Goal: Task Accomplishment & Management: Manage account settings

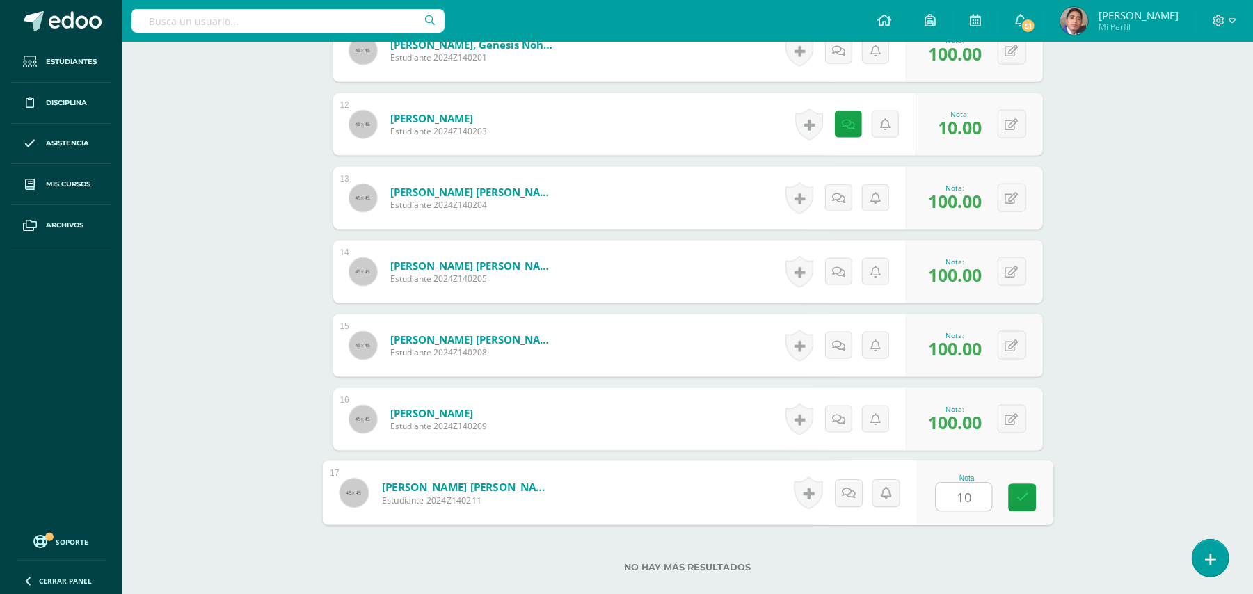
type input "100"
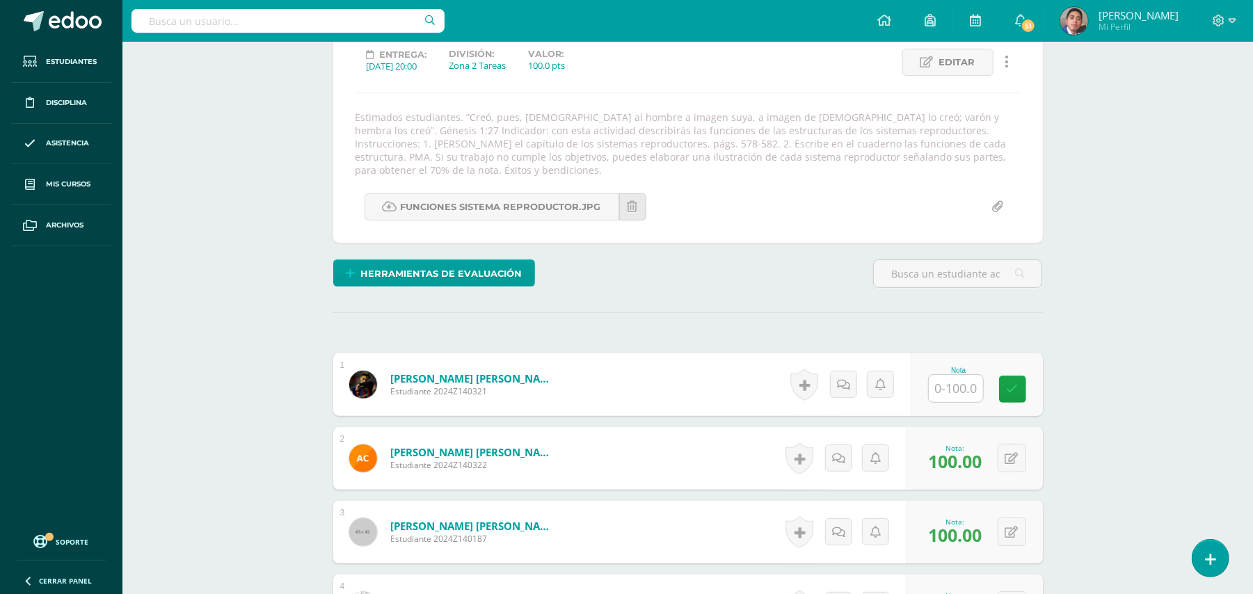
scroll to position [154, 0]
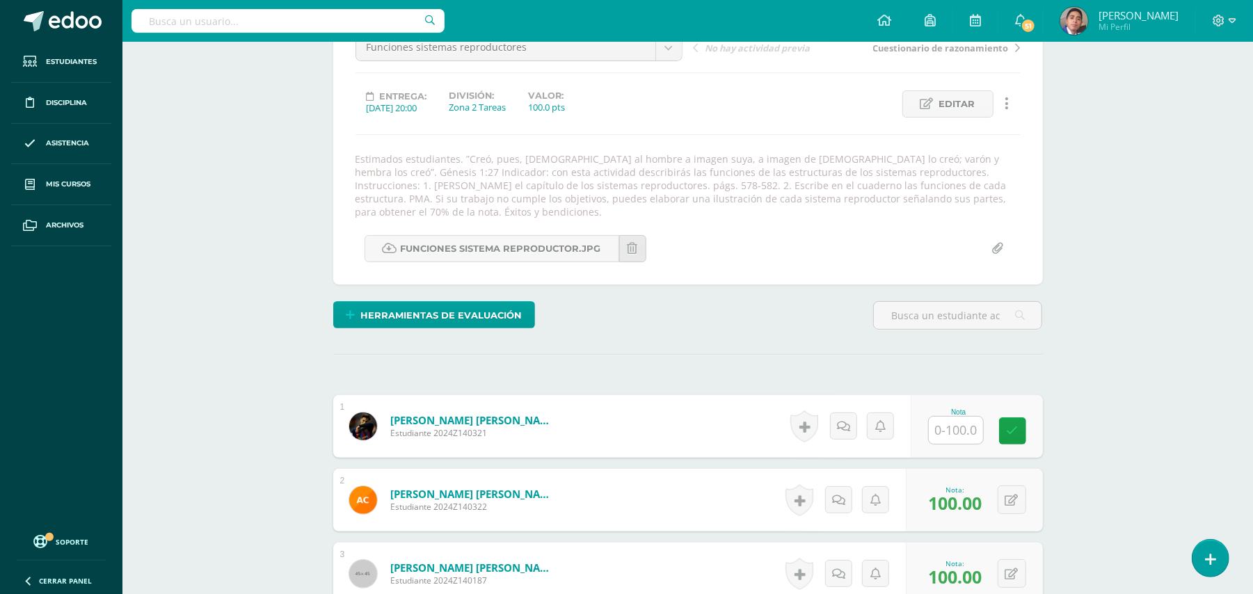
click at [960, 419] on input "text" at bounding box center [956, 430] width 54 height 27
type input "10"
click at [850, 421] on icon at bounding box center [848, 427] width 13 height 12
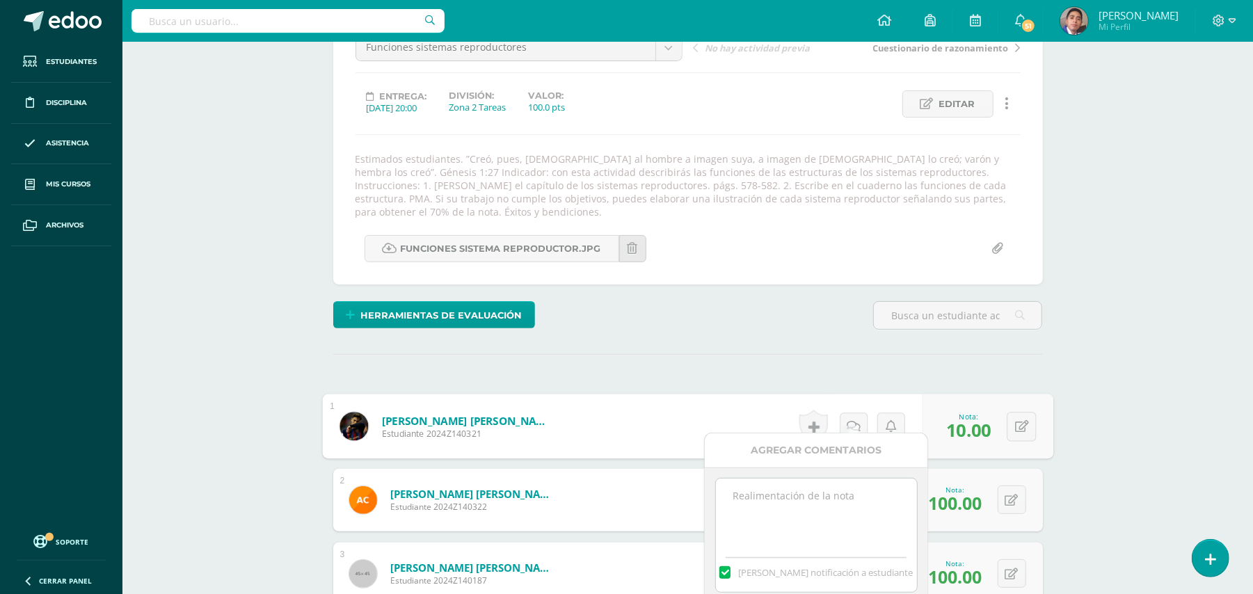
click at [822, 501] on textarea at bounding box center [816, 514] width 201 height 70
paste textarea "E"
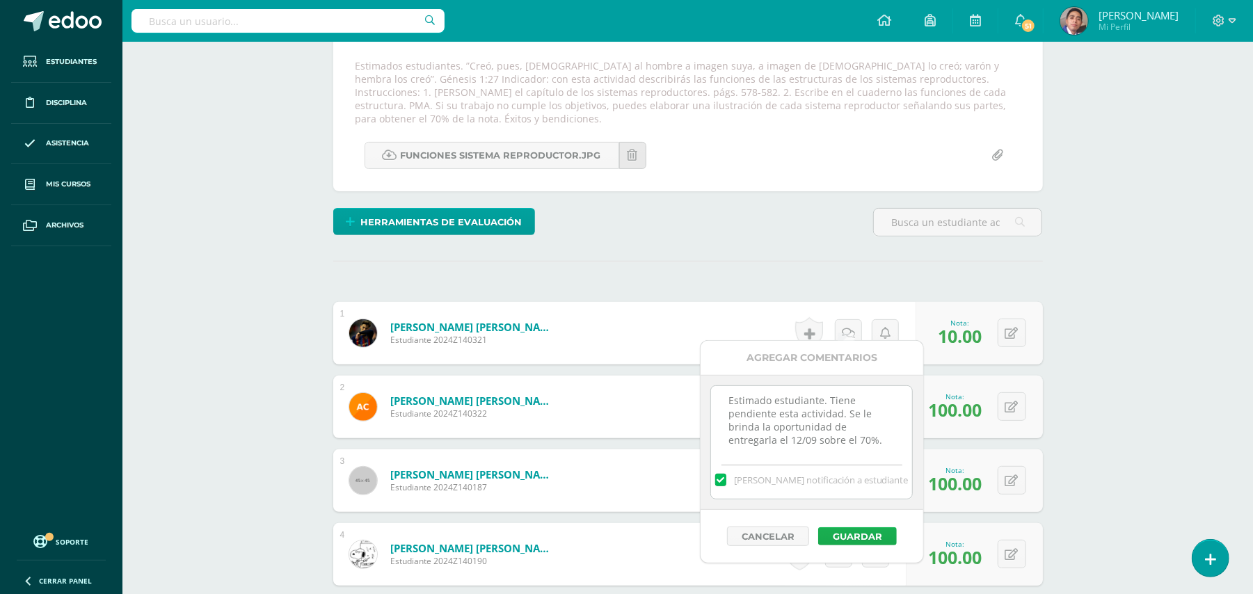
type textarea "Estimado estudiante. Tiene pendiente esta actividad. Se le brinda la oportunida…"
click at [872, 544] on button "Guardar" at bounding box center [857, 536] width 79 height 18
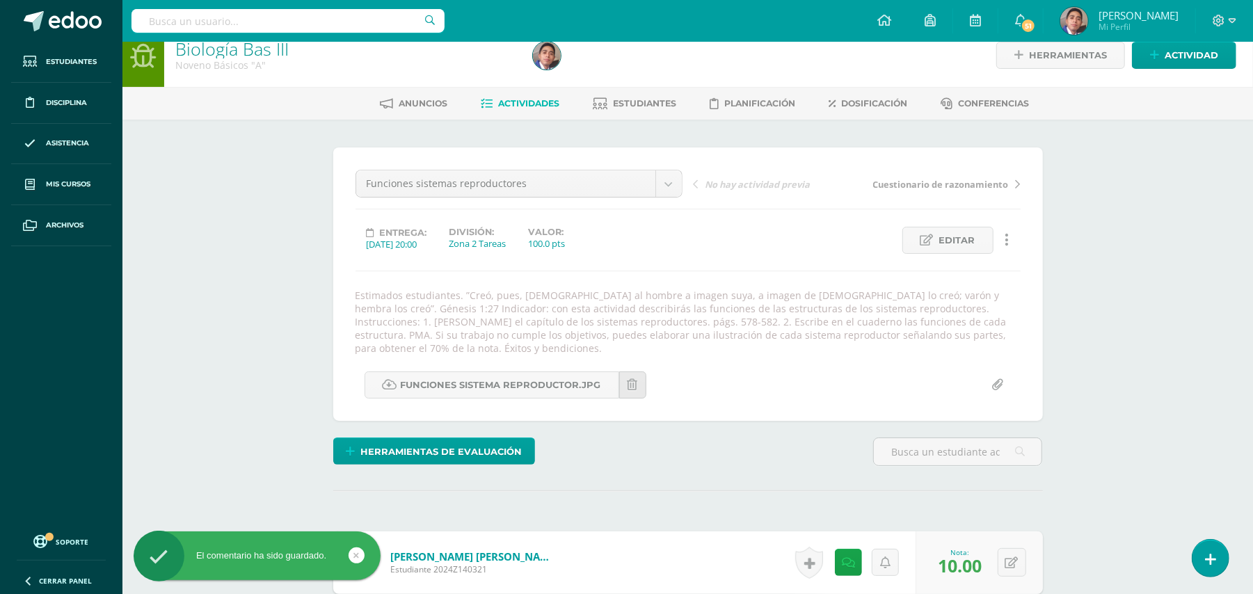
scroll to position [0, 0]
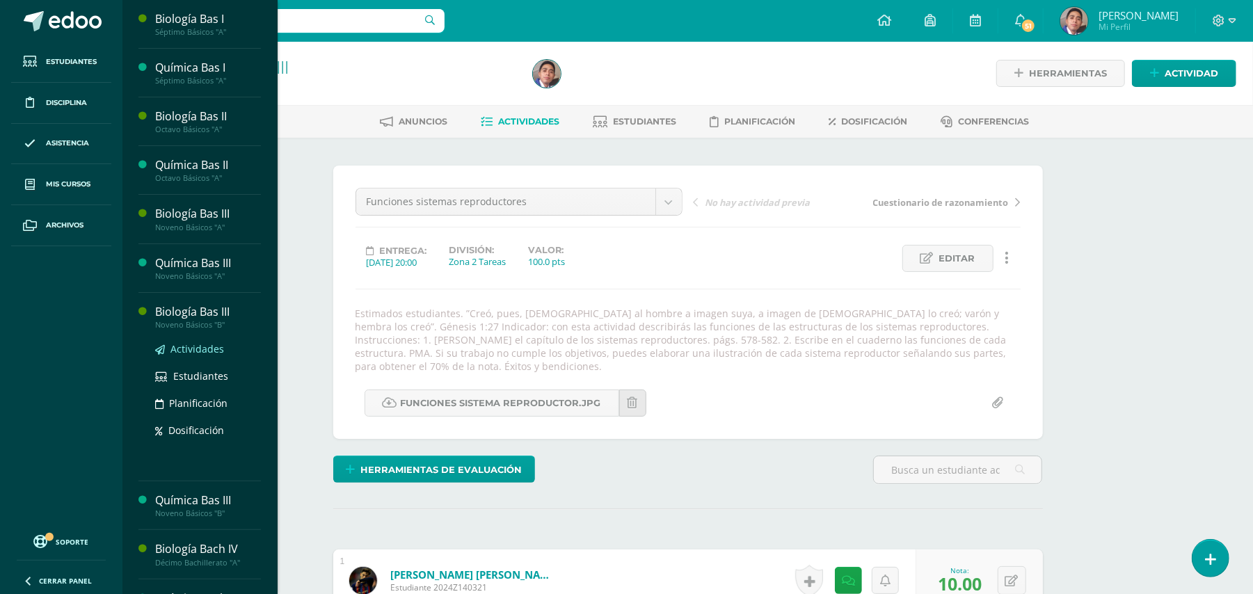
click at [200, 354] on span "Actividades" at bounding box center [197, 348] width 54 height 13
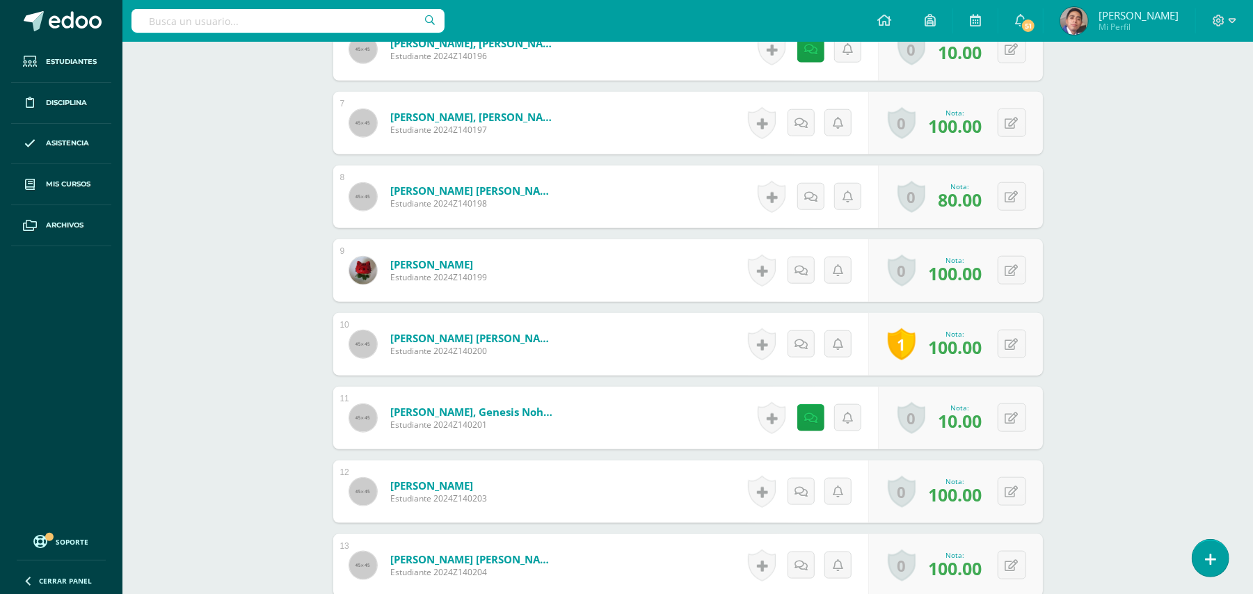
scroll to position [1020, 0]
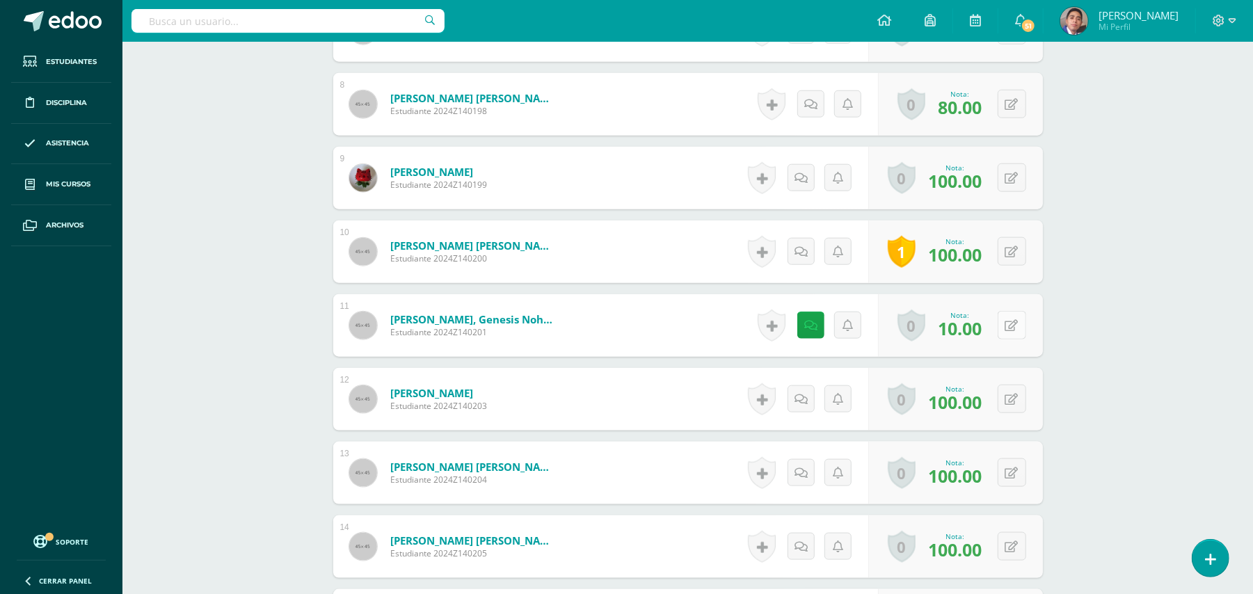
click at [1006, 320] on button at bounding box center [1011, 325] width 29 height 29
type input "100"
click at [790, 314] on link at bounding box center [804, 326] width 28 height 28
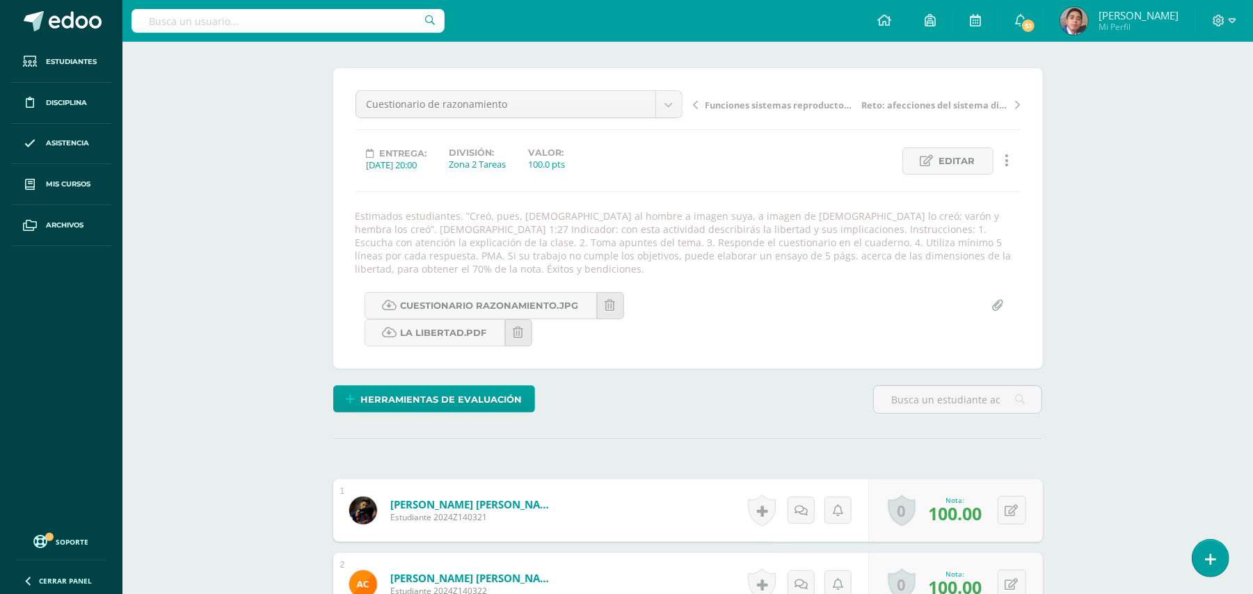
scroll to position [0, 0]
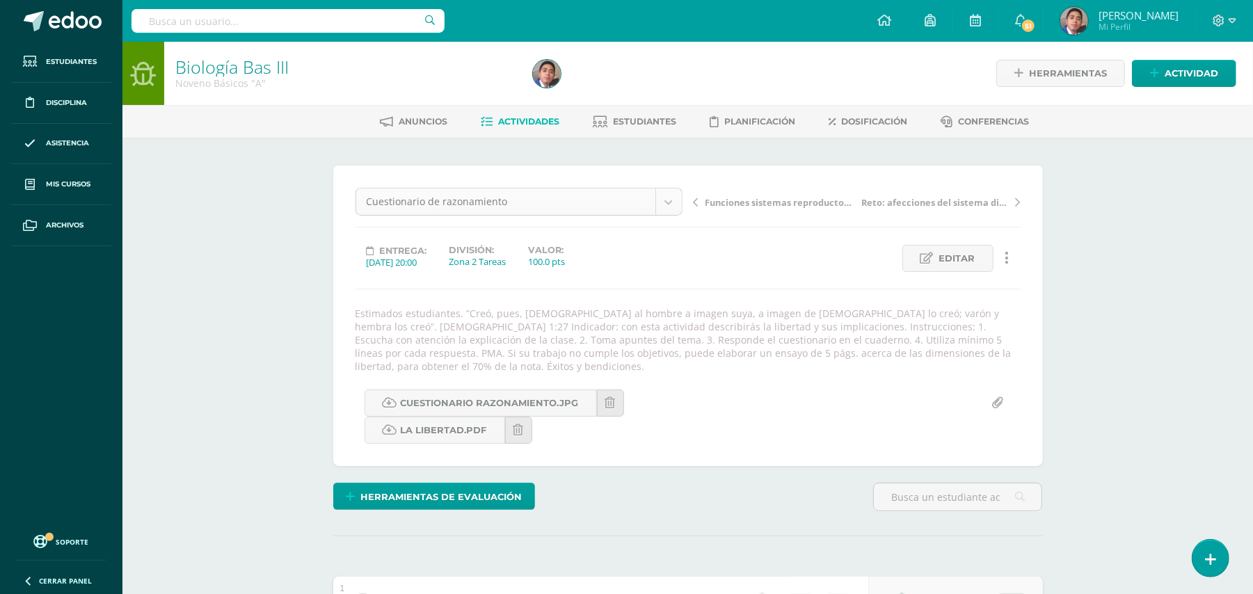
click at [956, 264] on span "Editar" at bounding box center [957, 259] width 36 height 26
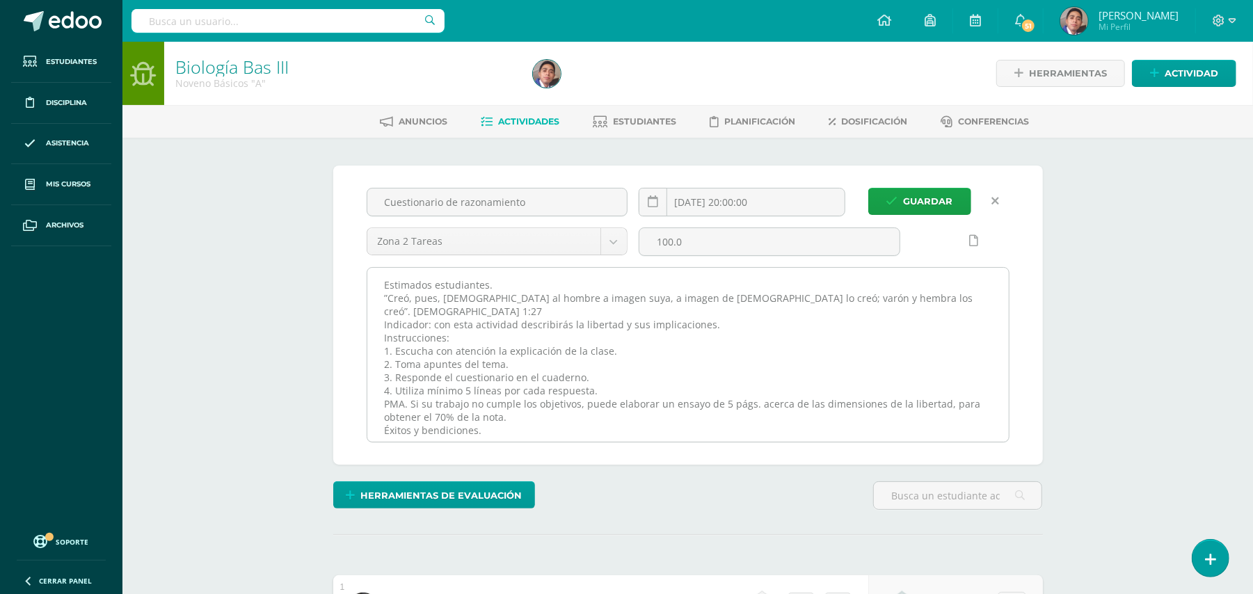
click at [844, 282] on textarea "Estimados estudiantes. ”Creó, pues, [DEMOGRAPHIC_DATA] al hombre a imagen suya,…" at bounding box center [687, 355] width 641 height 174
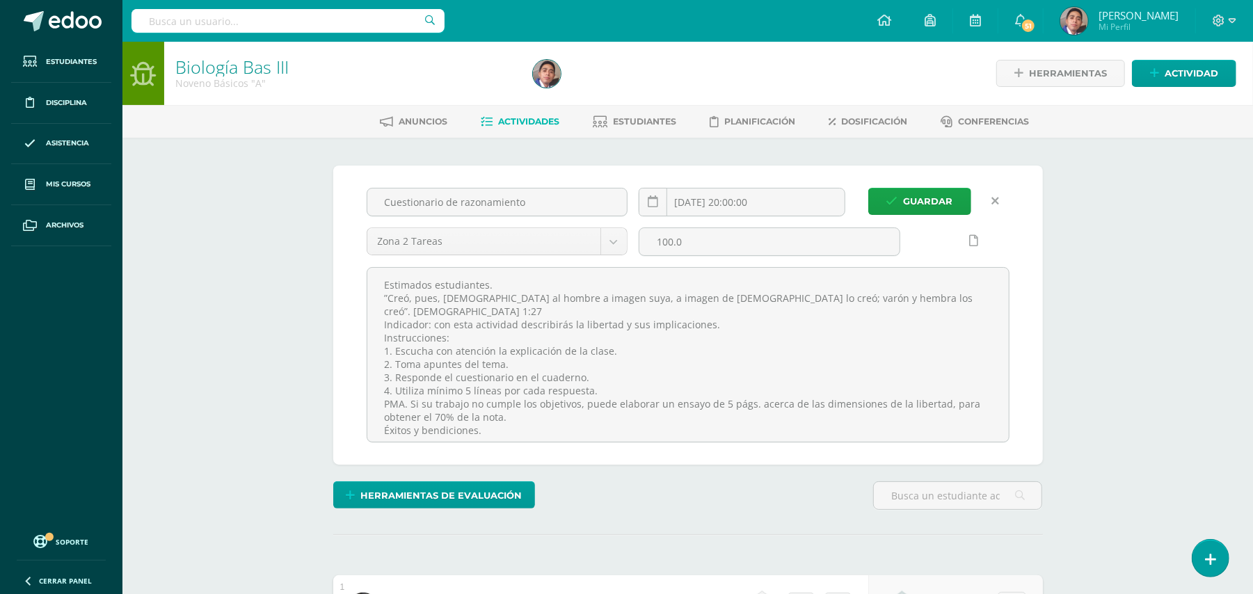
click at [996, 192] on link at bounding box center [995, 201] width 27 height 27
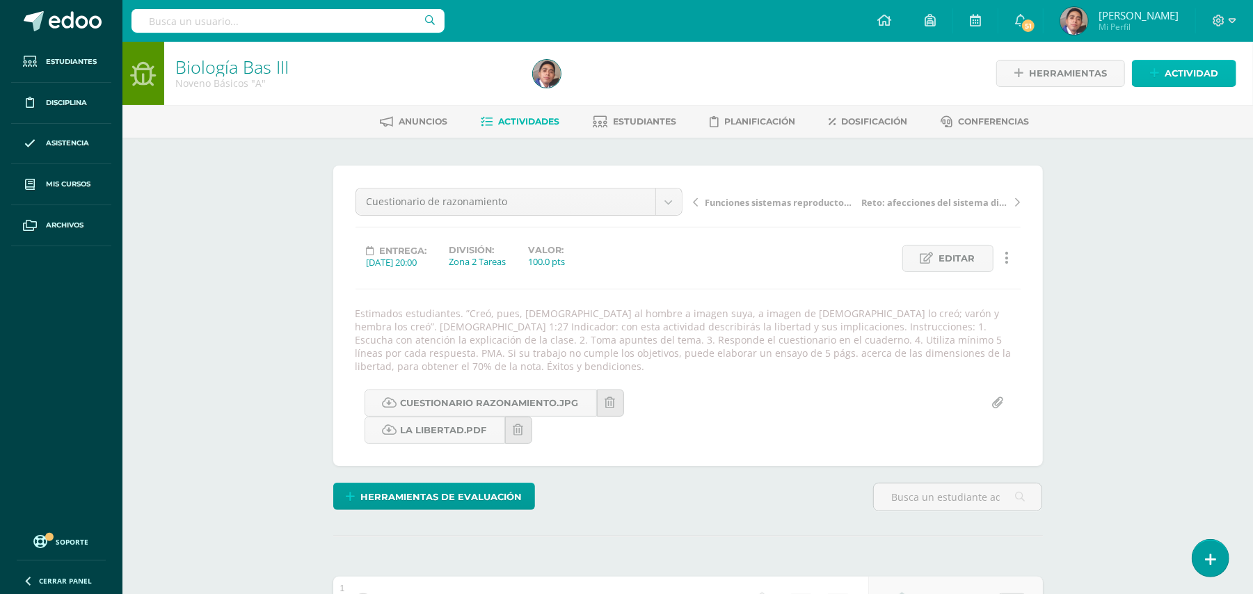
click at [1198, 71] on span "Actividad" at bounding box center [1191, 74] width 54 height 26
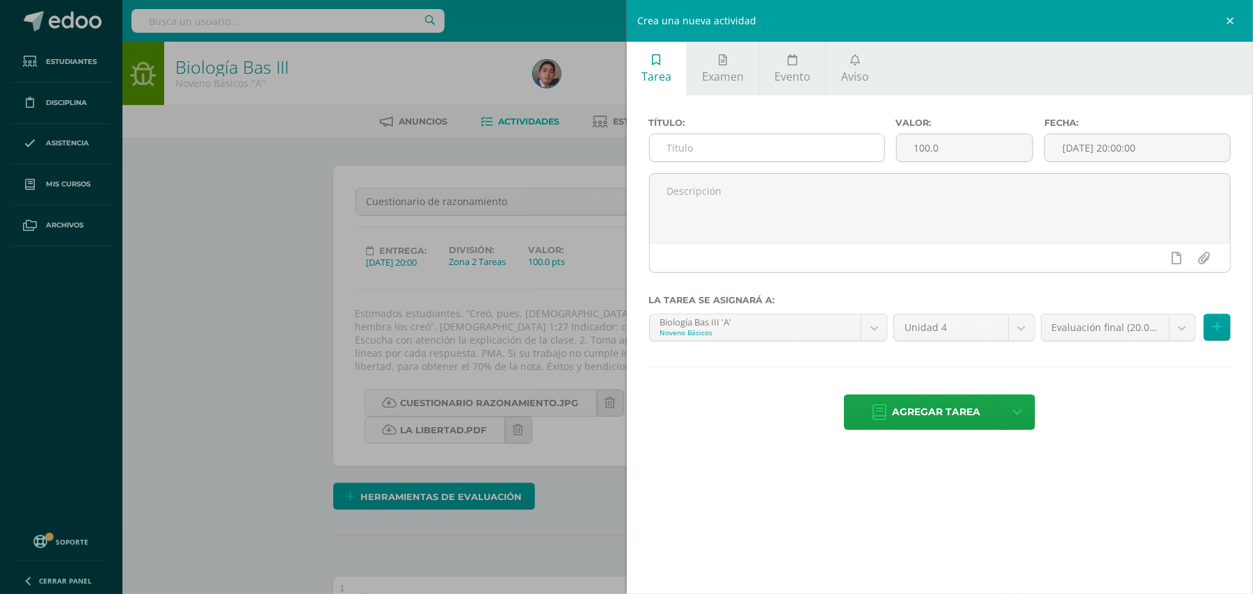
click at [818, 138] on input "text" at bounding box center [767, 147] width 234 height 27
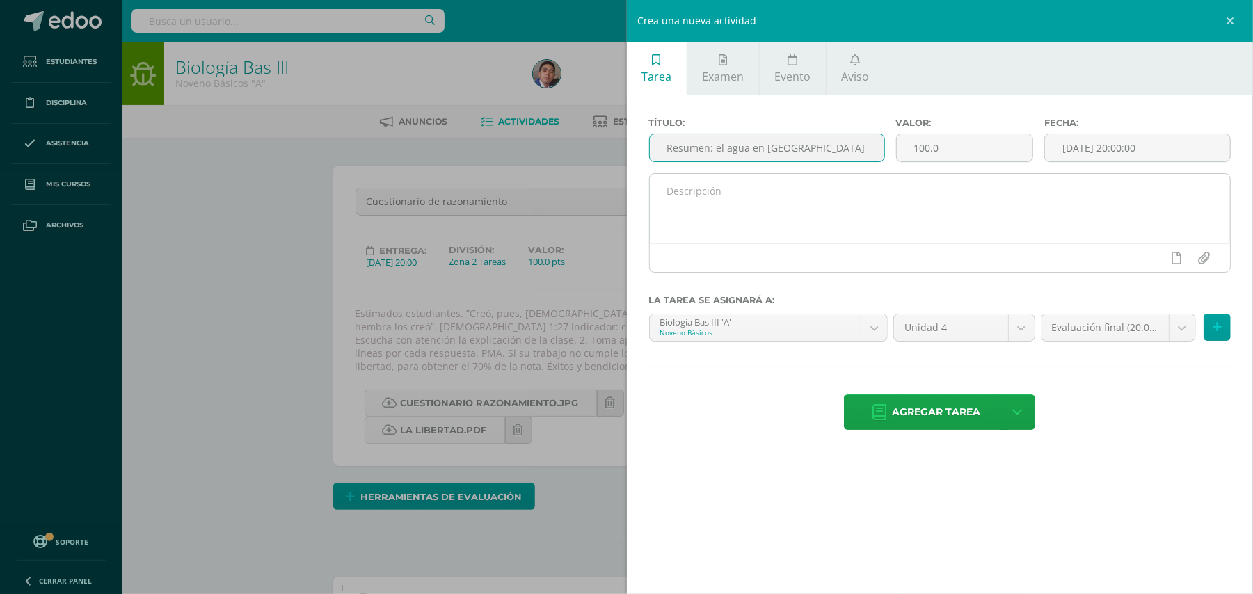
type input "Resumen: el agua en Guatemala"
click at [803, 188] on textarea at bounding box center [940, 209] width 581 height 70
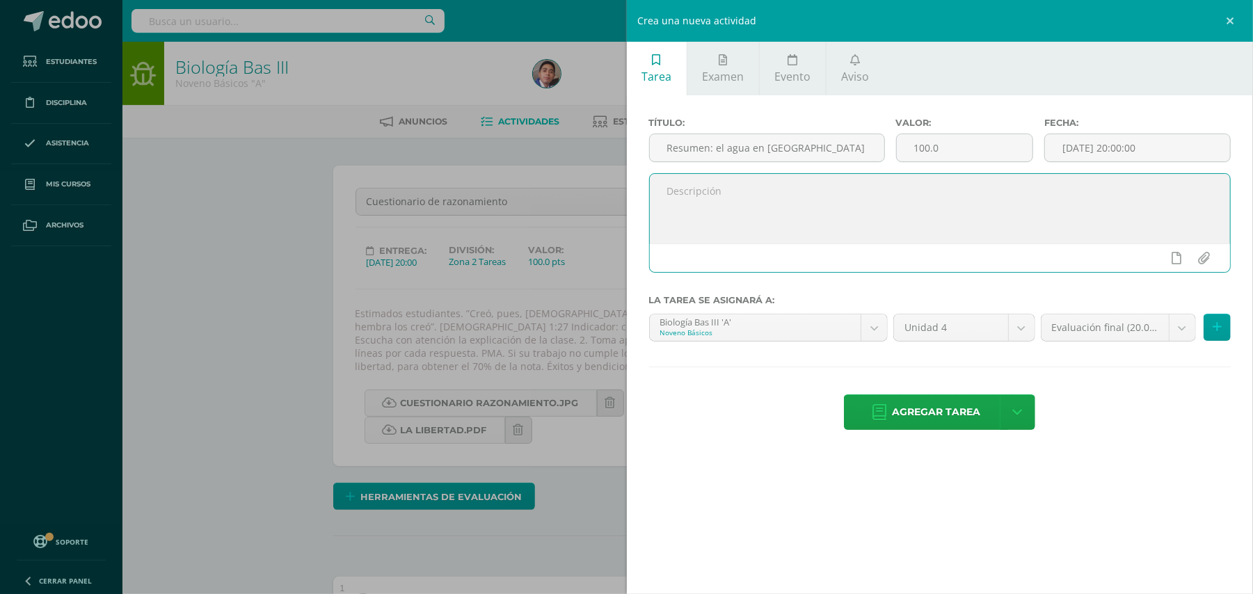
paste textarea "Estimados estudiantes. ”Creó, pues, Dios al hombre a imagen suya, a imagen de D…"
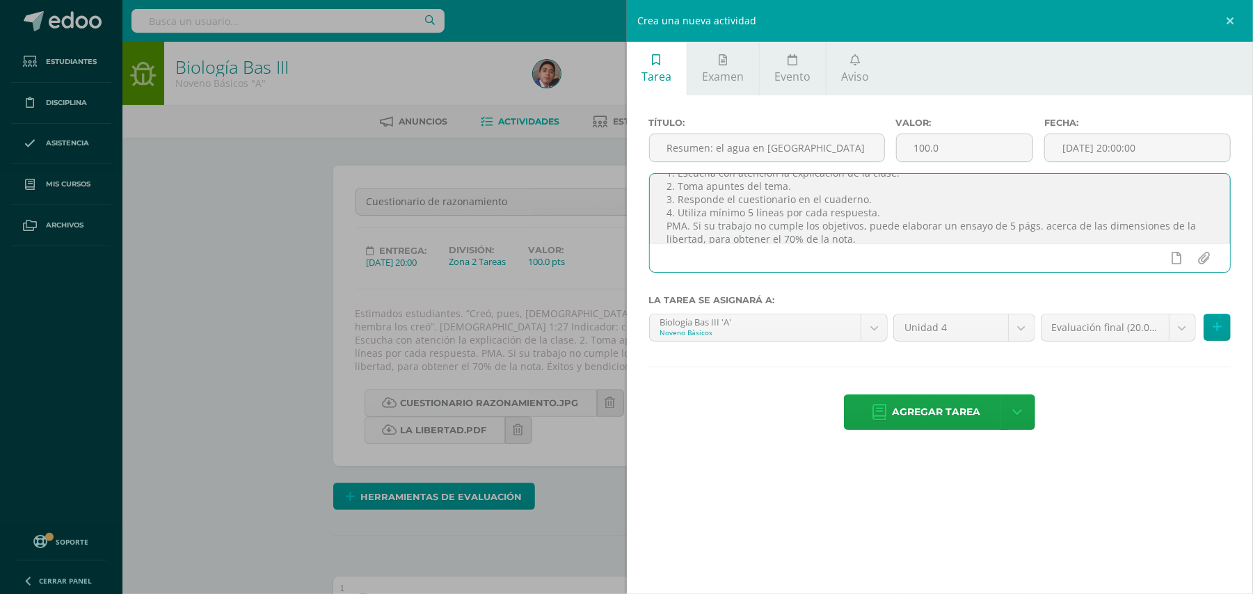
scroll to position [10, 0]
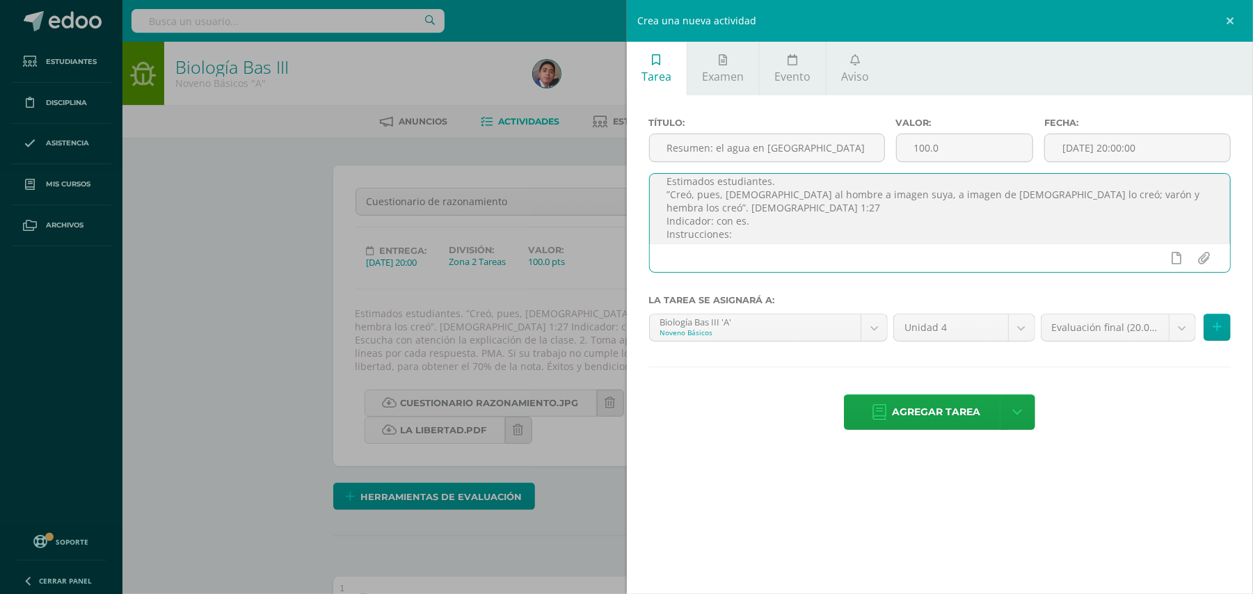
type textarea "Estimados estudiantes. ”Creó, pues, Dios al hombre a imagen suya, a imagen de D…"
click at [198, 310] on div "Crea una nueva actividad Tarea Examen Evento Aviso Título: Resumen: el agua en …" at bounding box center [626, 297] width 1253 height 594
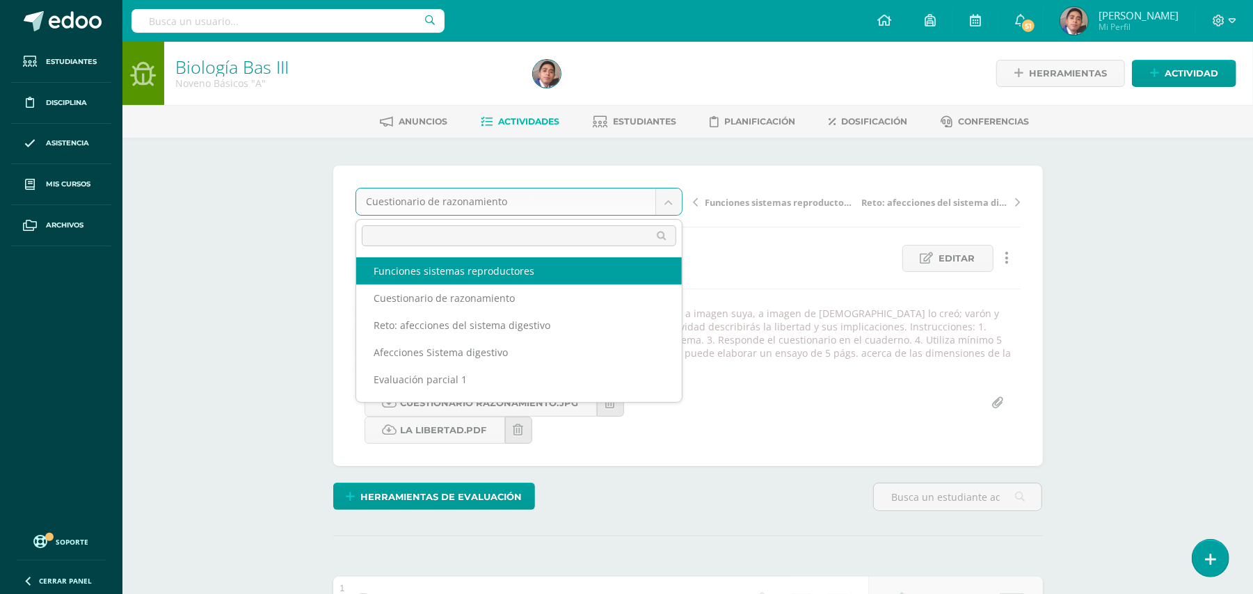
select select "/dashboard/teacher/grade-activity/32311/"
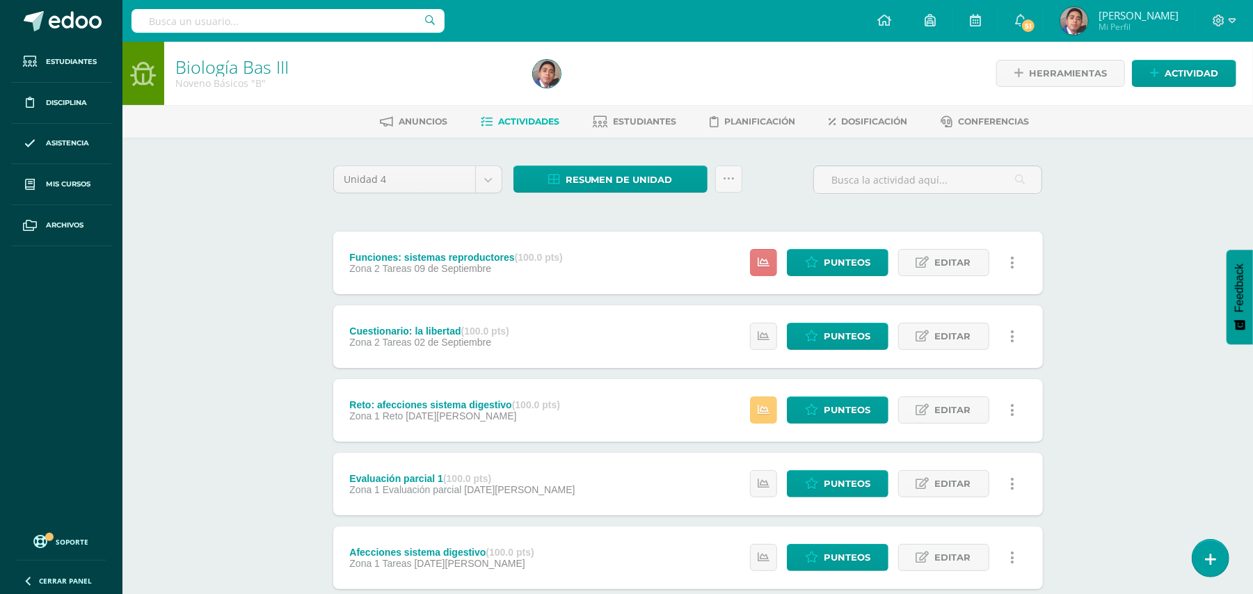
click at [762, 267] on icon at bounding box center [764, 263] width 12 height 12
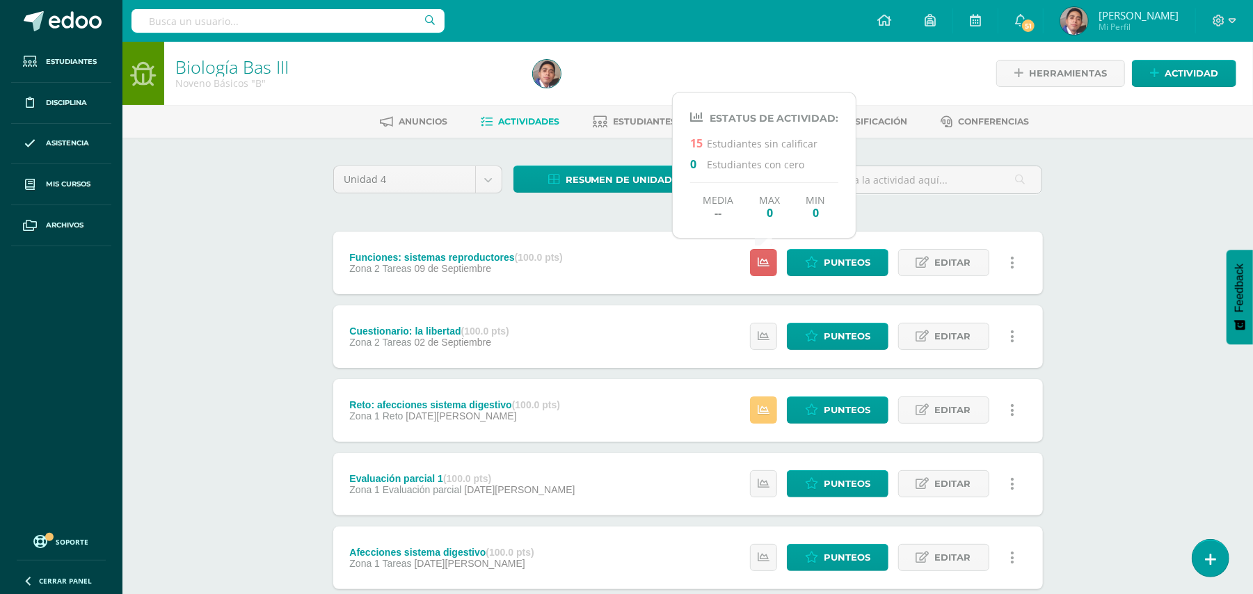
click at [1083, 267] on div "Biología Bas III Noveno Básicos "B" Herramientas Detalle de asistencias Activid…" at bounding box center [687, 544] width 1130 height 1004
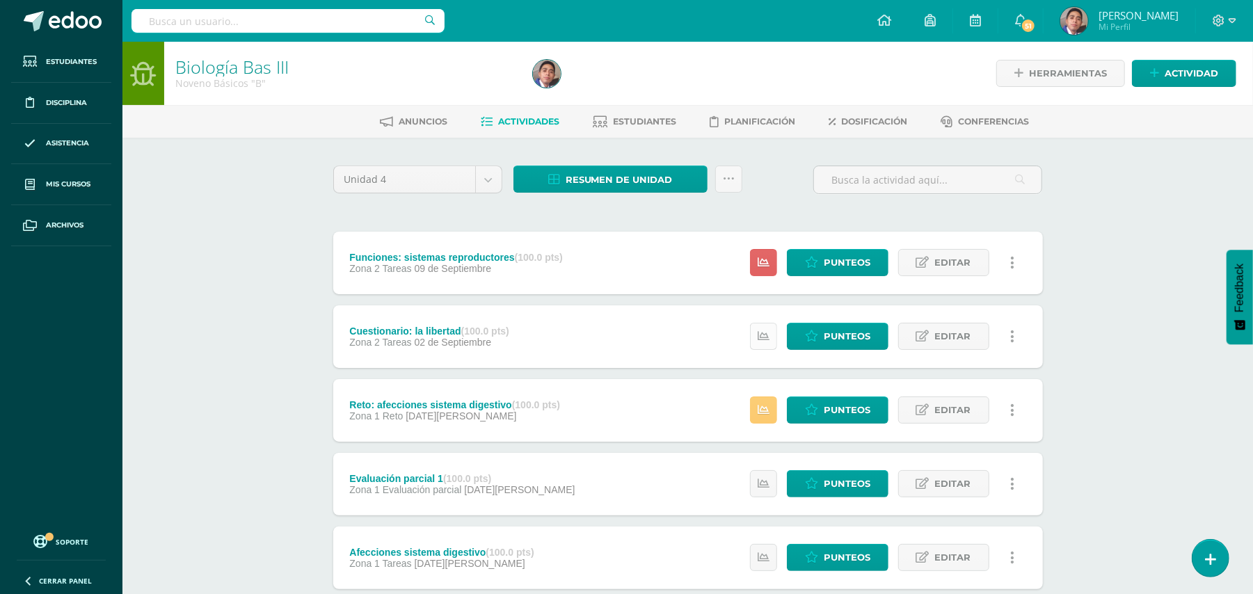
click at [755, 341] on link at bounding box center [763, 336] width 27 height 27
click at [1125, 273] on div "Biología Bas III Noveno Básicos "B" Herramientas Detalle de asistencias Activid…" at bounding box center [687, 544] width 1130 height 1004
click at [232, 284] on div "Biología Bas III Noveno Básicos "B" Herramientas Detalle de asistencias Activid…" at bounding box center [687, 544] width 1130 height 1004
click at [1167, 65] on span "Actividad" at bounding box center [1191, 74] width 54 height 26
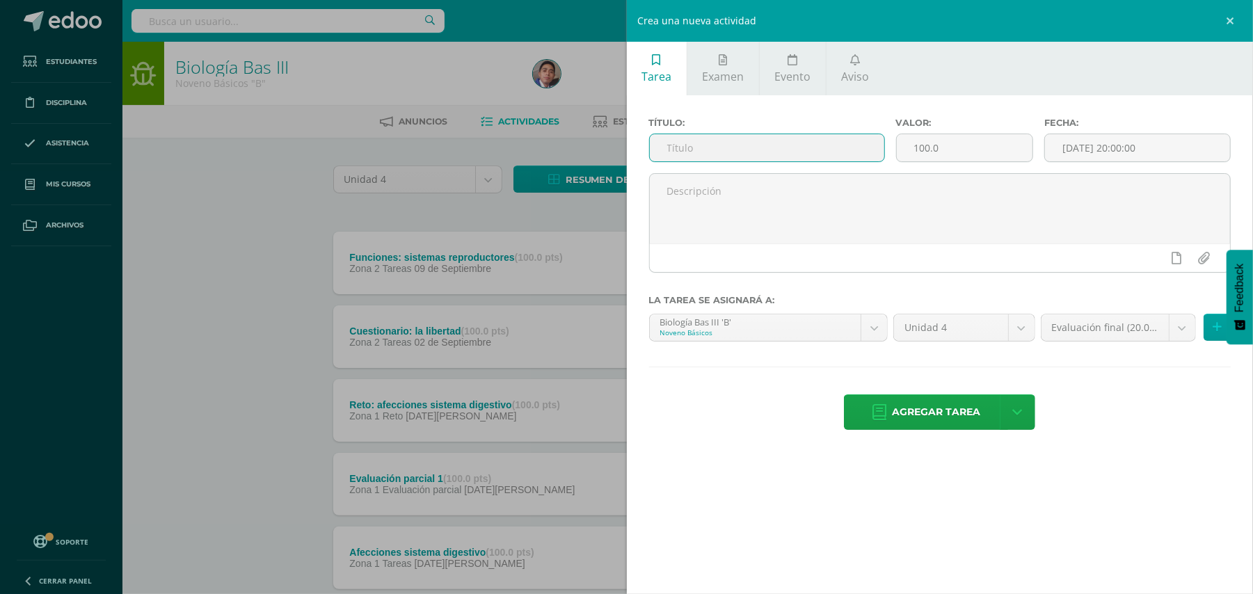
click at [736, 146] on input "text" at bounding box center [767, 147] width 234 height 27
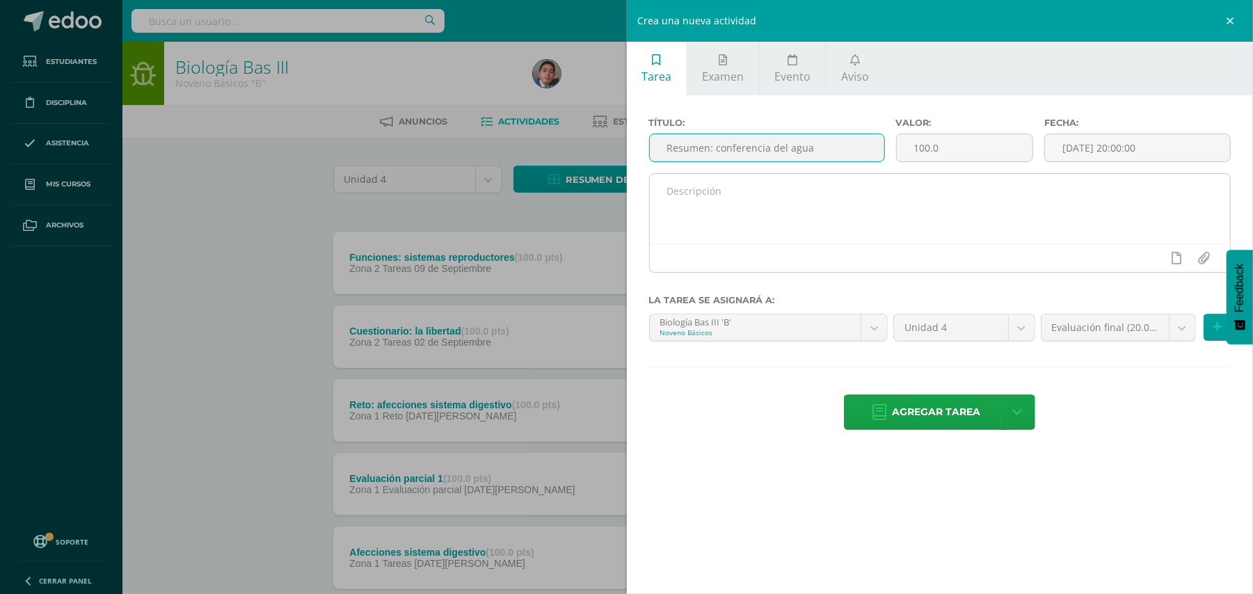
type input "Resumen: conferencia del agua"
click at [739, 198] on textarea at bounding box center [940, 209] width 581 height 70
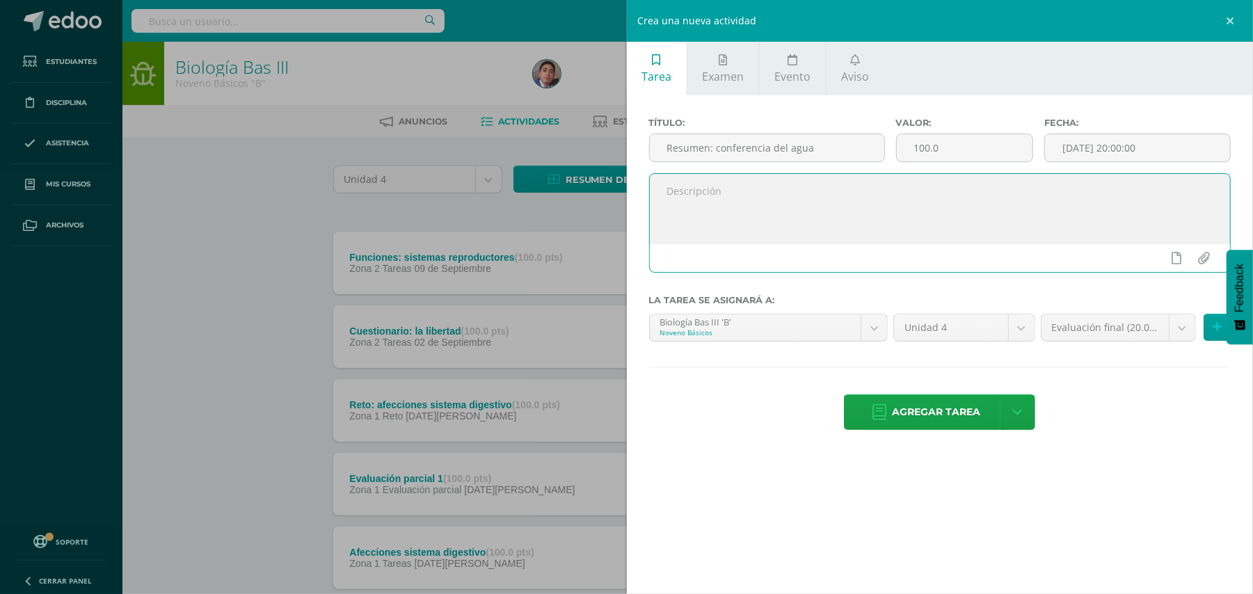
paste textarea "Estimados estudiantes. ”Creó, pues, [DEMOGRAPHIC_DATA] al hombre a imagen suya,…"
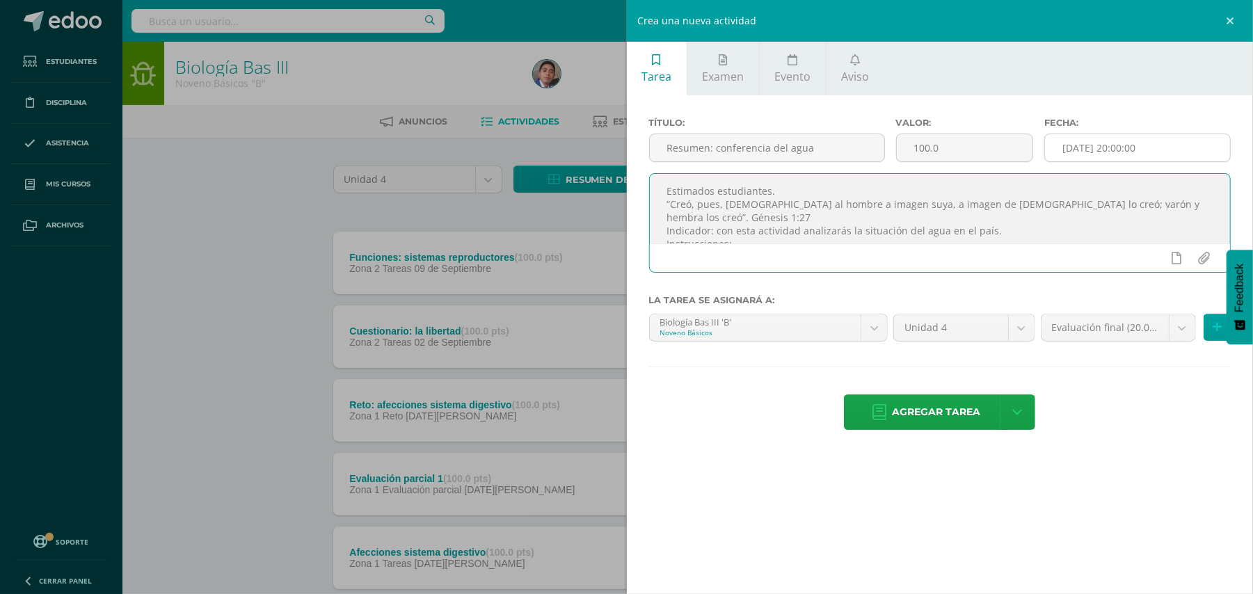
type textarea "Estimados estudiantes. ”Creó, pues, [DEMOGRAPHIC_DATA] al hombre a imagen suya,…"
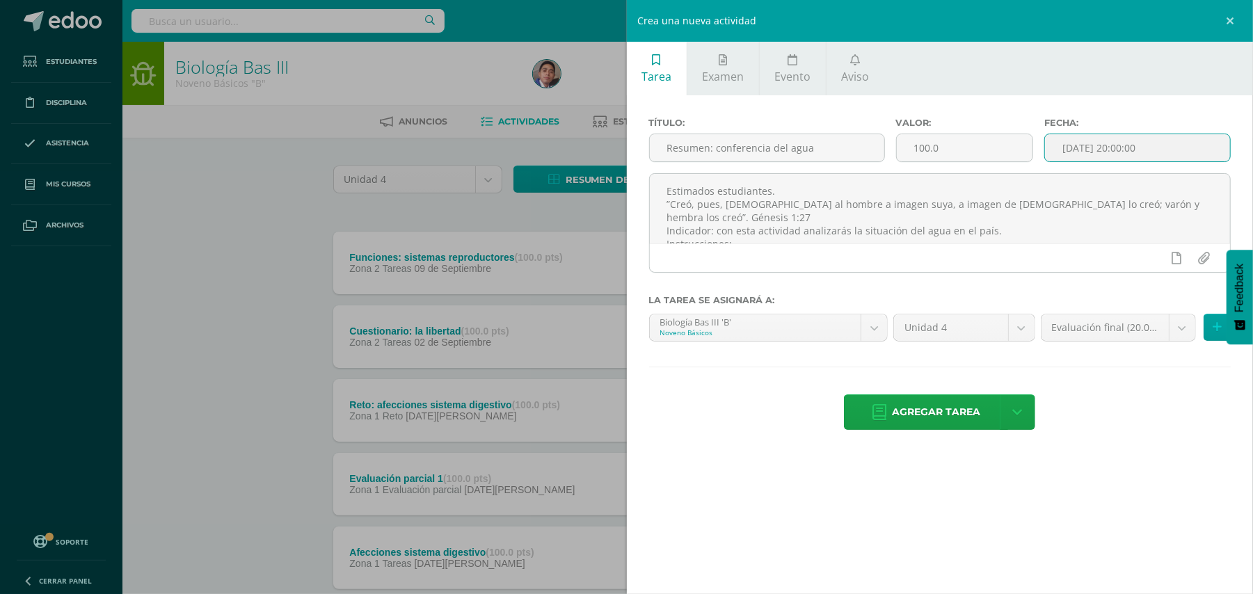
click at [1124, 148] on input "[DATE] 20:00:00" at bounding box center [1137, 147] width 185 height 27
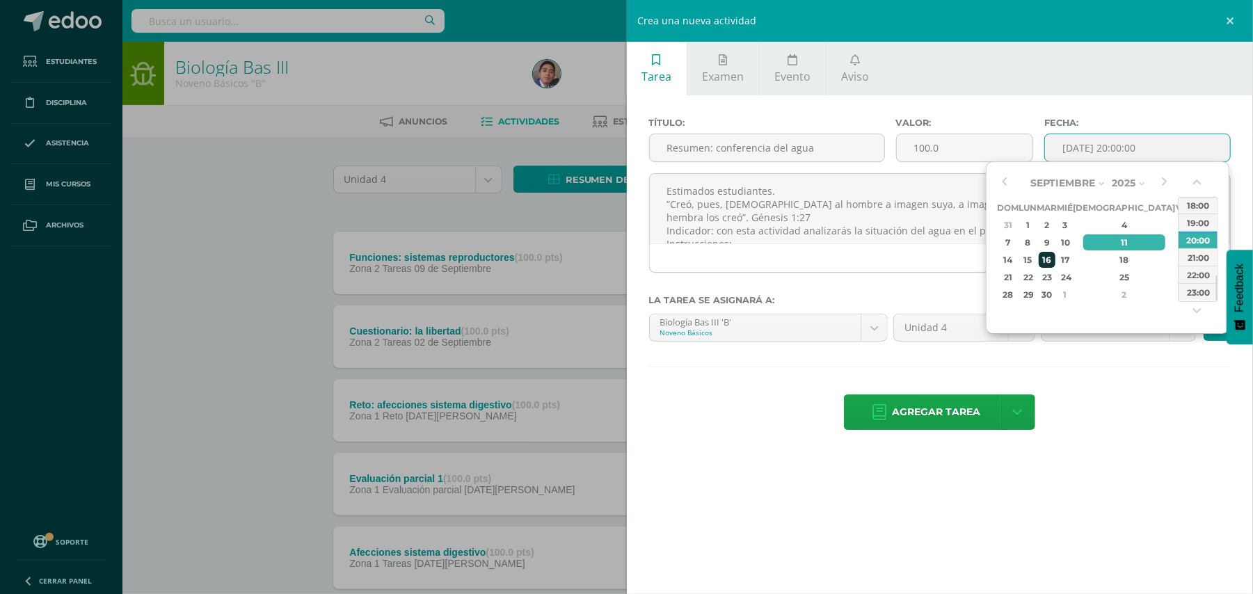
click at [1055, 257] on div "16" at bounding box center [1047, 260] width 16 height 16
type input "2025-09-16 20:00"
click at [1127, 393] on div "Título: Resumen: conferencia del agua Valor: 100.0 Fecha: 2025-09-16 20:00 Esti…" at bounding box center [940, 275] width 627 height 360
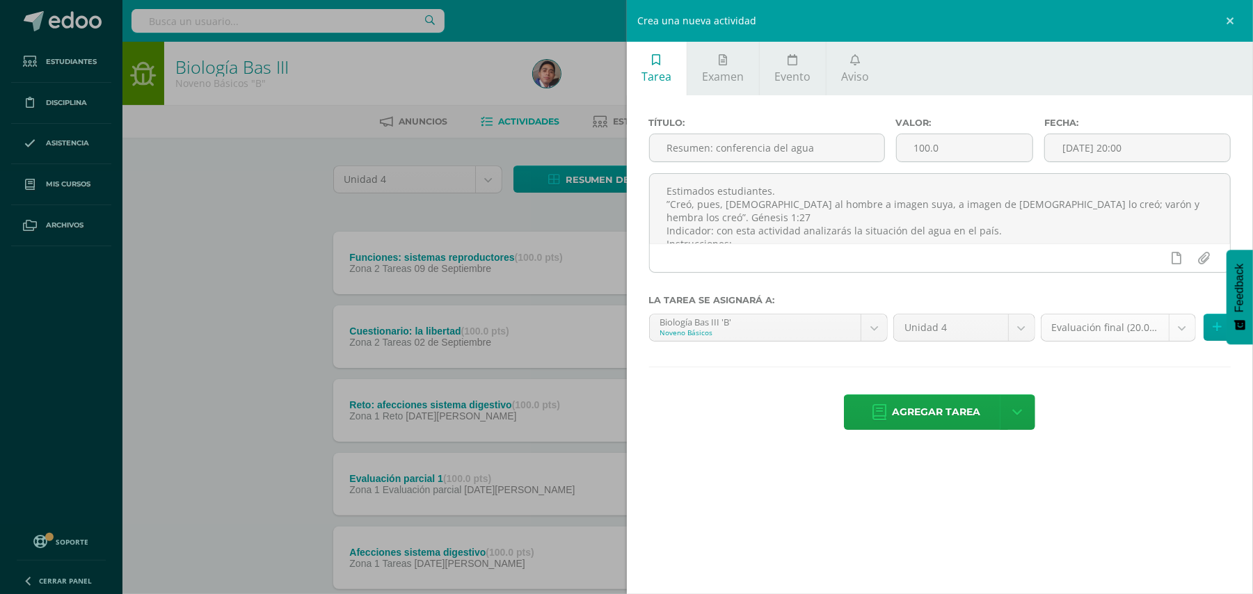
click at [1189, 335] on body "Estudiantes Disciplina Asistencia Mis cursos Archivos Soporte Ayuda Reportar un…" at bounding box center [626, 522] width 1253 height 1045
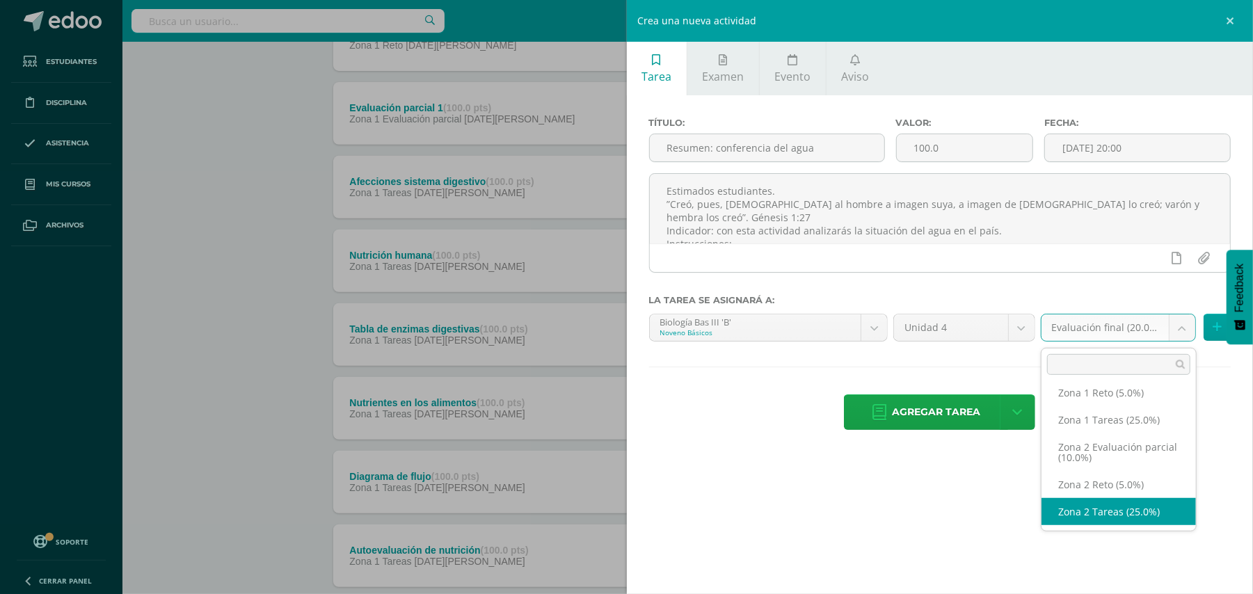
select select "30384"
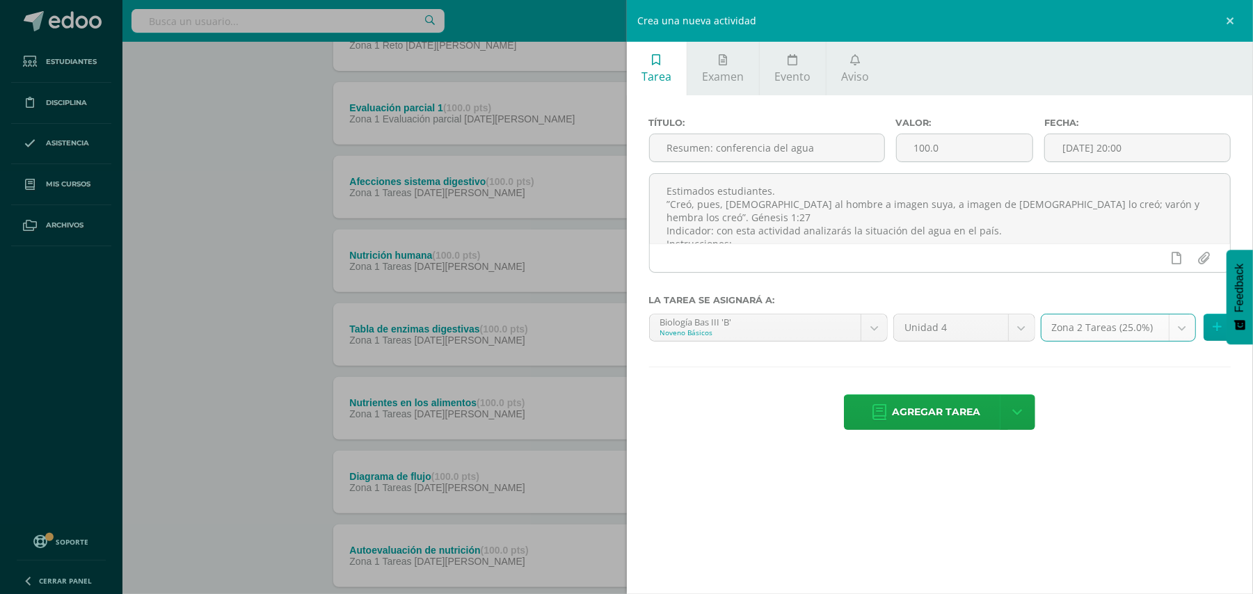
click at [1125, 405] on div "Agregar tarea Agregar tarea y ocultar" at bounding box center [940, 413] width 582 height 38
click at [924, 422] on span "Agregar tarea" at bounding box center [936, 412] width 88 height 34
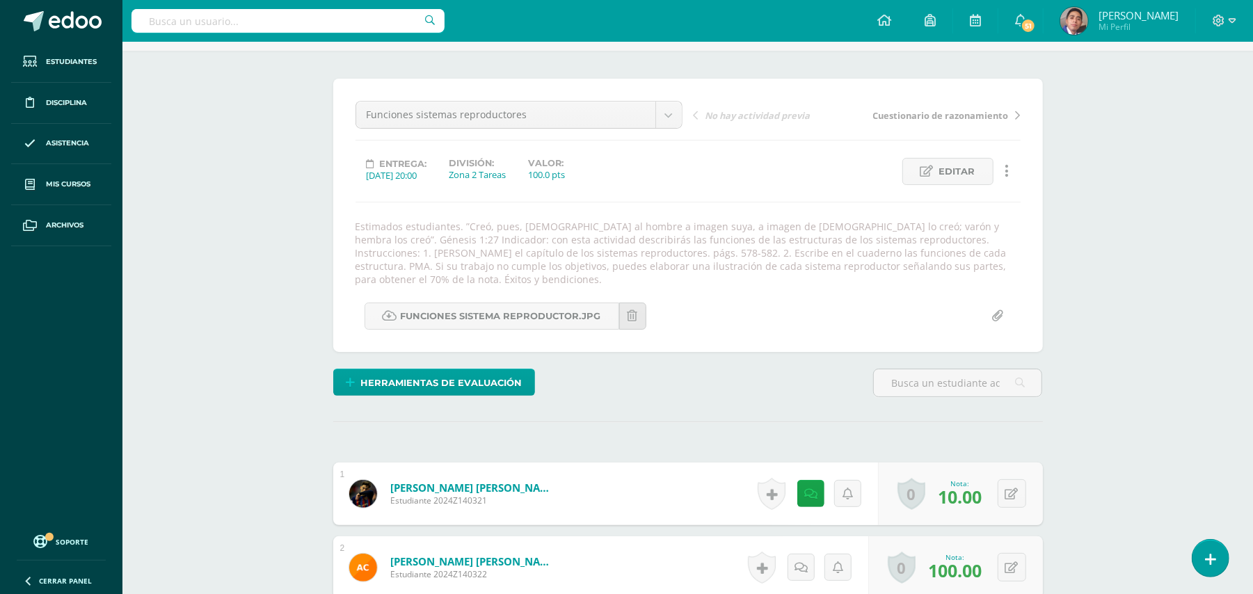
scroll to position [310, 0]
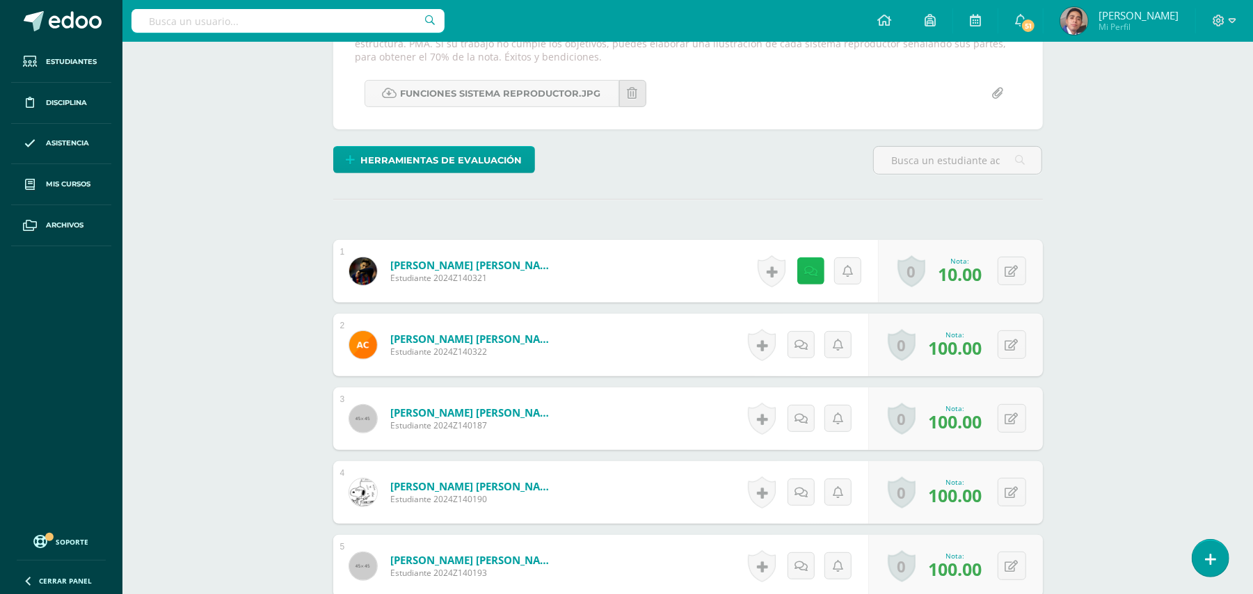
click at [806, 257] on link at bounding box center [810, 270] width 27 height 27
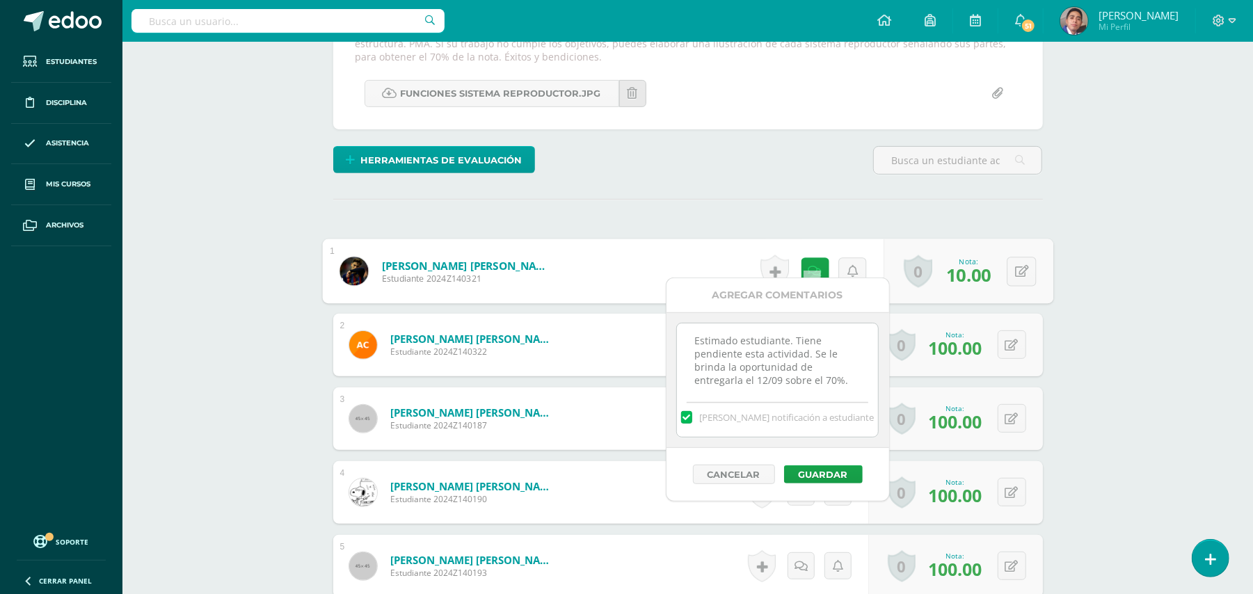
click at [819, 339] on textarea "Estimado estudiante. Tiene pendiente esta actividad. Se le brinda la oportunida…" at bounding box center [777, 358] width 201 height 70
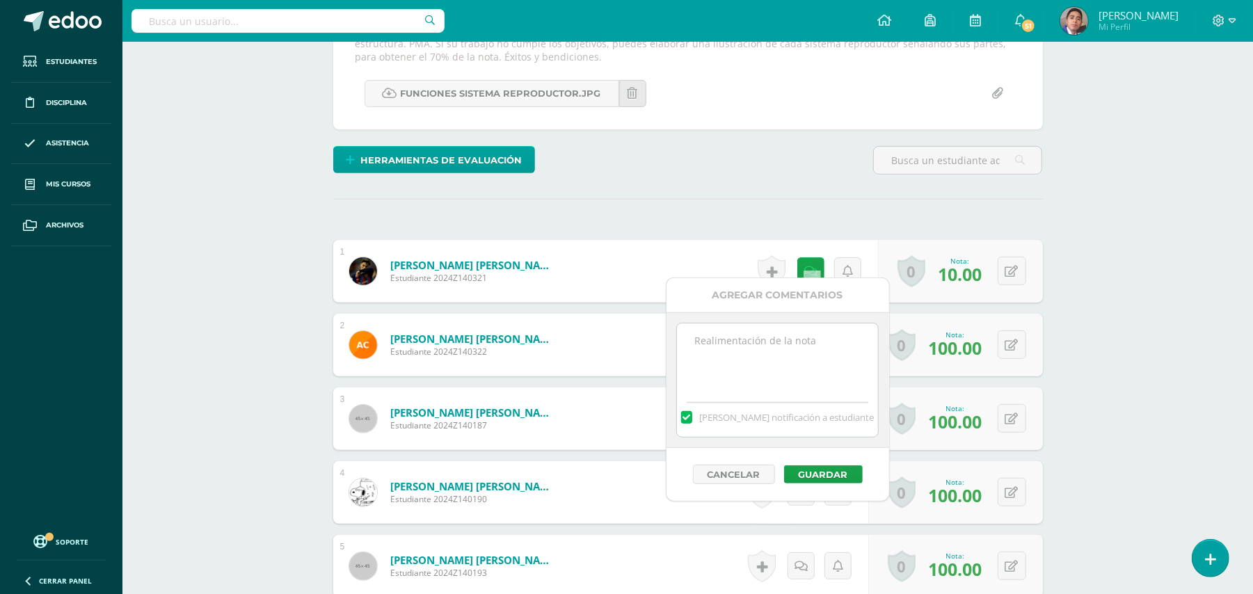
click at [692, 421] on label at bounding box center [686, 417] width 11 height 13
click at [0, 0] on input "[PERSON_NAME] notificación a estudiante" at bounding box center [0, 0] width 0 height 0
click at [808, 473] on button "Guardar" at bounding box center [821, 474] width 79 height 18
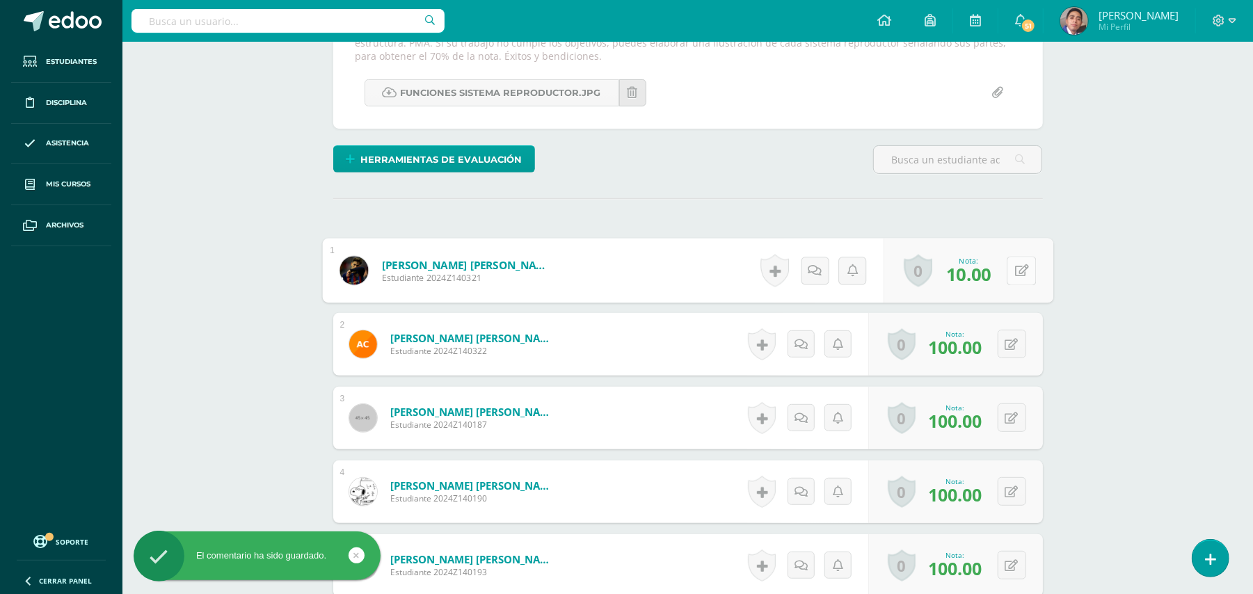
click at [1017, 263] on button at bounding box center [1021, 270] width 29 height 29
type input "100"
drag, startPoint x: 1078, startPoint y: 263, endPoint x: 1073, endPoint y: 268, distance: 7.4
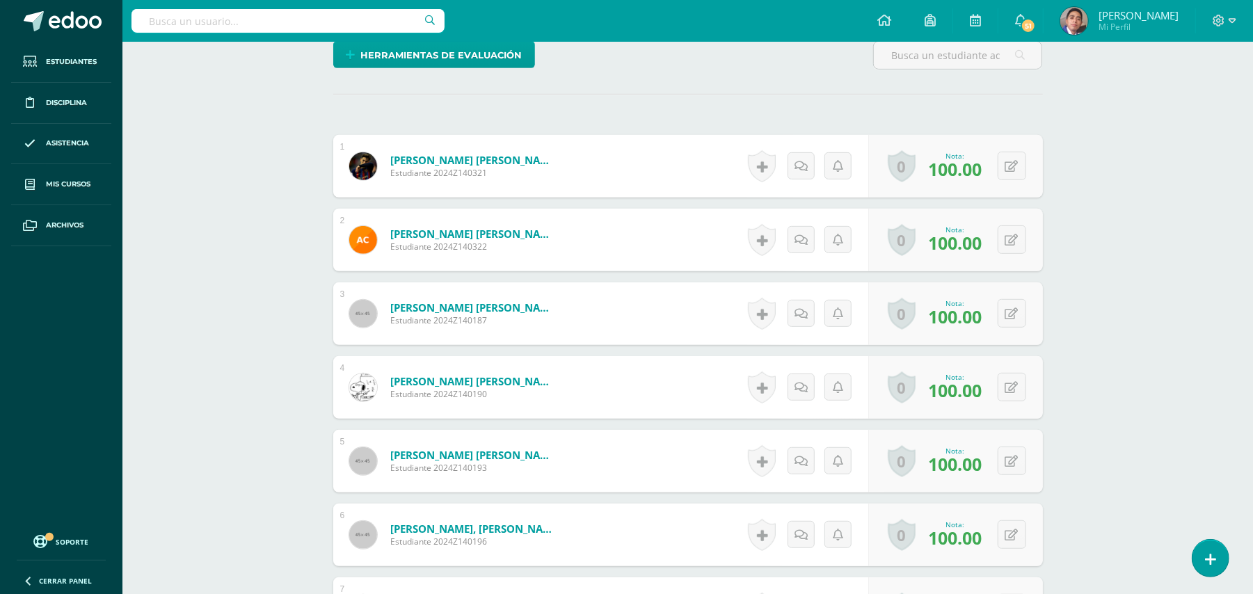
scroll to position [0, 0]
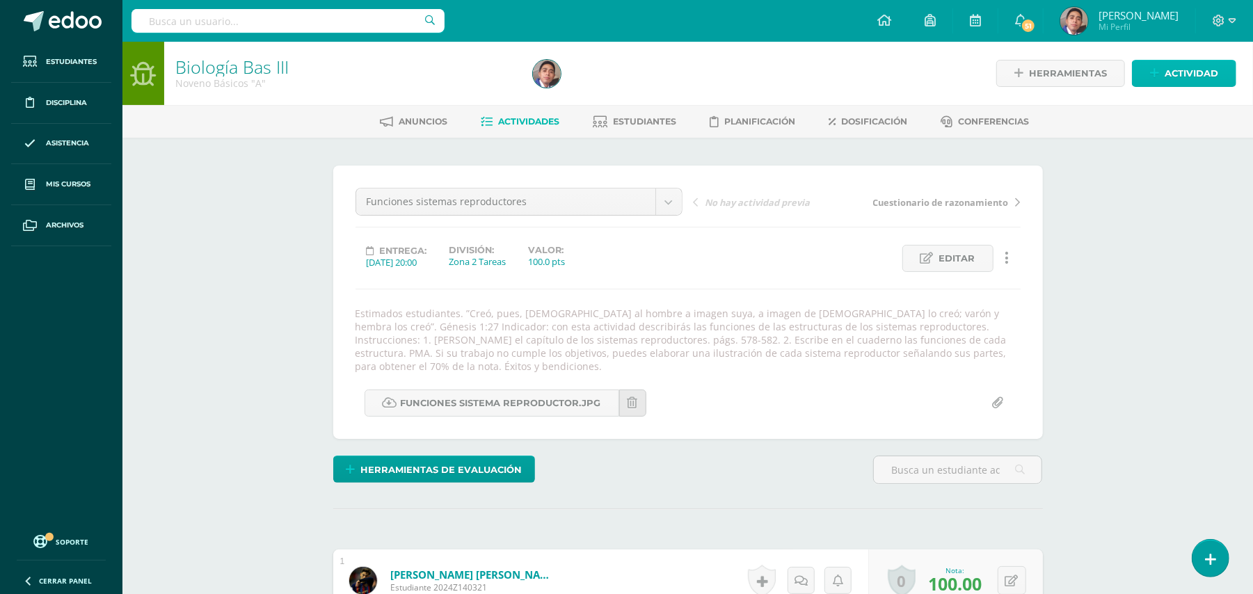
click at [1176, 76] on span "Actividad" at bounding box center [1191, 74] width 54 height 26
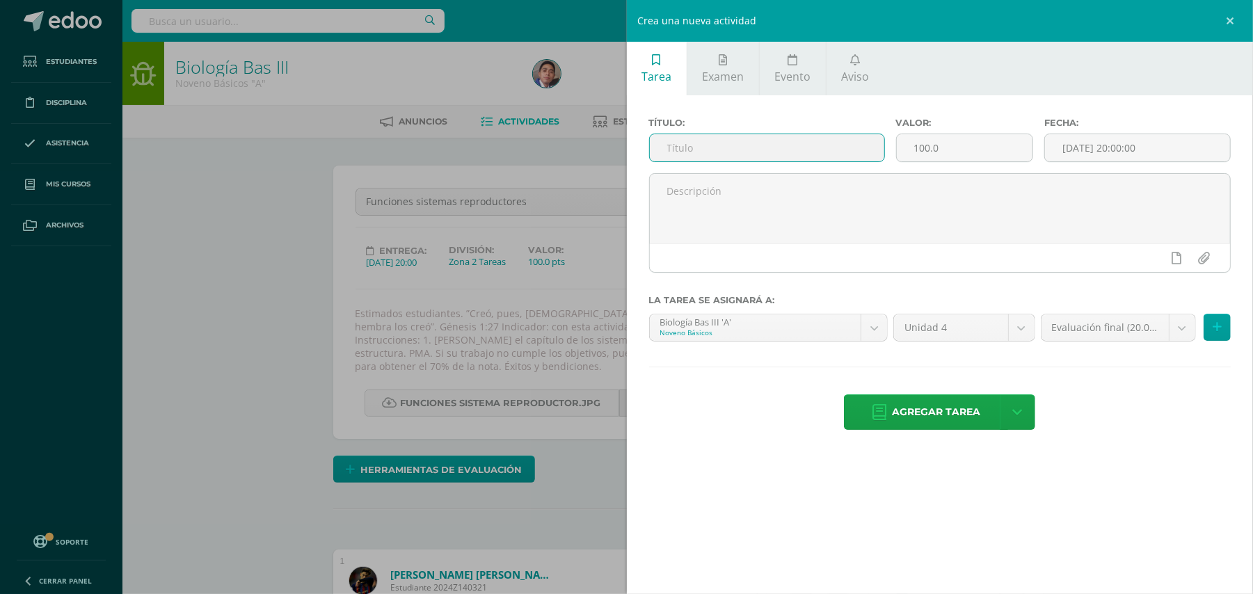
click at [838, 146] on input "text" at bounding box center [767, 147] width 234 height 27
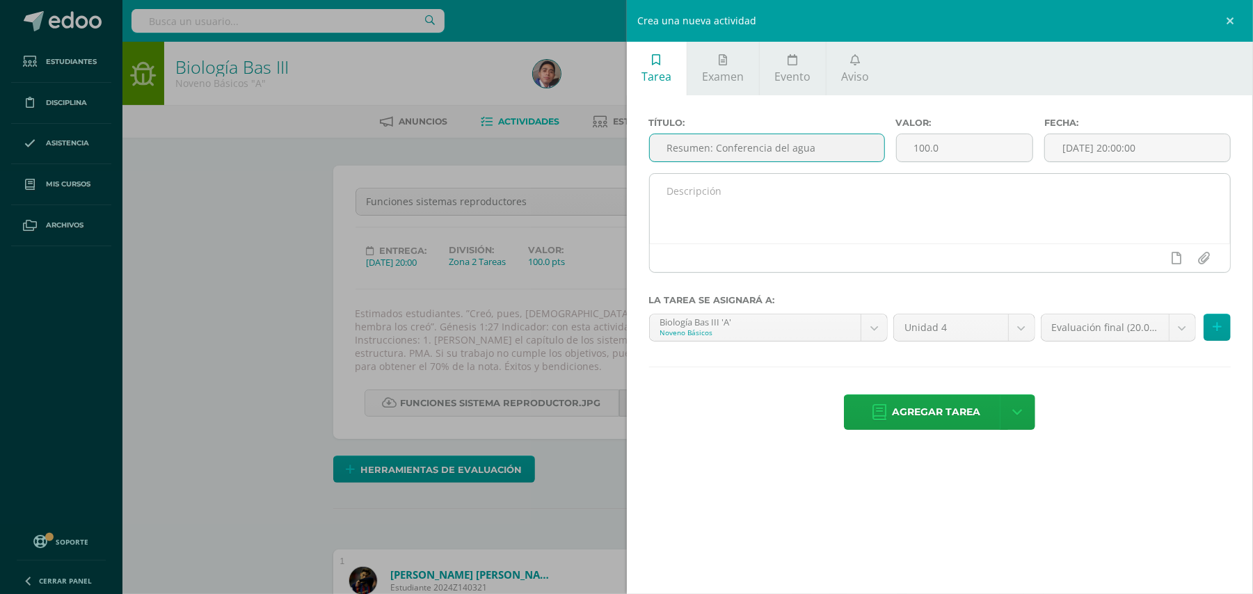
type input "Resumen: Conferencia del agua"
click at [863, 199] on textarea at bounding box center [940, 209] width 581 height 70
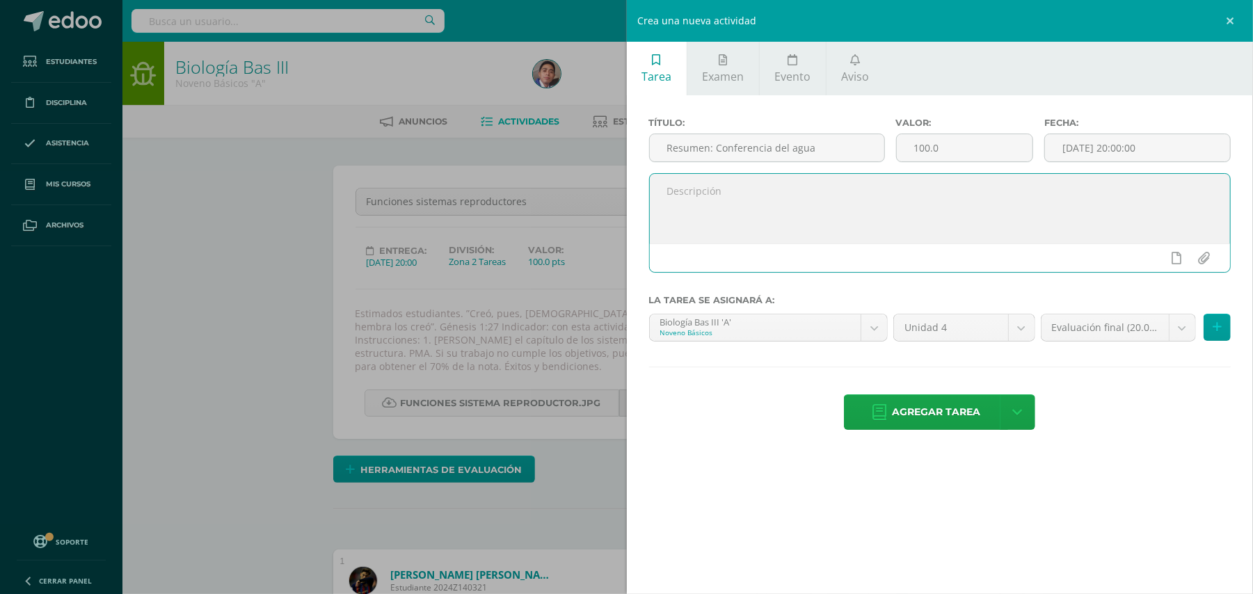
paste textarea "Estimados estudiantes. ”Creó, pues, [DEMOGRAPHIC_DATA] al hombre a imagen suya,…"
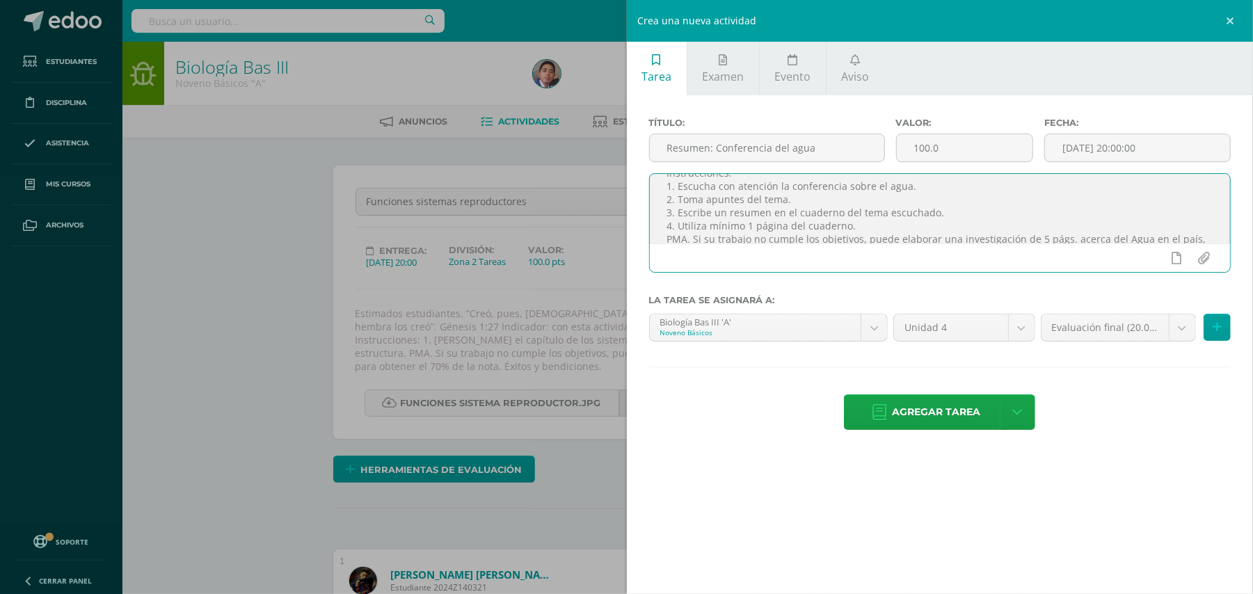
scroll to position [84, 0]
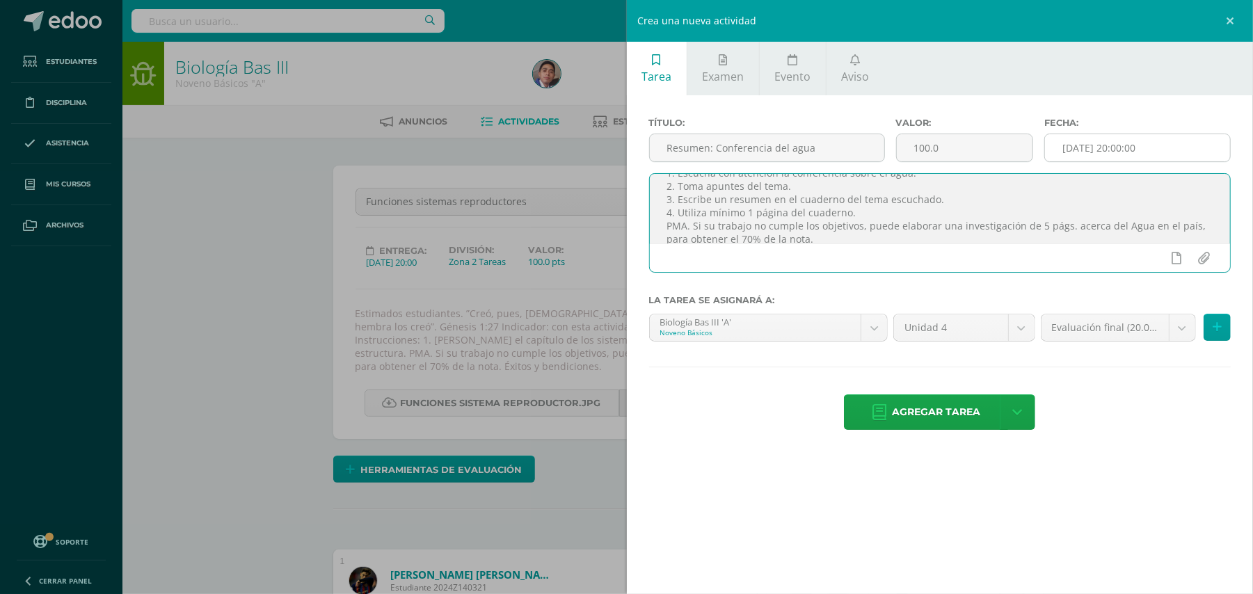
type textarea "Estimados estudiantes. ”Creó, pues, [DEMOGRAPHIC_DATA] al hombre a imagen suya,…"
click at [1095, 143] on input "[DATE] 20:00:00" at bounding box center [1137, 147] width 185 height 27
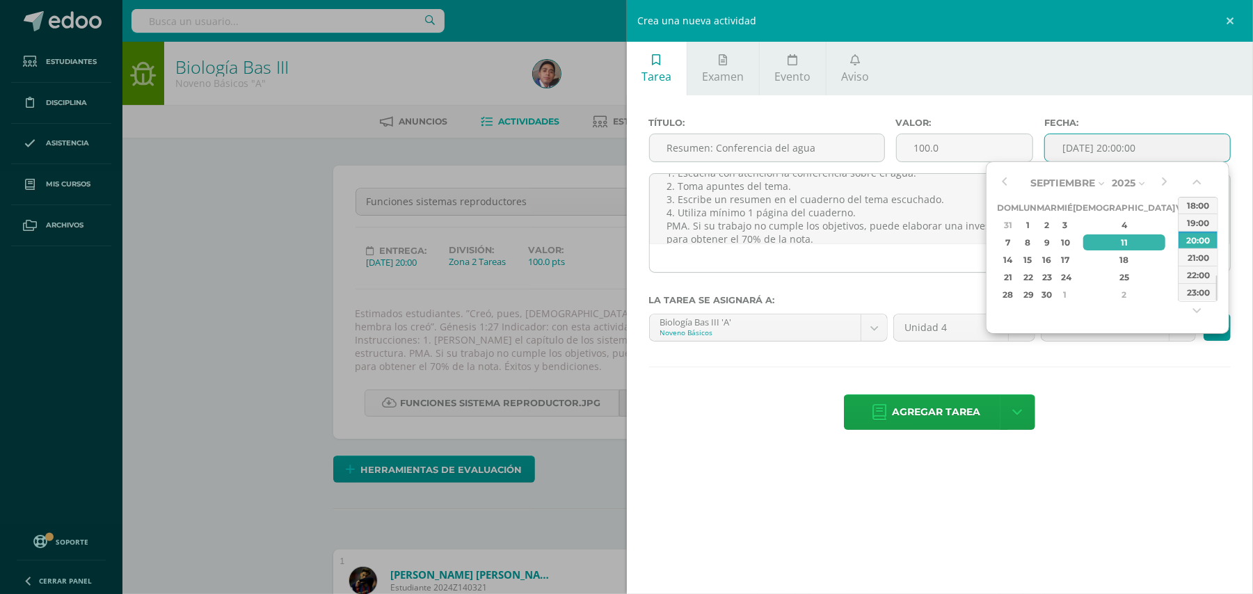
type input "2025-09-11 20:00"
click at [1128, 390] on div "Título: Resumen: Conferencia del agua Valor: 100.0 Fecha: 2025-09-11 20:00 Esti…" at bounding box center [940, 275] width 627 height 360
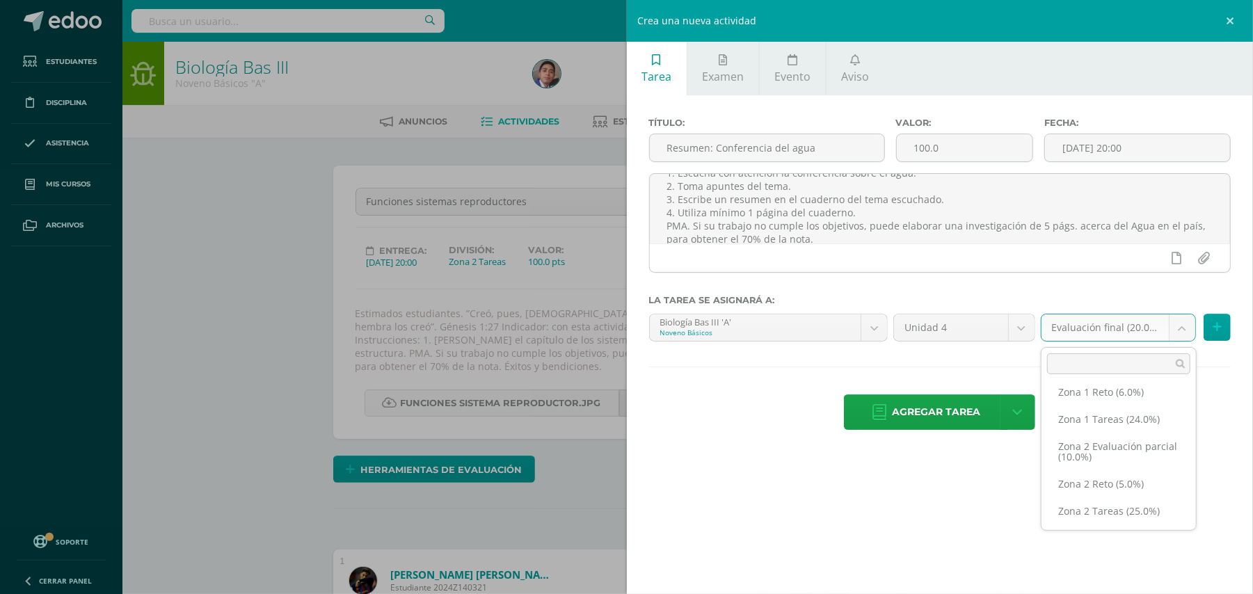
scroll to position [81, 0]
select select "30397"
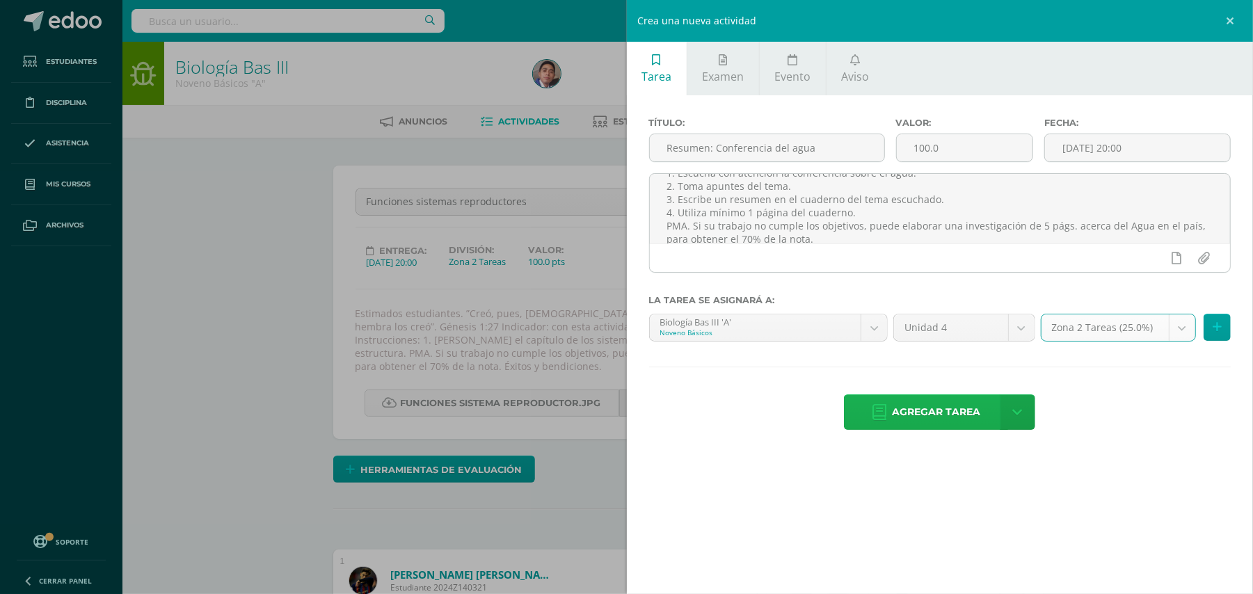
click at [933, 419] on span "Agregar tarea" at bounding box center [936, 412] width 88 height 34
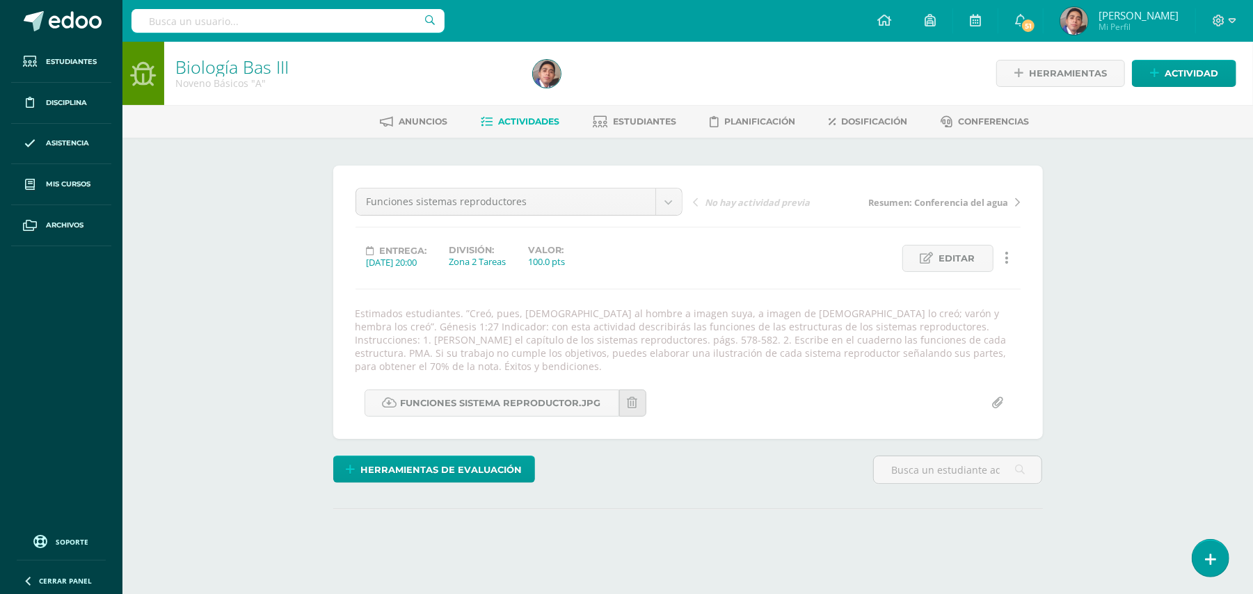
click at [1102, 251] on div "Biología Bas III Noveno Básicos "A" Herramientas Detalle de asistencias Activid…" at bounding box center [687, 329] width 1130 height 575
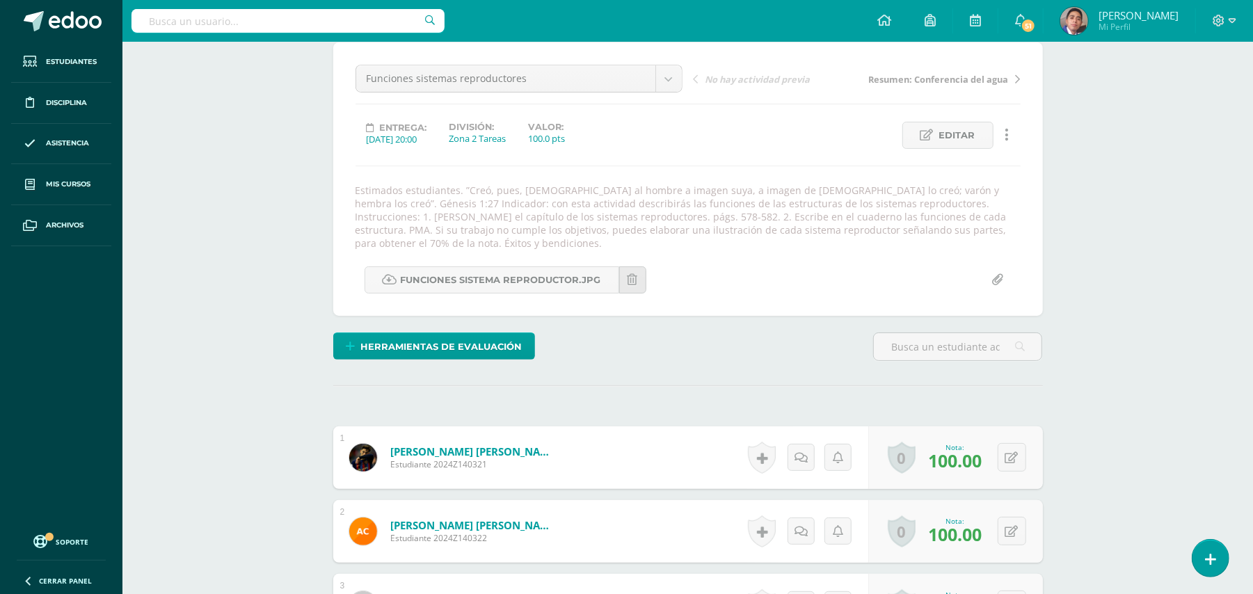
scroll to position [124, 0]
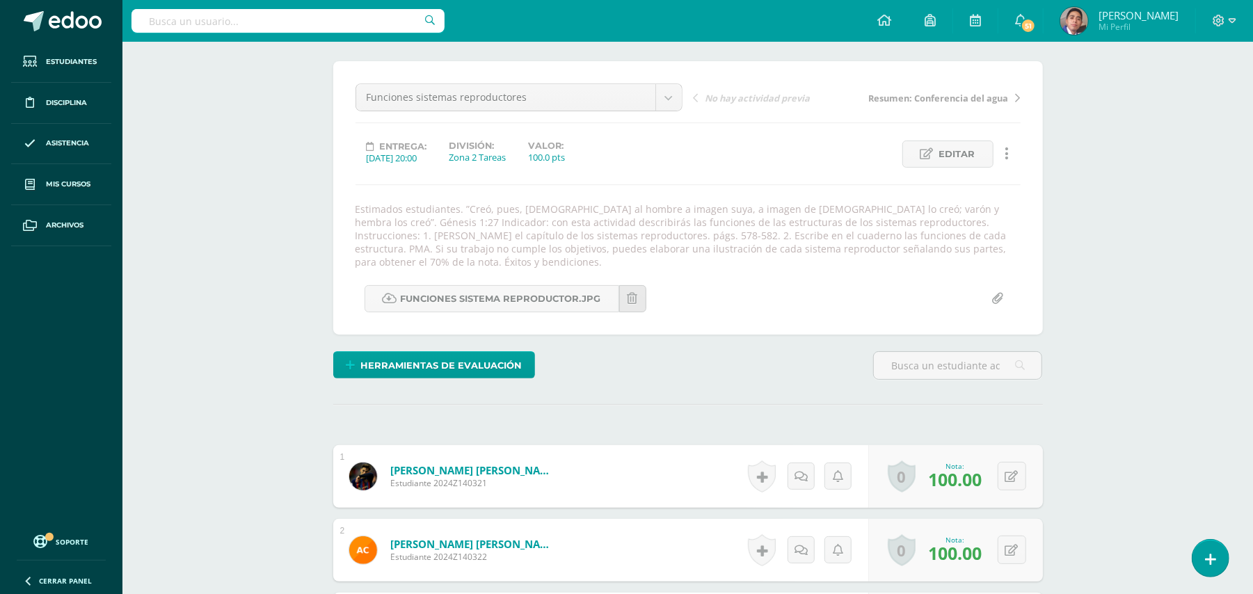
scroll to position [0, 0]
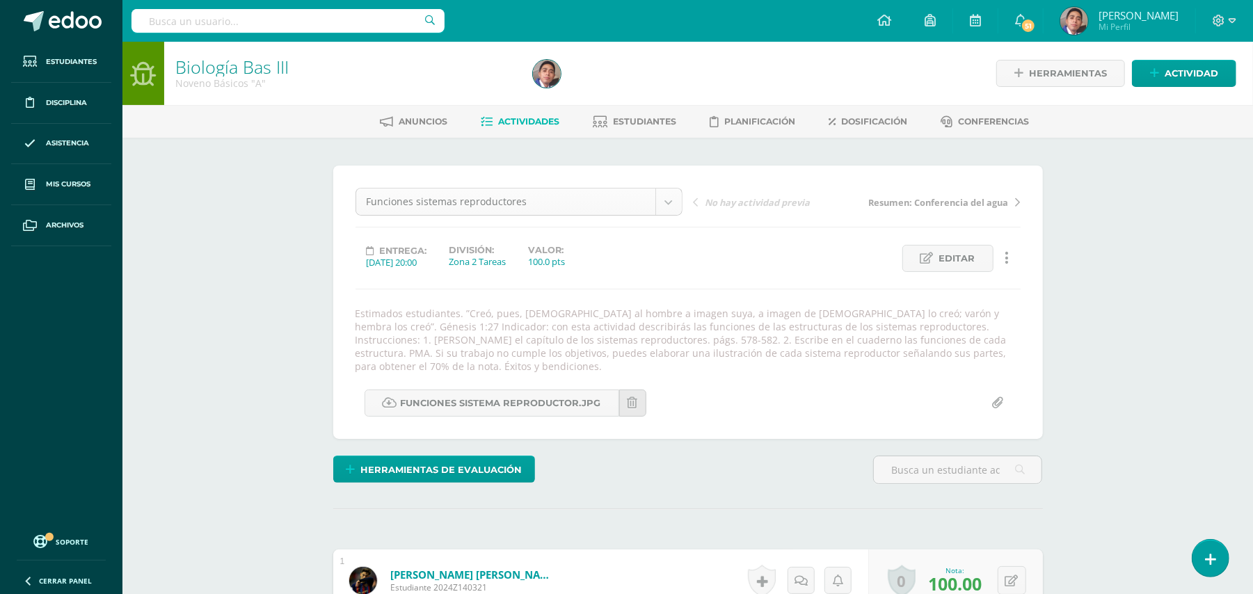
select select "/dashboard/teacher/grade-activity/32472/"
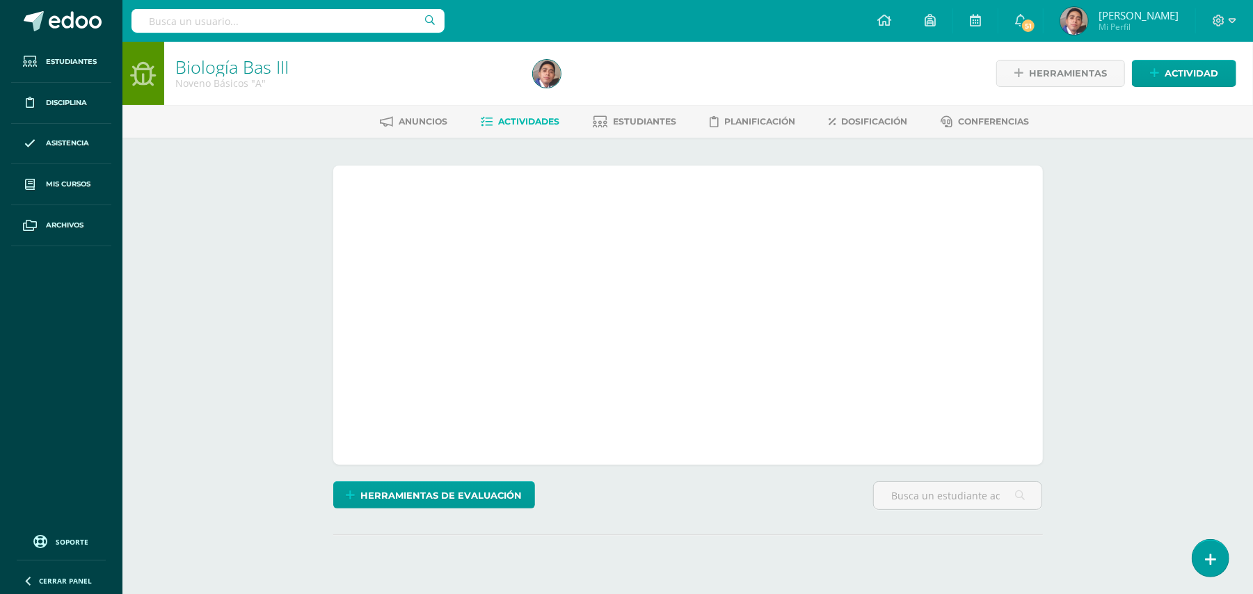
click at [780, 282] on textarea "Estimados estudiantes. ”Creó, pues, [DEMOGRAPHIC_DATA] al hombre a imagen suya,…" at bounding box center [687, 355] width 641 height 174
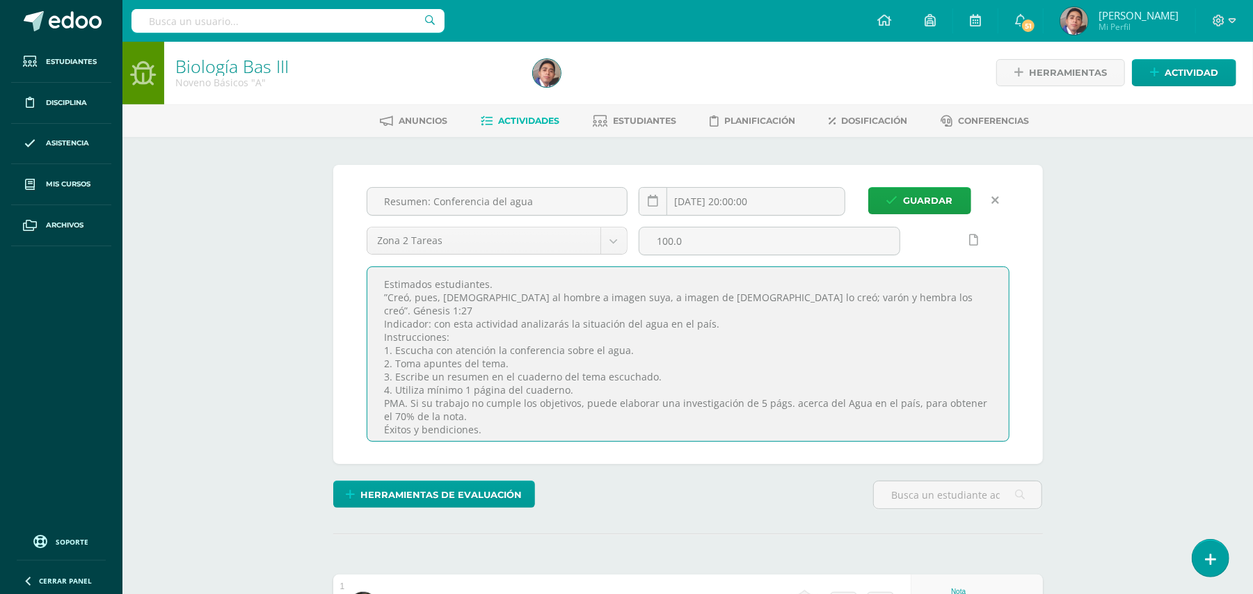
click at [996, 195] on icon at bounding box center [996, 201] width 8 height 12
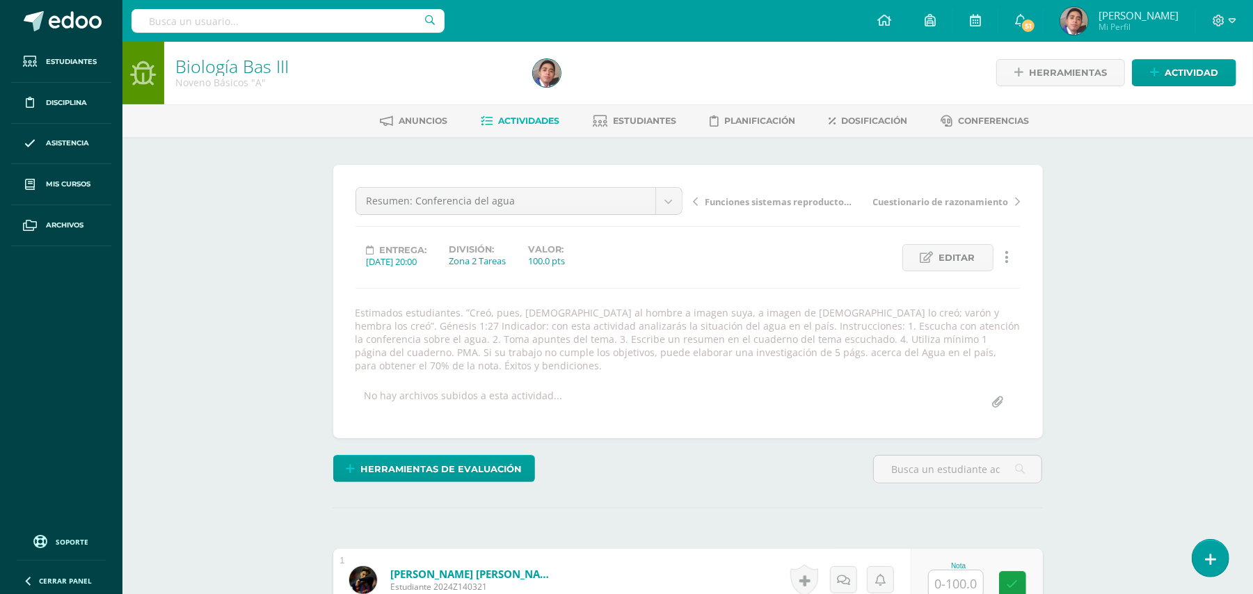
scroll to position [1, 0]
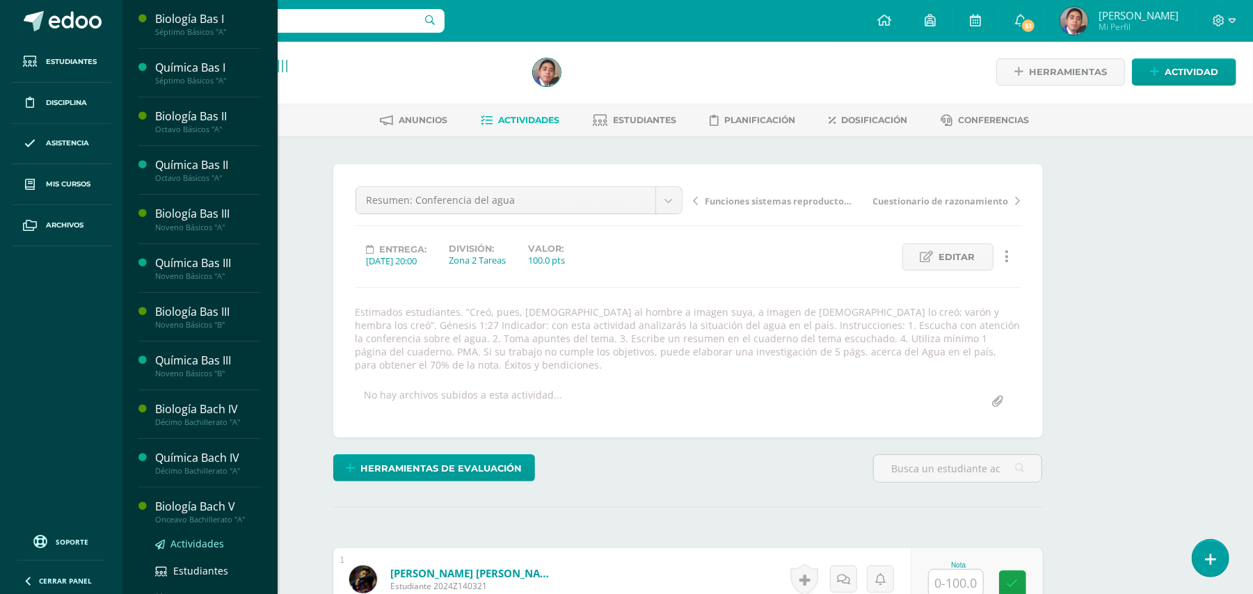
click at [203, 547] on span "Actividades" at bounding box center [197, 543] width 54 height 13
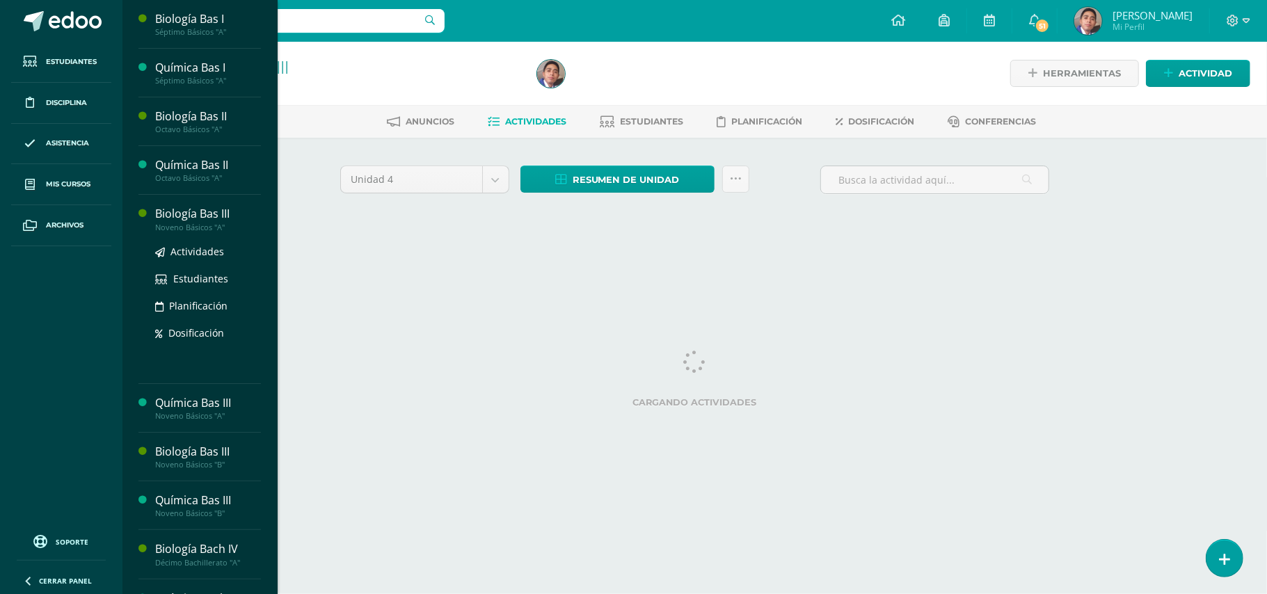
click at [168, 217] on div "Biología Bas III" at bounding box center [208, 214] width 106 height 16
click at [189, 249] on span "Actividades" at bounding box center [197, 251] width 54 height 13
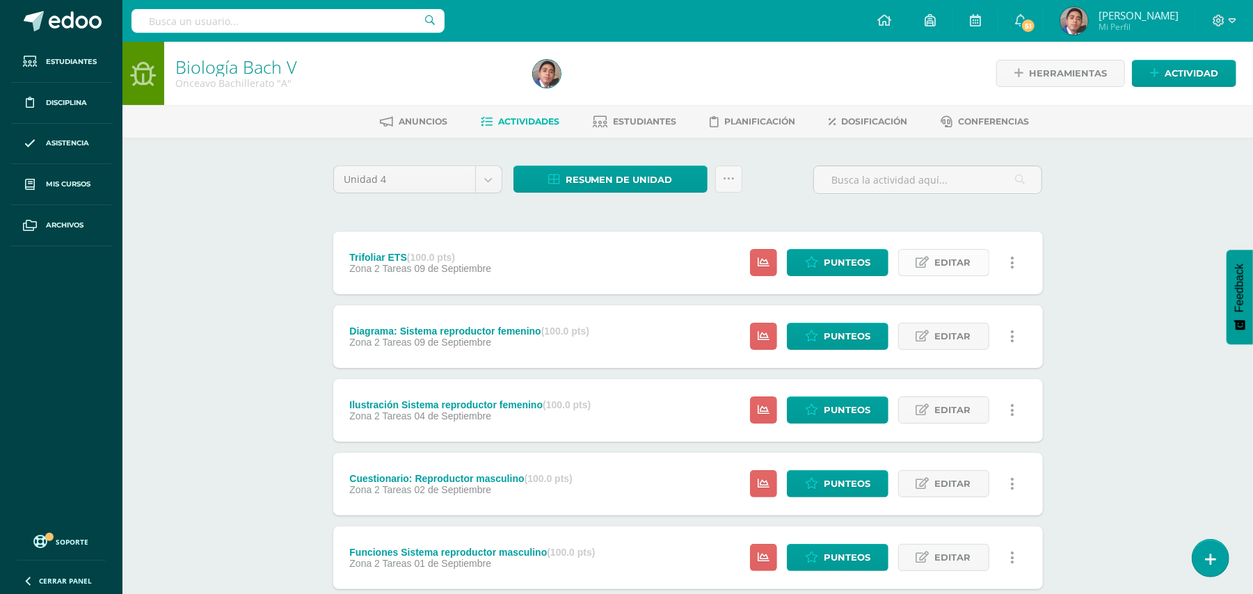
drag, startPoint x: 946, startPoint y: 257, endPoint x: 952, endPoint y: 263, distance: 8.9
click at [950, 262] on span "Editar" at bounding box center [953, 263] width 36 height 26
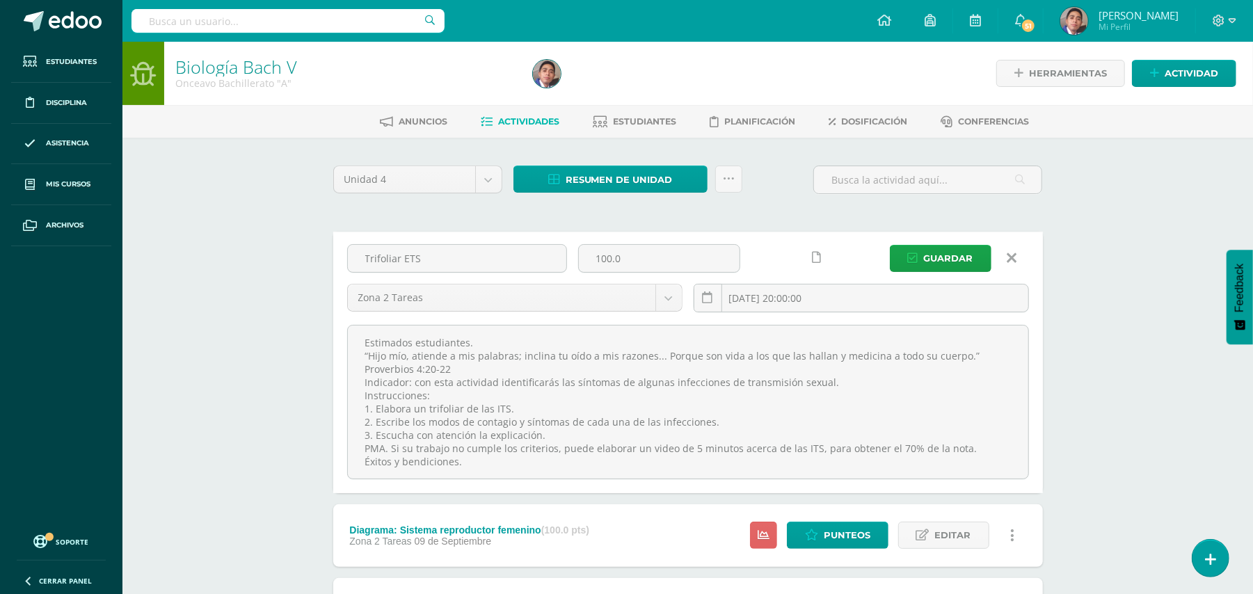
click at [1013, 262] on icon at bounding box center [1012, 257] width 10 height 15
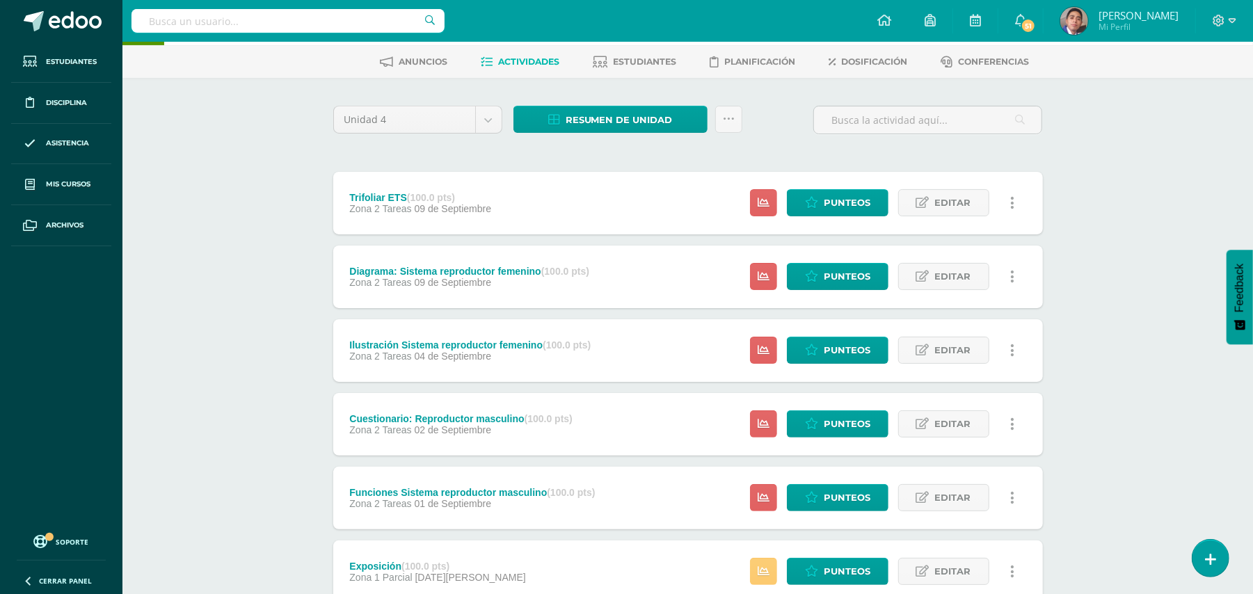
scroll to position [93, 0]
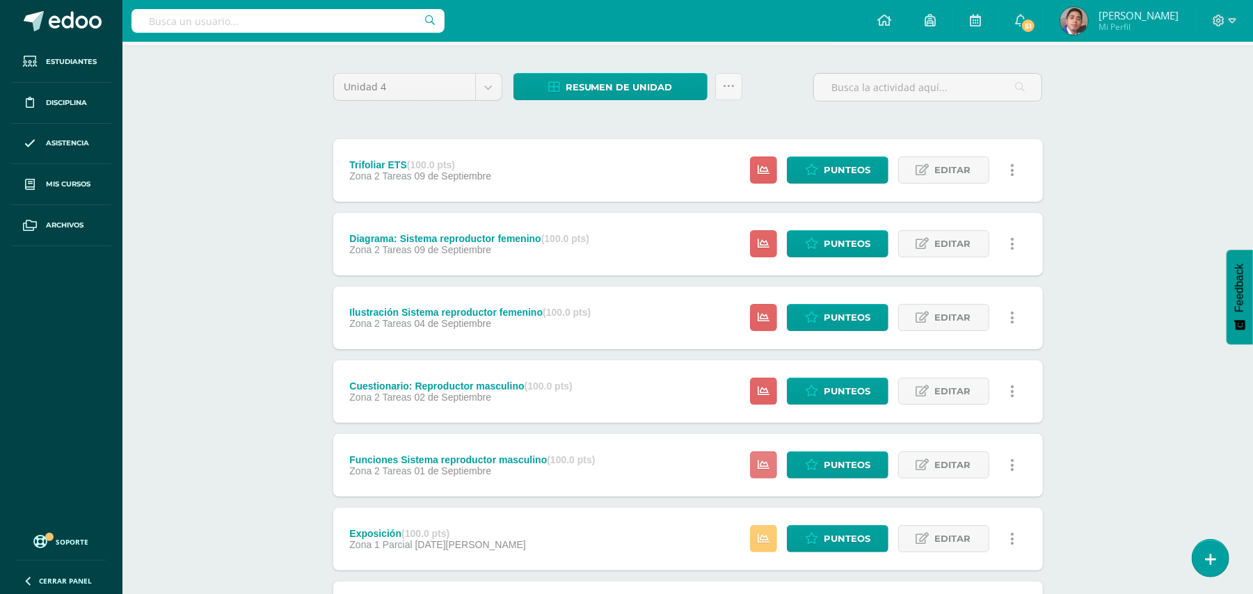
click at [758, 460] on icon at bounding box center [764, 465] width 12 height 12
click at [1139, 323] on div "Biología Bach V Onceavo Bachillerato "A" Herramientas Detalle de asistencias Ac…" at bounding box center [687, 564] width 1130 height 1230
click at [843, 170] on span "Punteos" at bounding box center [847, 170] width 47 height 26
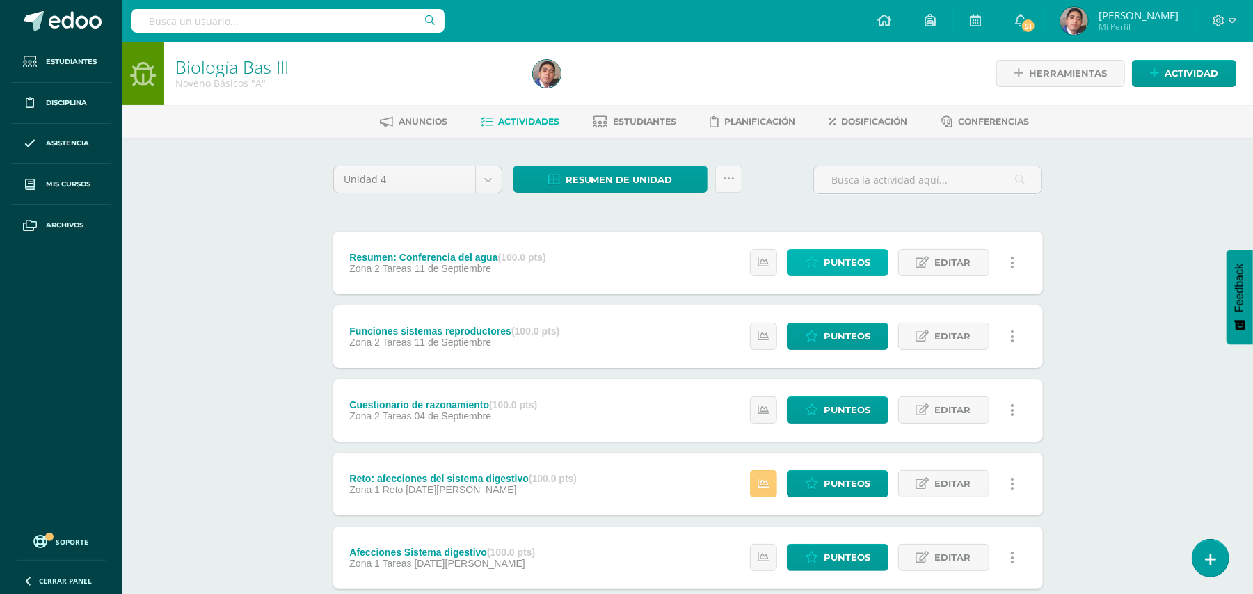
click at [833, 251] on span "Punteos" at bounding box center [847, 263] width 47 height 26
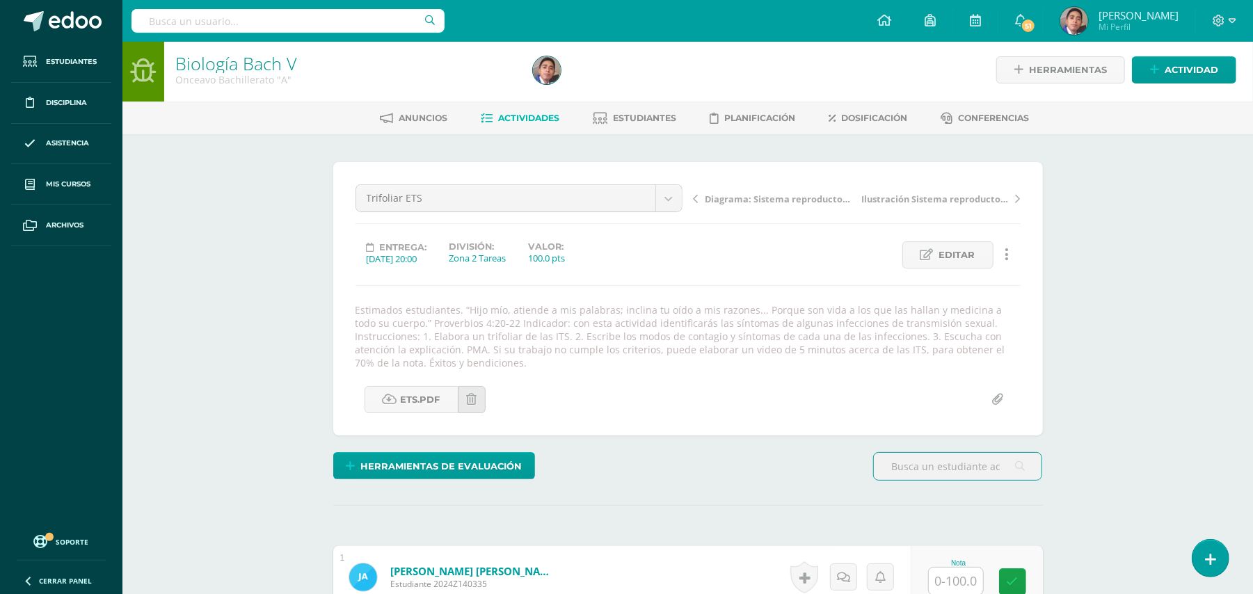
scroll to position [282, 0]
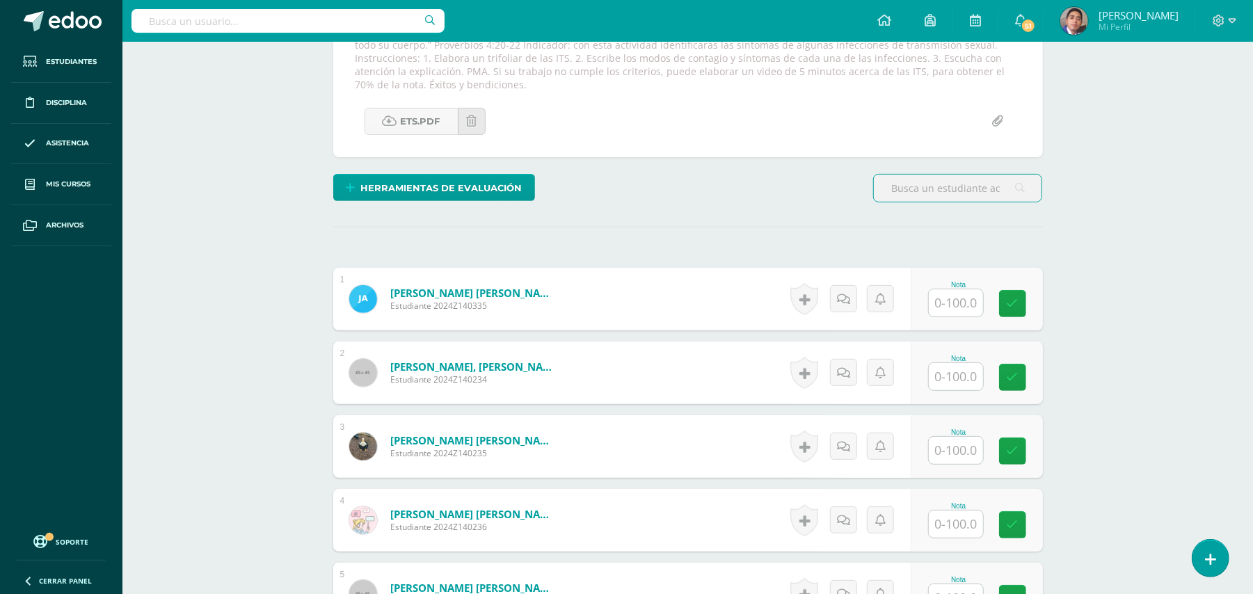
drag, startPoint x: 1135, startPoint y: 371, endPoint x: 1139, endPoint y: 476, distance: 105.1
drag, startPoint x: 1139, startPoint y: 476, endPoint x: 949, endPoint y: 630, distance: 244.3
drag, startPoint x: 949, startPoint y: 630, endPoint x: 186, endPoint y: 421, distance: 790.6
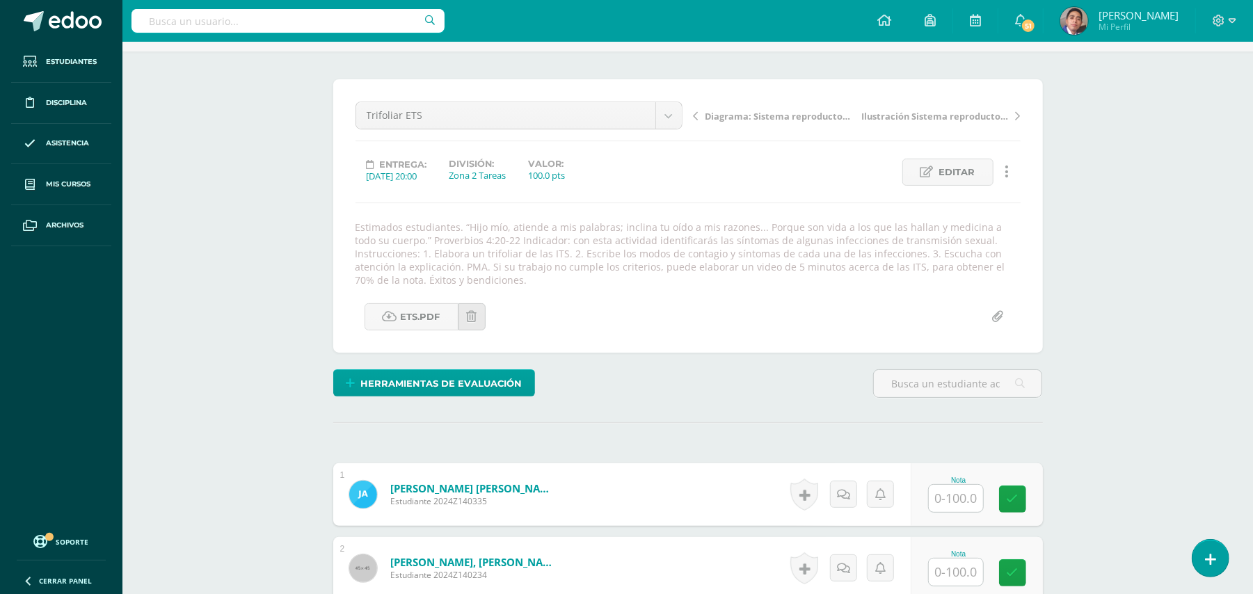
scroll to position [278, 0]
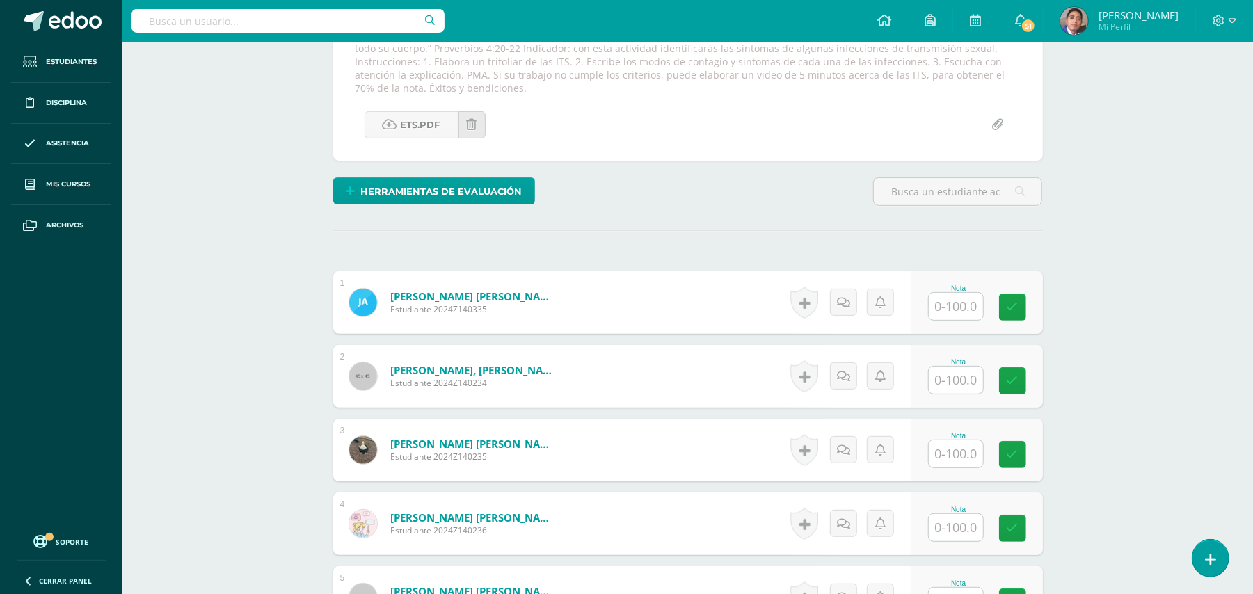
click at [961, 445] on input "text" at bounding box center [956, 453] width 54 height 27
type input "100"
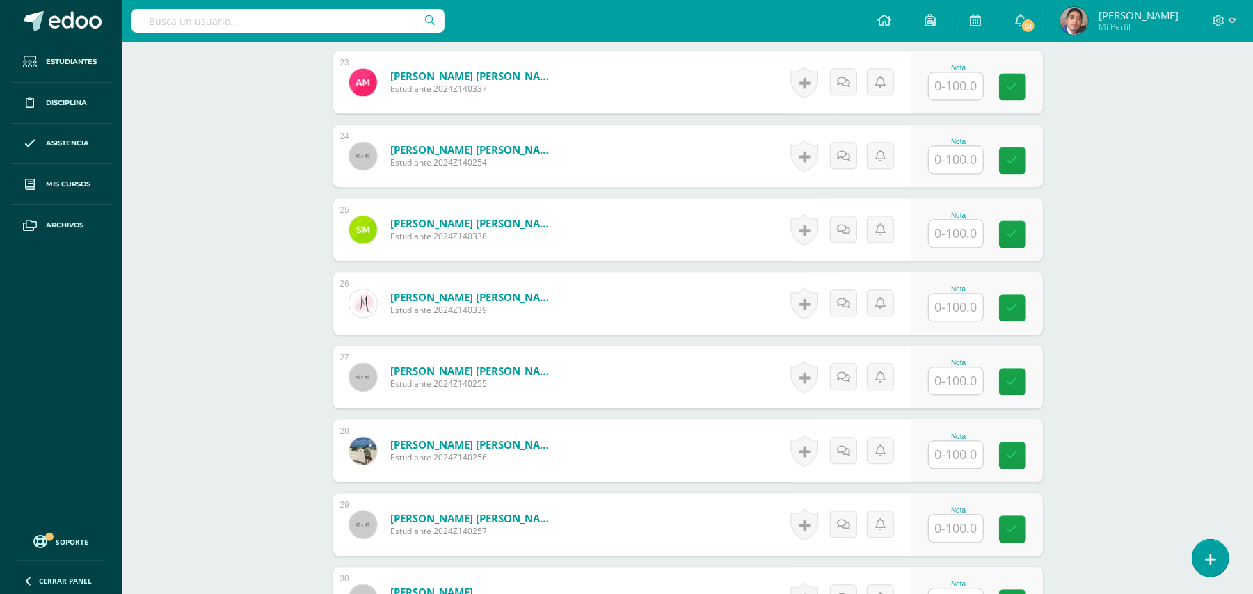
scroll to position [2133, 0]
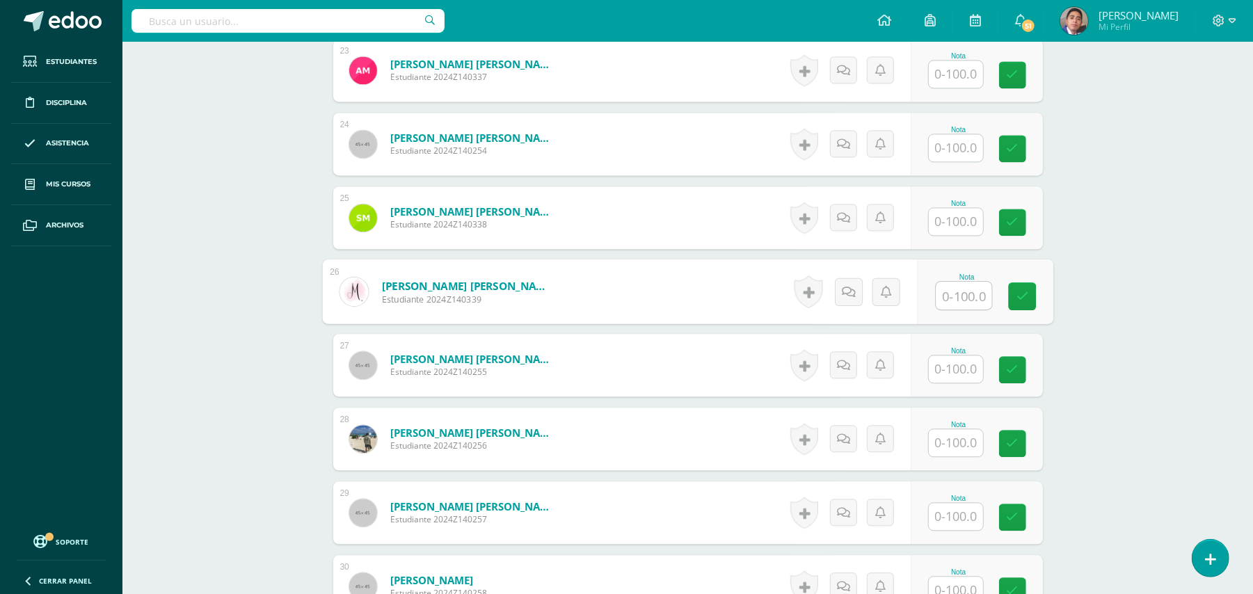
click at [950, 296] on input "text" at bounding box center [964, 296] width 56 height 28
type input "100"
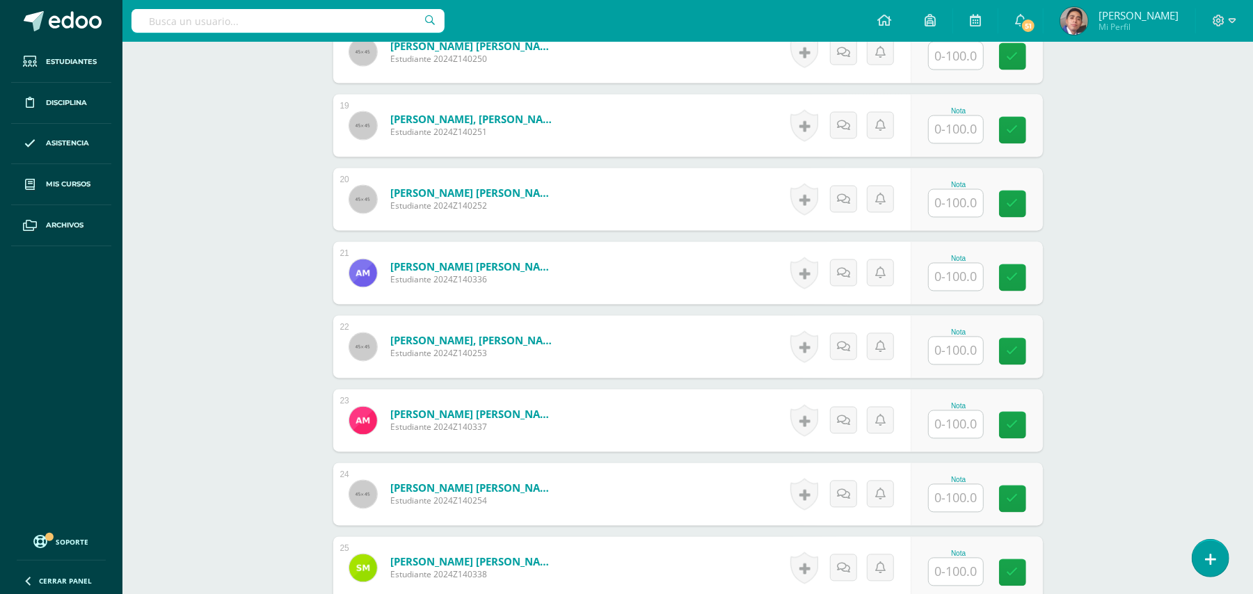
scroll to position [1762, 0]
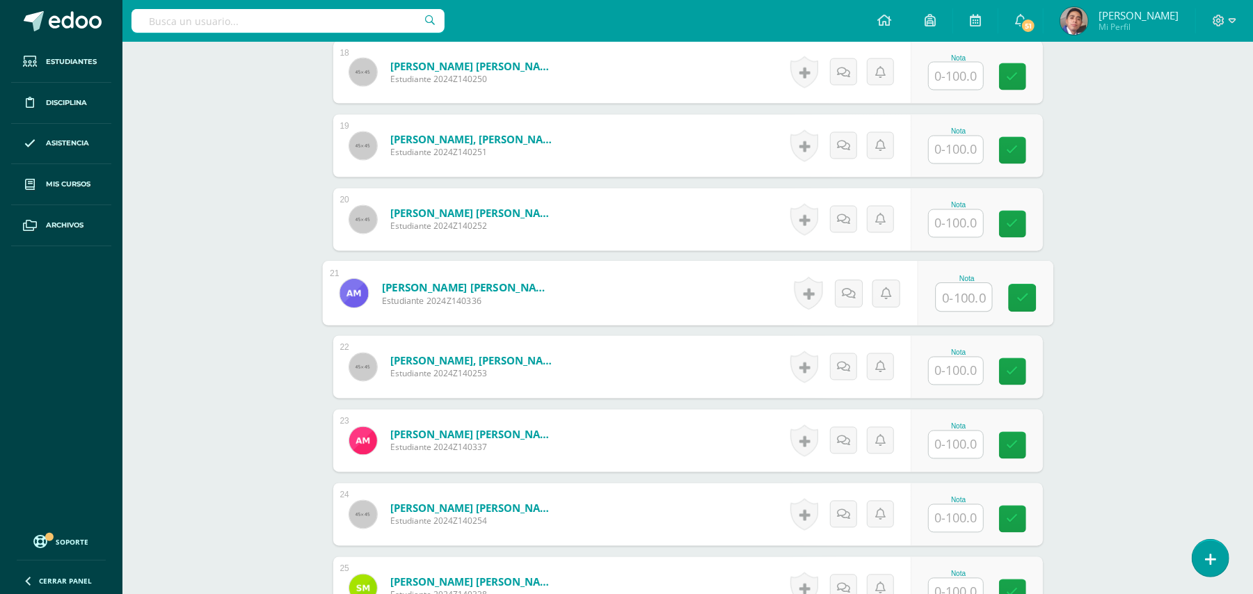
click at [961, 293] on input "text" at bounding box center [964, 298] width 56 height 28
type input "85"
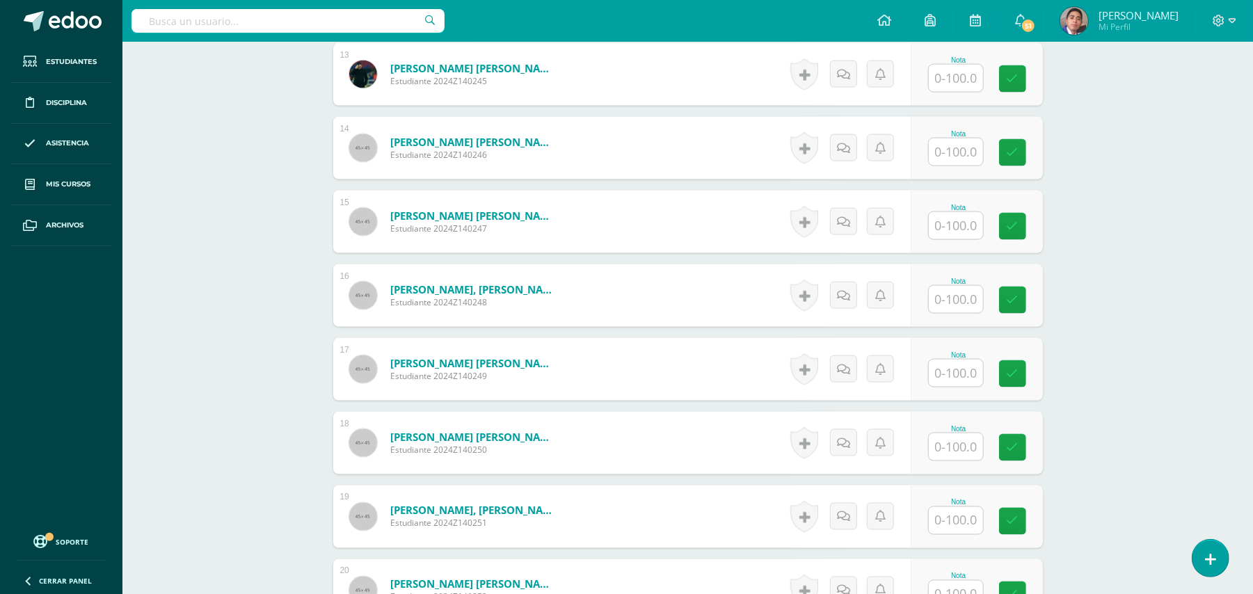
scroll to position [1205, 0]
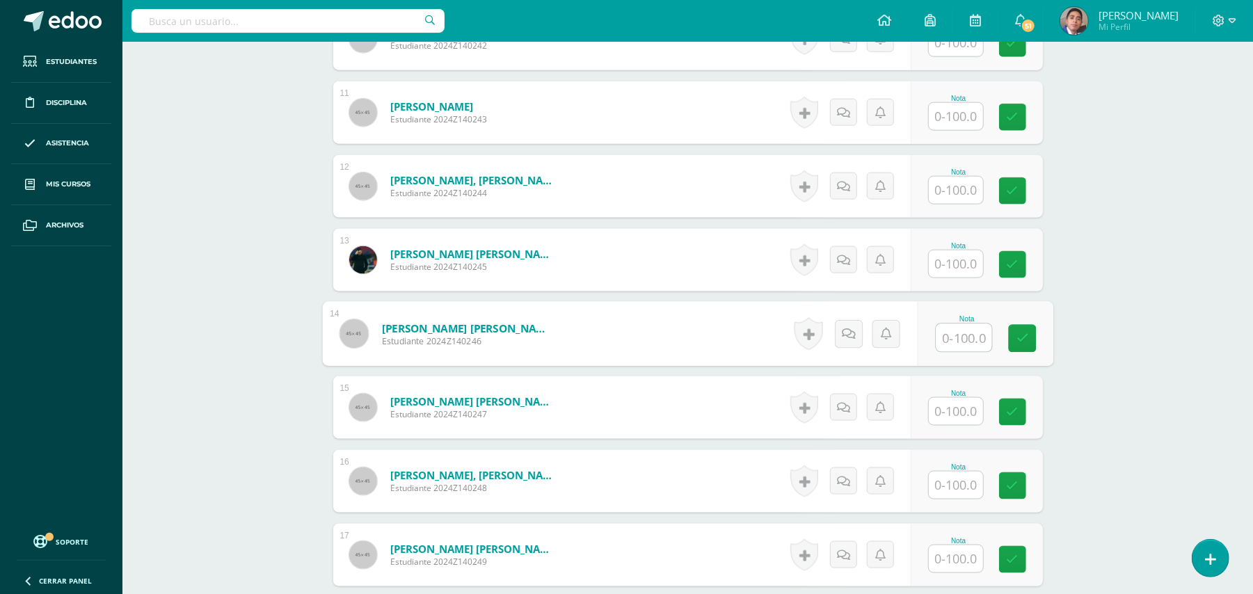
click at [974, 337] on input "text" at bounding box center [964, 338] width 56 height 28
type input "85"
click at [1124, 303] on div "Biología Bach V Onceavo Bachillerato "A" Herramientas Detalle de asistencias Ac…" at bounding box center [687, 307] width 1130 height 2942
click at [958, 123] on input "text" at bounding box center [956, 116] width 54 height 27
type input "100"
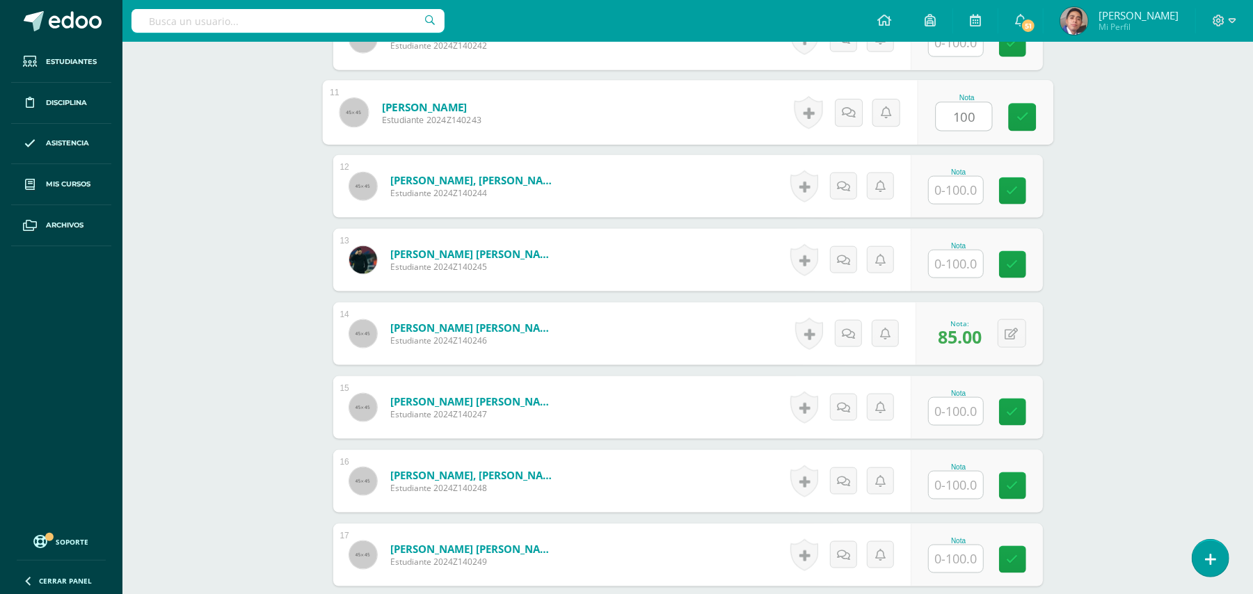
click at [1097, 152] on div "Biología Bach V Onceavo Bachillerato "A" Herramientas Detalle de asistencias Ac…" at bounding box center [687, 307] width 1130 height 2942
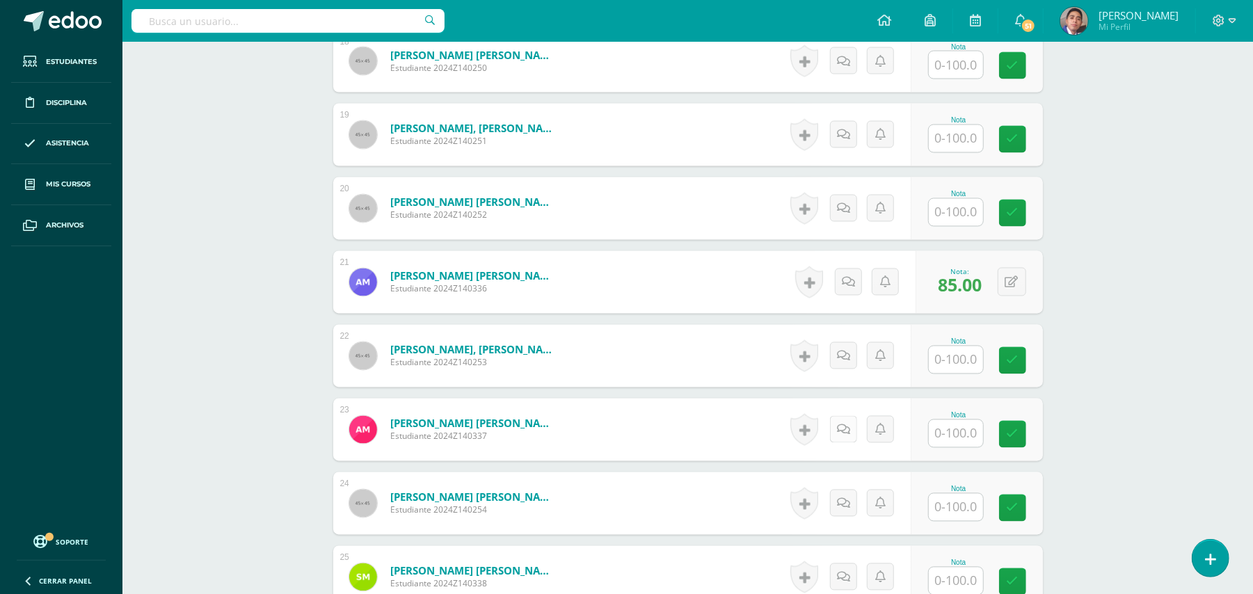
scroll to position [1762, 0]
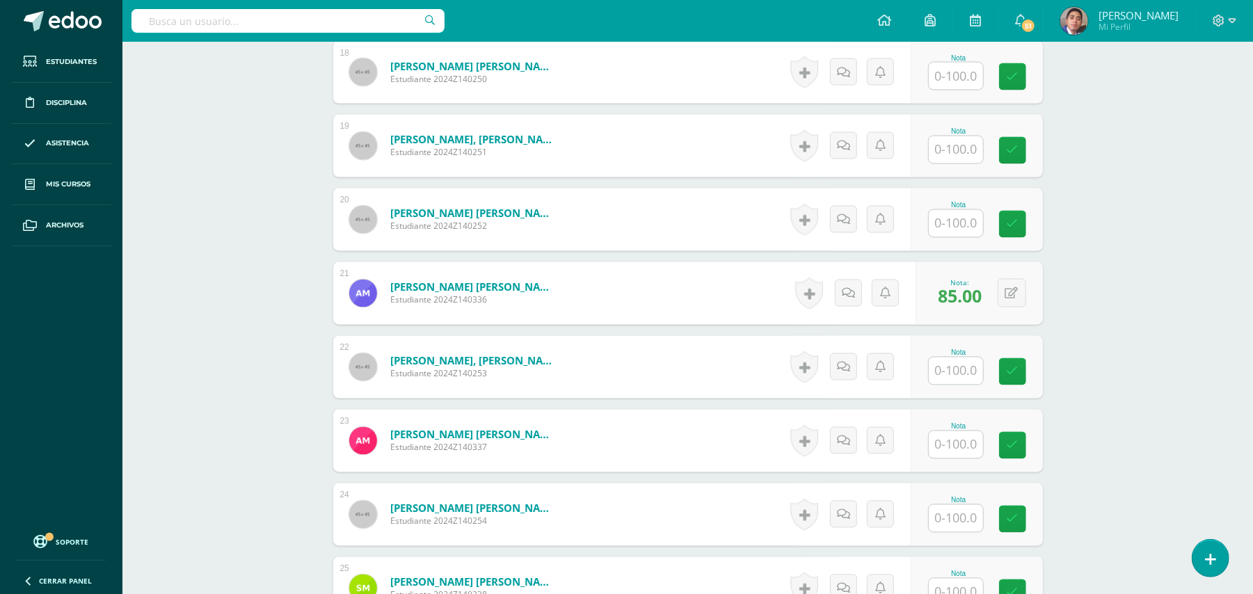
click at [977, 444] on input "text" at bounding box center [956, 444] width 54 height 27
type input "100"
click at [965, 368] on input "text" at bounding box center [956, 371] width 54 height 27
type input "100"
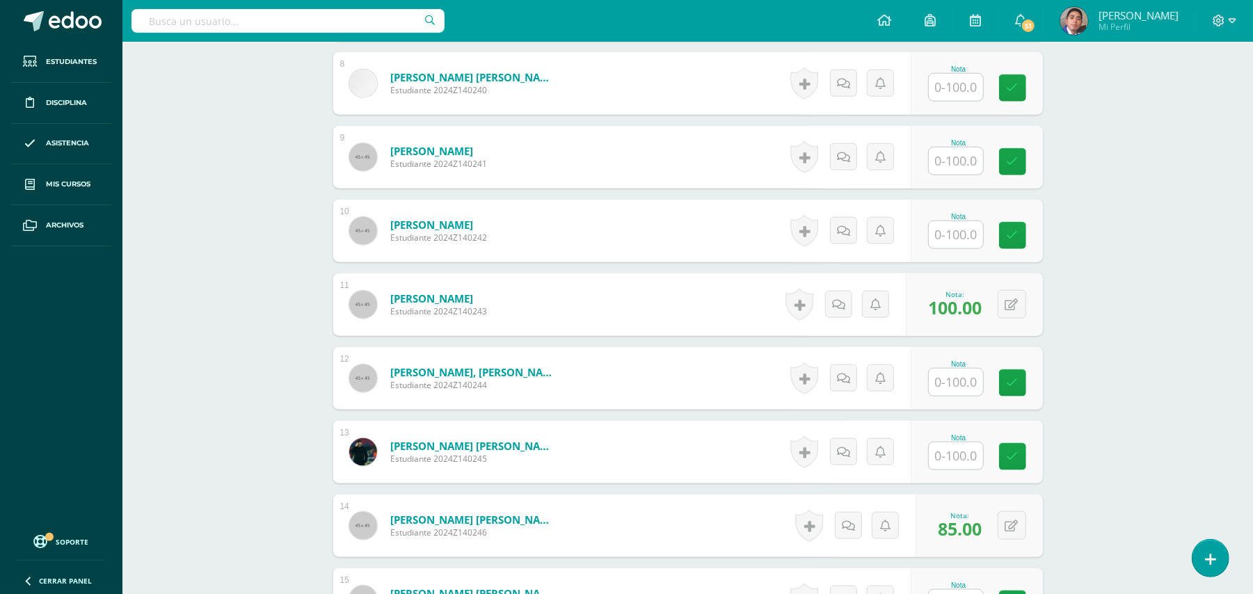
scroll to position [927, 0]
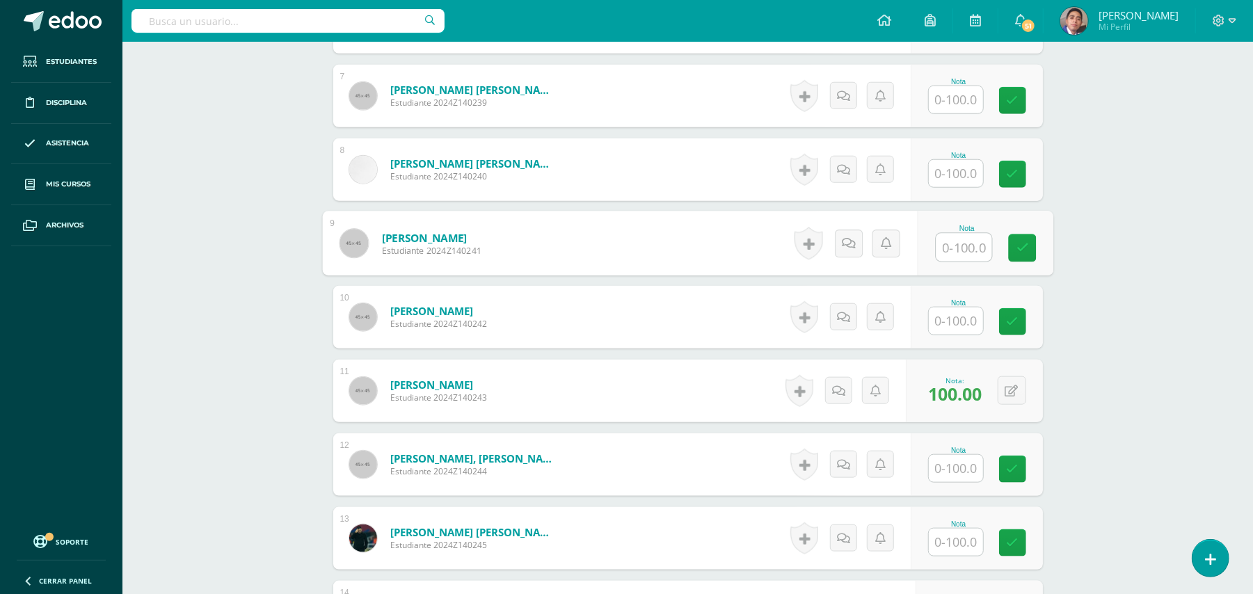
click at [967, 248] on input "text" at bounding box center [964, 248] width 56 height 28
type input "50"
click at [1094, 229] on div "Biología Bach V Onceavo Bachillerato "A" Herramientas Detalle de asistencias Ac…" at bounding box center [687, 586] width 1130 height 2942
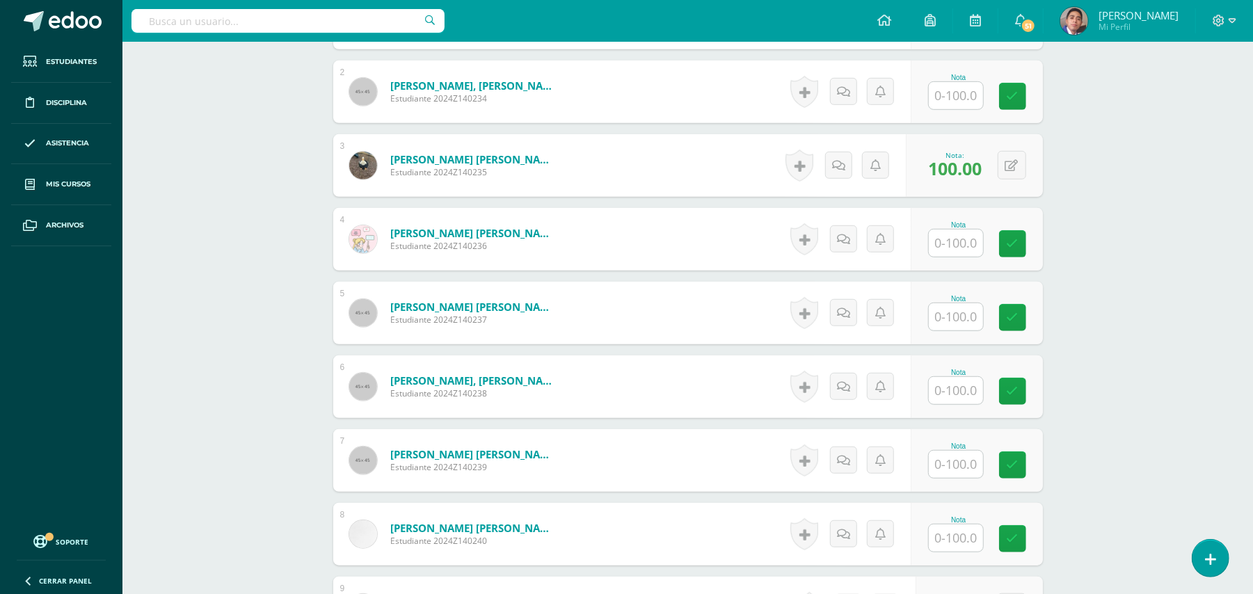
scroll to position [556, 0]
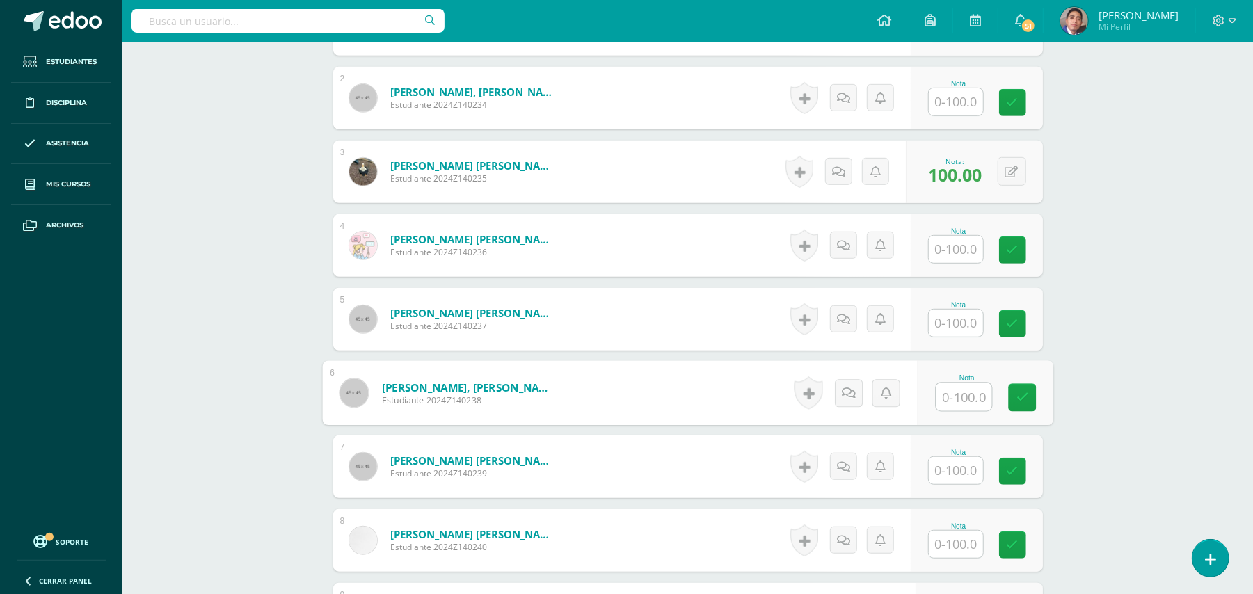
click at [967, 398] on input "text" at bounding box center [964, 397] width 56 height 28
type input "100"
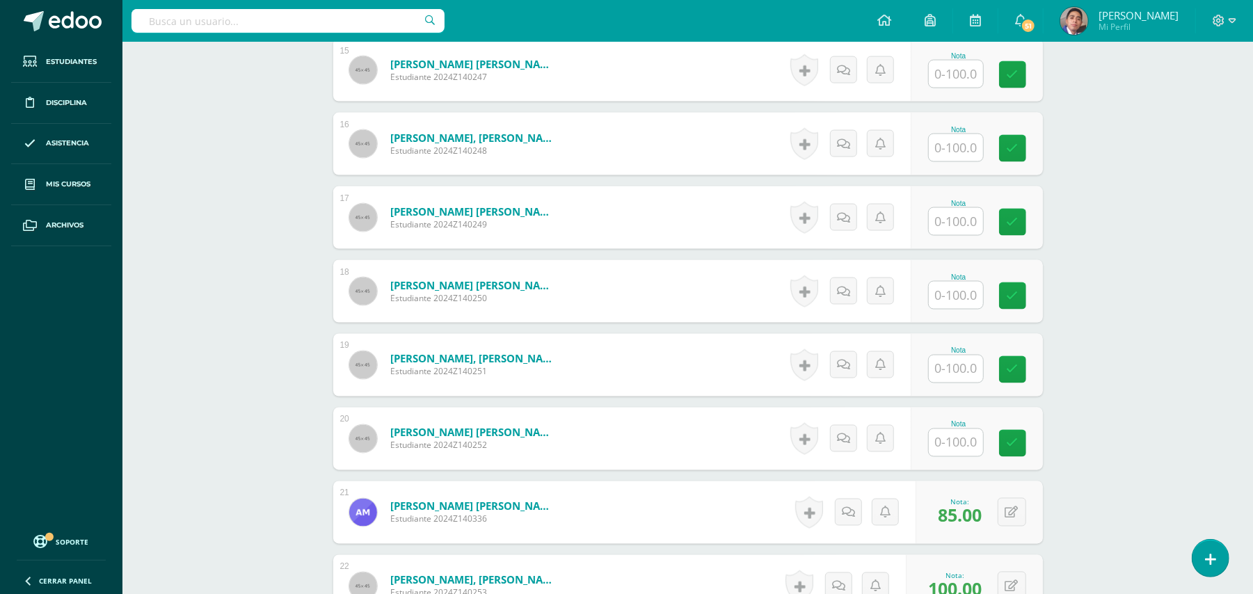
scroll to position [1576, 0]
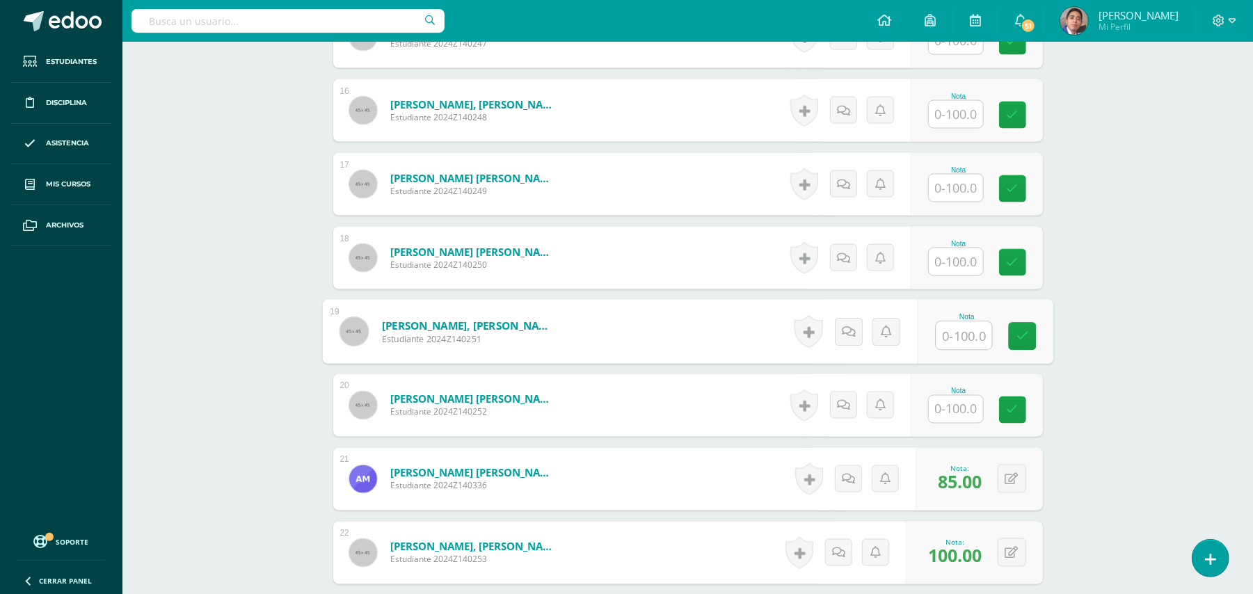
click at [953, 338] on input "text" at bounding box center [964, 336] width 56 height 28
type input "100"
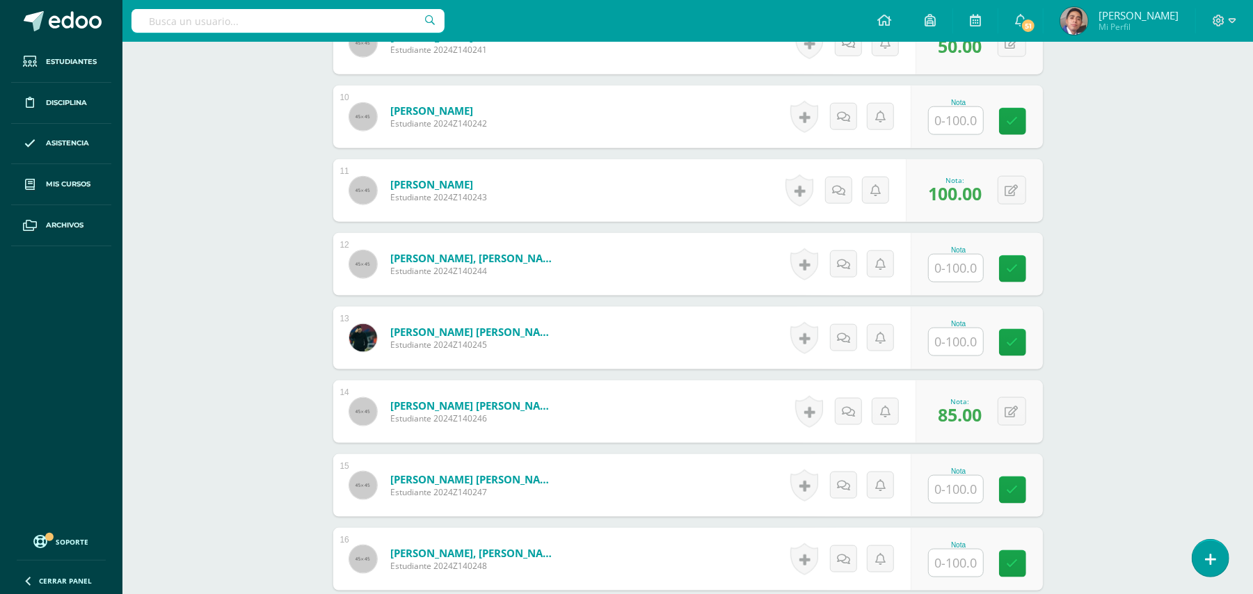
scroll to position [1113, 0]
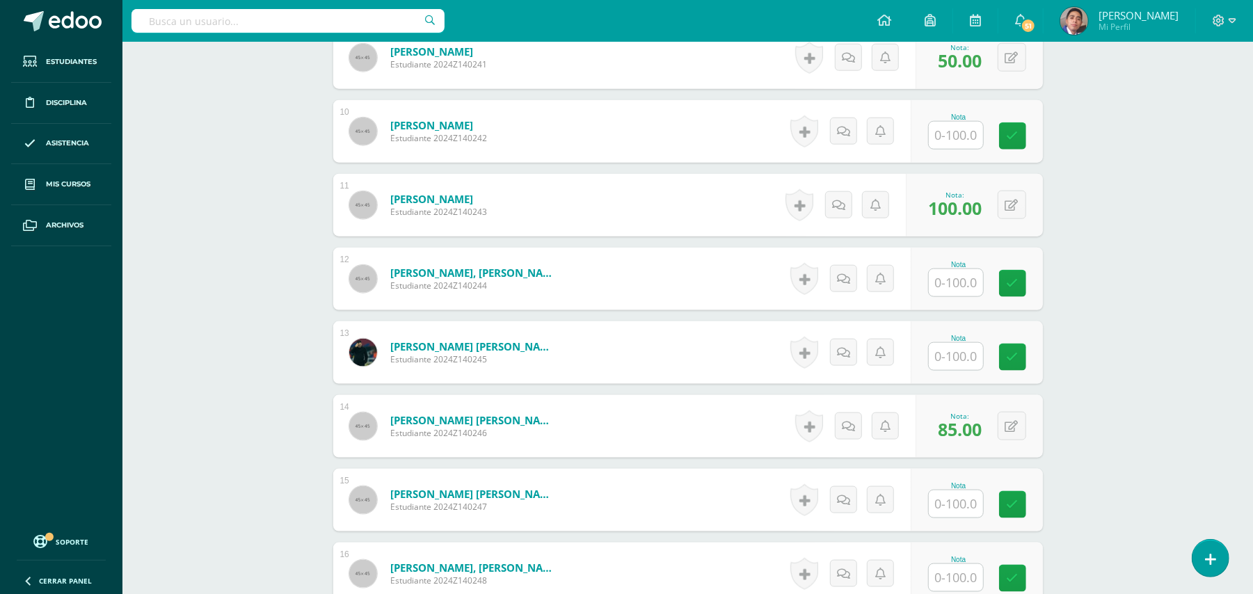
click at [949, 275] on input "text" at bounding box center [956, 282] width 54 height 27
type input "50"
click at [1127, 259] on div "Biología Bach V Onceavo Bachillerato "A" Herramientas Detalle de asistencias Ac…" at bounding box center [687, 400] width 1130 height 2942
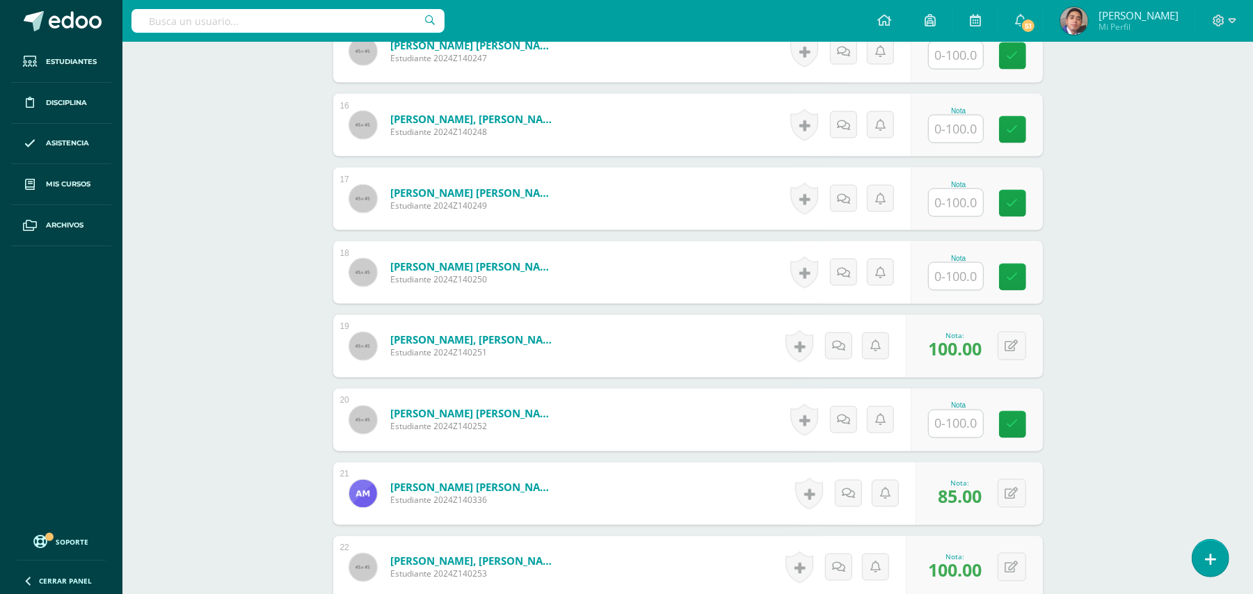
scroll to position [1576, 0]
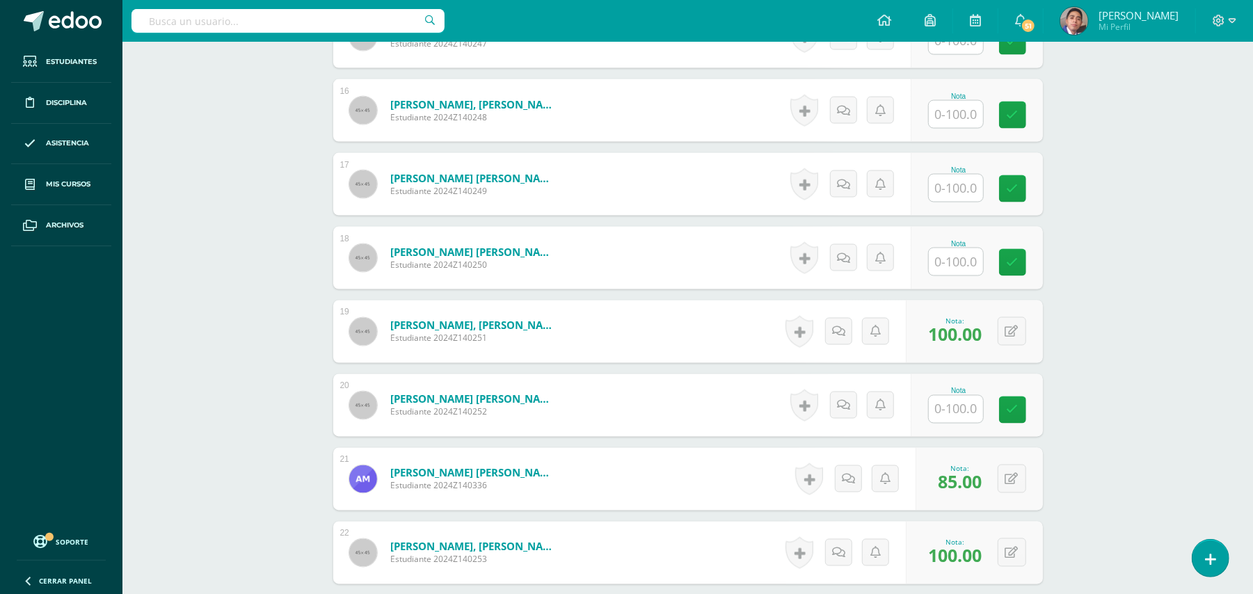
click at [956, 413] on input "text" at bounding box center [956, 409] width 54 height 27
type input "100"
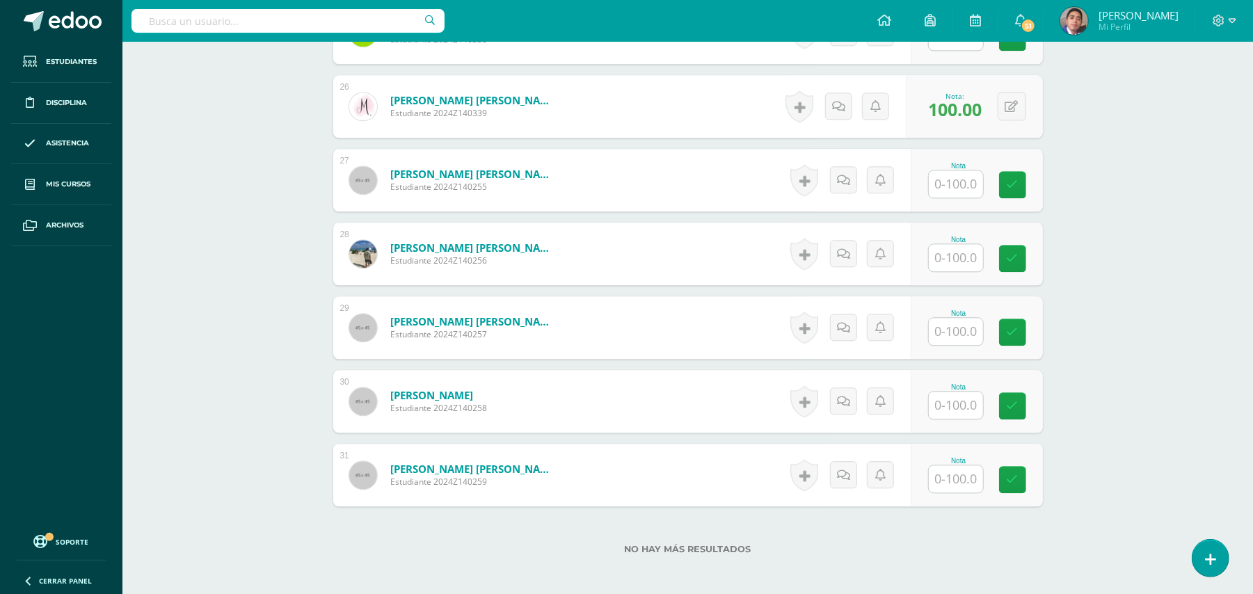
scroll to position [2387, 0]
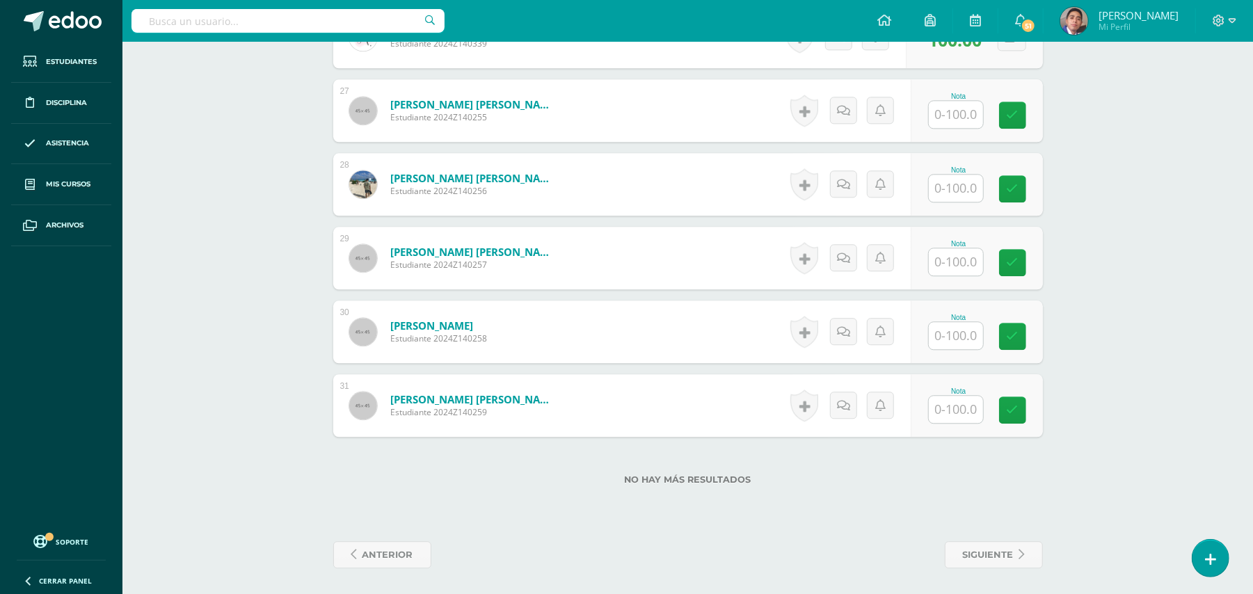
click at [958, 259] on input "text" at bounding box center [956, 261] width 54 height 27
type input "100"
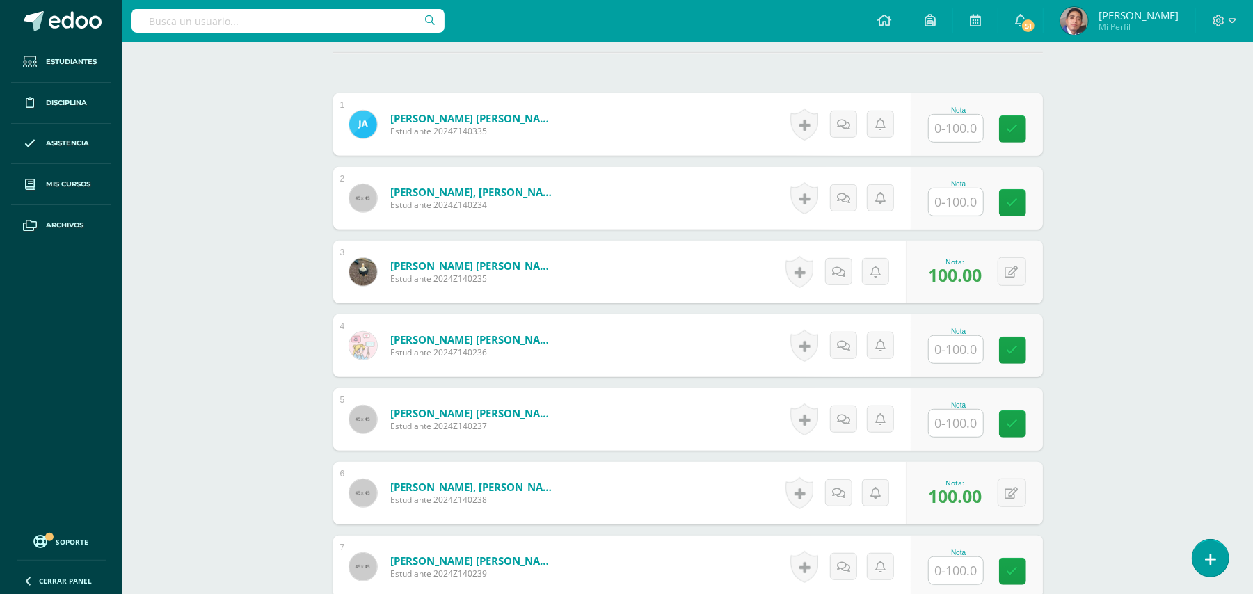
scroll to position [440, 0]
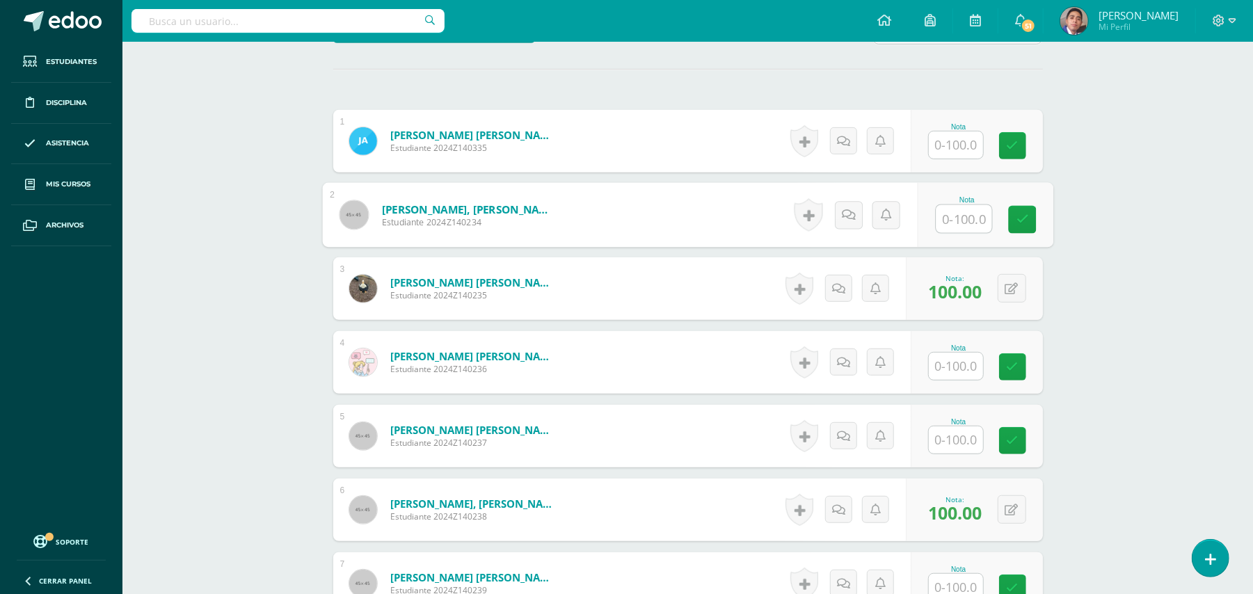
click at [958, 214] on input "text" at bounding box center [964, 219] width 56 height 28
type input "100"
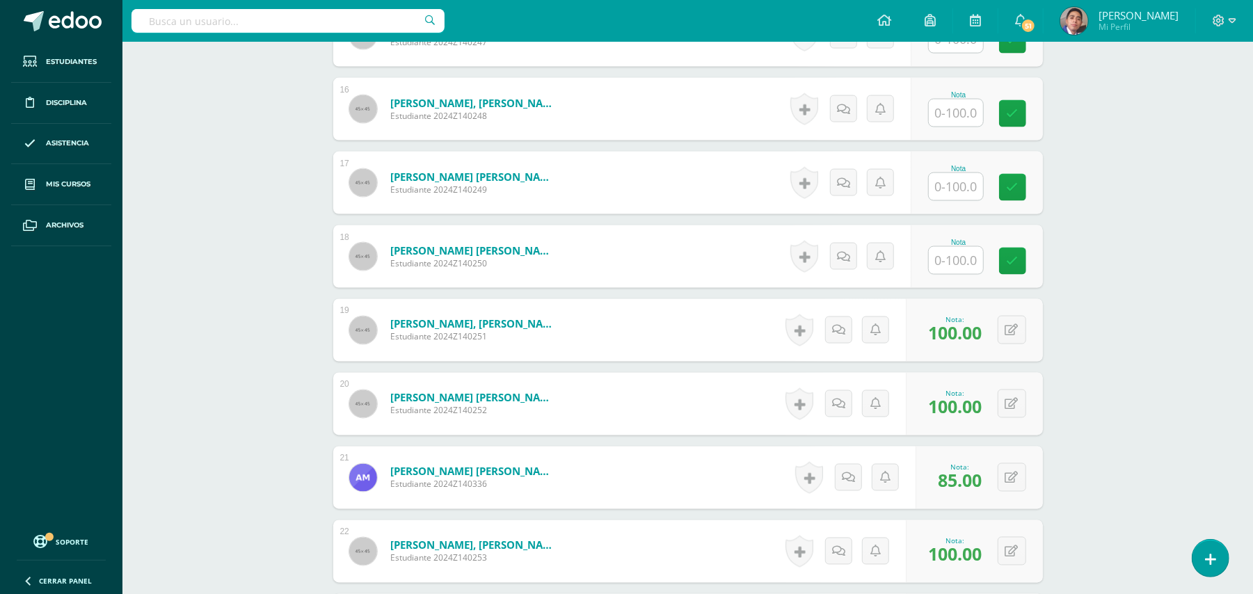
scroll to position [1645, 0]
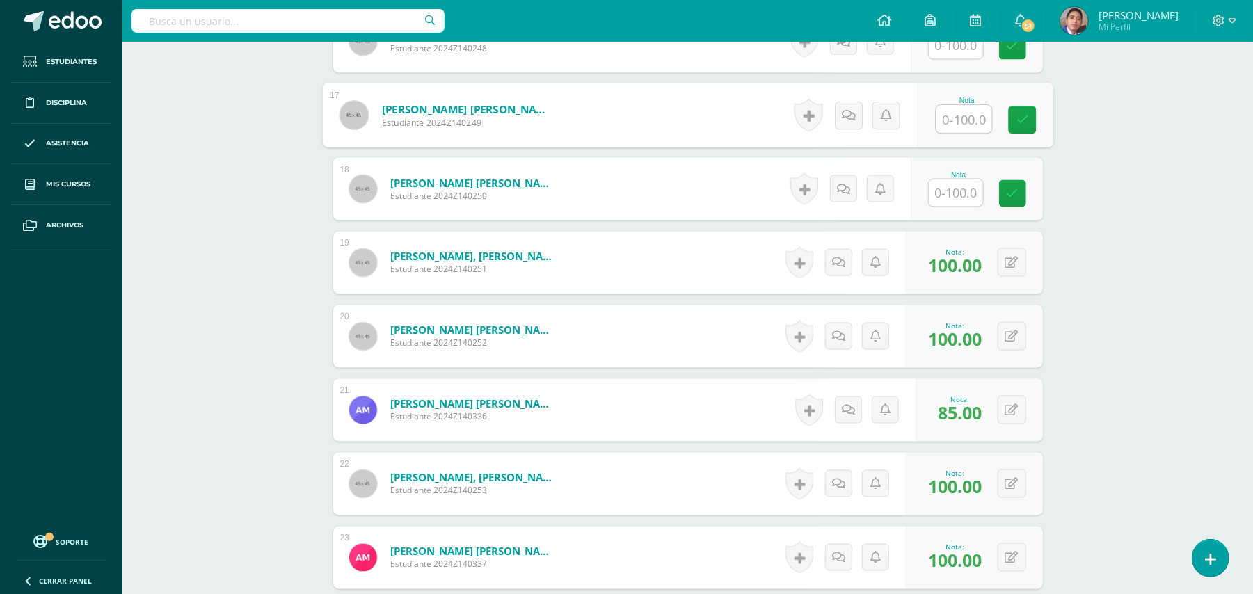
click at [960, 124] on input "text" at bounding box center [964, 120] width 56 height 28
type input "100"
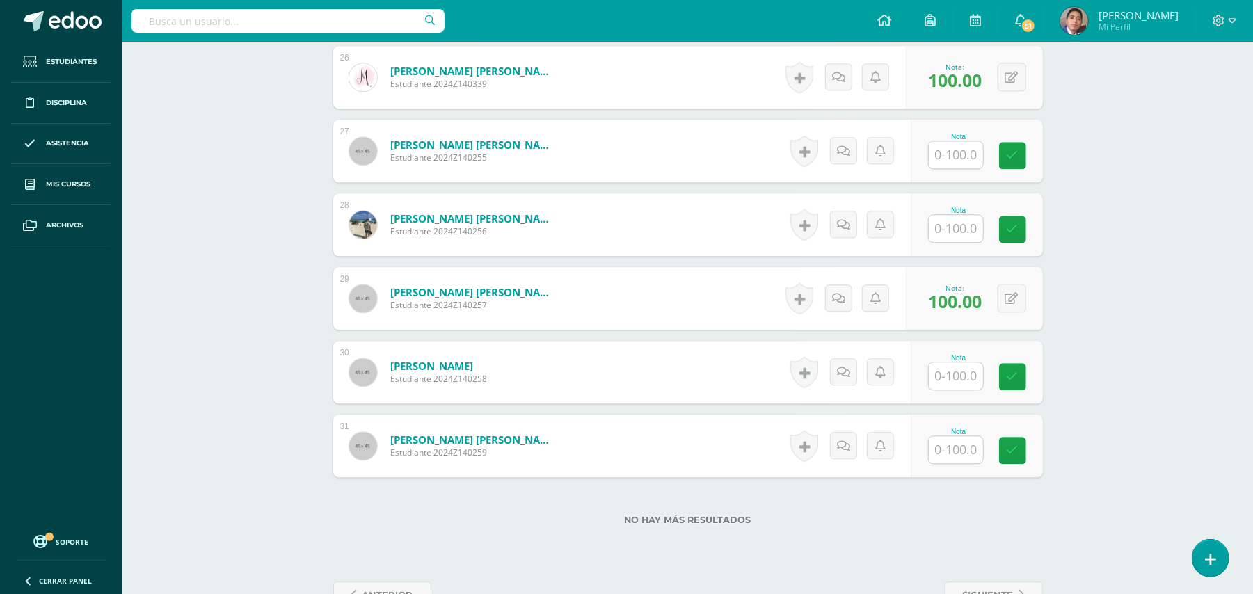
scroll to position [2387, 0]
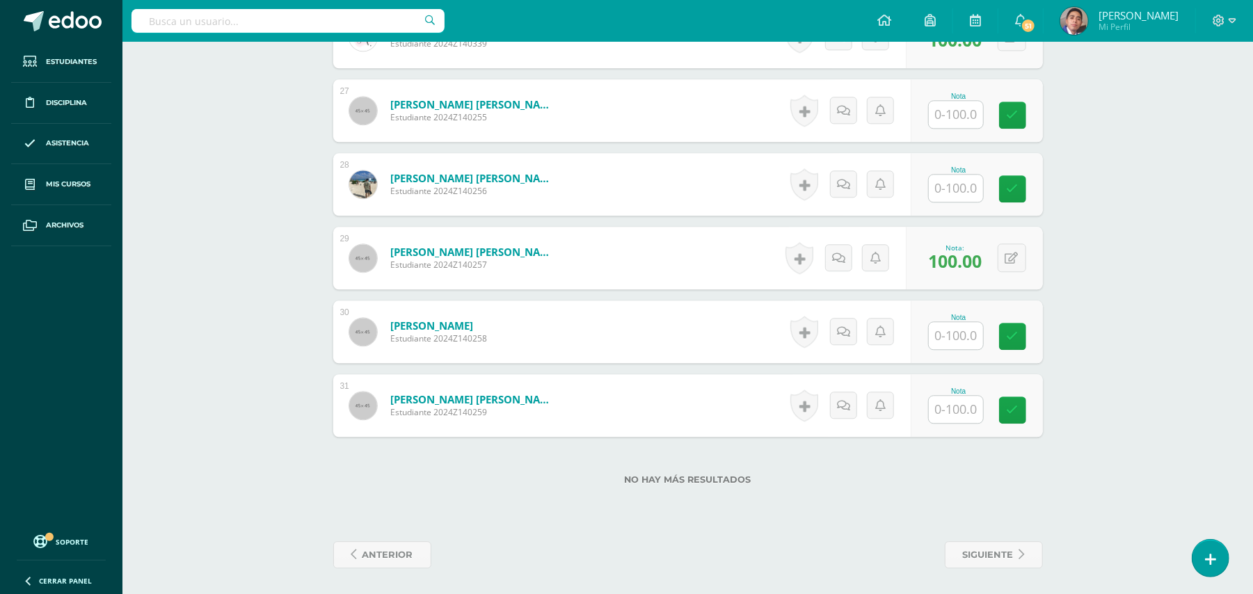
click at [950, 332] on input "text" at bounding box center [956, 335] width 54 height 27
type input "100"
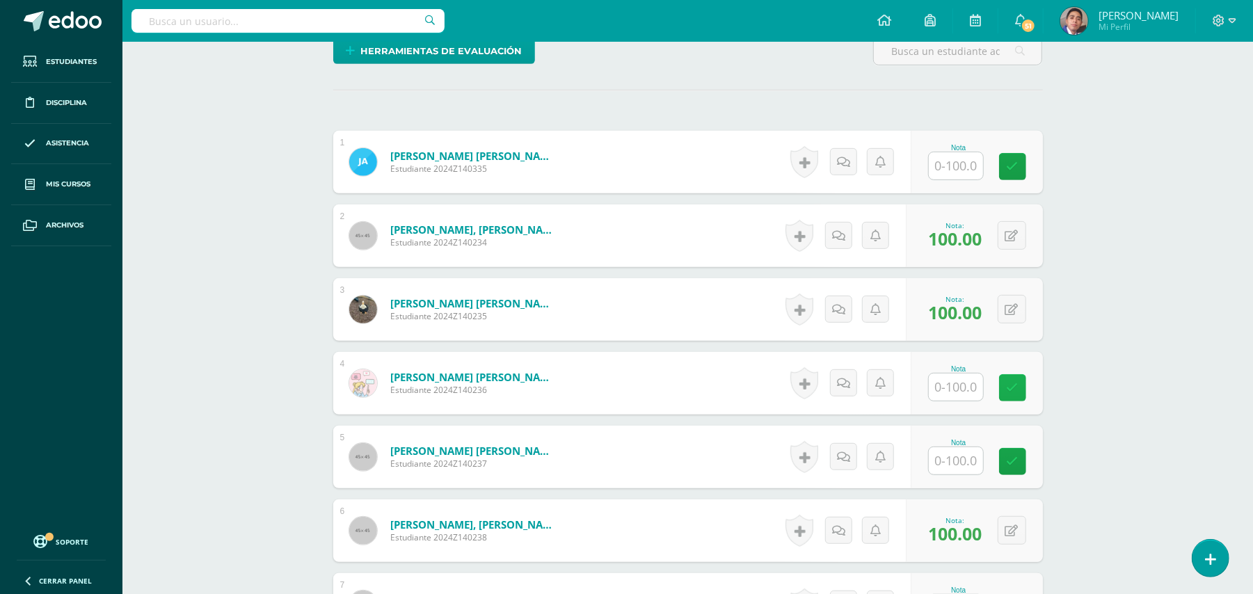
scroll to position [440, 0]
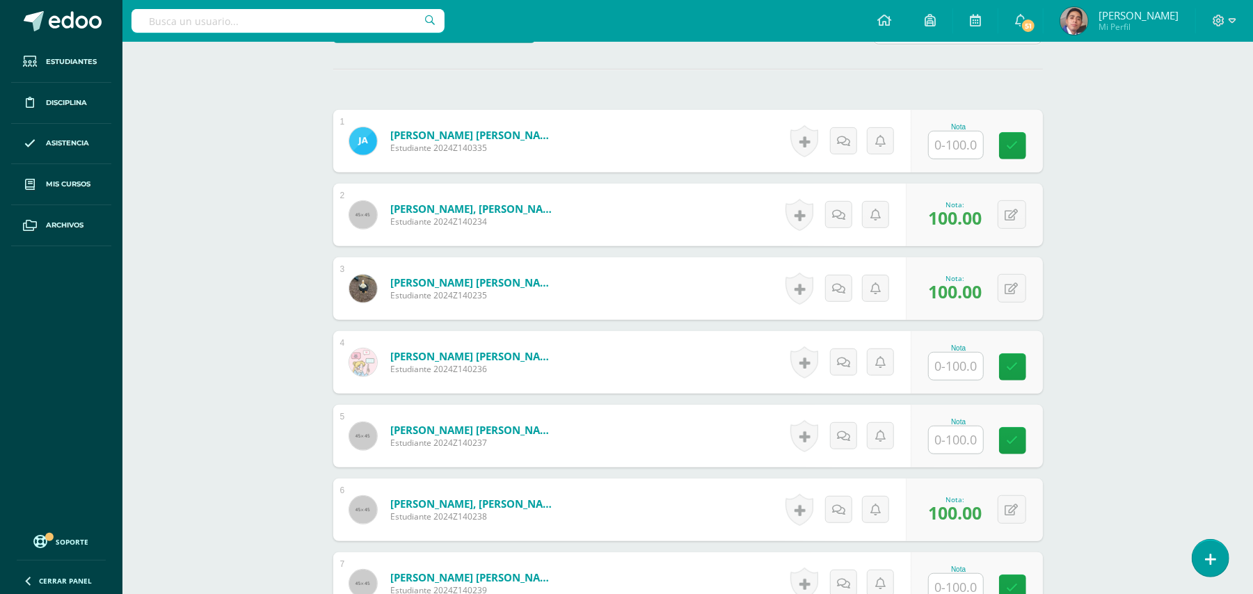
click at [949, 363] on input "text" at bounding box center [956, 366] width 54 height 27
type input "100"
click at [807, 362] on link at bounding box center [799, 362] width 28 height 32
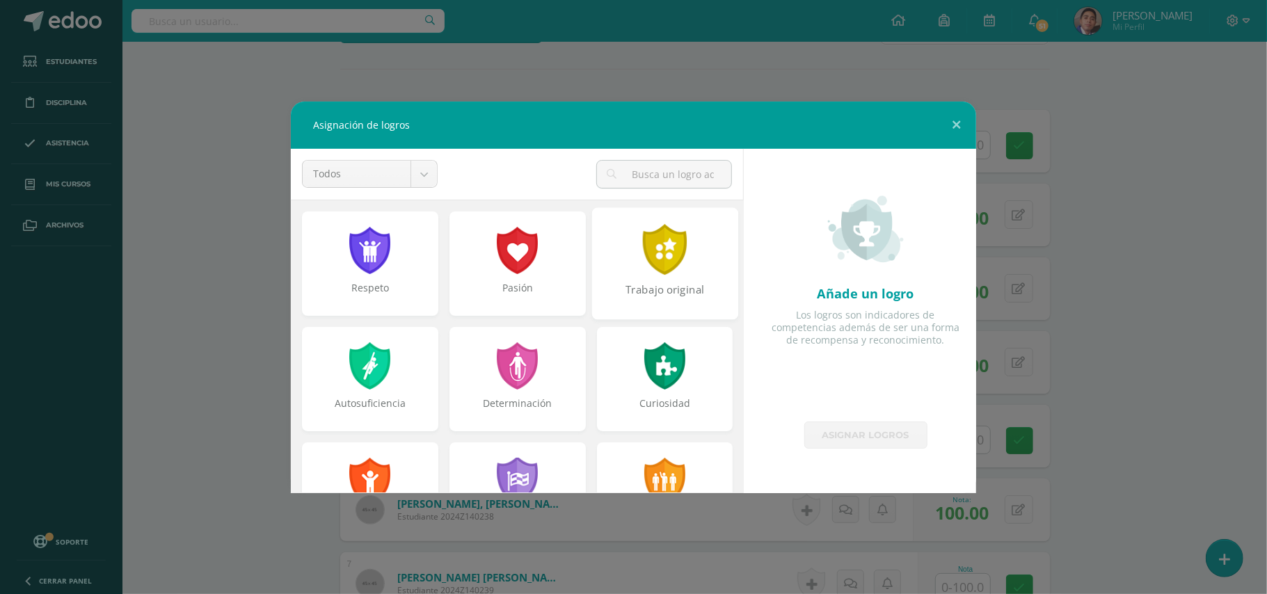
click at [652, 245] on div at bounding box center [665, 249] width 48 height 51
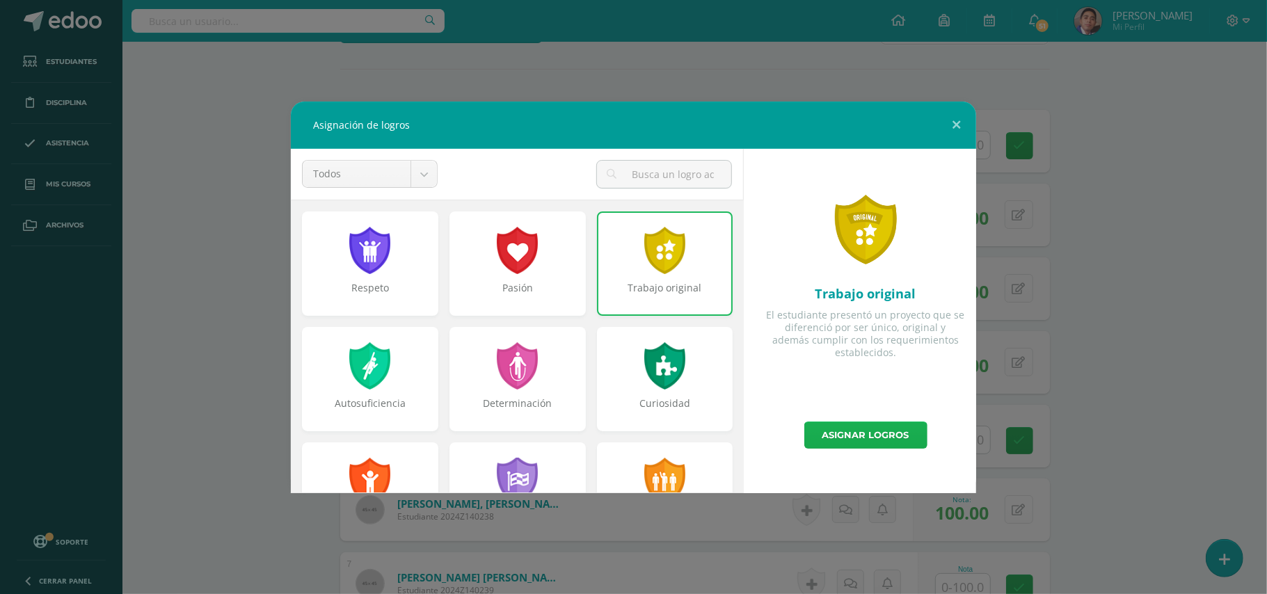
click at [850, 432] on link "Asignar logros" at bounding box center [865, 435] width 123 height 27
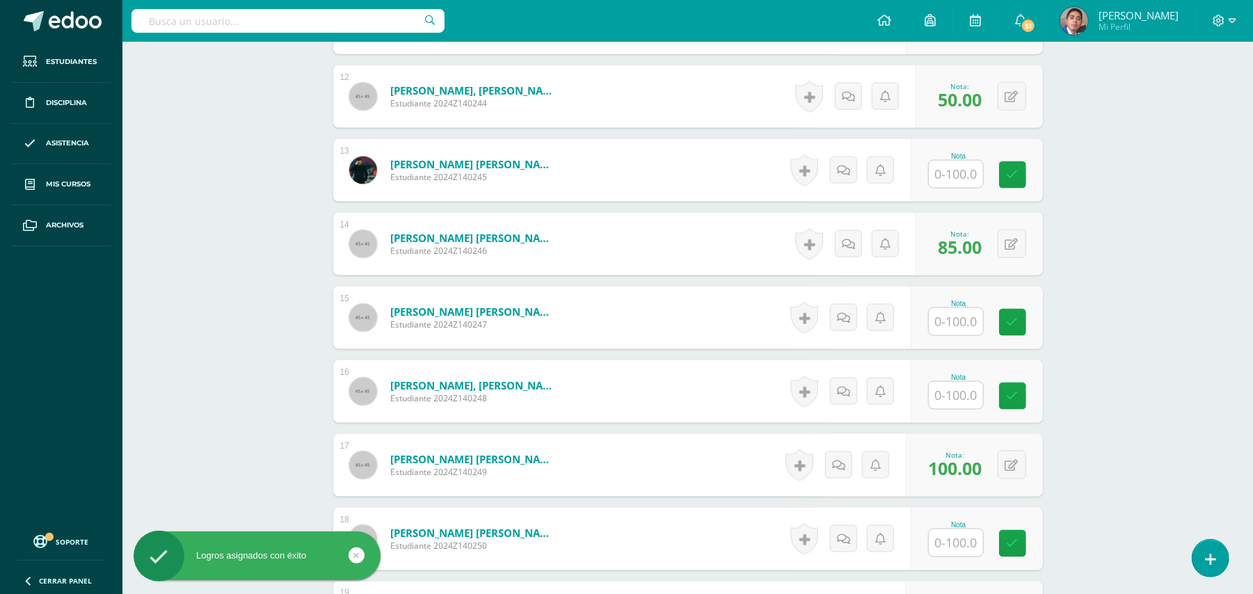
scroll to position [1459, 0]
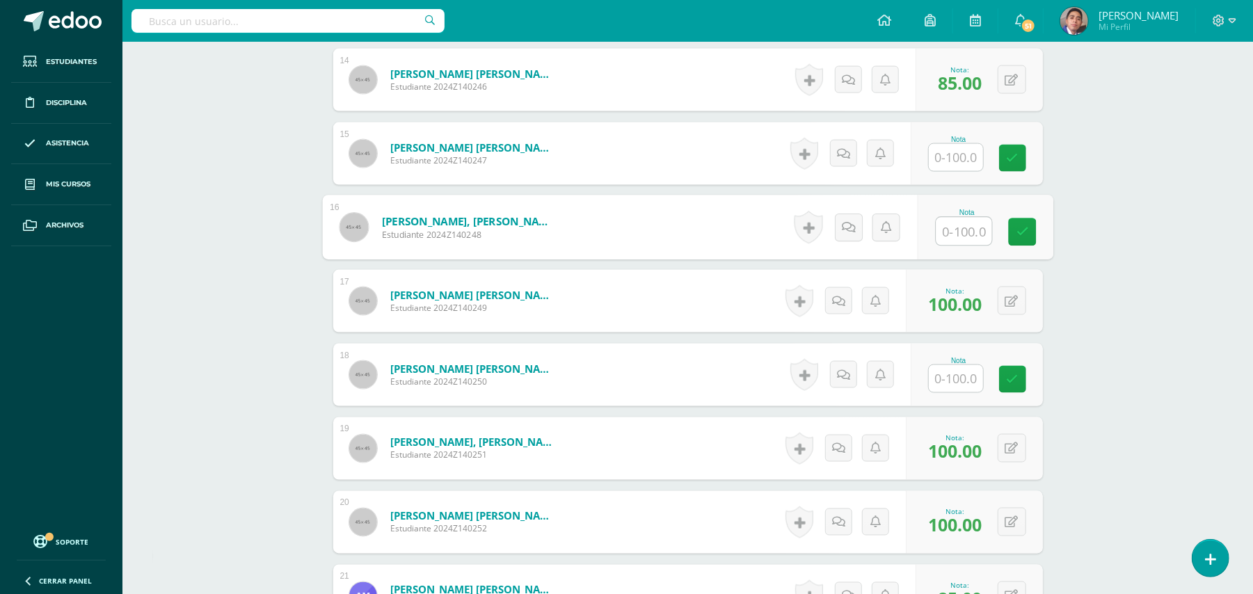
click at [969, 229] on input "text" at bounding box center [964, 232] width 56 height 28
type input "100"
click at [1110, 241] on div "Biología Bach V Onceavo Bachillerato "A" Herramientas Detalle de asistencias Ac…" at bounding box center [687, 53] width 1130 height 2942
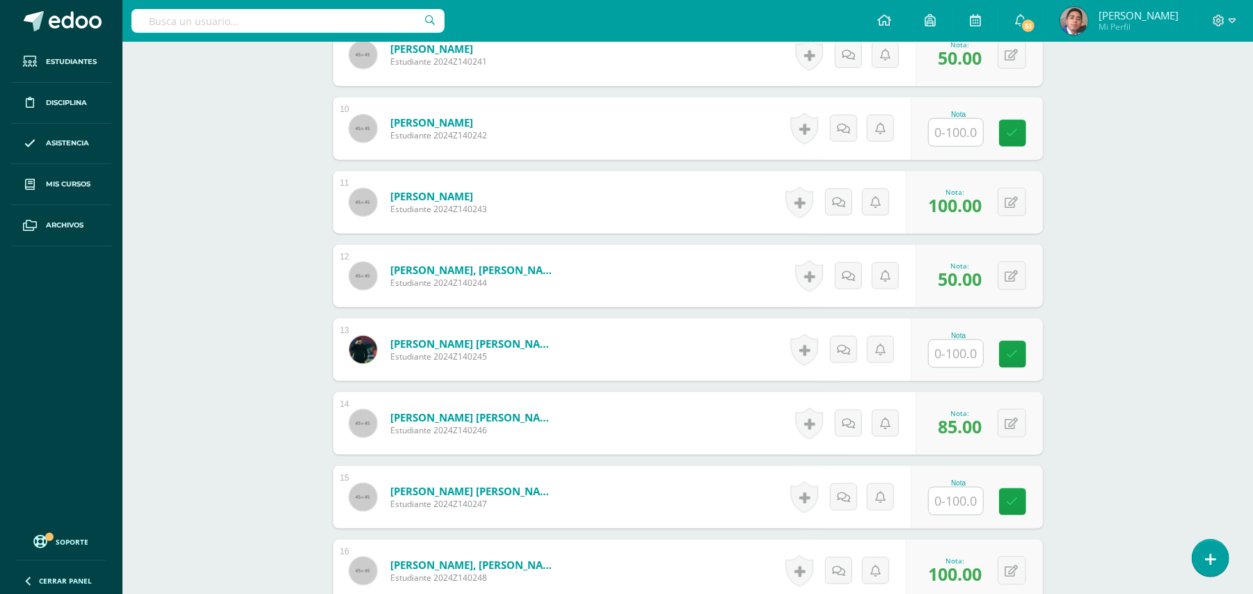
scroll to position [718, 0]
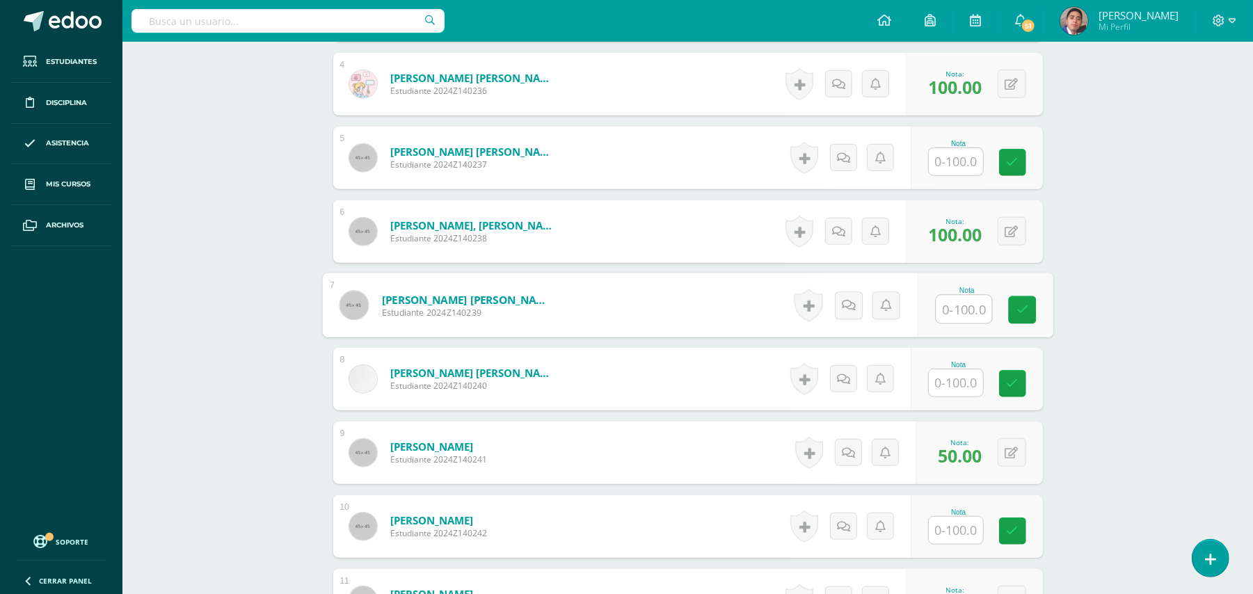
click at [953, 307] on input "text" at bounding box center [964, 310] width 56 height 28
type input "100"
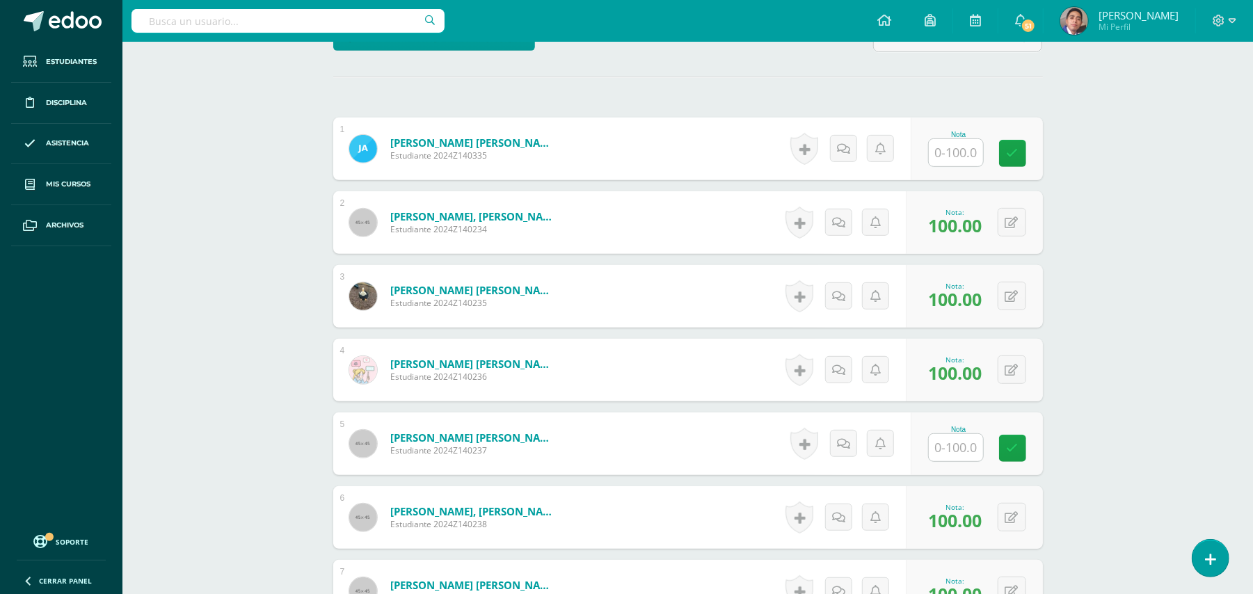
scroll to position [532, 0]
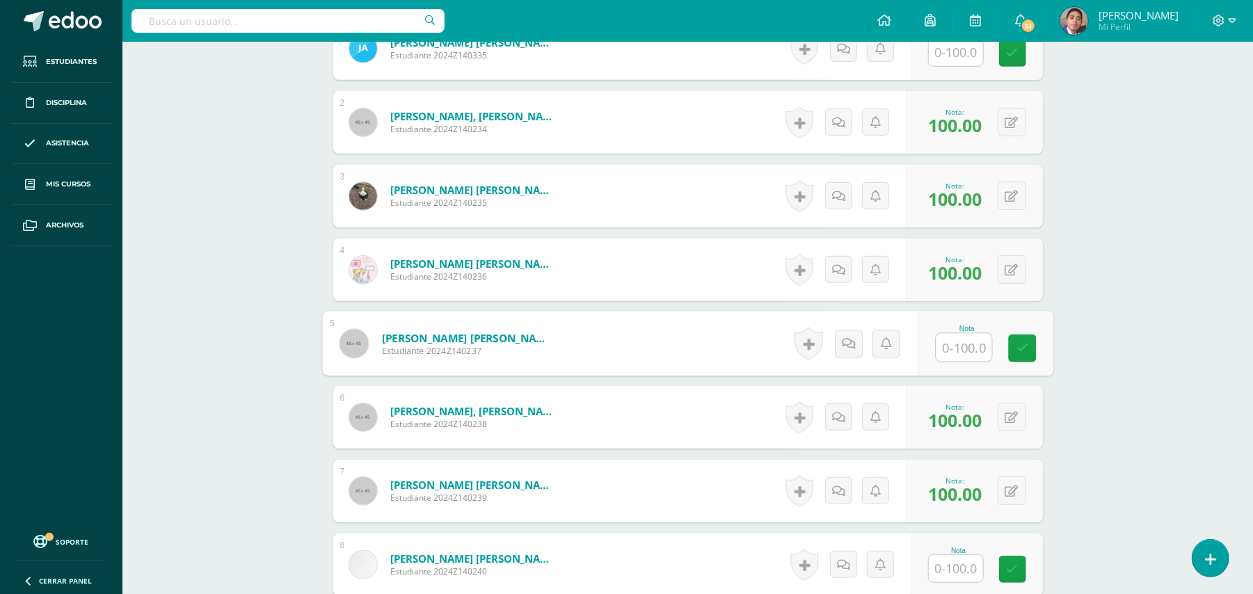
click at [959, 351] on input "text" at bounding box center [964, 348] width 56 height 28
type input "100"
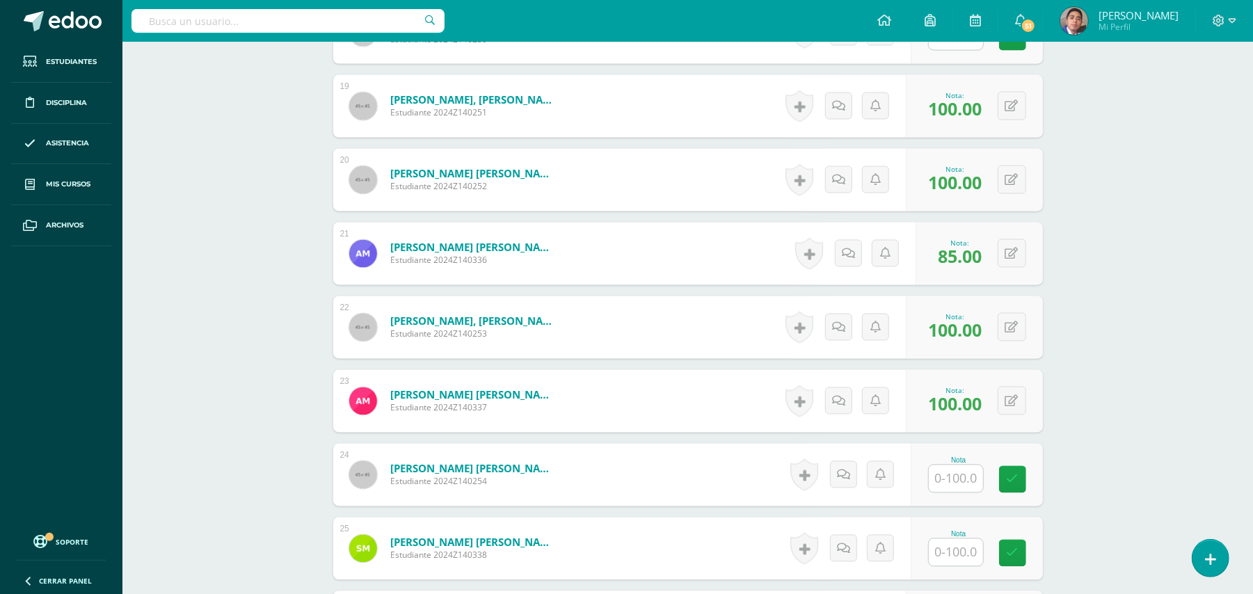
scroll to position [1923, 0]
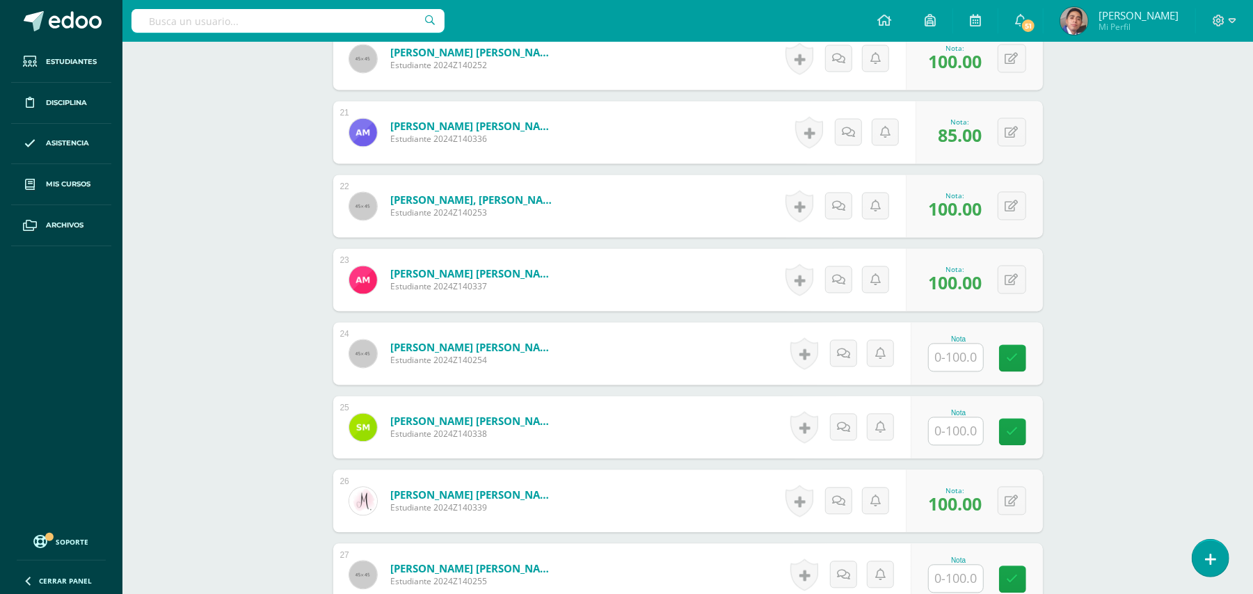
click at [952, 358] on input "text" at bounding box center [956, 357] width 54 height 27
type input "100"
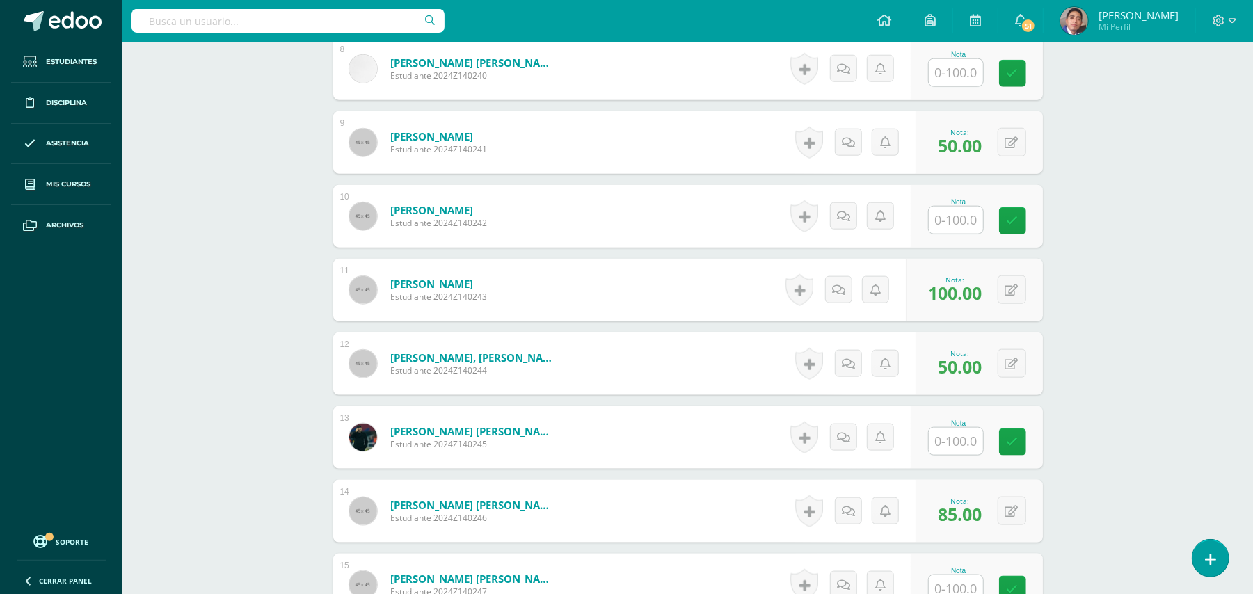
scroll to position [996, 0]
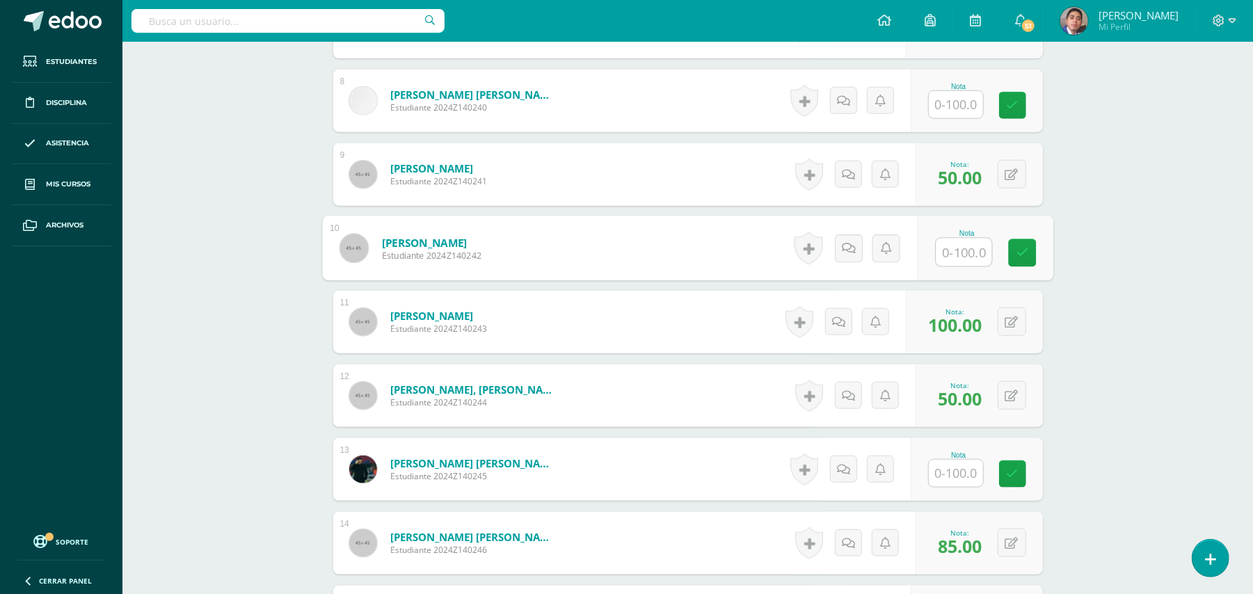
click at [947, 249] on input "text" at bounding box center [964, 253] width 56 height 28
type input "100"
click at [1150, 245] on div "Biología Bach V Onceavo Bachillerato "A" Herramientas Detalle de asistencias Ac…" at bounding box center [687, 517] width 1130 height 2942
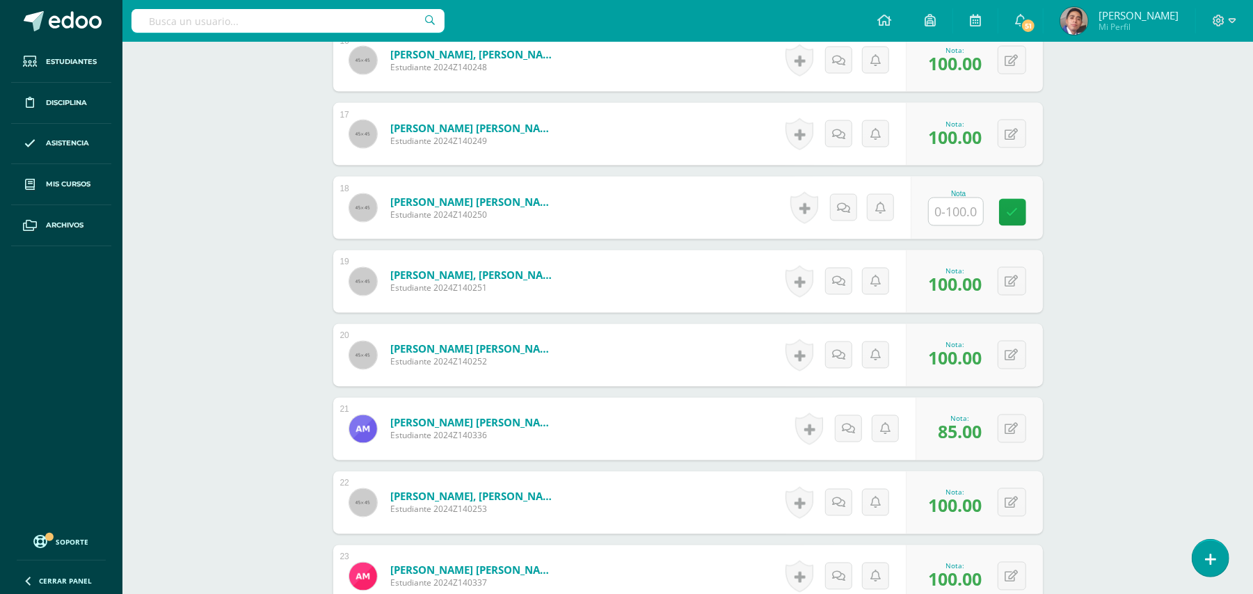
scroll to position [1459, 0]
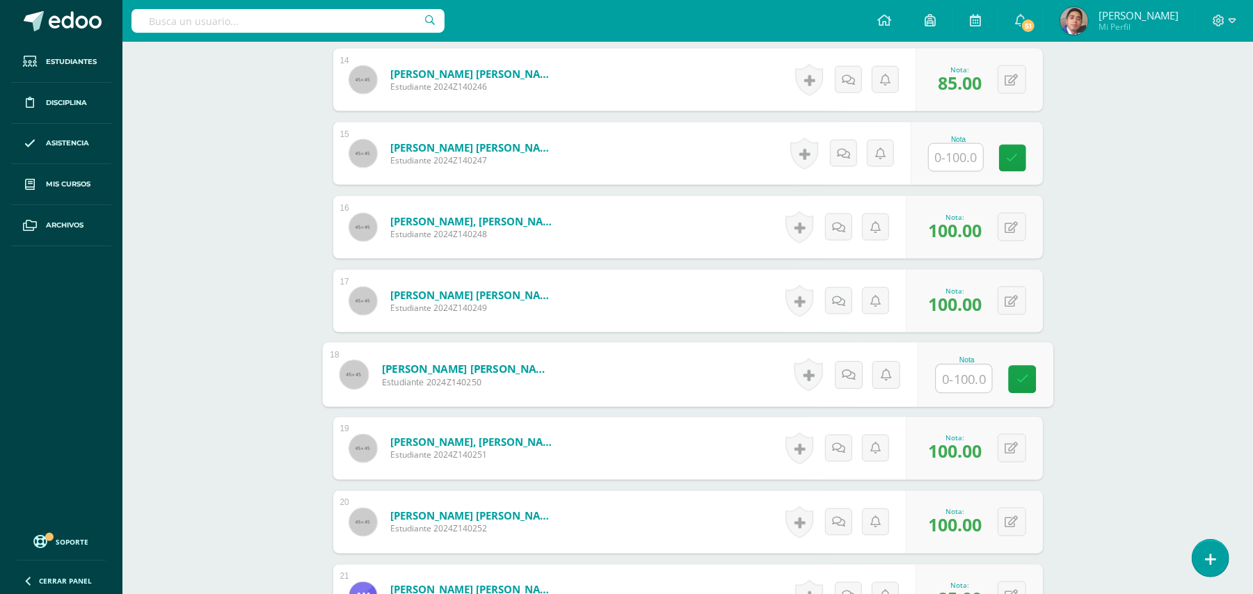
click at [956, 370] on input "text" at bounding box center [964, 379] width 56 height 28
type input "100"
click at [1162, 362] on div "Biología Bach V Onceavo Bachillerato "A" Herramientas Detalle de asistencias Ac…" at bounding box center [687, 53] width 1130 height 2942
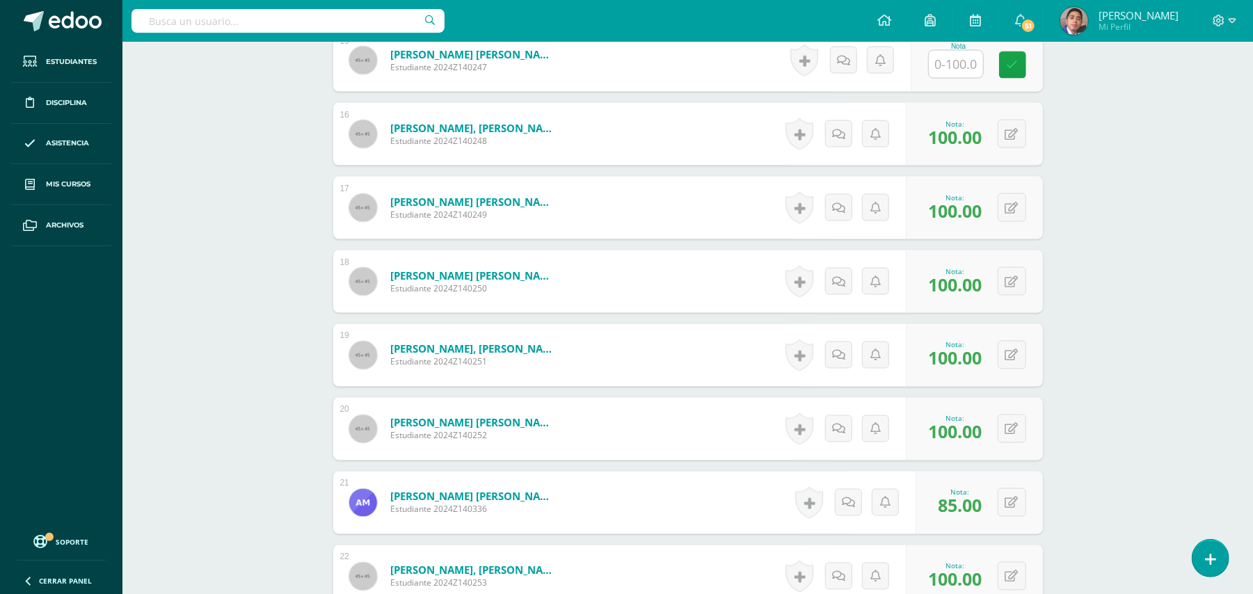
scroll to position [1831, 0]
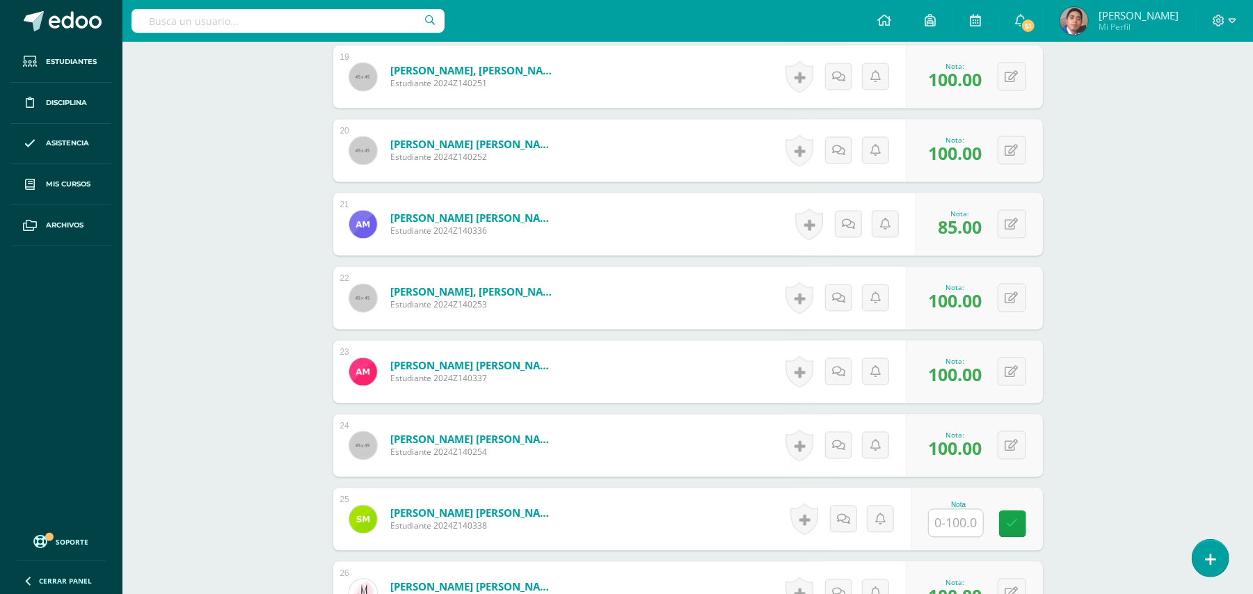
click at [954, 512] on input "text" at bounding box center [956, 523] width 54 height 27
type input "100"
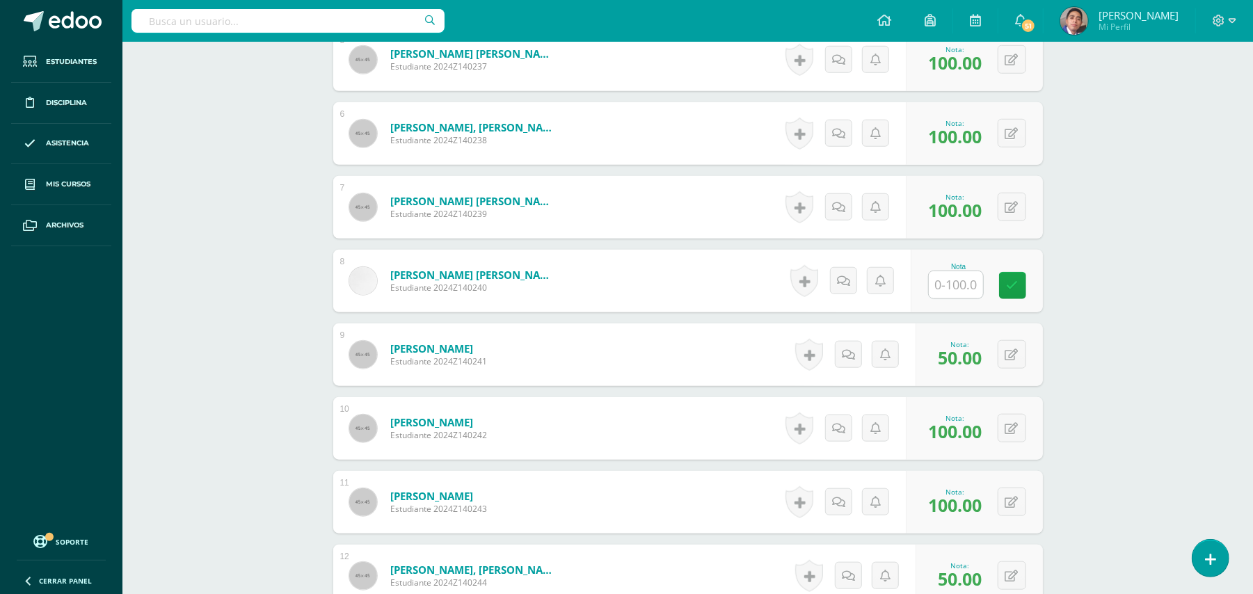
scroll to position [810, 0]
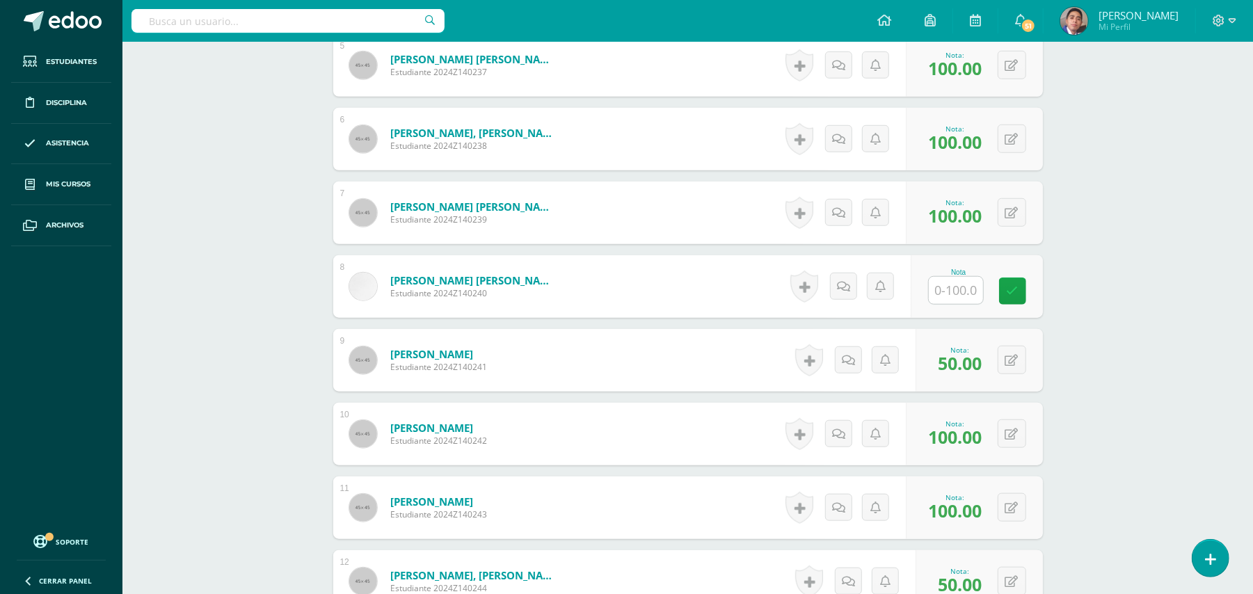
click at [958, 285] on input "text" at bounding box center [956, 290] width 54 height 27
type input "100"
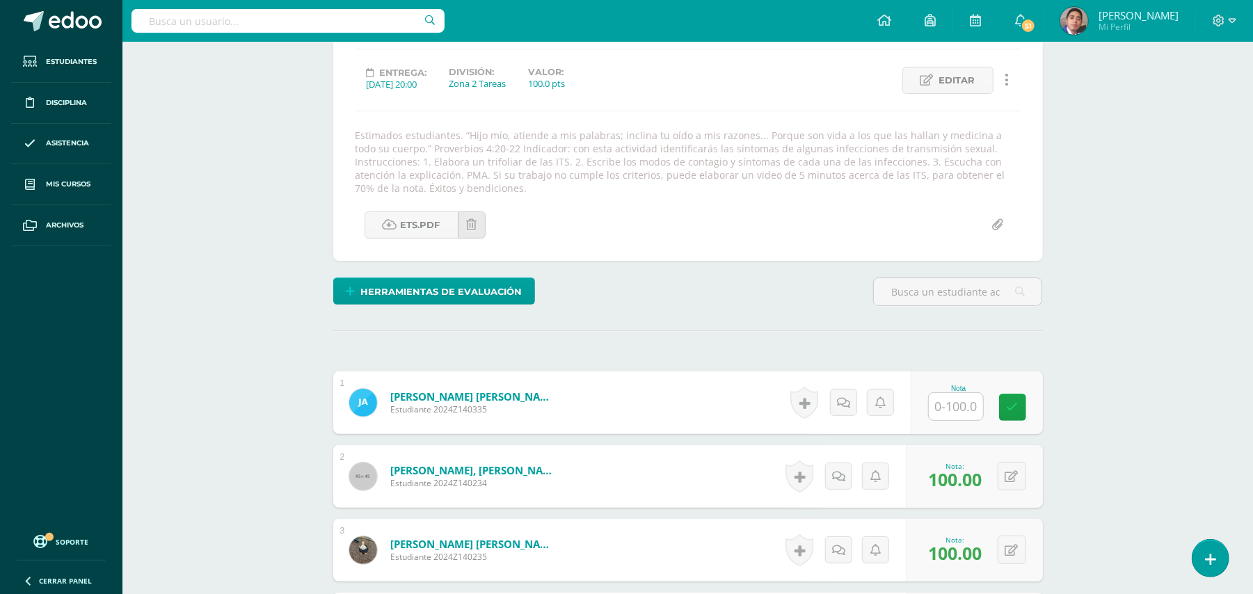
scroll to position [254, 0]
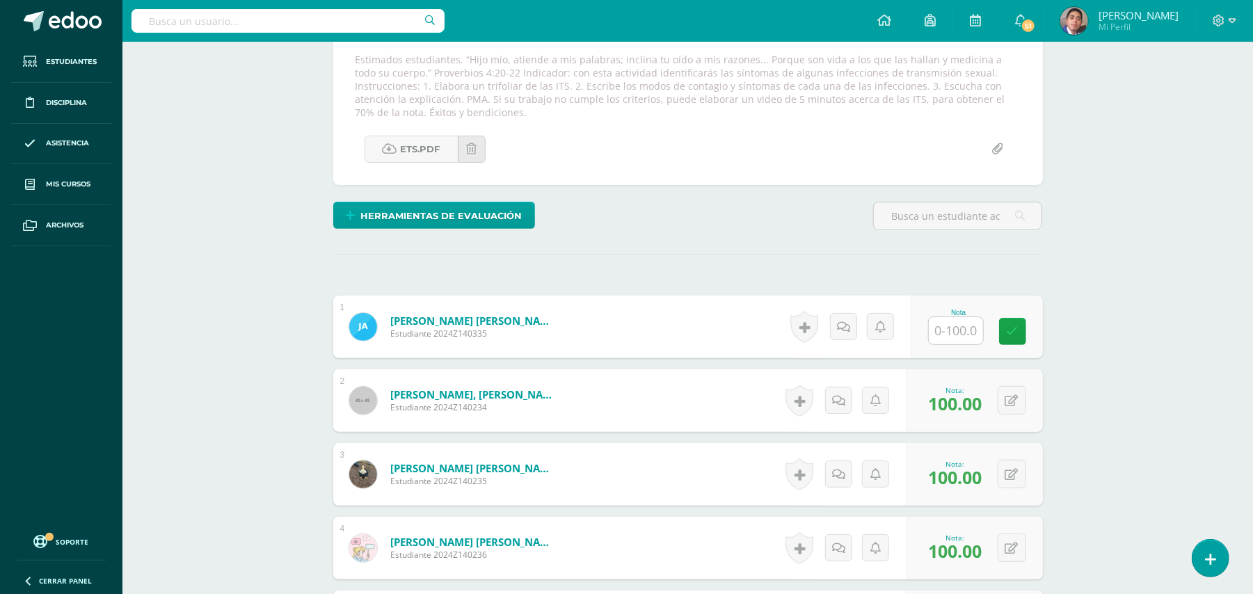
click at [969, 329] on input "text" at bounding box center [956, 330] width 54 height 27
type input "10"
click at [847, 331] on icon at bounding box center [854, 327] width 14 height 12
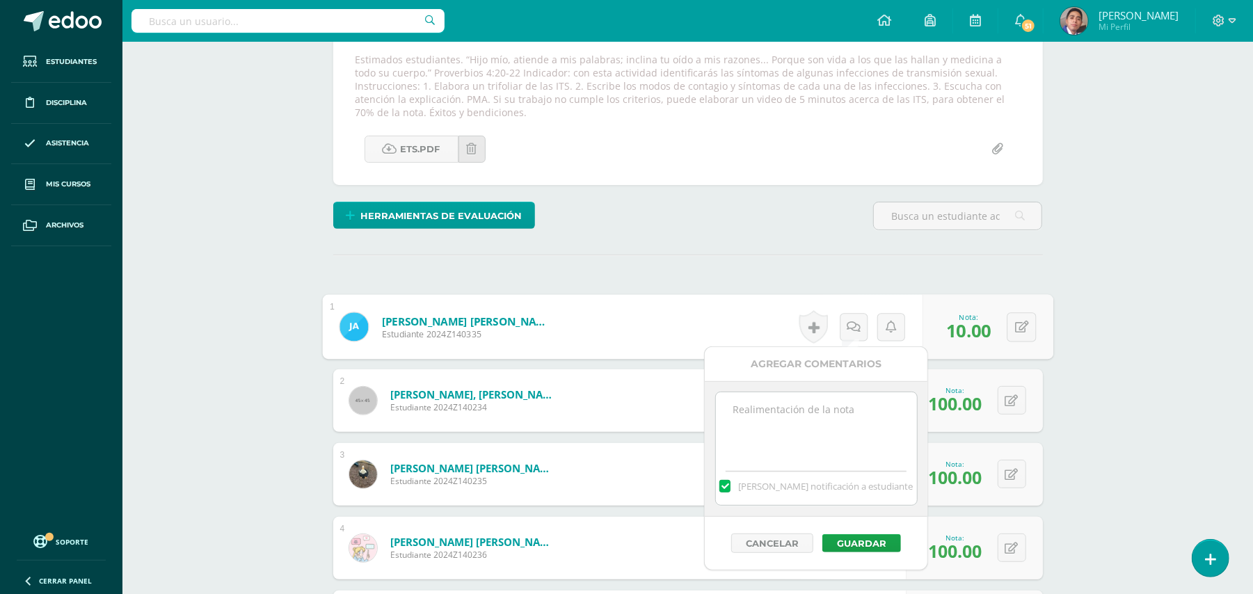
click at [838, 409] on textarea at bounding box center [816, 427] width 201 height 70
type textarea "Estimado estudiante. Tiene pendiente esta actividad. Se le brinda la oportunida…"
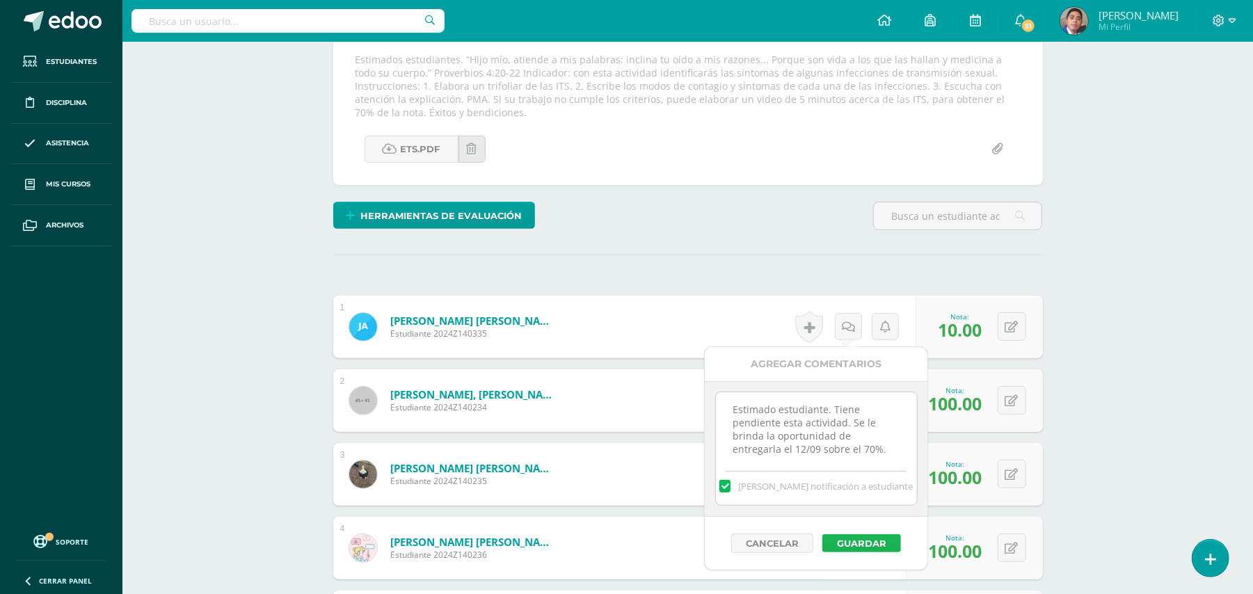
click at [858, 543] on button "Guardar" at bounding box center [861, 543] width 79 height 18
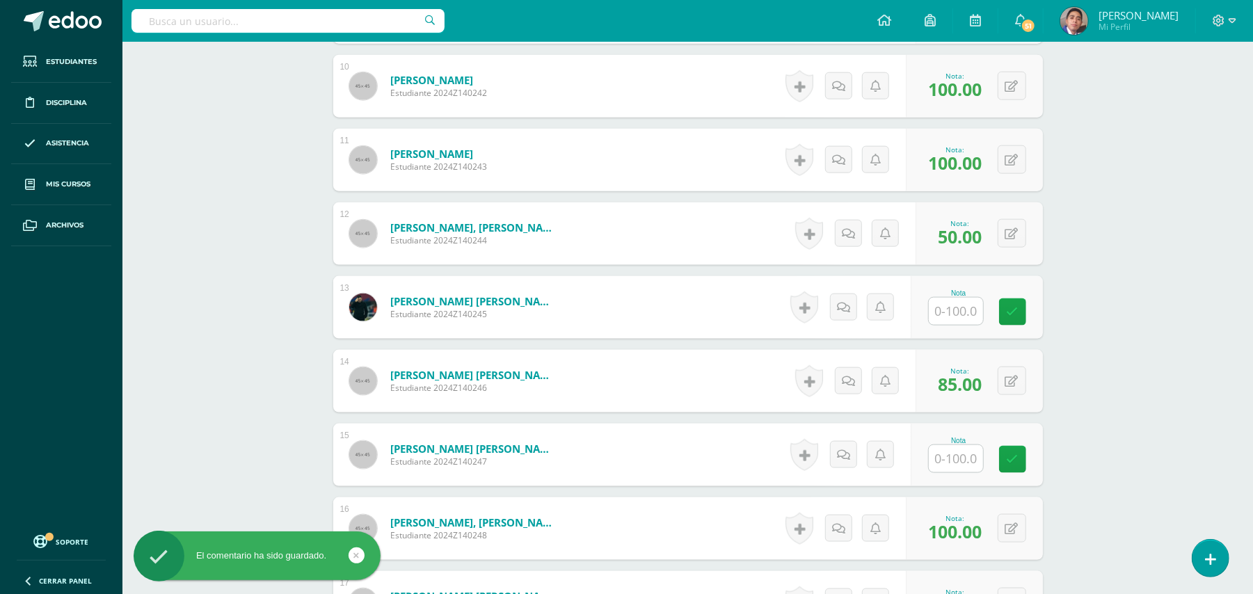
scroll to position [1181, 0]
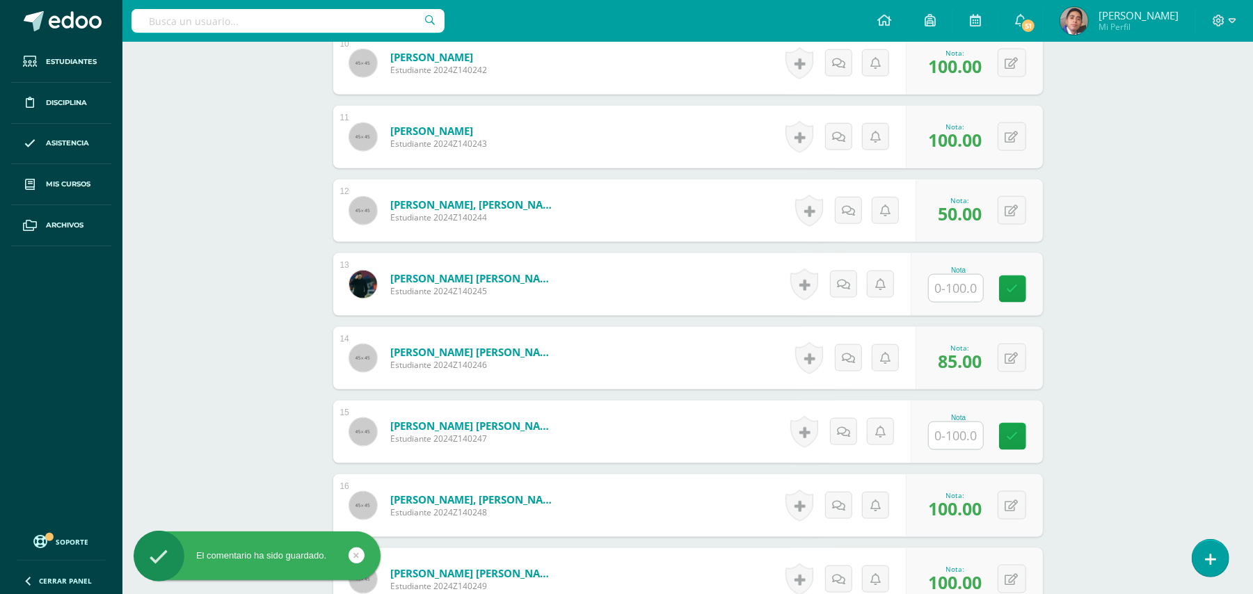
click at [957, 290] on input "text" at bounding box center [956, 288] width 54 height 27
type input "10"
click at [1121, 277] on div "Biología Bach V Onceavo Bachillerato "A" Herramientas Detalle de asistencias Ac…" at bounding box center [687, 332] width 1130 height 2942
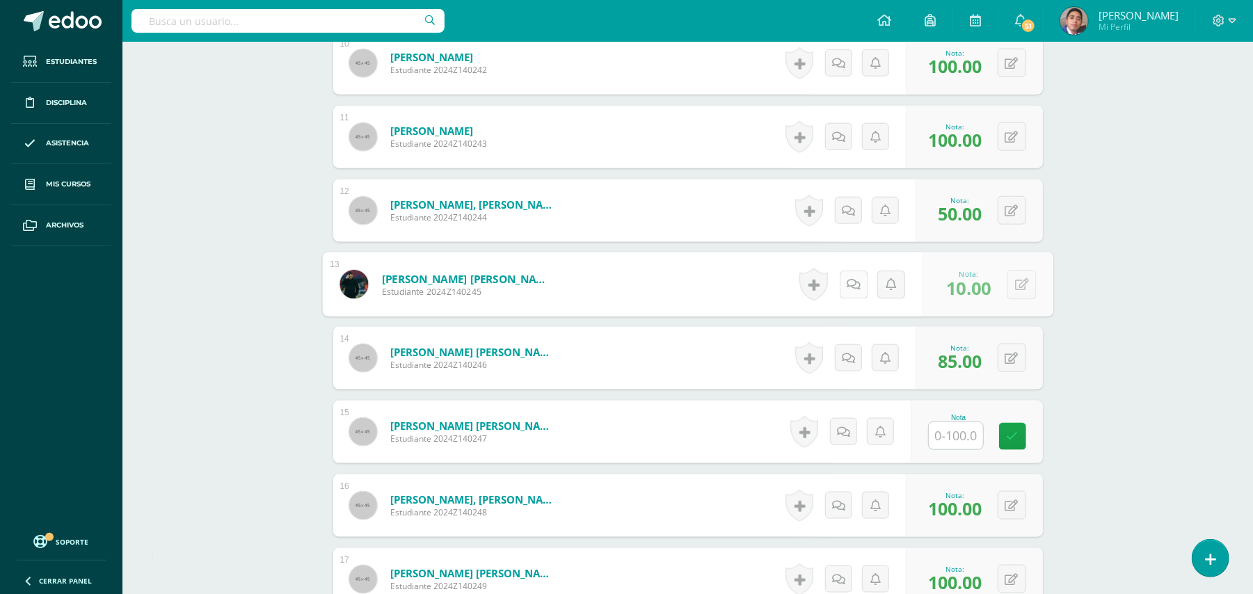
click at [843, 287] on link at bounding box center [853, 285] width 28 height 28
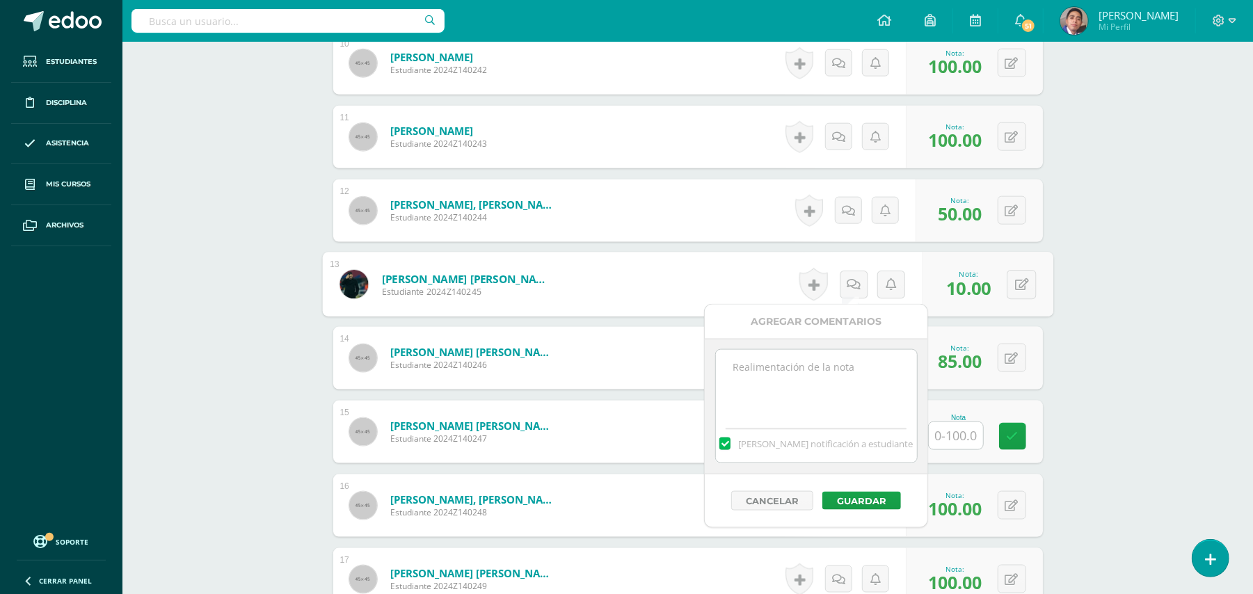
click at [836, 384] on textarea at bounding box center [816, 385] width 201 height 70
paste textarea "Estimado estudiante. Tiene pendiente esta actividad. Se le brinda la oportunida…"
click at [865, 406] on textarea "Estimado estudiante. Tiene pendiente esta actividad. Se le brinda la oportunida…" at bounding box center [816, 385] width 201 height 70
type textarea "Estimado estudiante. Tiene pendiente esta actividad. Se le brinda la oportunida…"
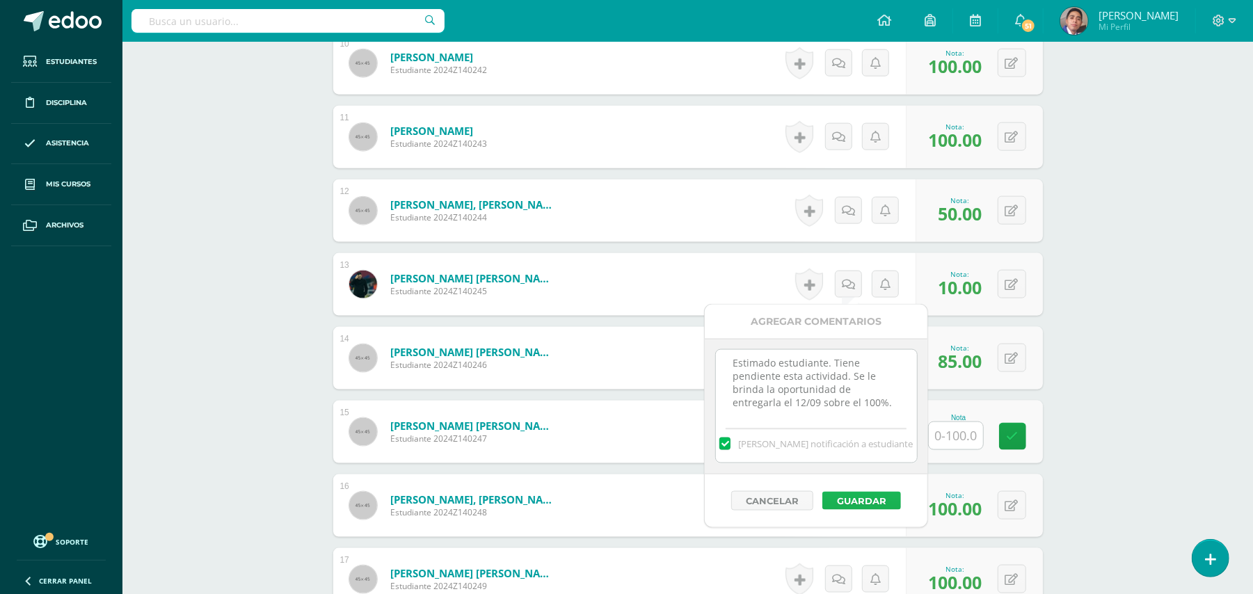
click at [838, 505] on button "Guardar" at bounding box center [861, 501] width 79 height 18
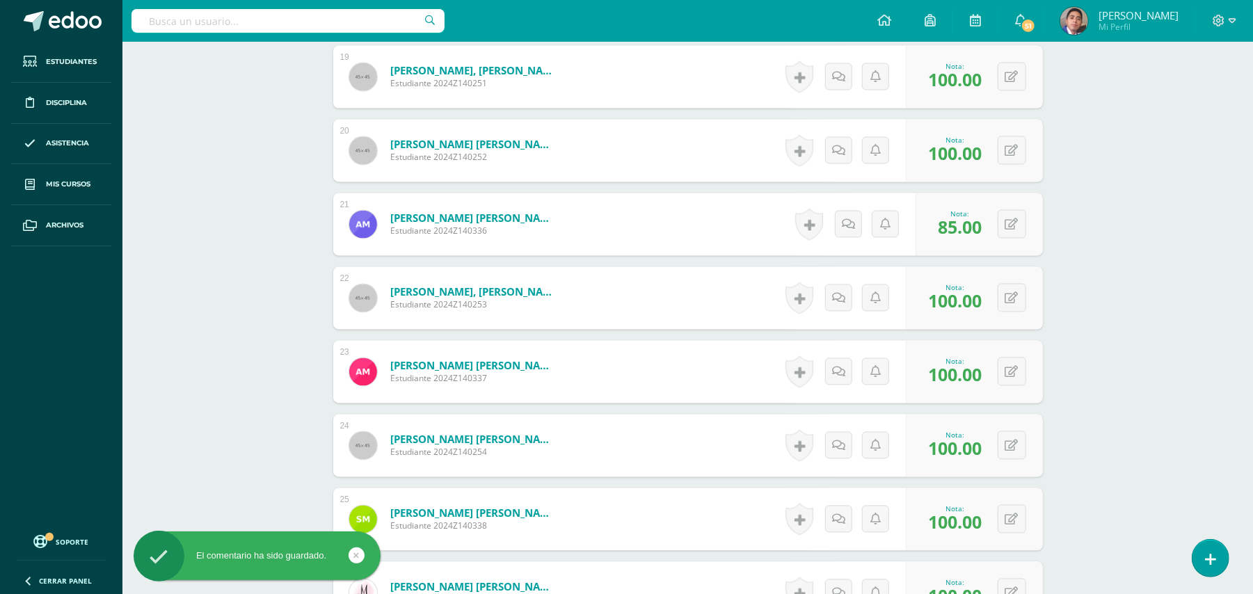
scroll to position [2294, 0]
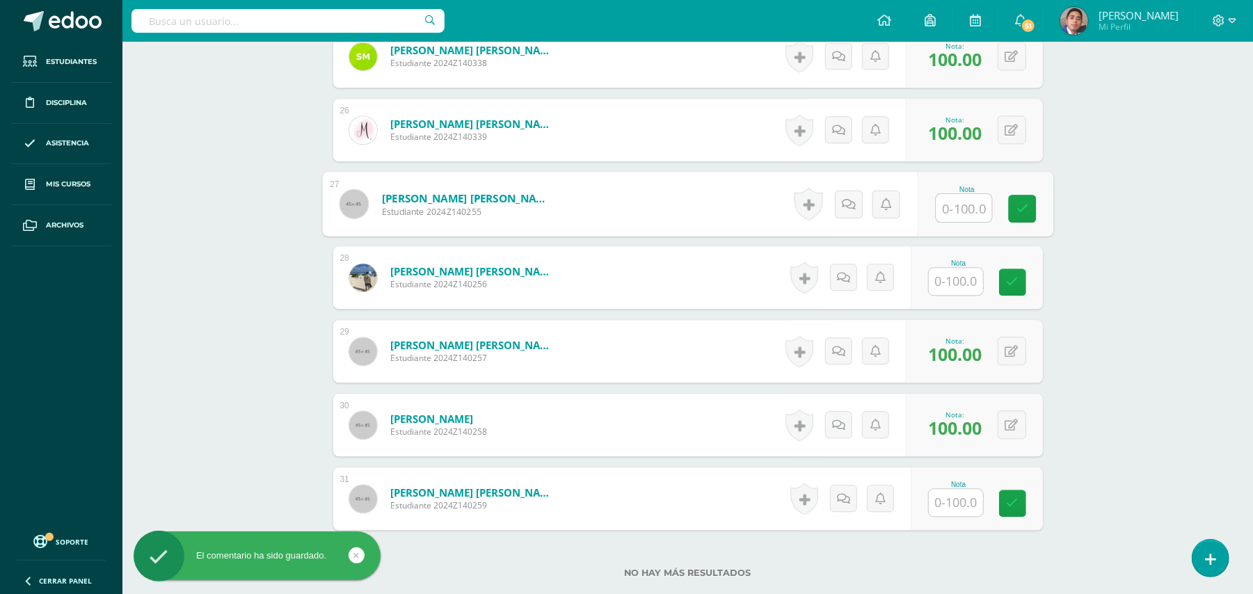
click at [966, 198] on input "text" at bounding box center [964, 208] width 56 height 28
type input "10"
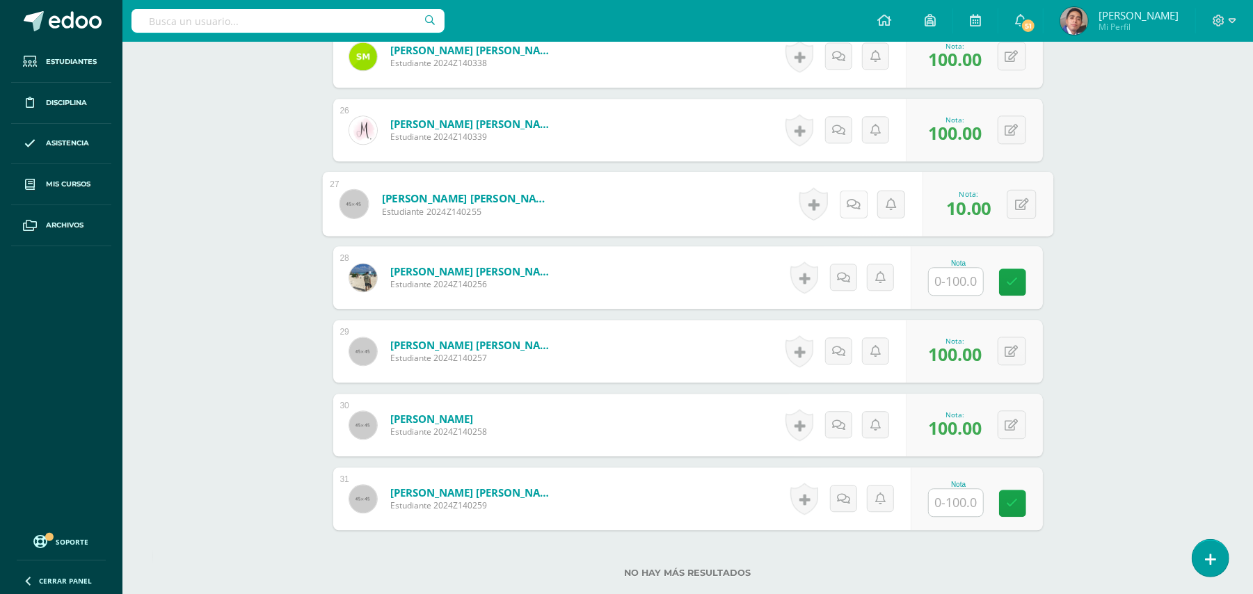
click at [849, 207] on icon at bounding box center [854, 204] width 14 height 12
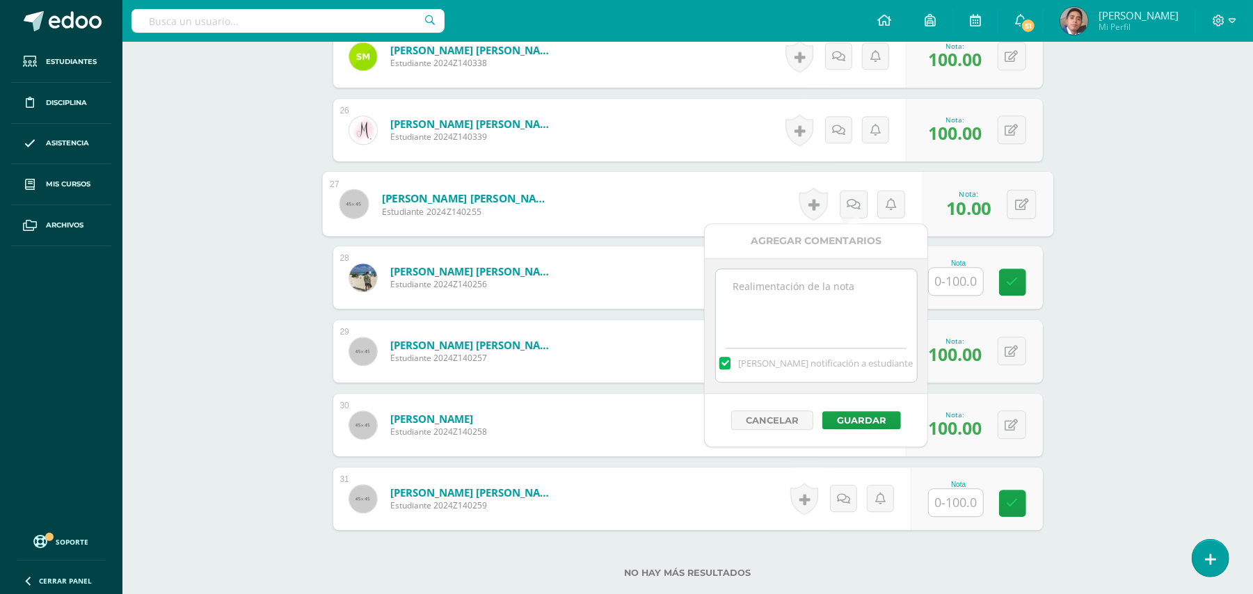
click at [828, 291] on textarea at bounding box center [816, 304] width 201 height 70
paste textarea "Estimado estudiante. Tiene pendiente esta actividad. Se le brinda la oportunida…"
type textarea "Estimado estudiante. Tiene pendiente esta actividad. Se le brinda la oportunida…"
click at [860, 424] on button "Guardar" at bounding box center [861, 420] width 79 height 18
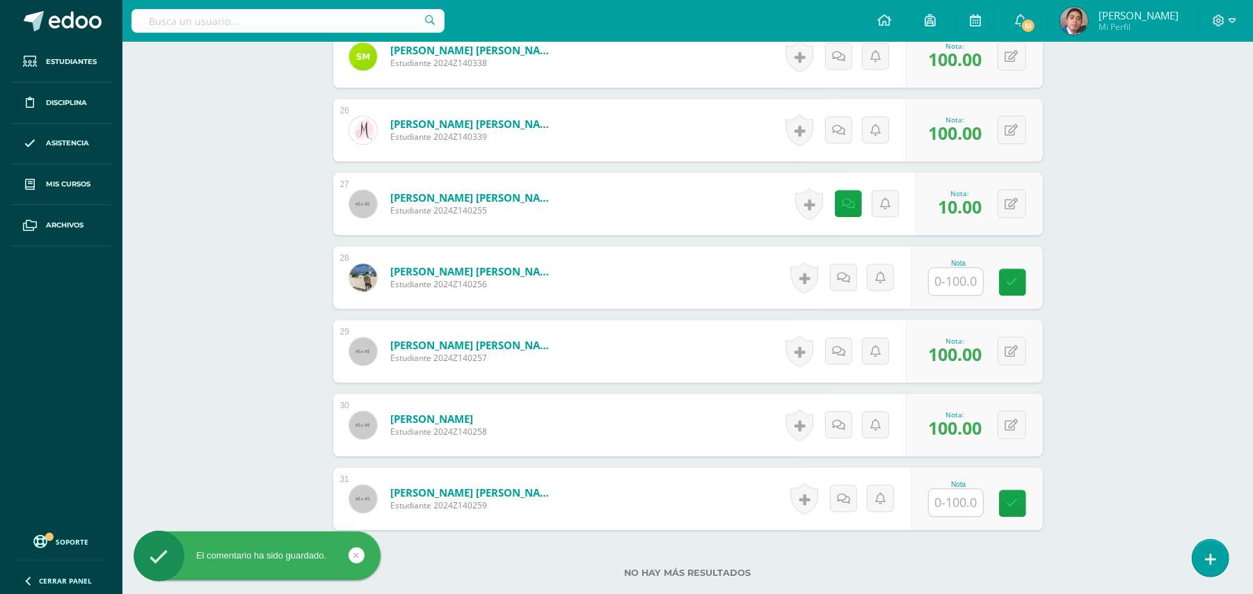
click at [952, 279] on input "text" at bounding box center [956, 281] width 54 height 27
type input "10"
click at [851, 273] on icon at bounding box center [854, 277] width 14 height 12
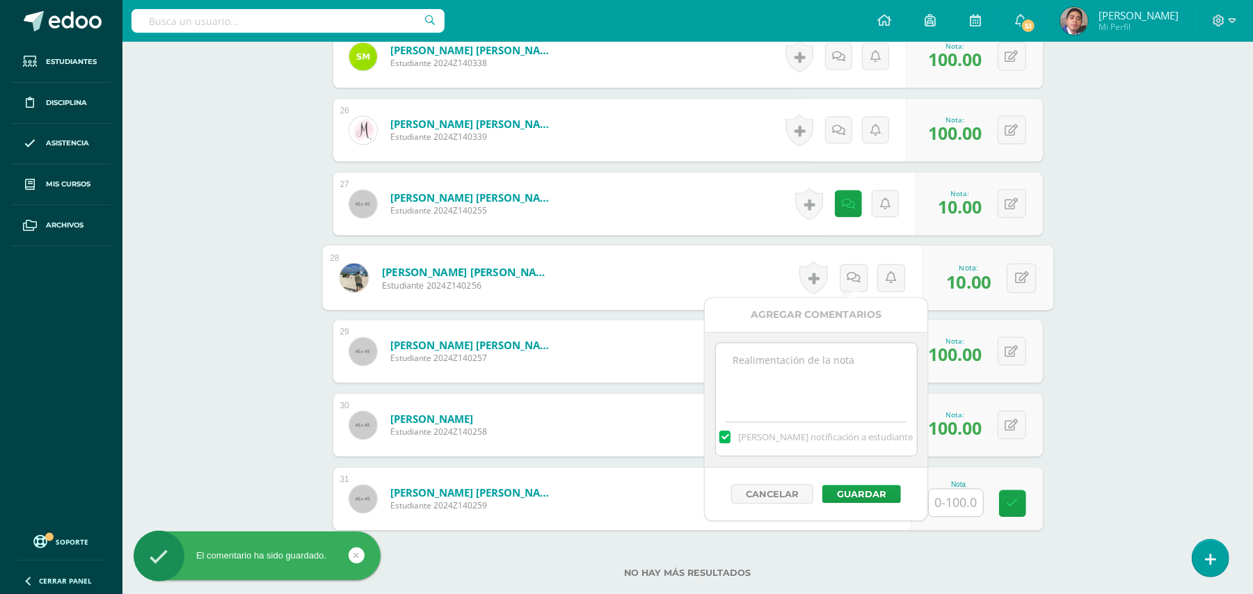
click at [824, 382] on textarea at bounding box center [816, 378] width 201 height 70
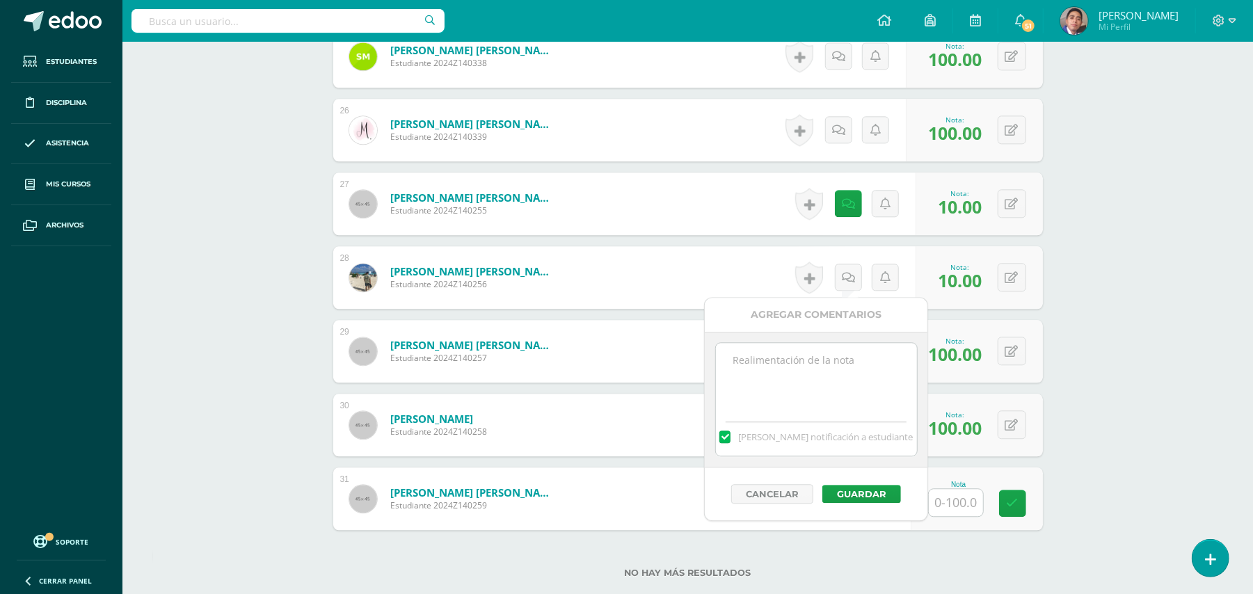
paste textarea "Estimado estudiante. Tiene pendiente esta actividad. Se le brinda la oportunida…"
type textarea "Estimado estudiante. Tiene pendiente esta actividad. Se le brinda la oportunida…"
click at [866, 495] on button "Guardar" at bounding box center [861, 494] width 79 height 18
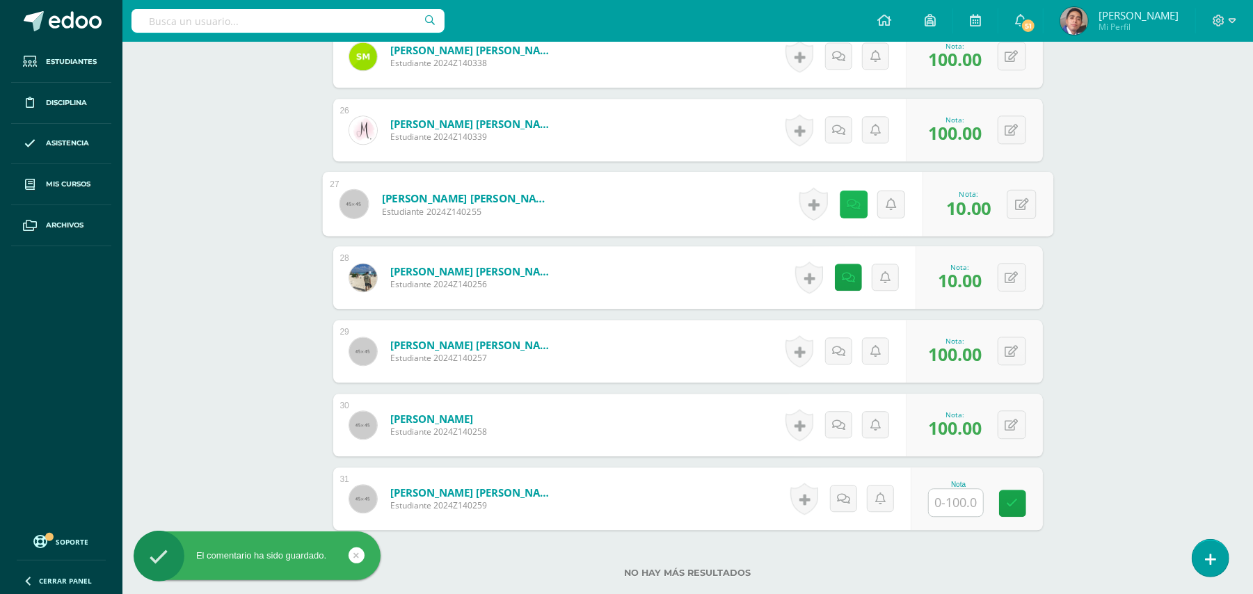
click at [847, 203] on icon at bounding box center [854, 204] width 14 height 12
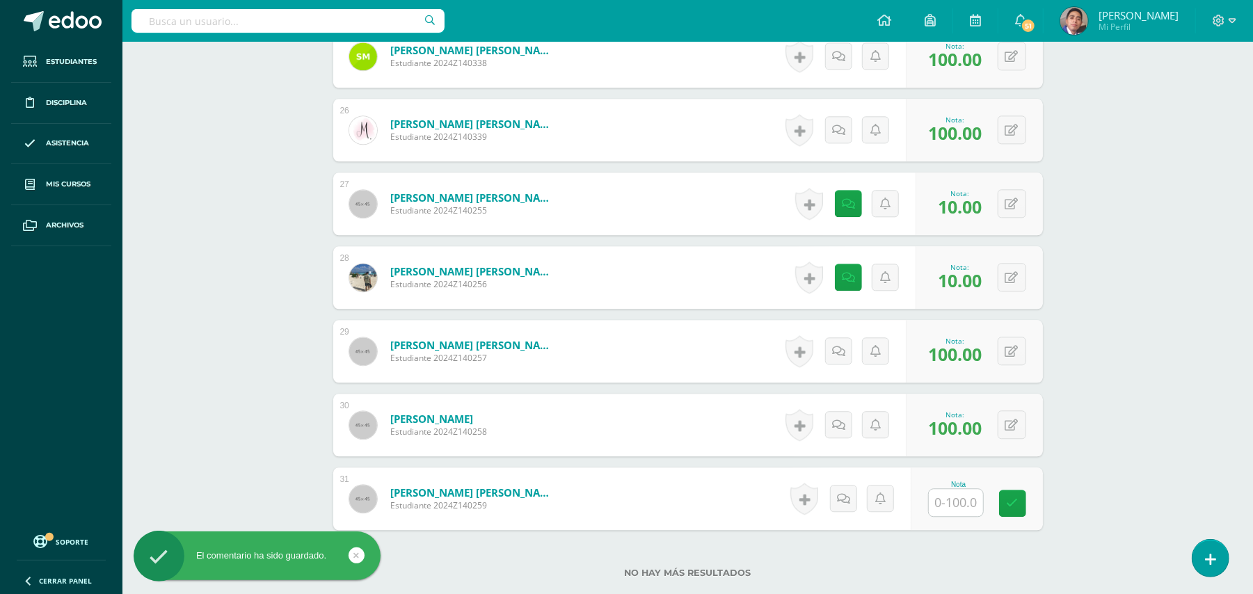
scroll to position [2387, 0]
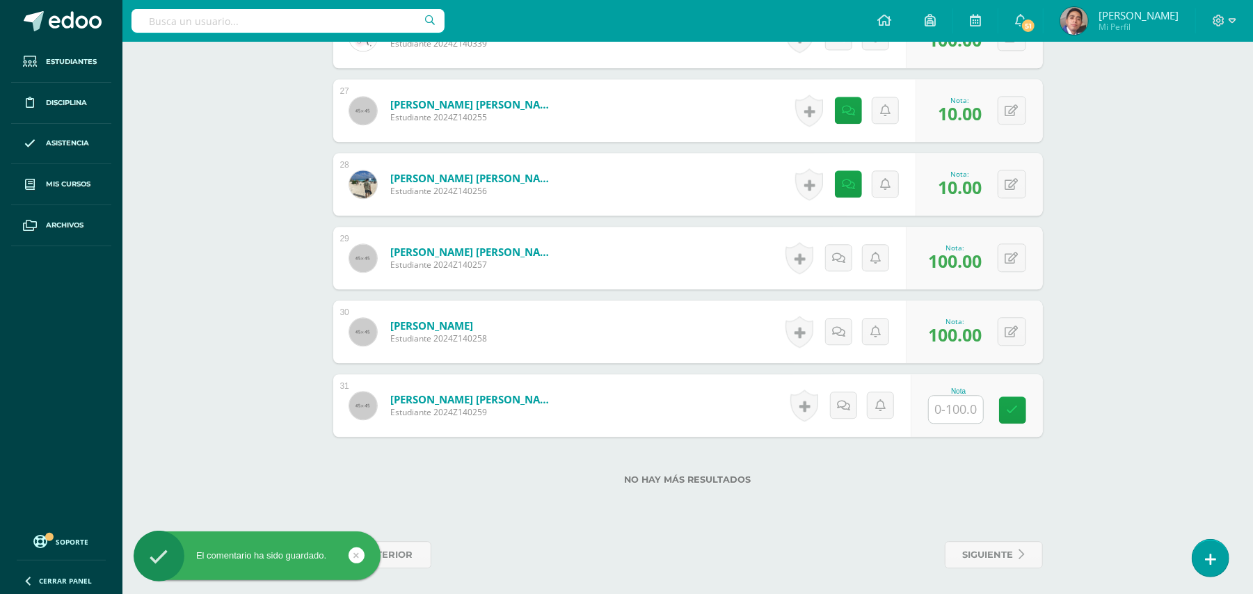
click at [949, 412] on input "text" at bounding box center [956, 409] width 54 height 27
type input "10"
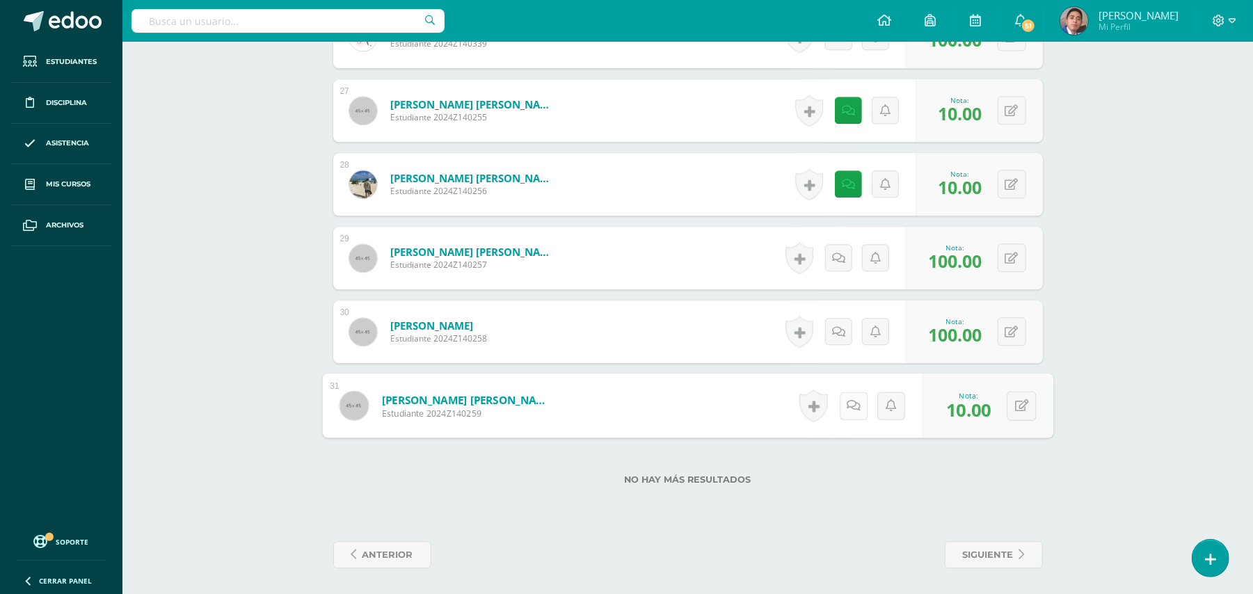
click at [842, 412] on link at bounding box center [853, 406] width 28 height 28
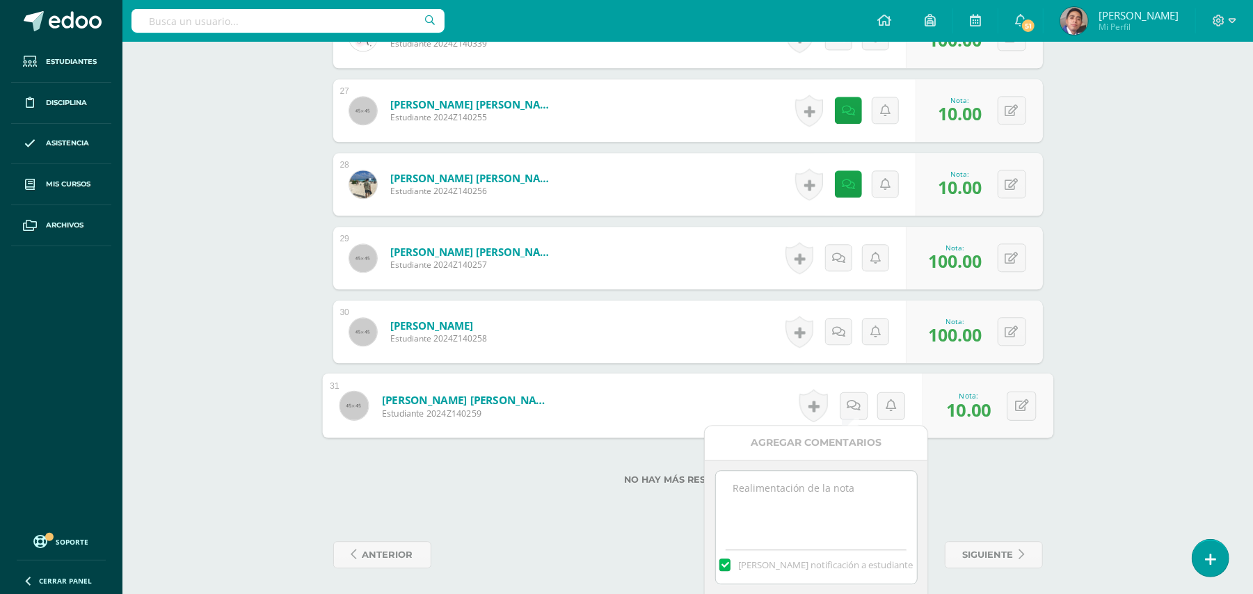
click at [816, 508] on textarea at bounding box center [816, 506] width 201 height 70
paste textarea "Estimado estudiante. Tiene pendiente esta actividad. Se le brinda la oportunida…"
click at [861, 524] on textarea "Estimado estudiante. Tiene pendiente esta actividad. Se le brinda la oportunida…" at bounding box center [816, 506] width 201 height 70
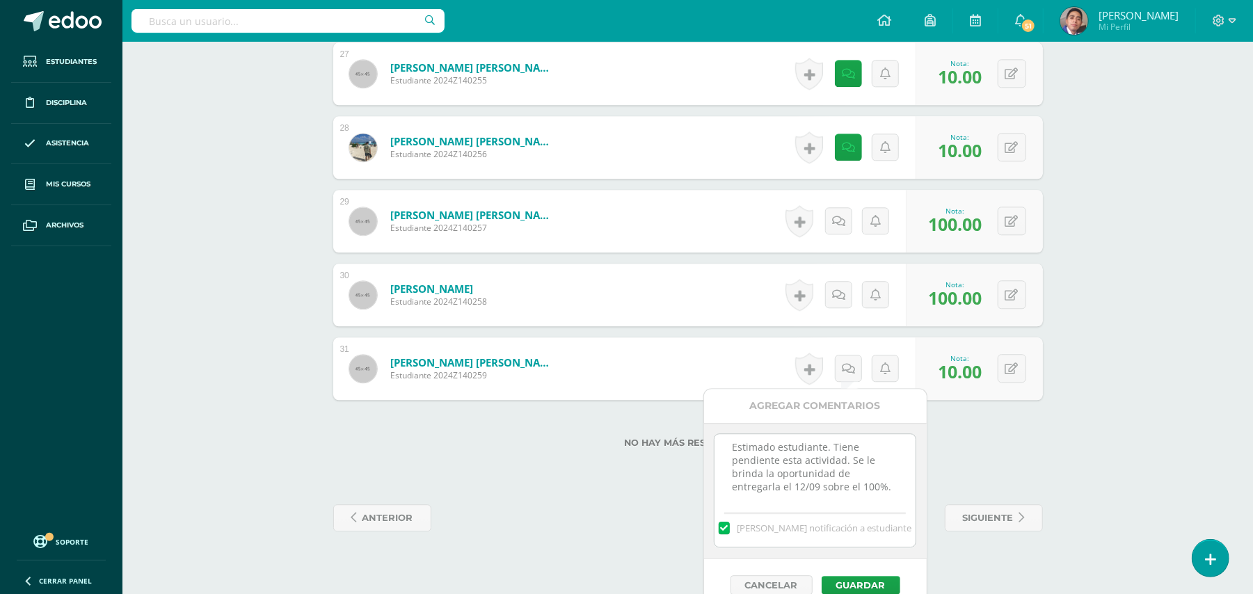
scroll to position [2444, 0]
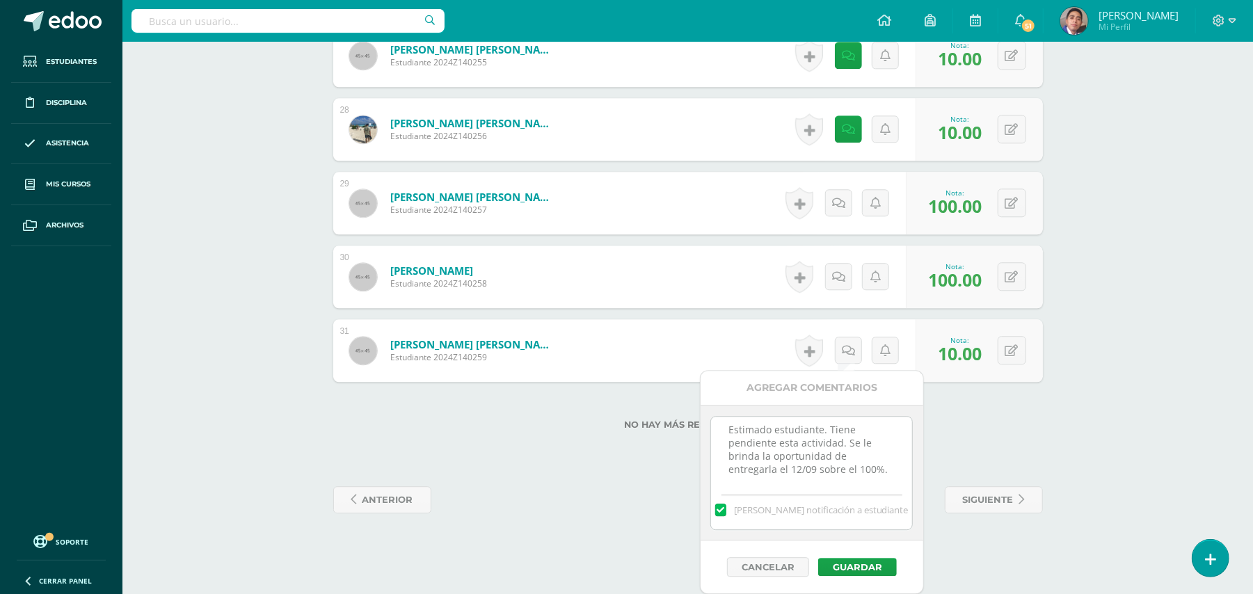
click at [769, 430] on textarea "Estimado estudiante. Tiene pendiente esta actividad. Se le brinda la oportunida…" at bounding box center [811, 452] width 201 height 70
type textarea "Estimada estudiante. Tiene pendiente esta actividad. Se le brinda la oportunida…"
click at [860, 566] on button "Guardar" at bounding box center [857, 567] width 79 height 18
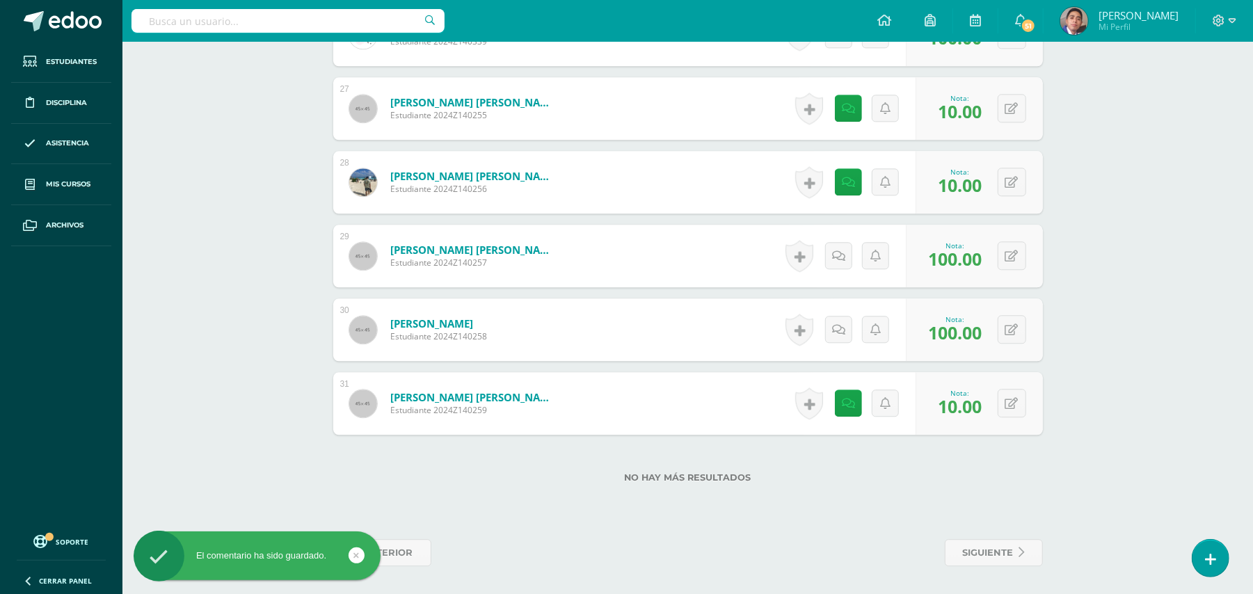
scroll to position [2387, 0]
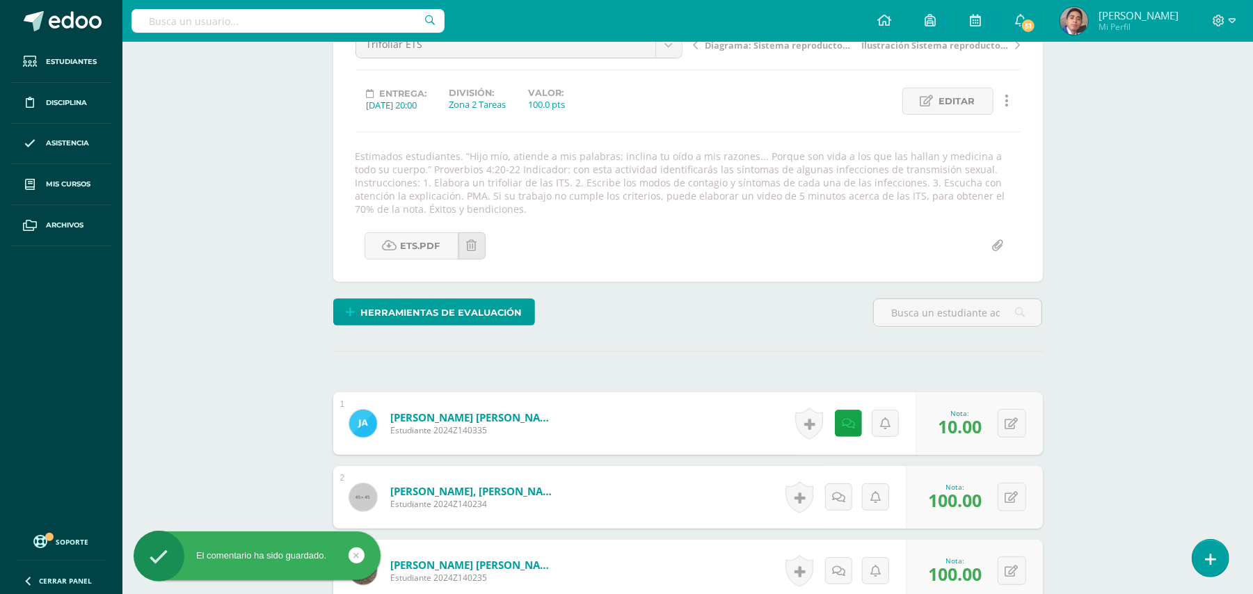
scroll to position [0, 0]
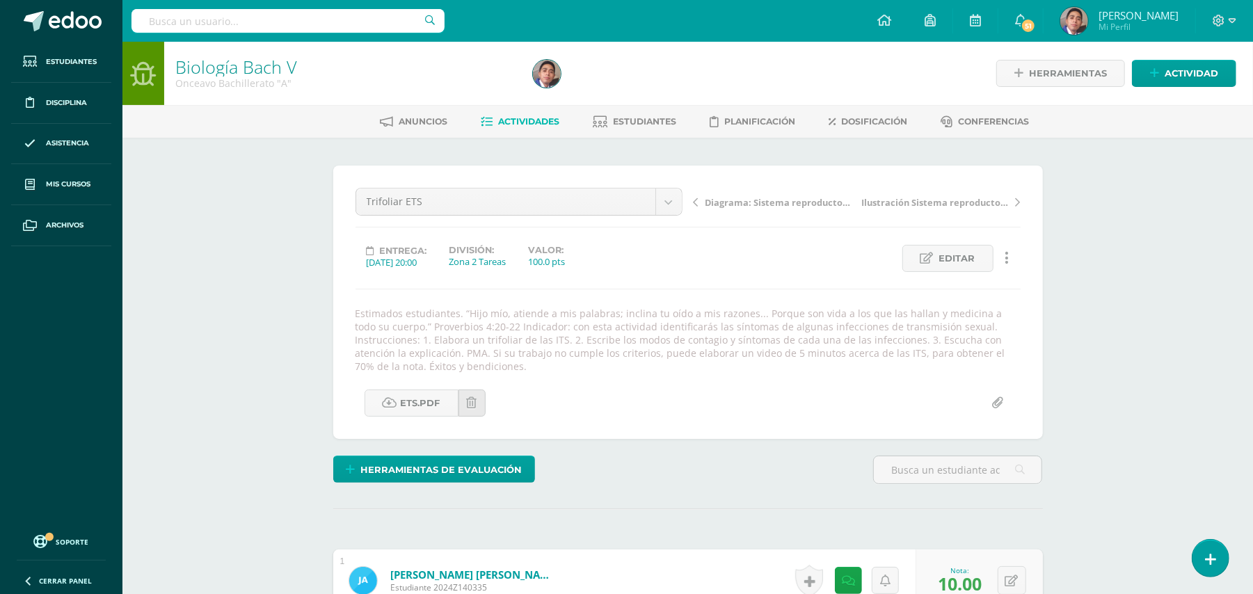
click at [643, 122] on span "Estudiantes" at bounding box center [644, 121] width 63 height 10
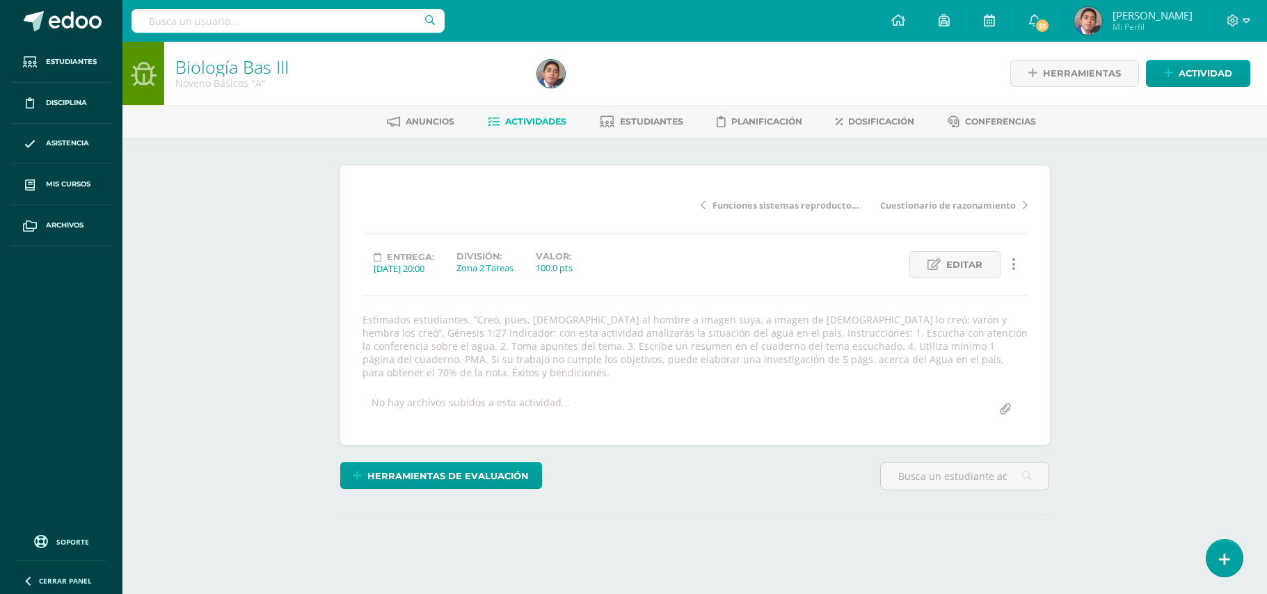
click at [182, 332] on div "Biología Bas III Noveno Básicos "A" Herramientas Detalle de asistencias Activid…" at bounding box center [694, 333] width 1144 height 582
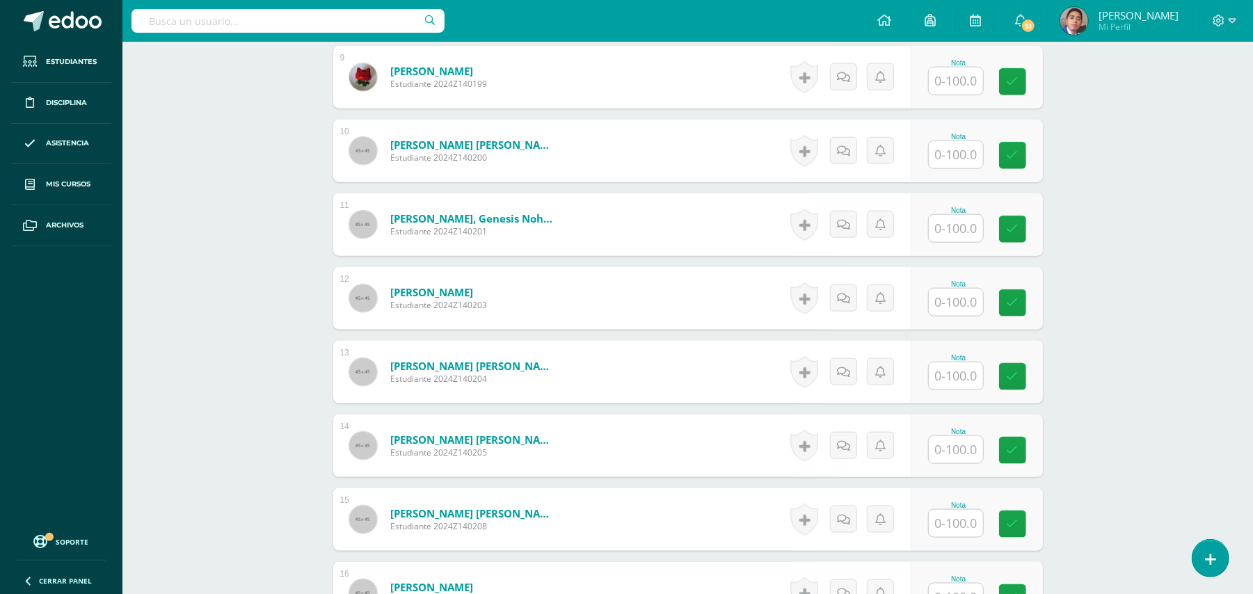
scroll to position [1100, 0]
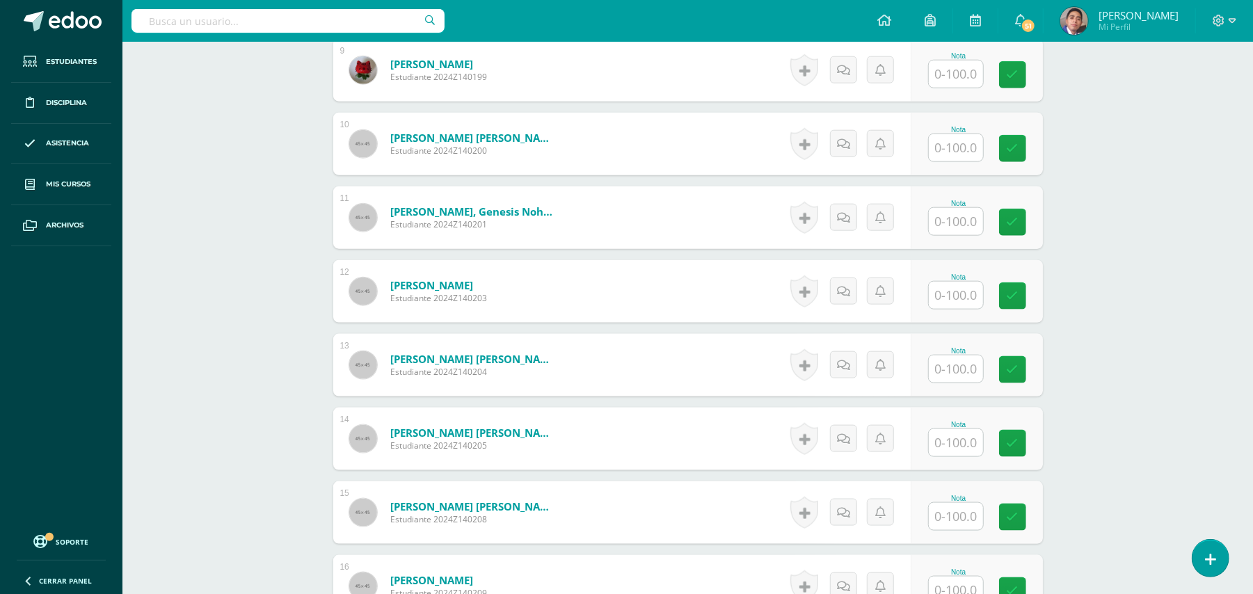
click at [970, 356] on input "text" at bounding box center [956, 368] width 54 height 27
type input "100"
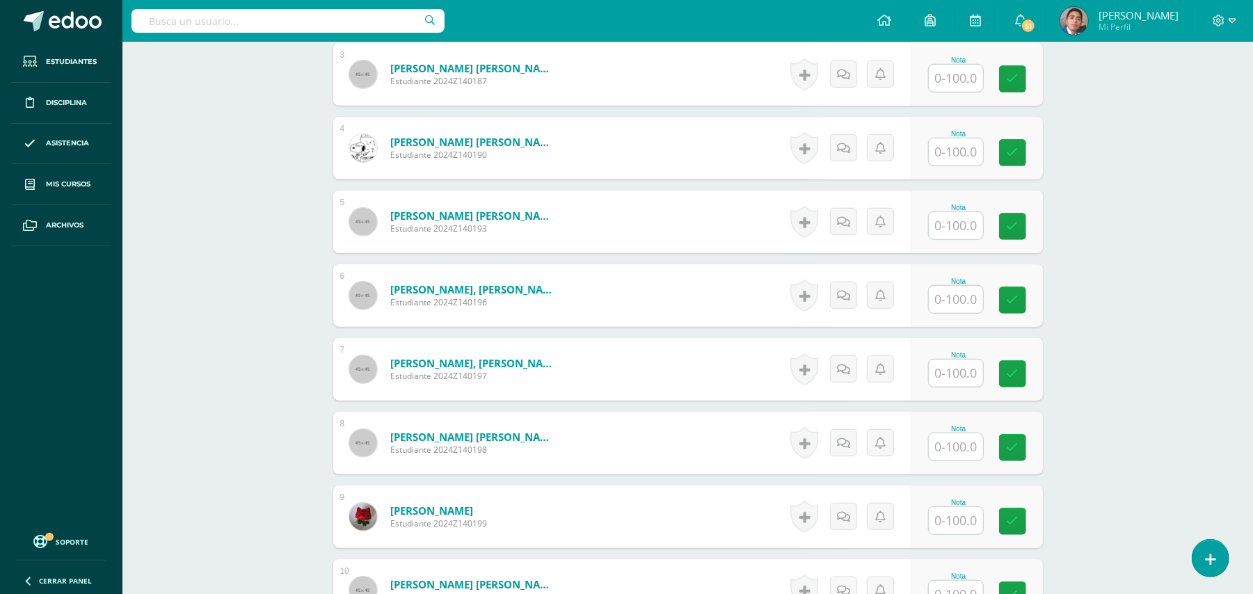
scroll to position [544, 0]
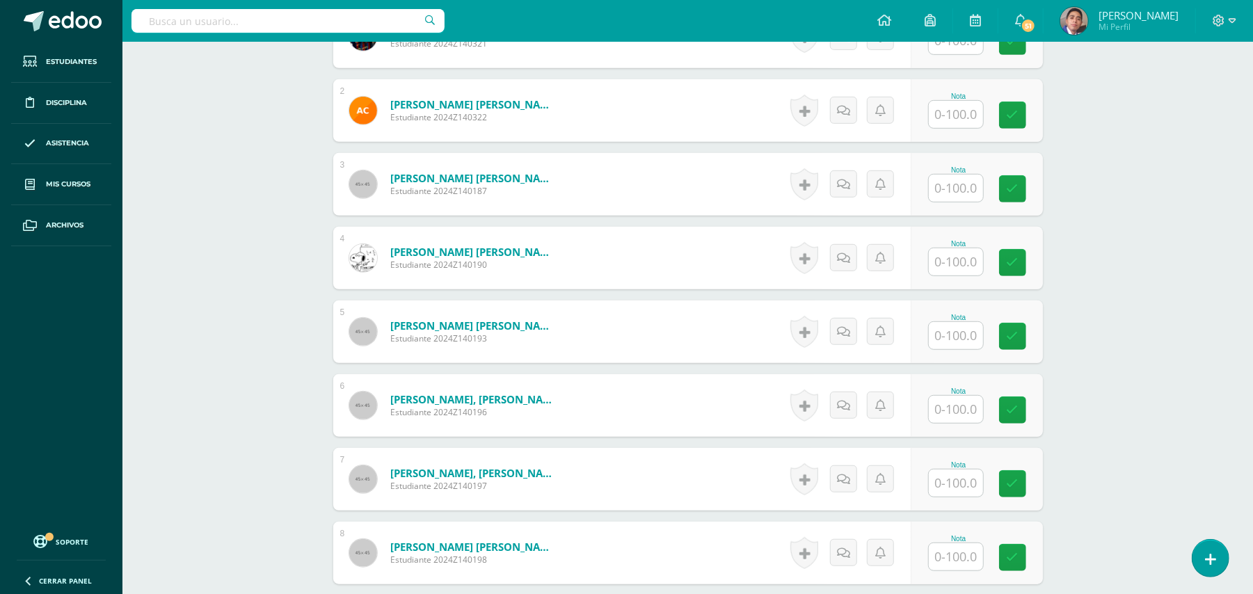
click at [964, 175] on input "text" at bounding box center [956, 188] width 54 height 27
type input "100"
click at [1119, 234] on div "Biología Bas III Noveno Básicos "A" Herramientas Detalle de asistencias Activid…" at bounding box center [687, 452] width 1130 height 1909
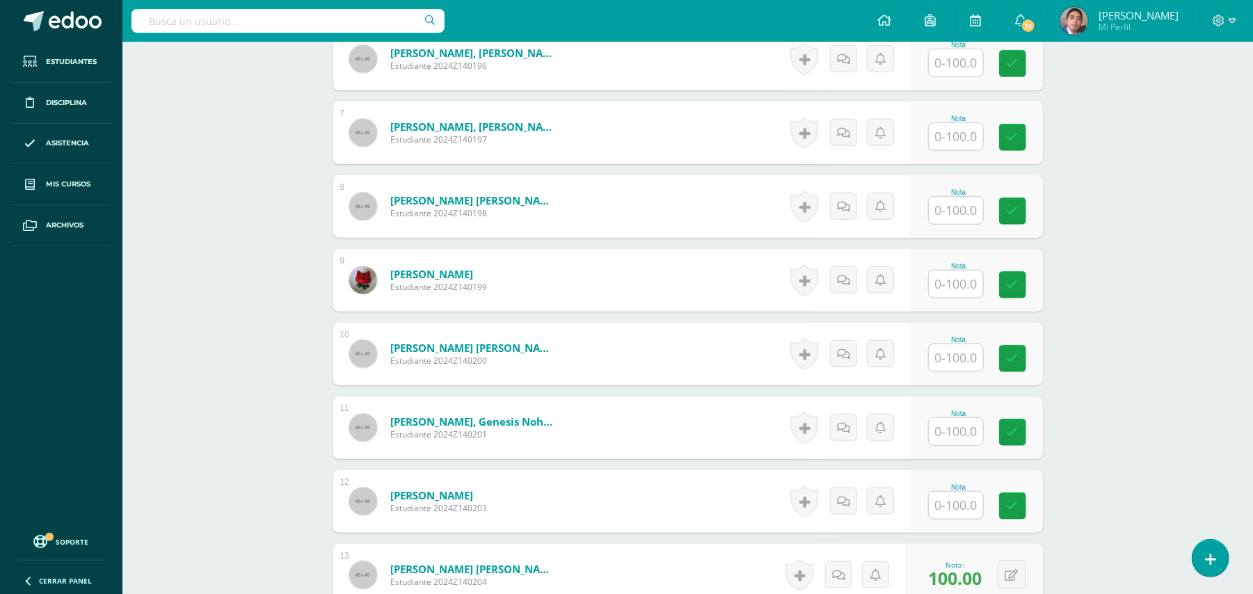
scroll to position [878, 0]
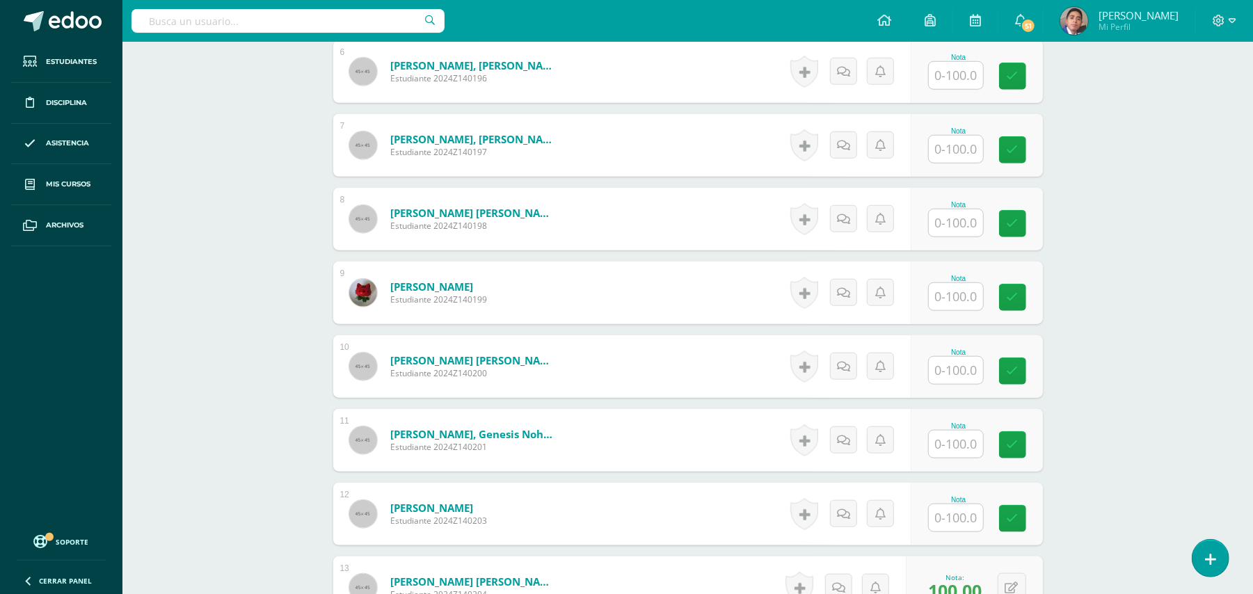
click at [961, 360] on input "text" at bounding box center [956, 370] width 54 height 27
type input "100"
click at [1195, 390] on div "Biología Bas III Noveno Básicos "A" Herramientas Detalle de asistencias Activid…" at bounding box center [687, 118] width 1130 height 1909
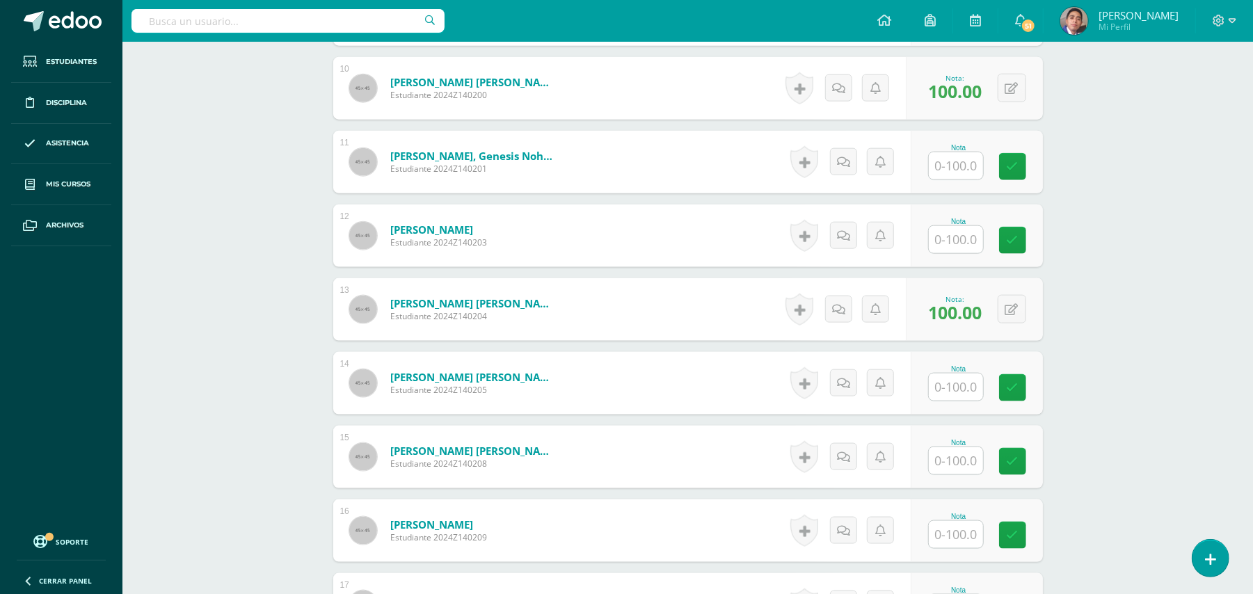
scroll to position [1064, 0]
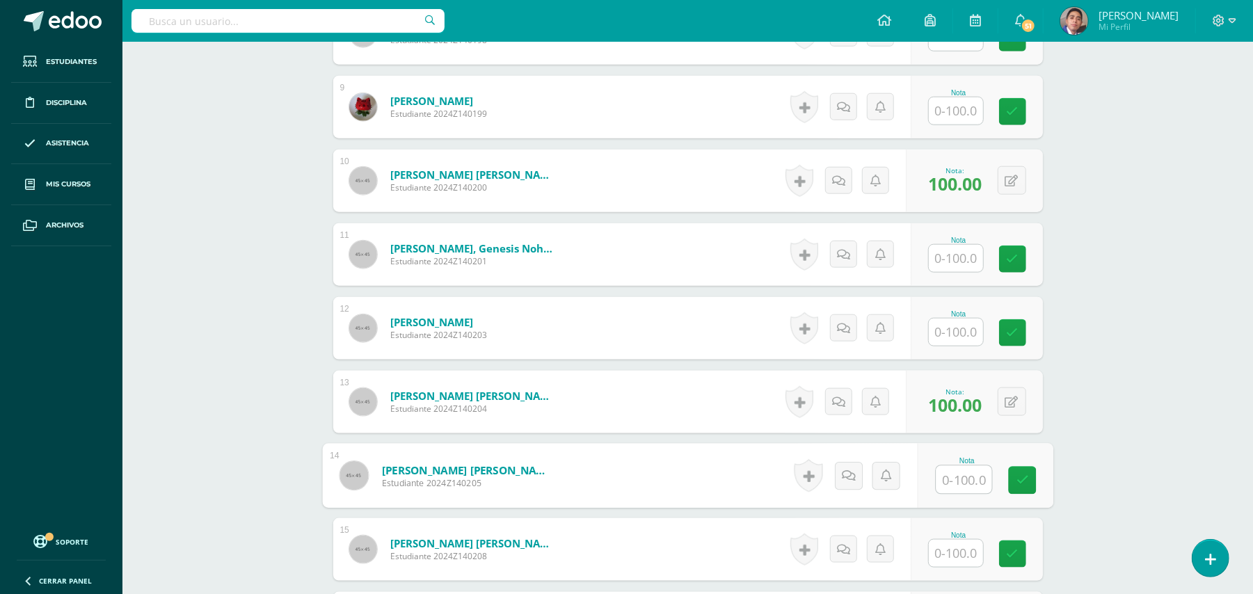
click at [955, 476] on input "text" at bounding box center [964, 480] width 56 height 28
type input "100"
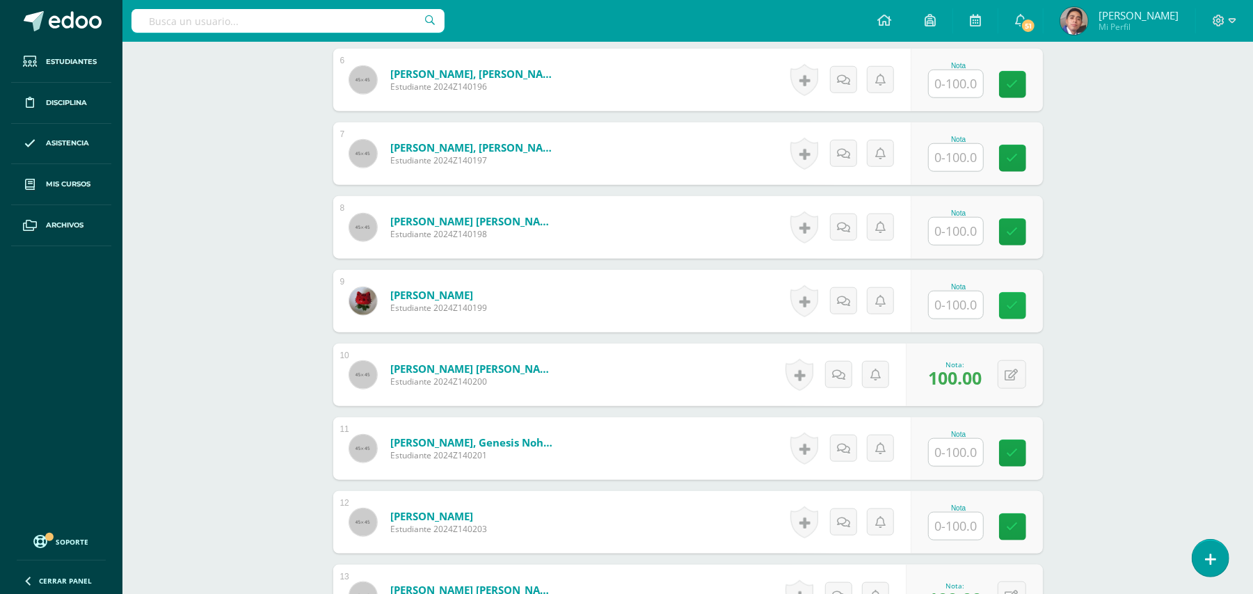
scroll to position [785, 0]
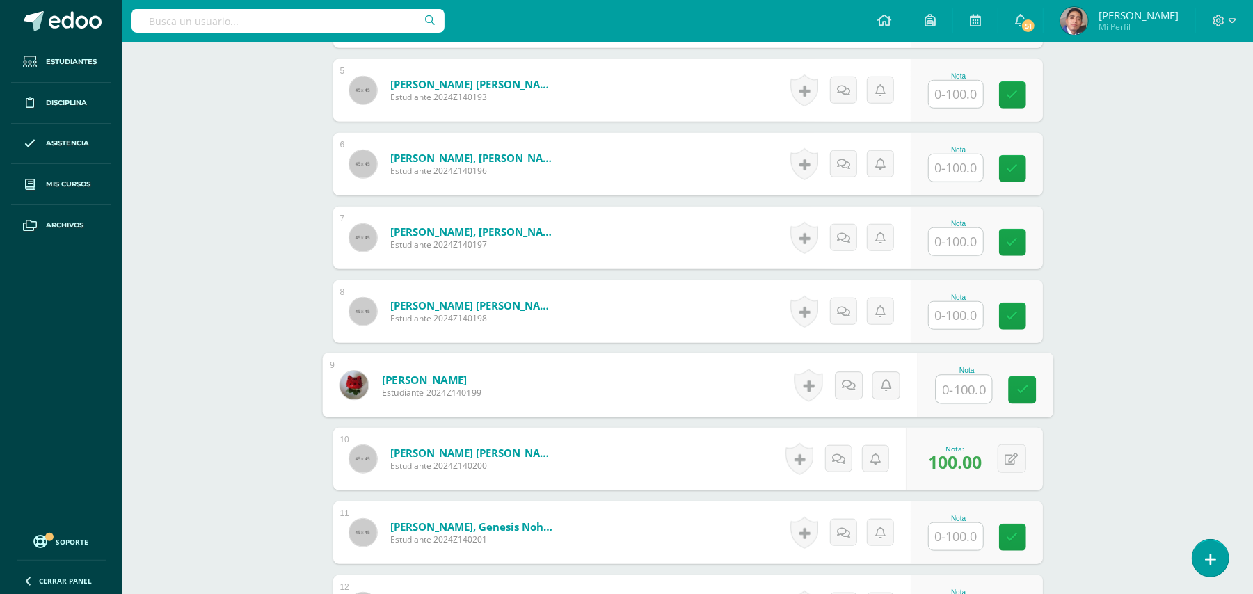
click at [968, 384] on input "text" at bounding box center [964, 390] width 56 height 28
type input "100"
click at [1131, 412] on div "Biología Bas III Noveno Básicos "A" Herramientas Detalle de asistencias Activid…" at bounding box center [687, 210] width 1130 height 1909
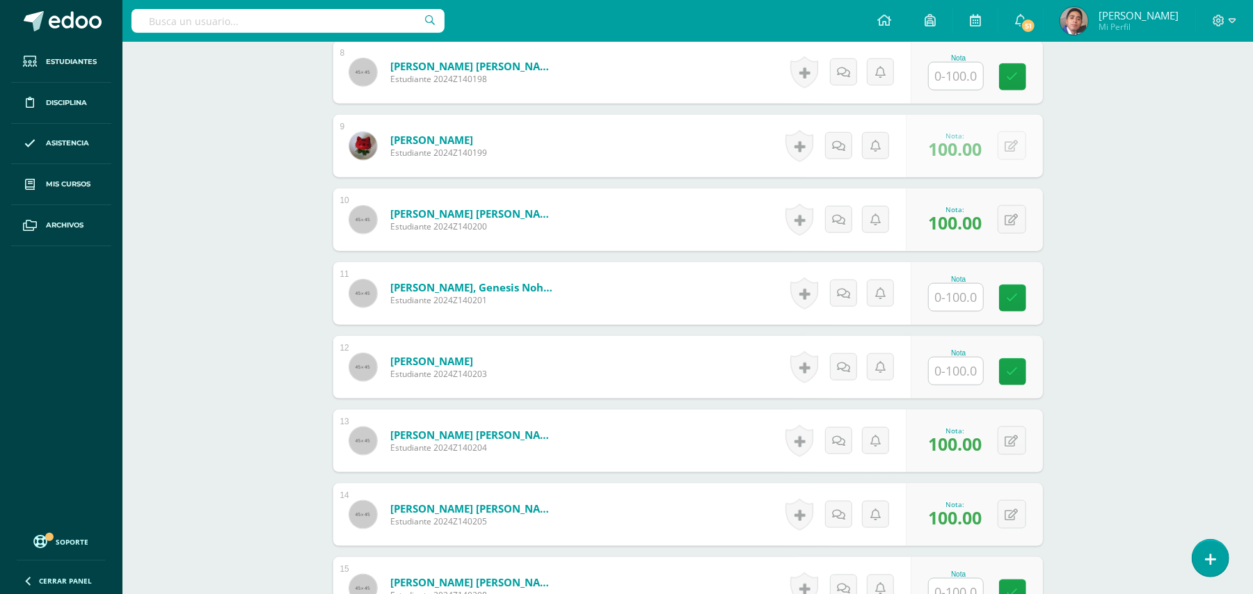
scroll to position [1156, 0]
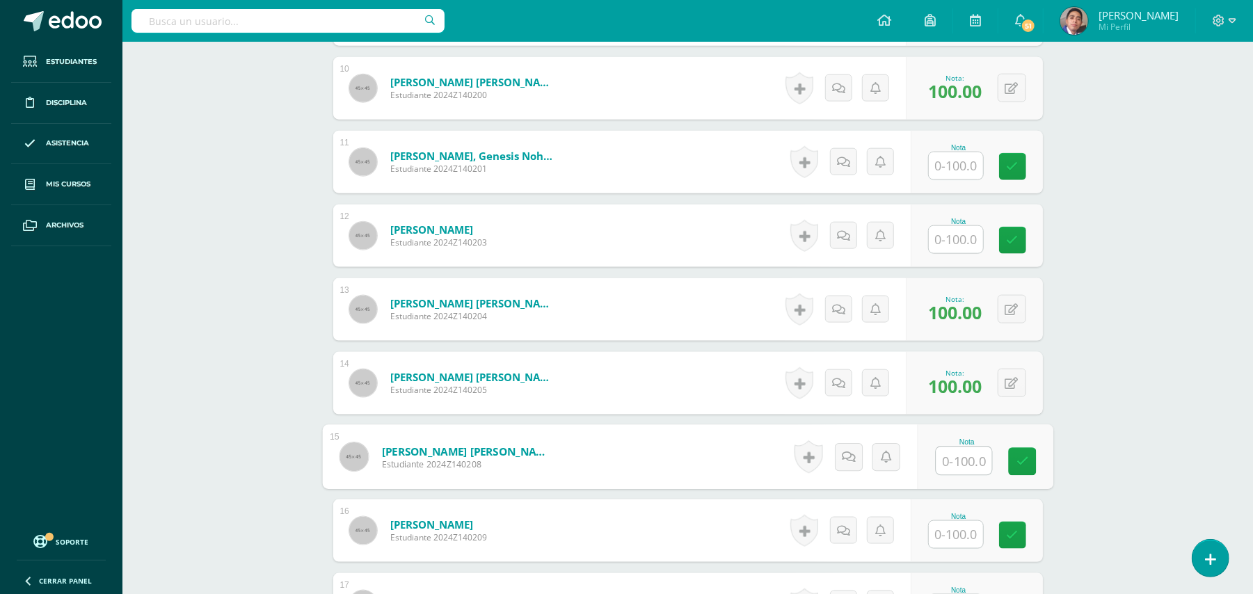
click at [944, 451] on input "text" at bounding box center [964, 461] width 56 height 28
type input "100"
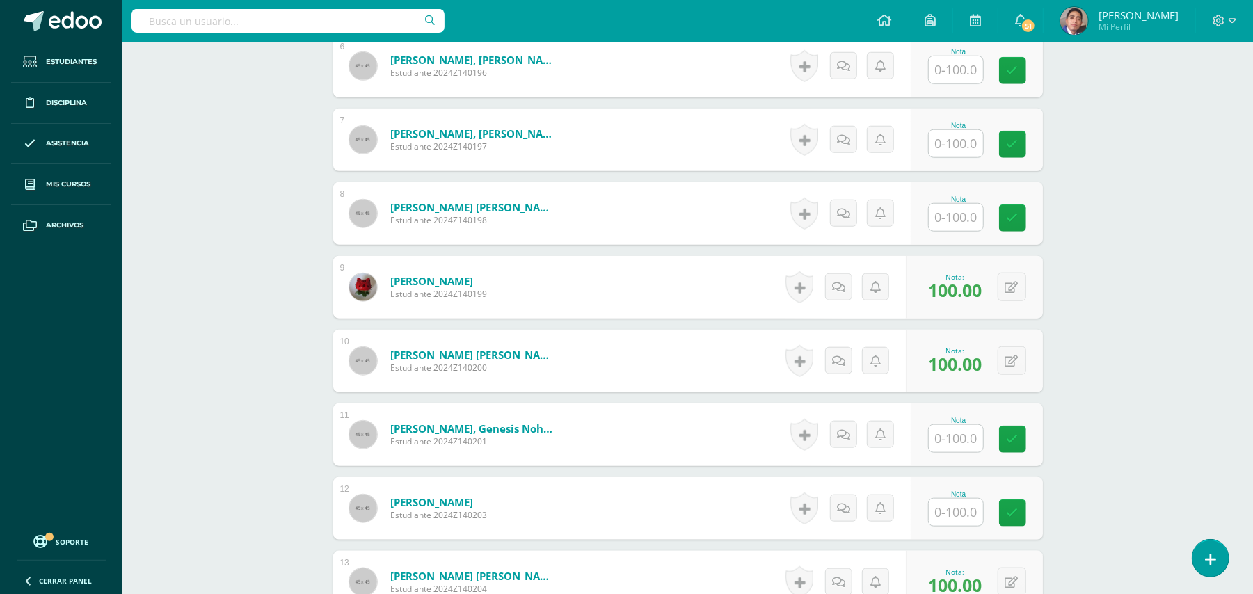
scroll to position [878, 0]
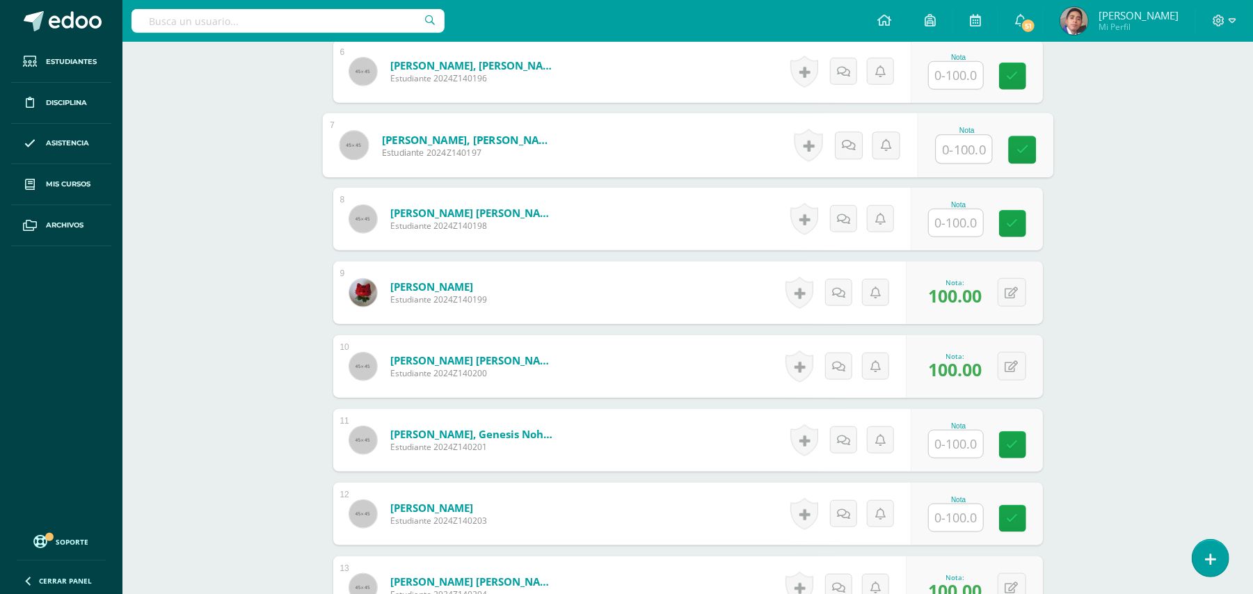
click at [963, 136] on input "text" at bounding box center [964, 150] width 56 height 28
type input "100"
click at [1099, 201] on div "Biología Bas III Noveno Básicos "A" Herramientas Detalle de asistencias Activid…" at bounding box center [687, 118] width 1130 height 1909
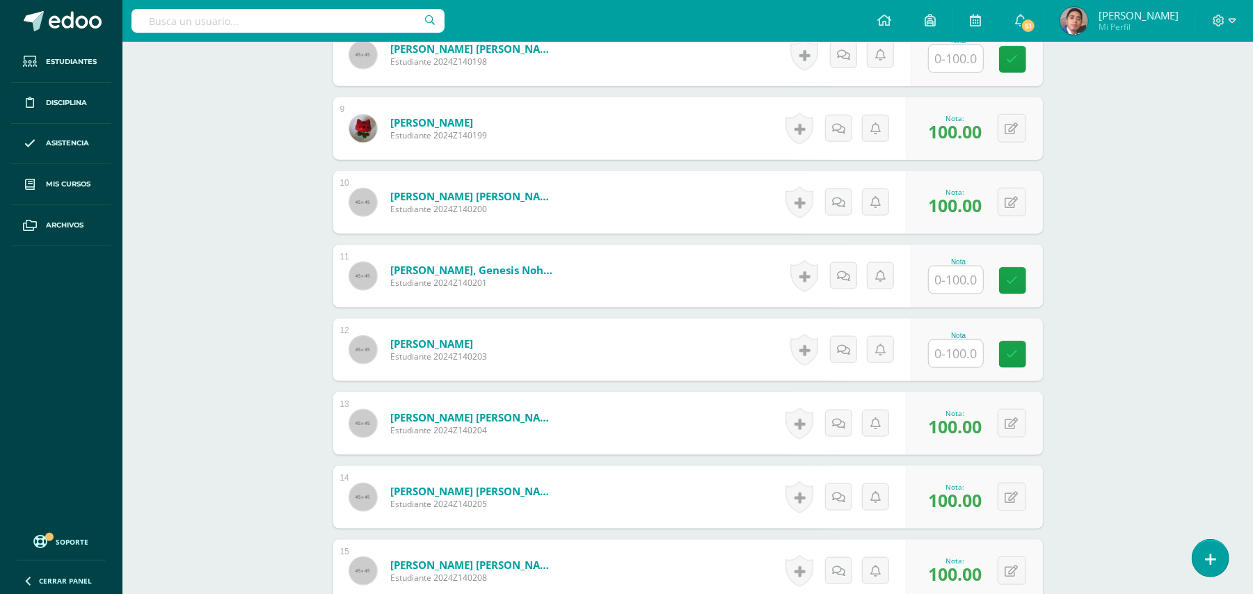
scroll to position [971, 0]
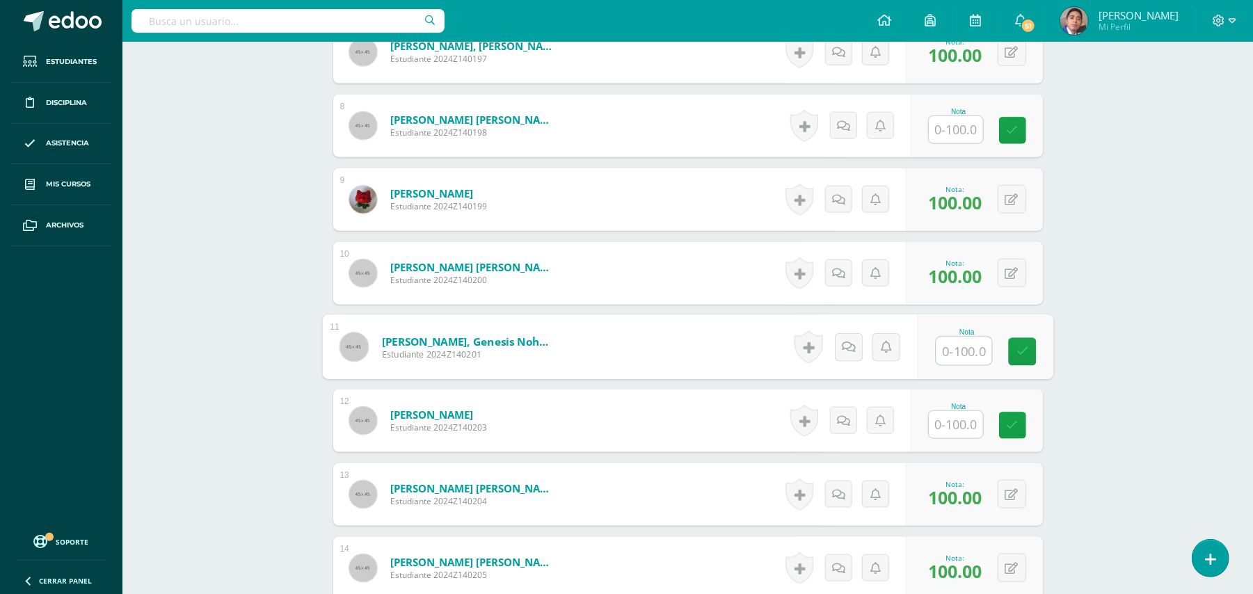
drag, startPoint x: 955, startPoint y: 326, endPoint x: 1105, endPoint y: 274, distance: 159.0
click at [957, 337] on input "text" at bounding box center [964, 351] width 56 height 28
type input "100"
click at [1116, 260] on div "Biología Bas III Noveno Básicos "A" Herramientas Detalle de asistencias Activid…" at bounding box center [687, 25] width 1130 height 1909
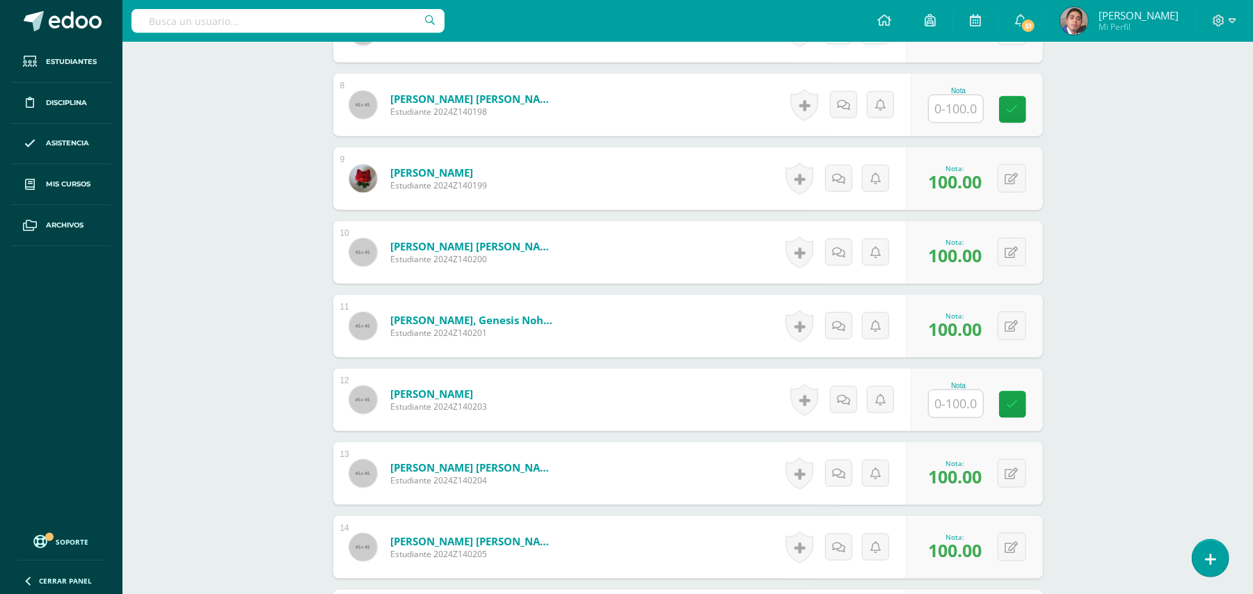
scroll to position [1249, 0]
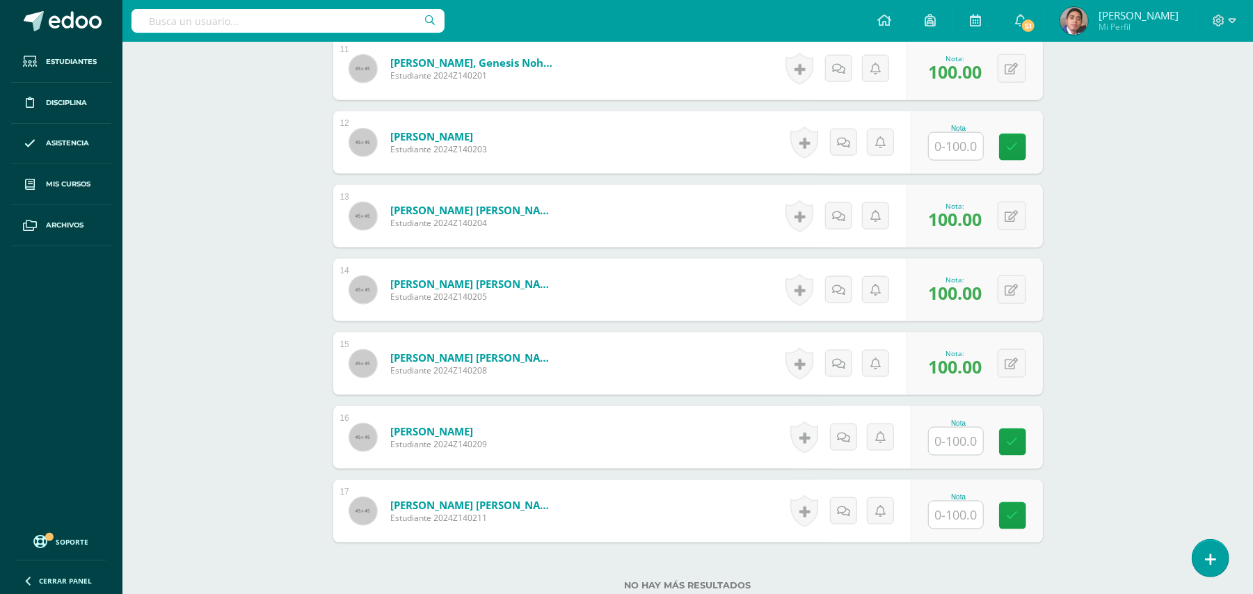
drag, startPoint x: 945, startPoint y: 410, endPoint x: 947, endPoint y: 421, distance: 11.5
click at [947, 419] on div "Nota" at bounding box center [958, 437] width 61 height 36
click at [972, 428] on input "text" at bounding box center [964, 442] width 56 height 28
type input "100"
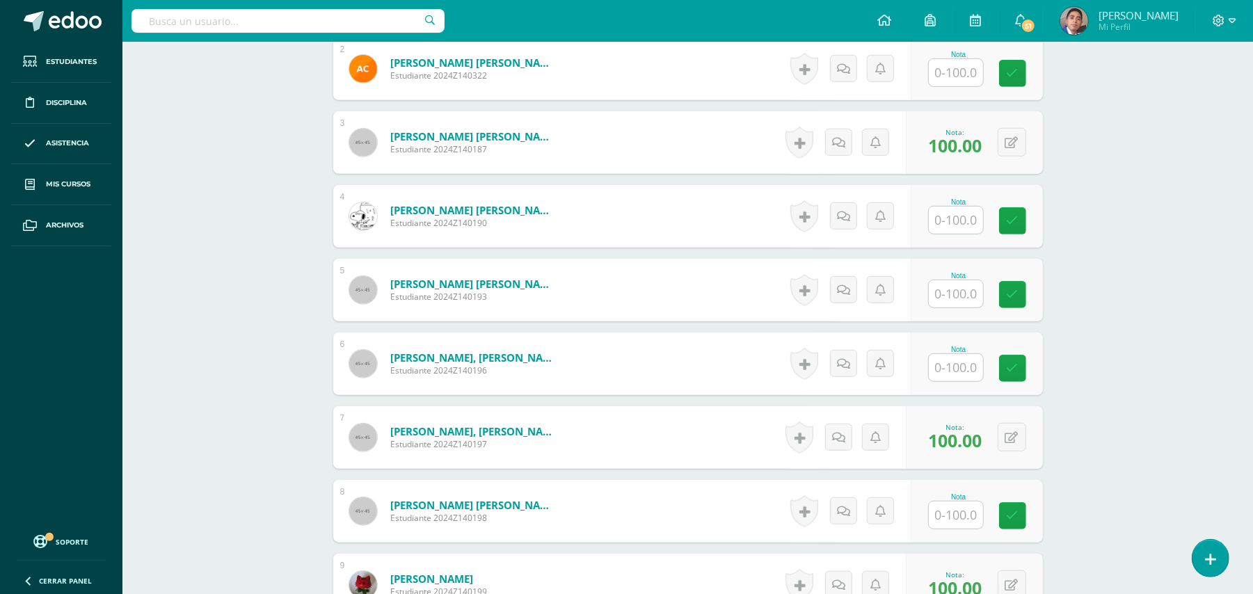
scroll to position [507, 0]
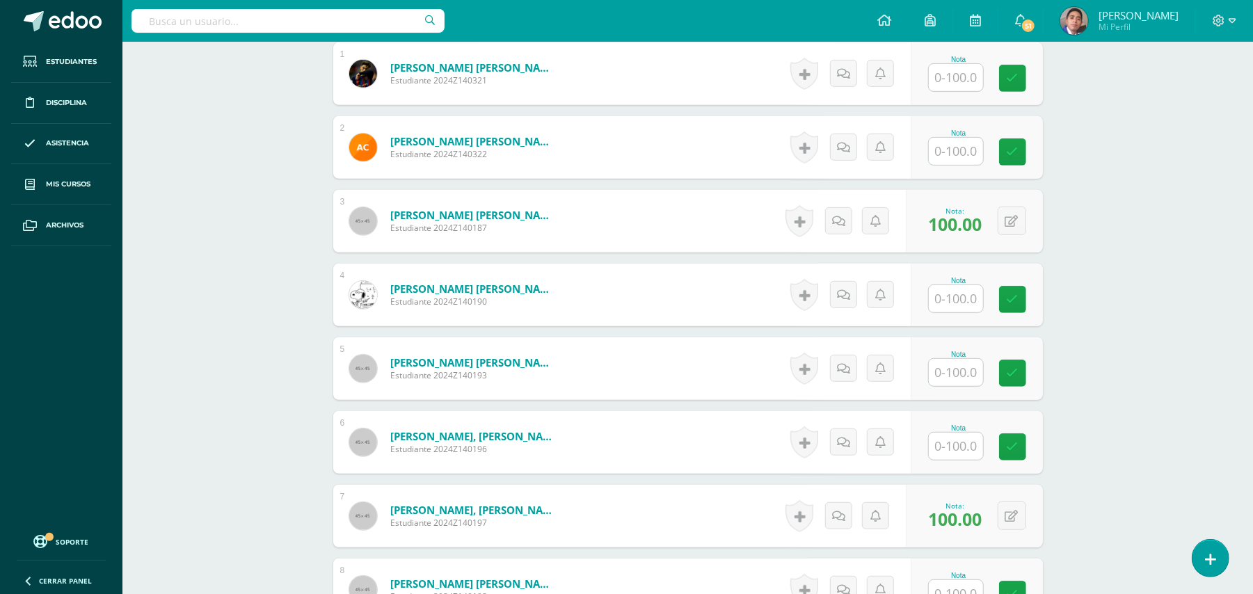
click at [946, 285] on input "text" at bounding box center [956, 298] width 54 height 27
type input "100"
click at [1130, 309] on div "Biología Bas III Noveno Básicos "A" Herramientas Detalle de asistencias Activid…" at bounding box center [687, 489] width 1130 height 1909
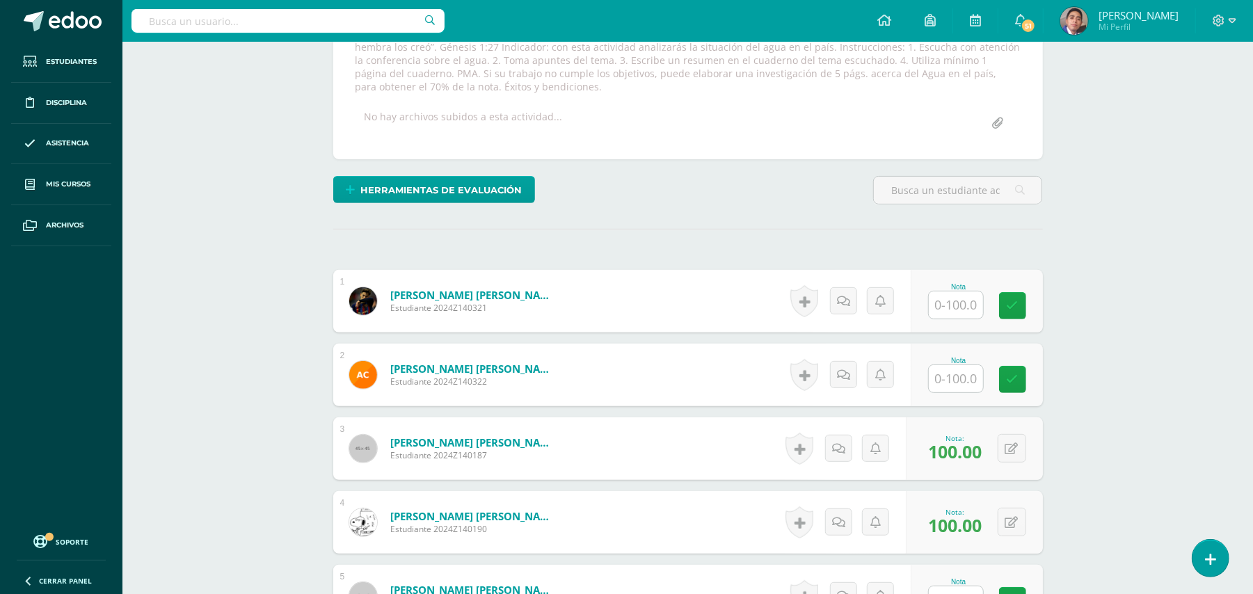
scroll to position [415, 0]
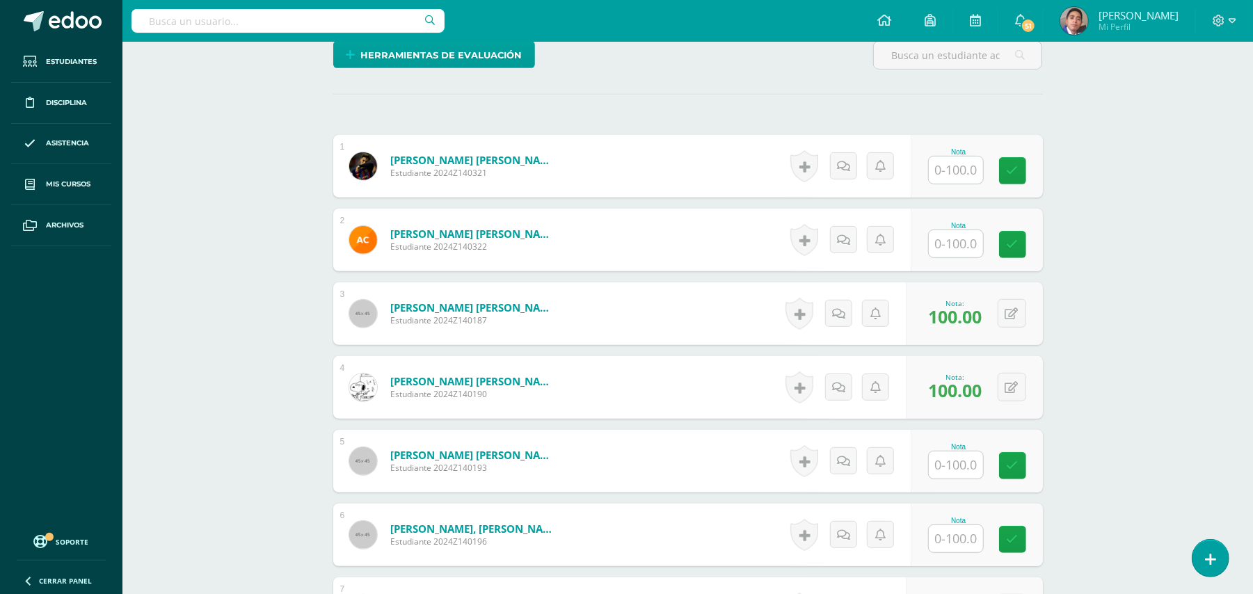
click at [956, 230] on input "text" at bounding box center [956, 243] width 54 height 27
type input "100"
click at [1110, 266] on div "Biología Bas III Noveno Básicos "A" Herramientas Detalle de asistencias Activid…" at bounding box center [687, 581] width 1130 height 1909
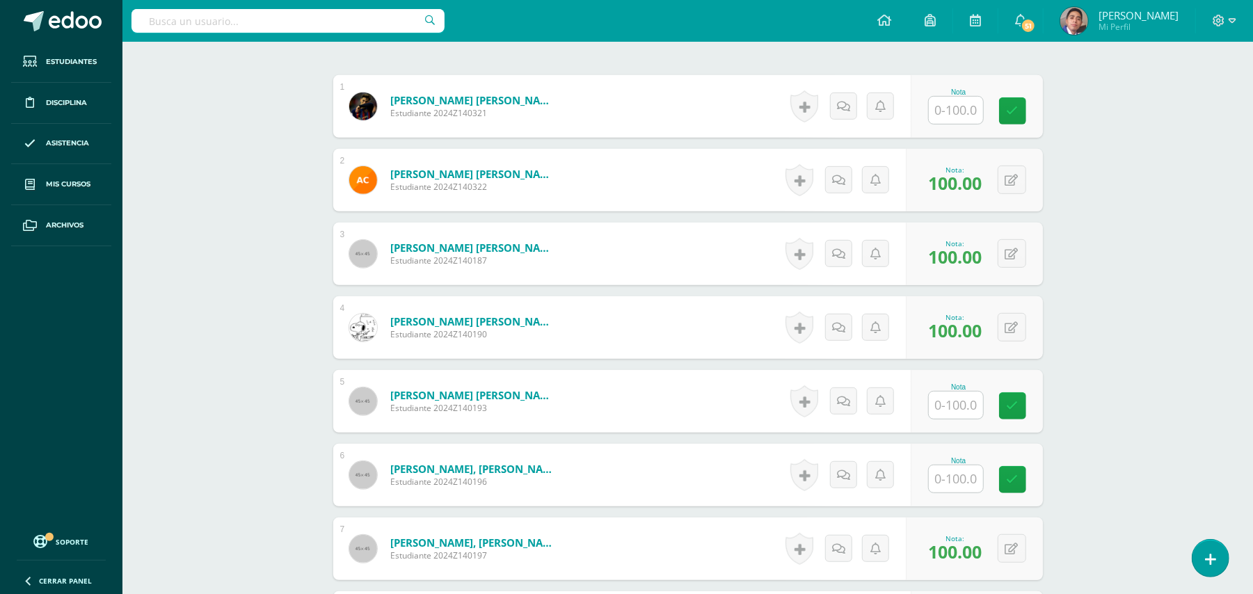
scroll to position [507, 0]
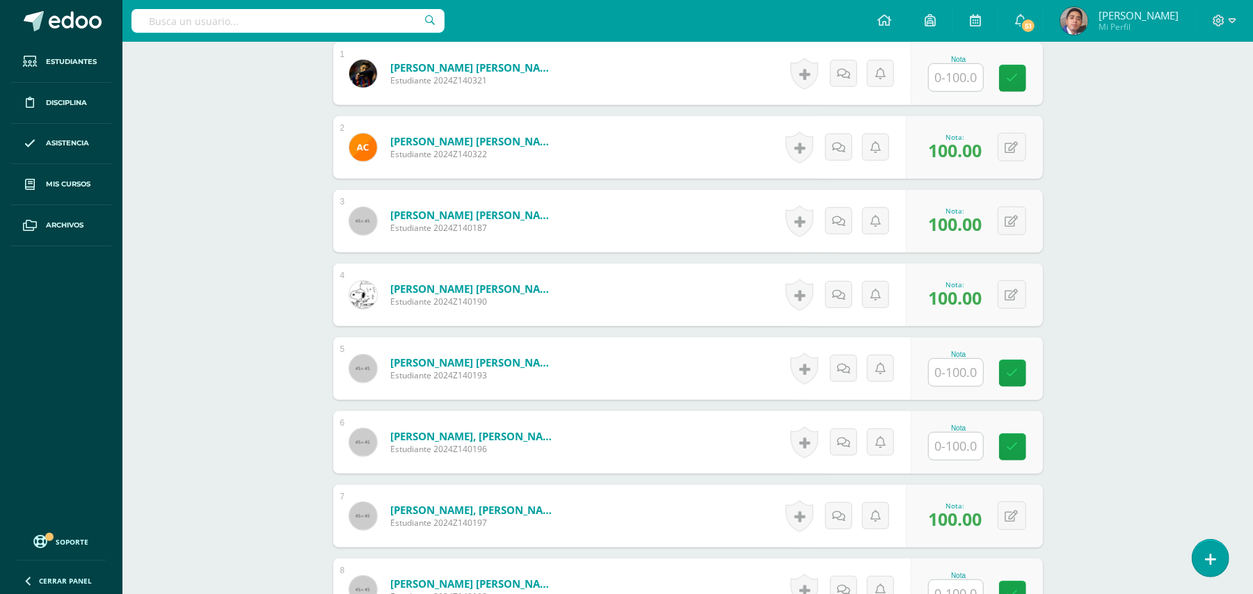
drag, startPoint x: 966, startPoint y: 438, endPoint x: 988, endPoint y: 432, distance: 22.3
click at [965, 437] on input "text" at bounding box center [956, 446] width 54 height 27
type input "100"
click at [1114, 427] on div "Biología Bas III Noveno Básicos "A" Herramientas Detalle de asistencias Activid…" at bounding box center [687, 489] width 1130 height 1909
click at [968, 362] on input "text" at bounding box center [964, 373] width 56 height 28
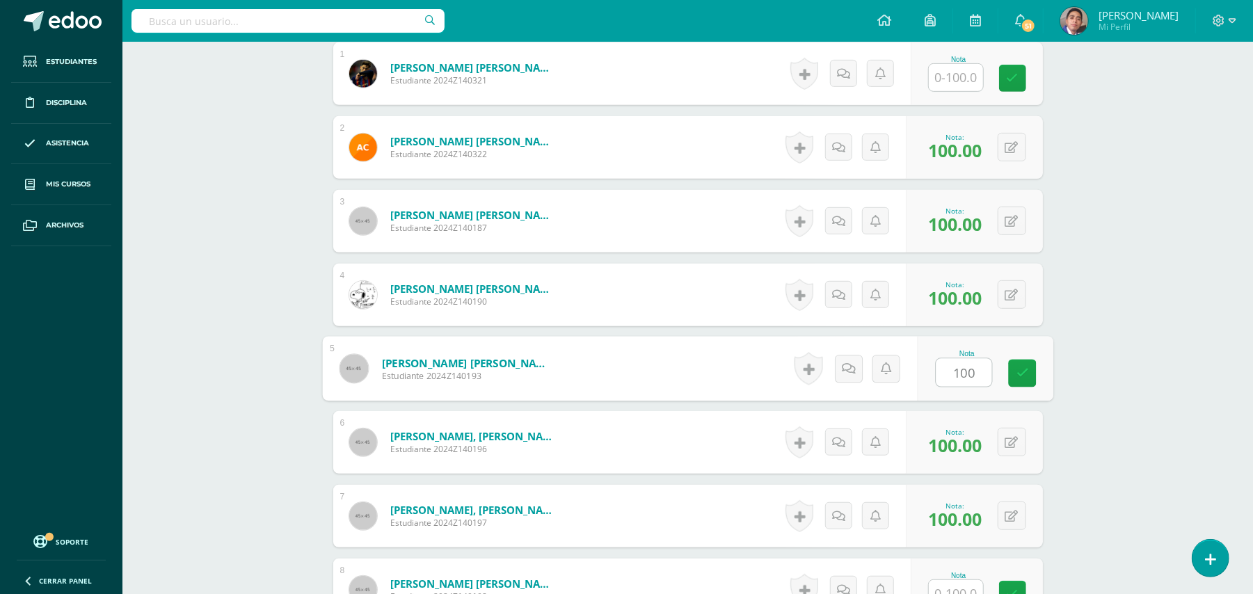
type input "100"
click at [1092, 399] on div "Biología Bas III Noveno Básicos "A" Herramientas Detalle de asistencias Activid…" at bounding box center [687, 489] width 1130 height 1909
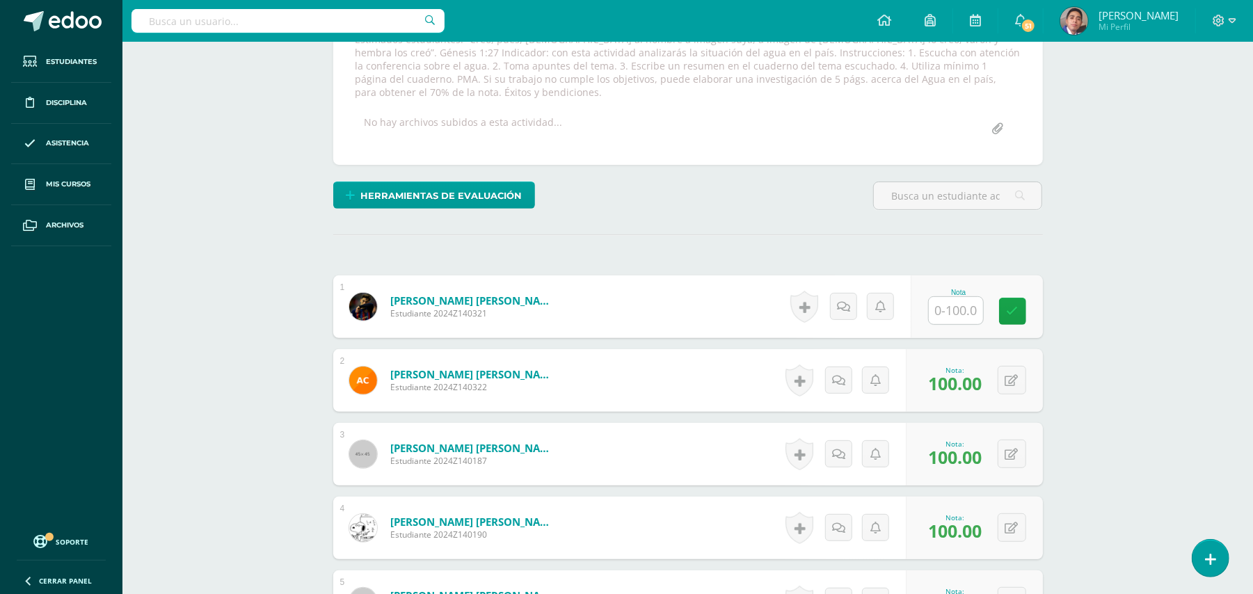
scroll to position [229, 0]
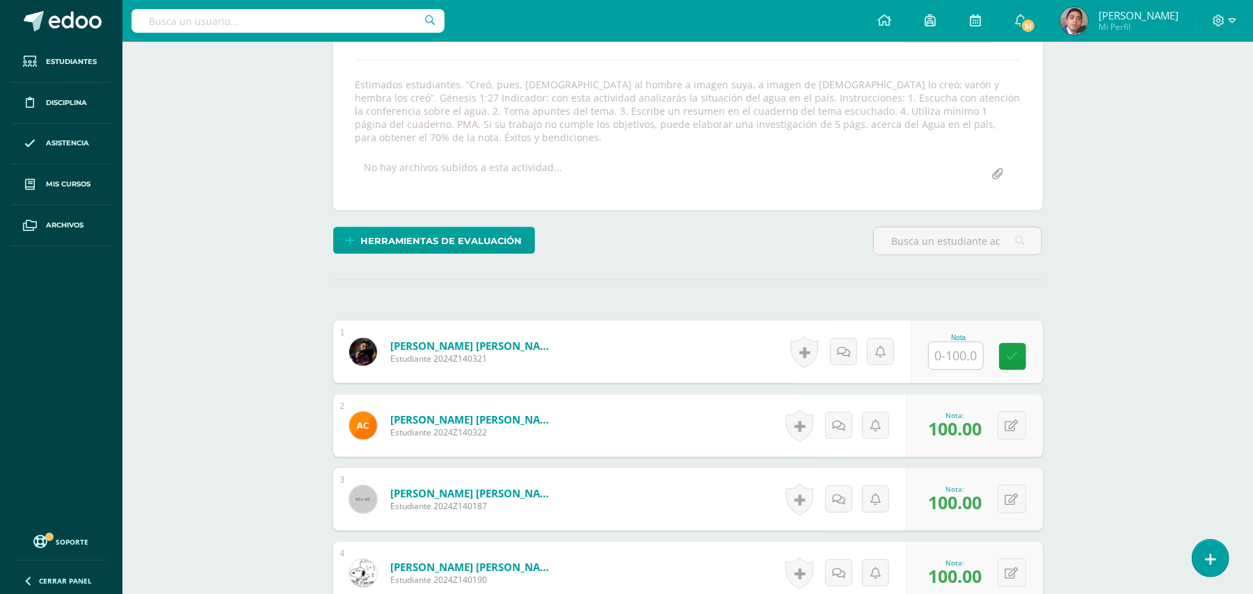
click at [952, 343] on input "text" at bounding box center [956, 355] width 54 height 27
type input "10"
click at [841, 338] on link at bounding box center [853, 352] width 28 height 28
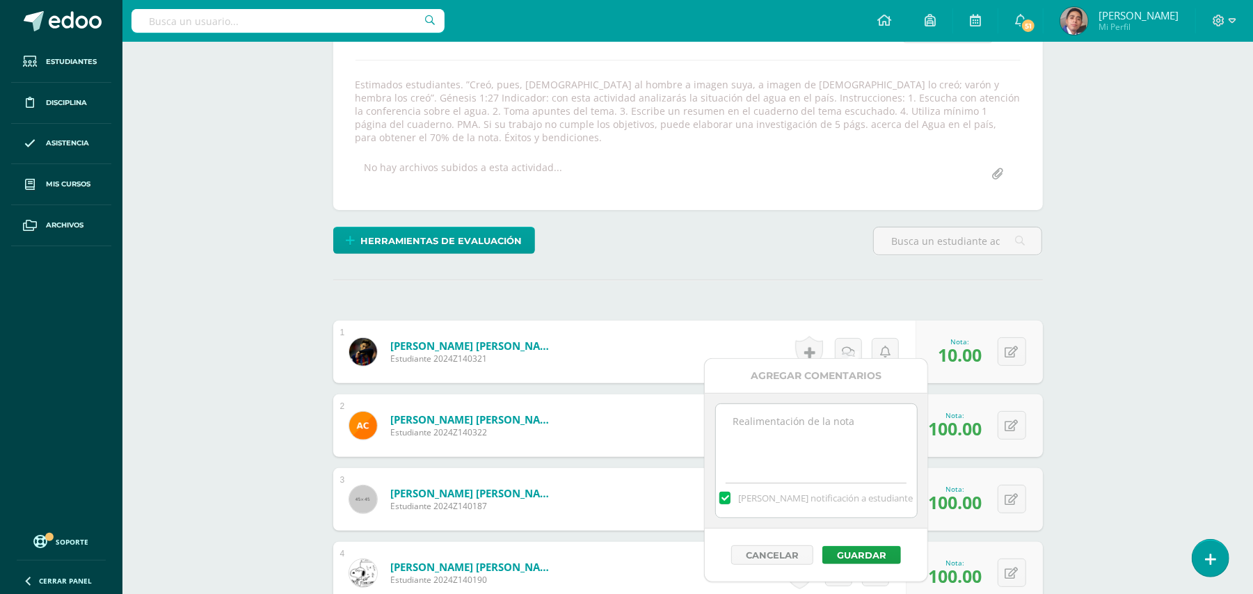
click at [810, 435] on textarea at bounding box center [816, 439] width 201 height 70
type textarea "Estimado estudiante. Tiene pendiente esta actividad. Se le brinda la oportunida…"
click at [839, 558] on button "Guardar" at bounding box center [861, 555] width 79 height 18
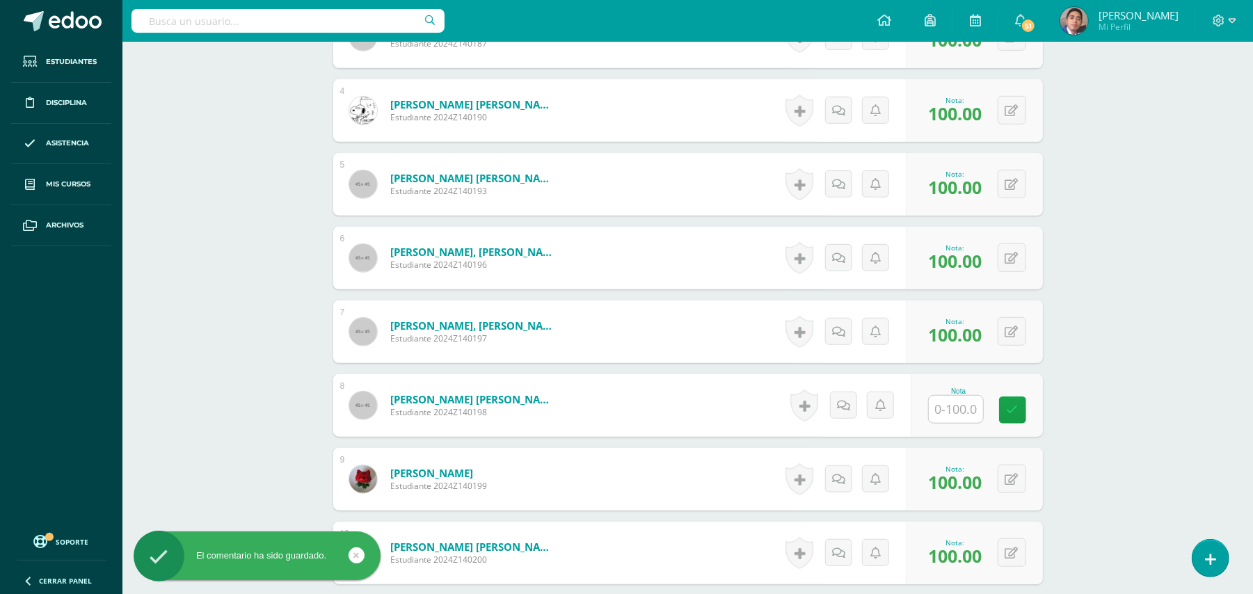
scroll to position [693, 0]
click at [961, 395] on input "text" at bounding box center [956, 407] width 54 height 27
type input "10"
click at [853, 390] on link at bounding box center [848, 404] width 28 height 28
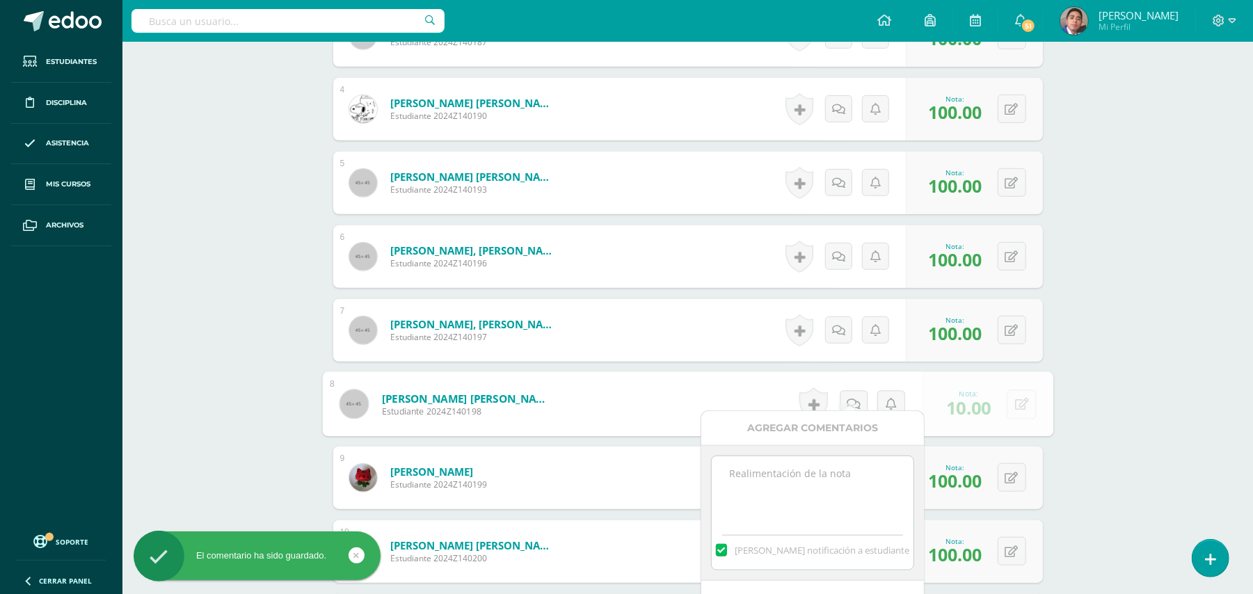
click at [849, 468] on textarea at bounding box center [812, 491] width 201 height 70
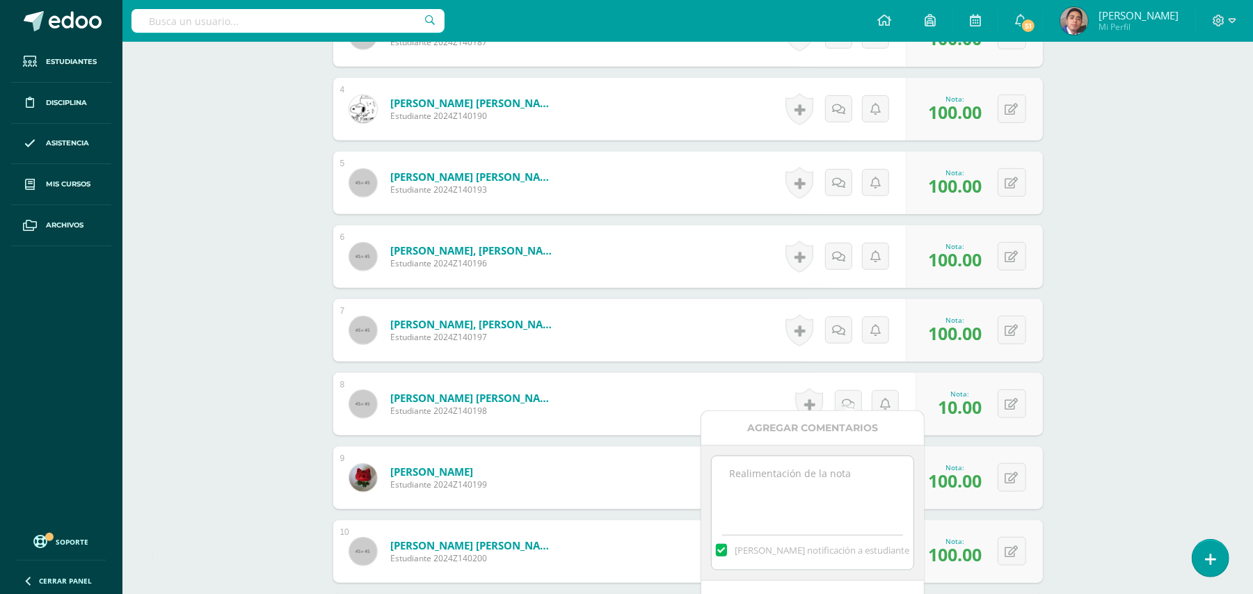
paste textarea "Estimado estudiante. Tiene pendiente esta actividad. Se le brinda la oportunida…"
click at [769, 474] on textarea "Estimado estudiante. Tiene pendiente esta actividad. Se le brinda la oportunida…" at bounding box center [812, 491] width 201 height 70
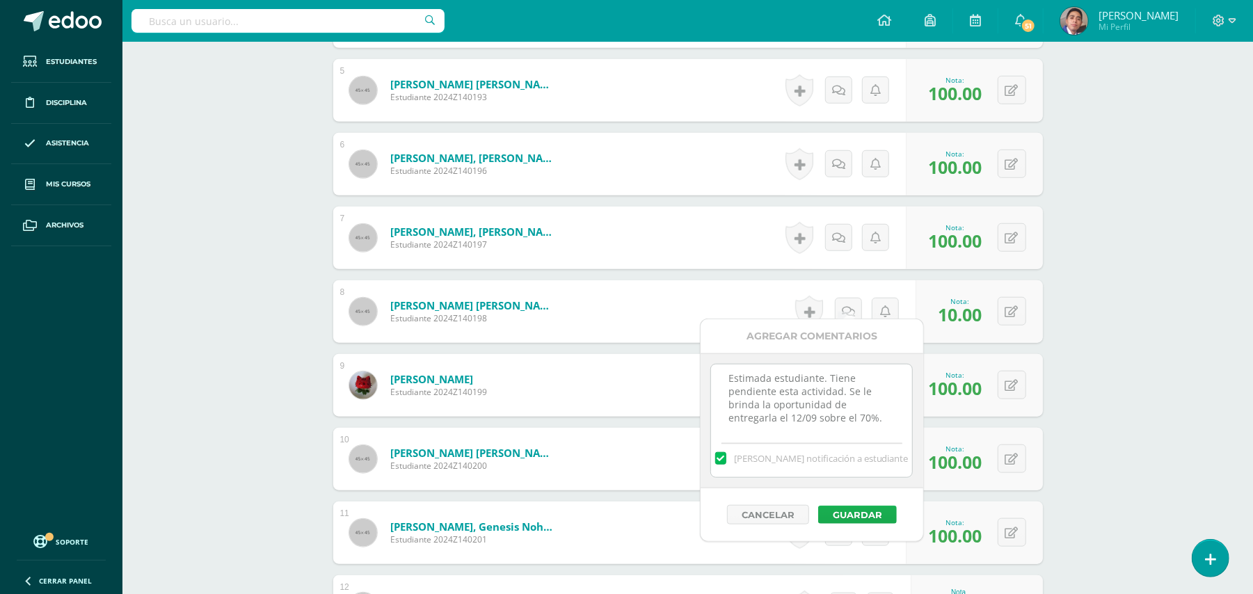
type textarea "Estimada estudiante. Tiene pendiente esta actividad. Se le brinda la oportunida…"
click at [836, 513] on button "Guardar" at bounding box center [857, 515] width 79 height 18
click at [1244, 365] on div "Biología Bas III Noveno Básicos "A" Herramientas Detalle de asistencias Activid…" at bounding box center [687, 210] width 1130 height 1909
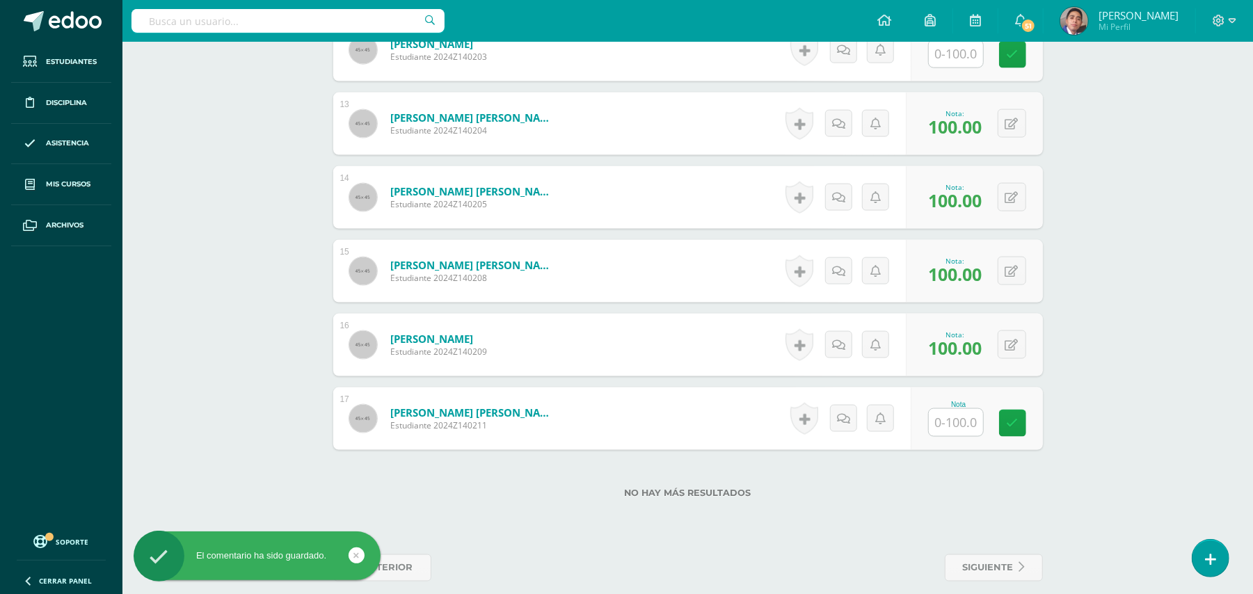
scroll to position [1249, 0]
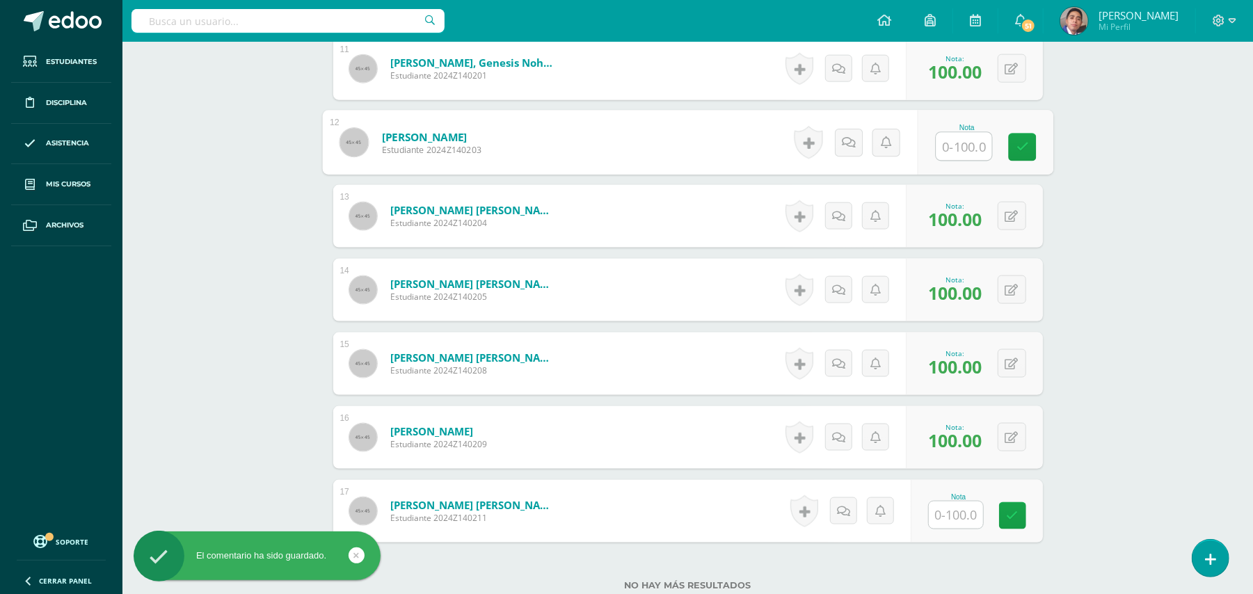
click at [970, 135] on input "text" at bounding box center [964, 147] width 56 height 28
type input "10"
click at [844, 137] on icon at bounding box center [848, 143] width 13 height 12
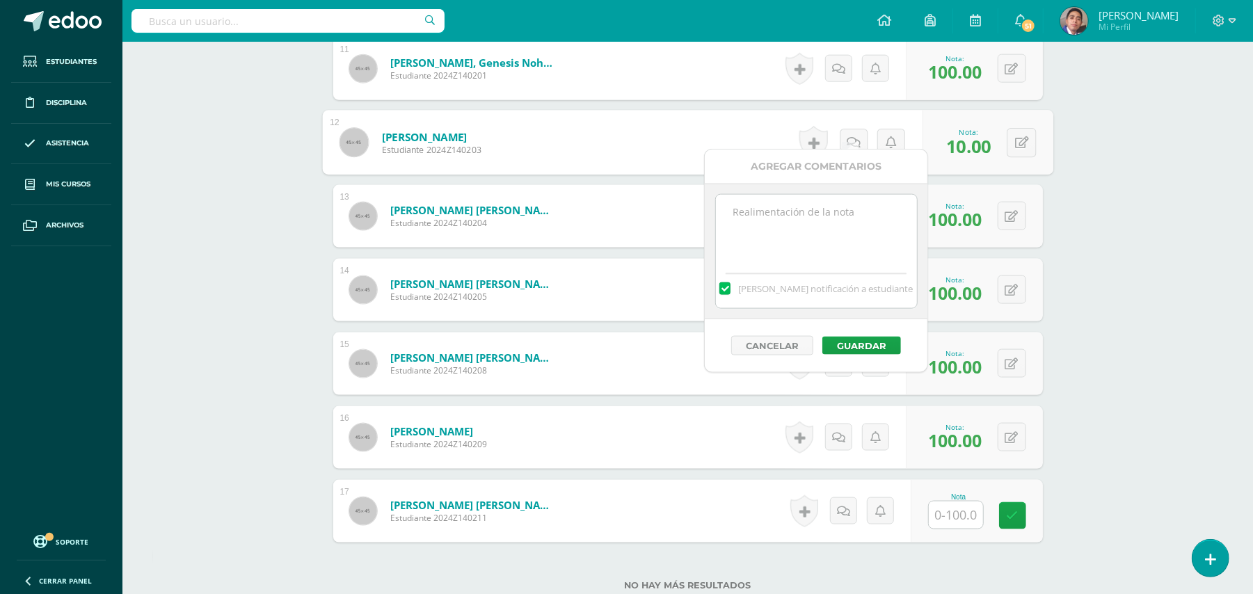
click at [835, 248] on textarea at bounding box center [816, 230] width 201 height 70
paste textarea "Estimado estudiante. Tiene pendiente esta actividad. Se le brinda la oportunida…"
click at [771, 211] on textarea "Estimado estudiante. Tiene pendiente esta actividad. Se le brinda la oportunida…" at bounding box center [816, 230] width 201 height 70
type textarea "Estimada estudiante. Tiene pendiente esta actividad. Se le brinda la oportunida…"
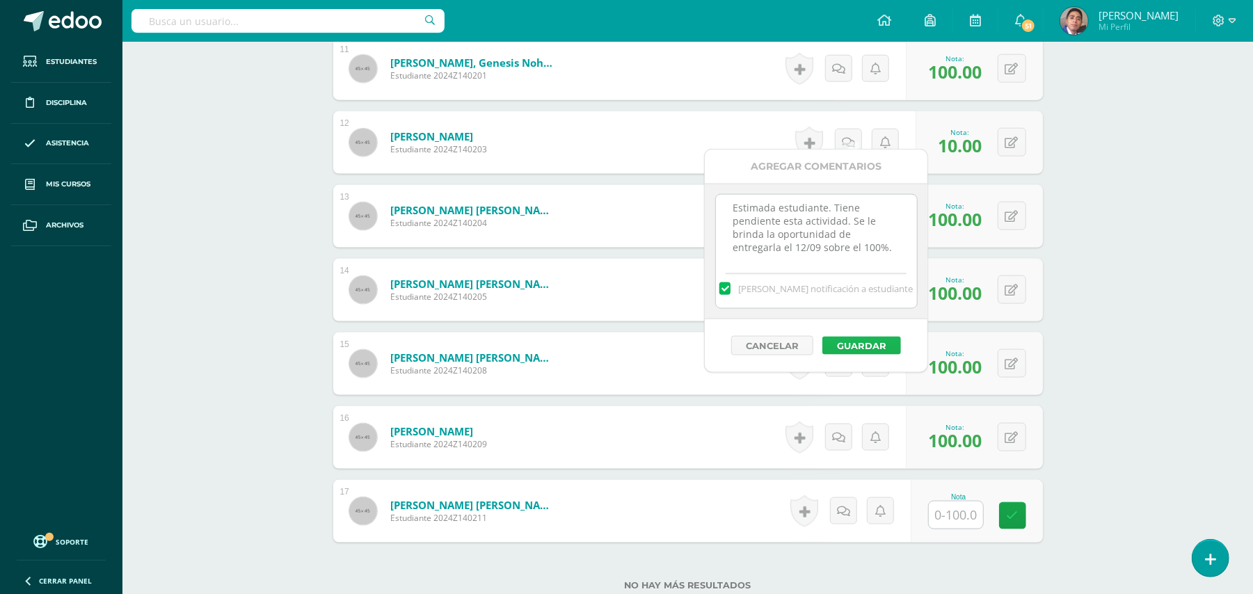
click at [856, 340] on button "Guardar" at bounding box center [861, 346] width 79 height 18
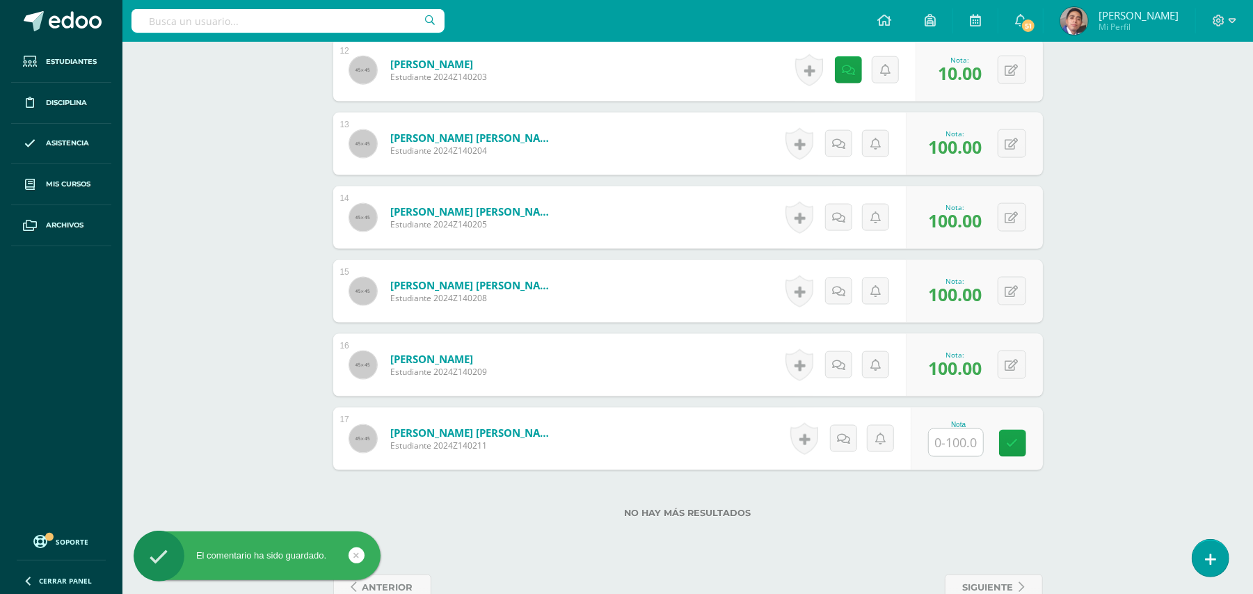
scroll to position [1342, 0]
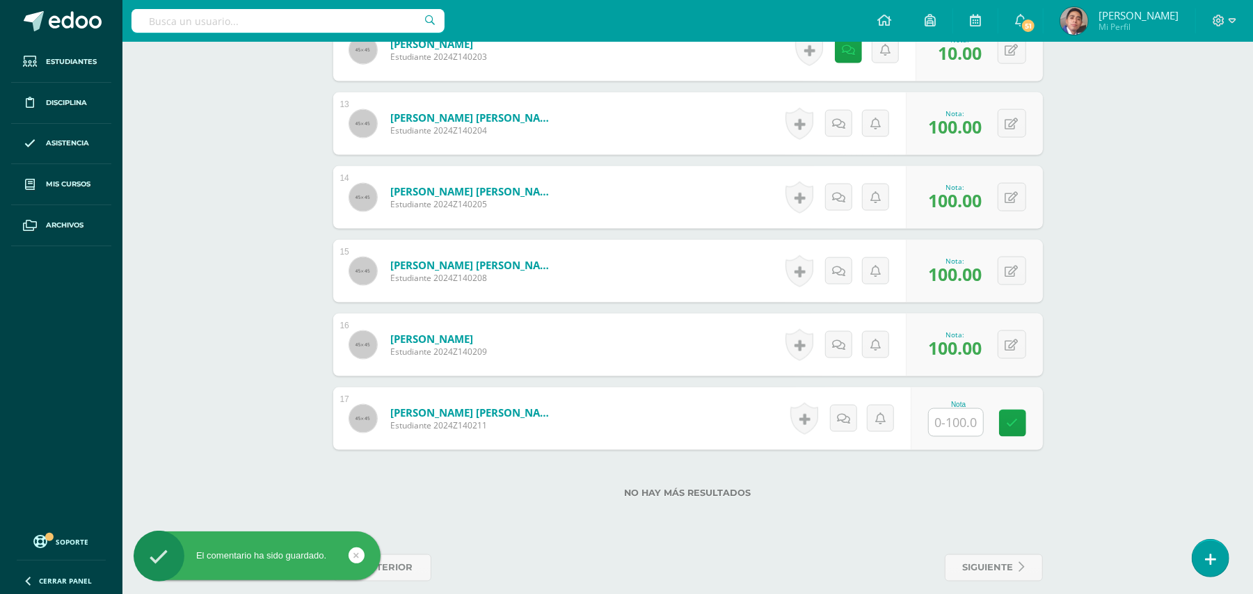
click at [975, 409] on input "text" at bounding box center [956, 422] width 54 height 27
type input "10"
click at [839, 408] on link at bounding box center [853, 419] width 28 height 28
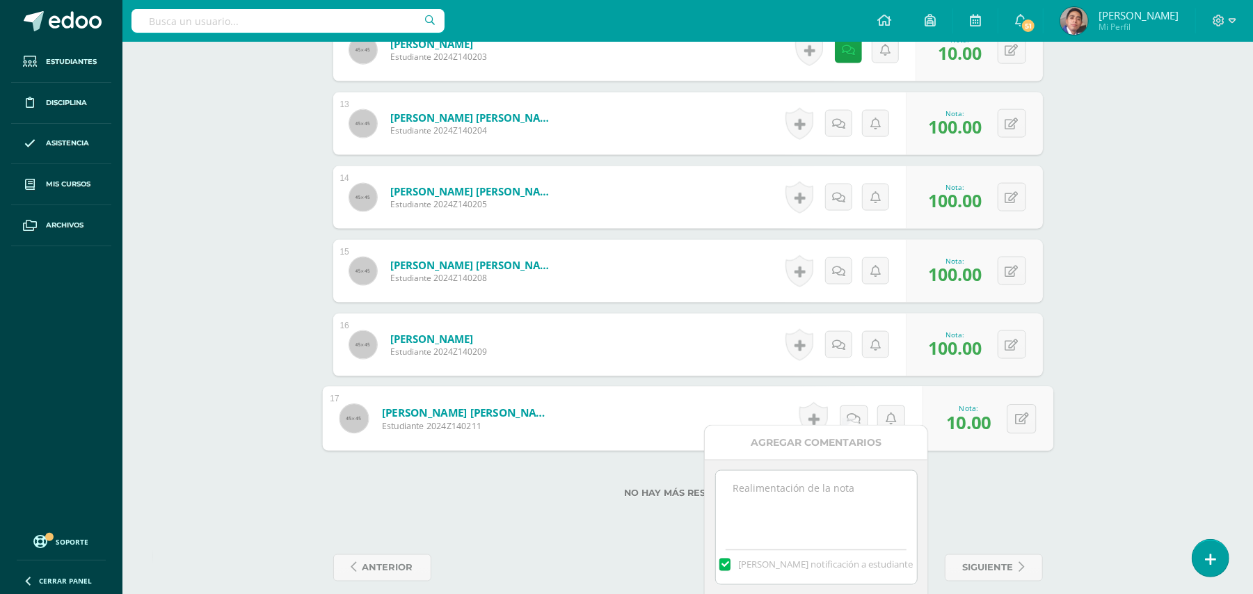
click at [824, 491] on textarea at bounding box center [816, 506] width 201 height 70
paste textarea "Estimado estudiante. Tiene pendiente esta actividad. Se le brinda la oportunida…"
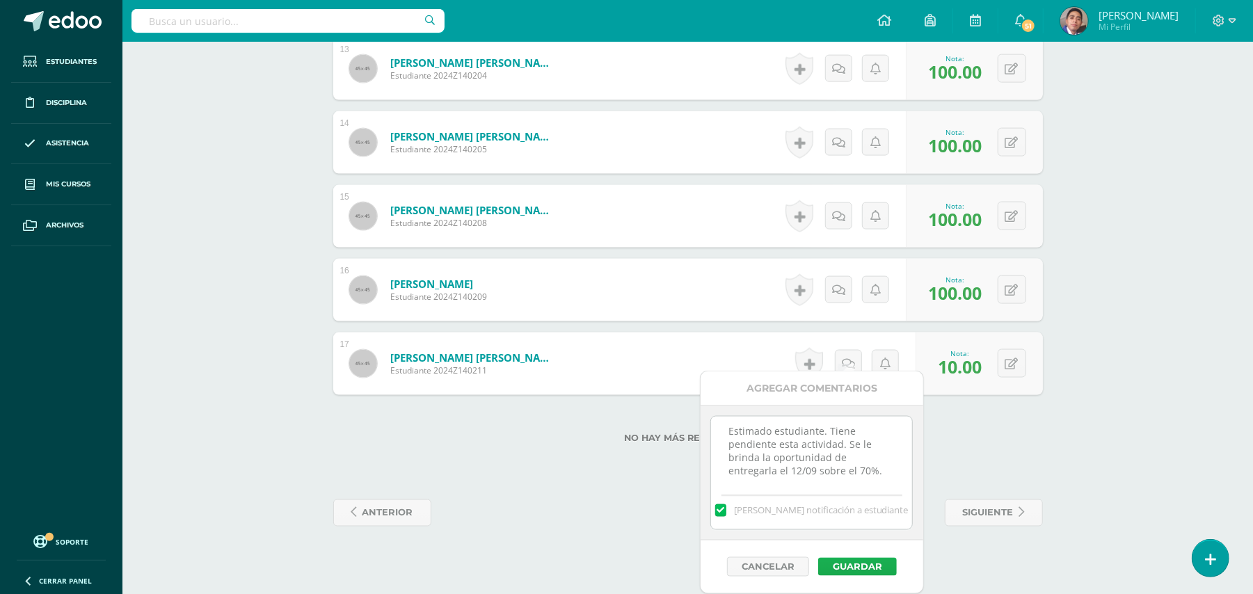
type textarea "Estimado estudiante. Tiene pendiente esta actividad. Se le brinda la oportunida…"
click at [867, 571] on button "Guardar" at bounding box center [857, 567] width 79 height 18
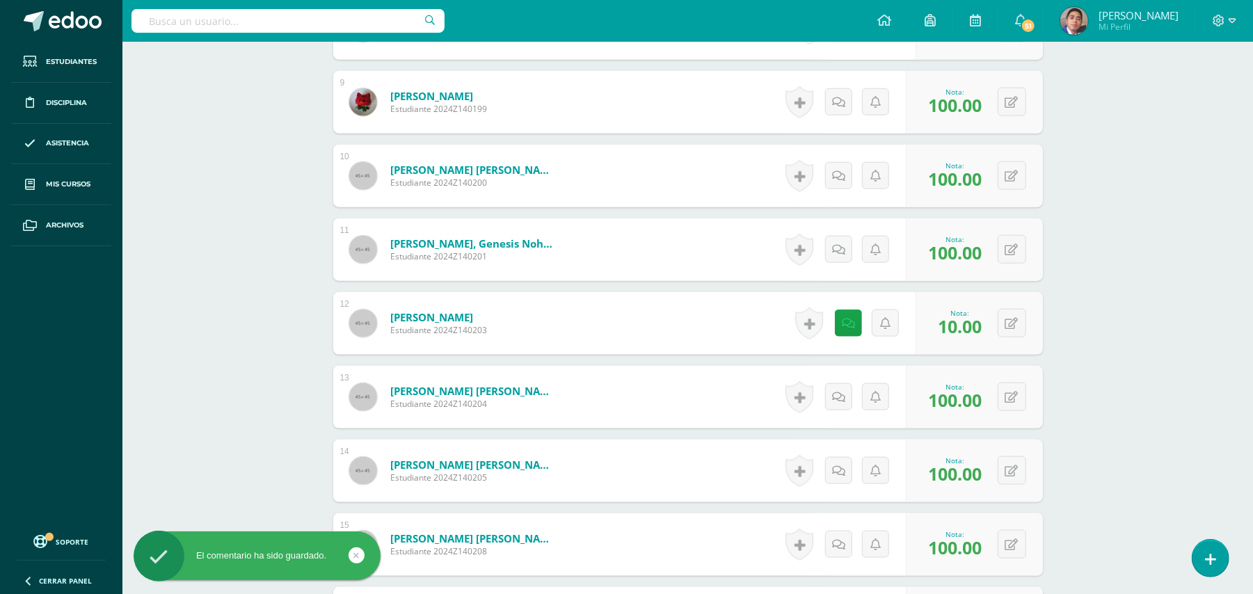
scroll to position [1064, 0]
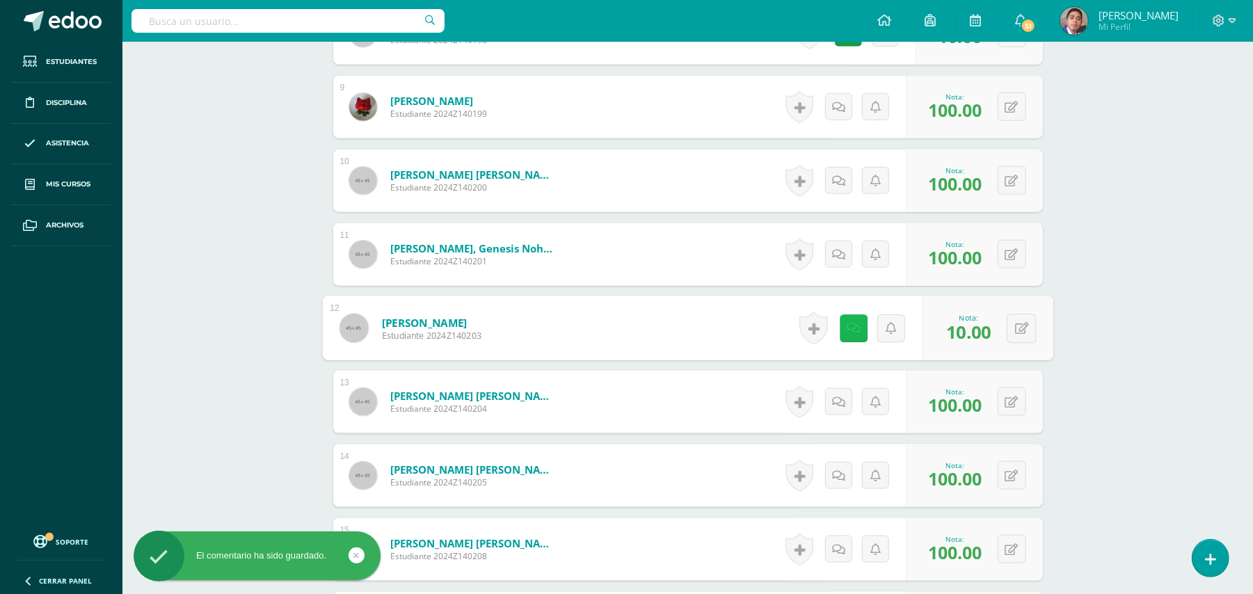
click at [849, 322] on icon at bounding box center [854, 328] width 14 height 12
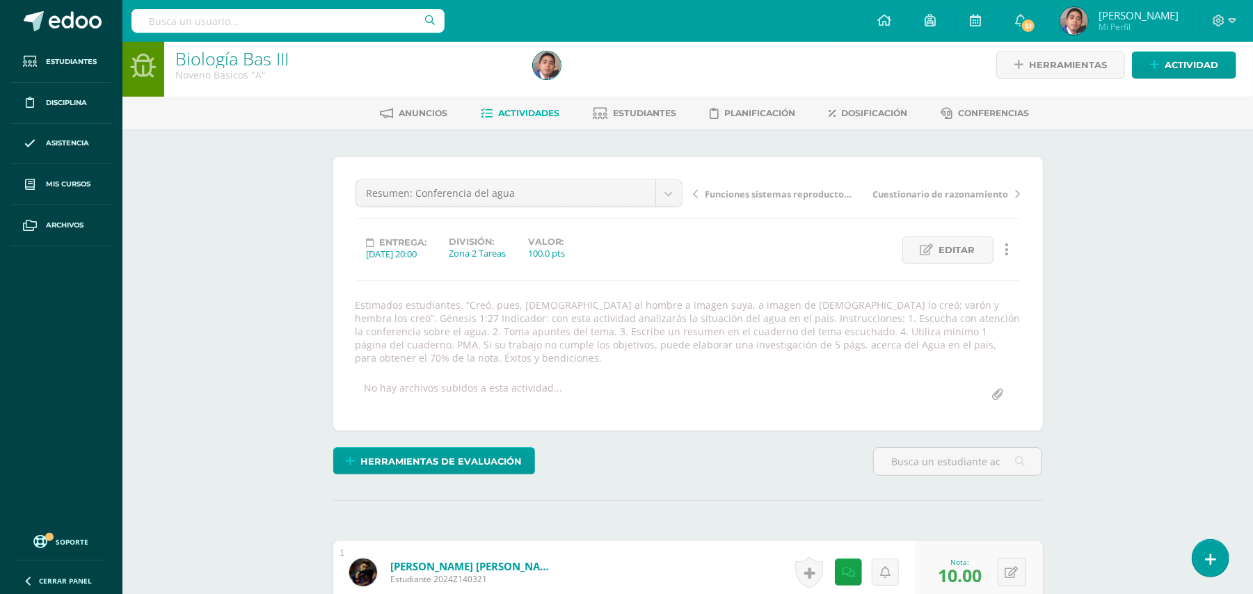
scroll to position [0, 0]
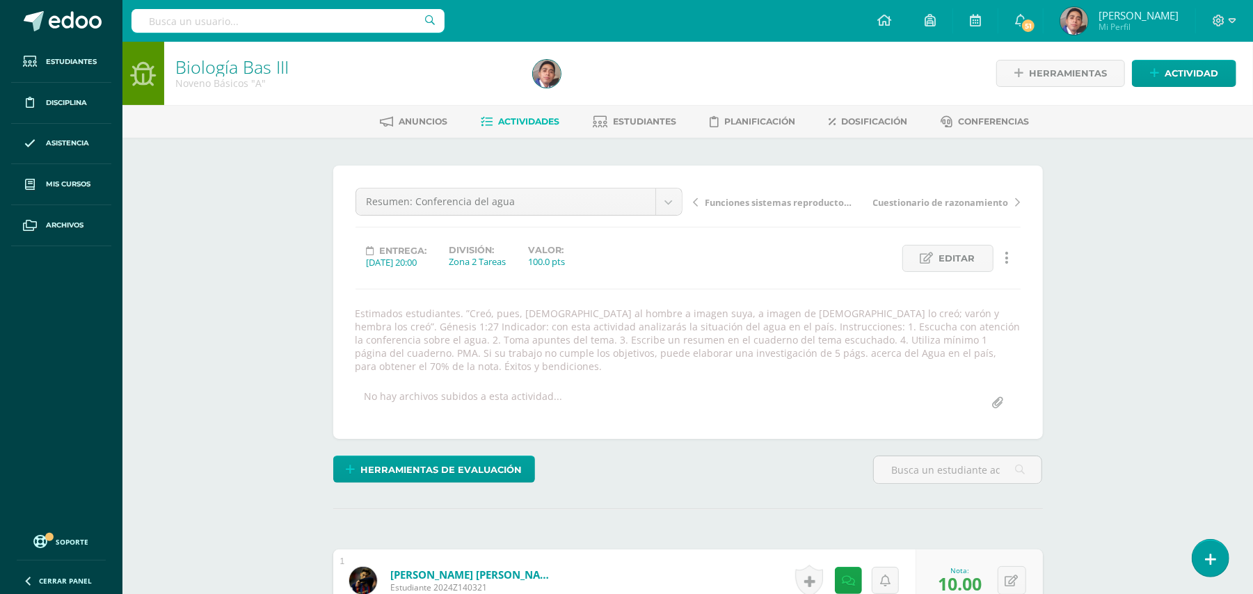
click at [523, 121] on span "Actividades" at bounding box center [528, 121] width 61 height 10
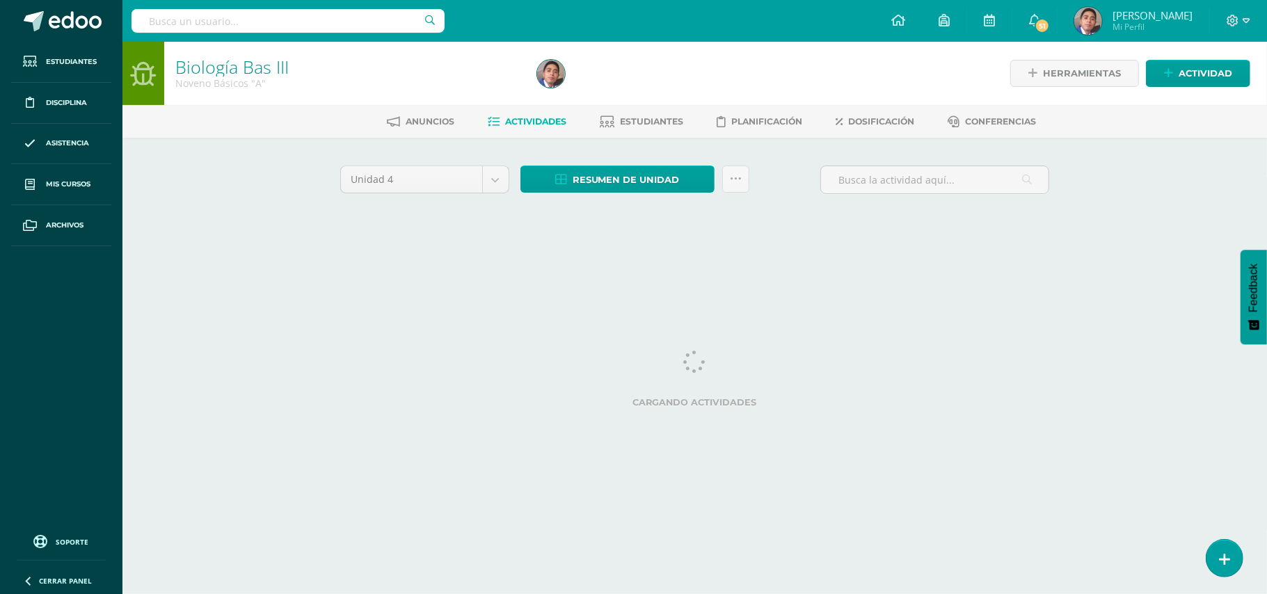
click at [291, 184] on div "Biología Bas III Noveno Básicos "A" Herramientas Detalle de asistencias Activid…" at bounding box center [694, 151] width 1144 height 218
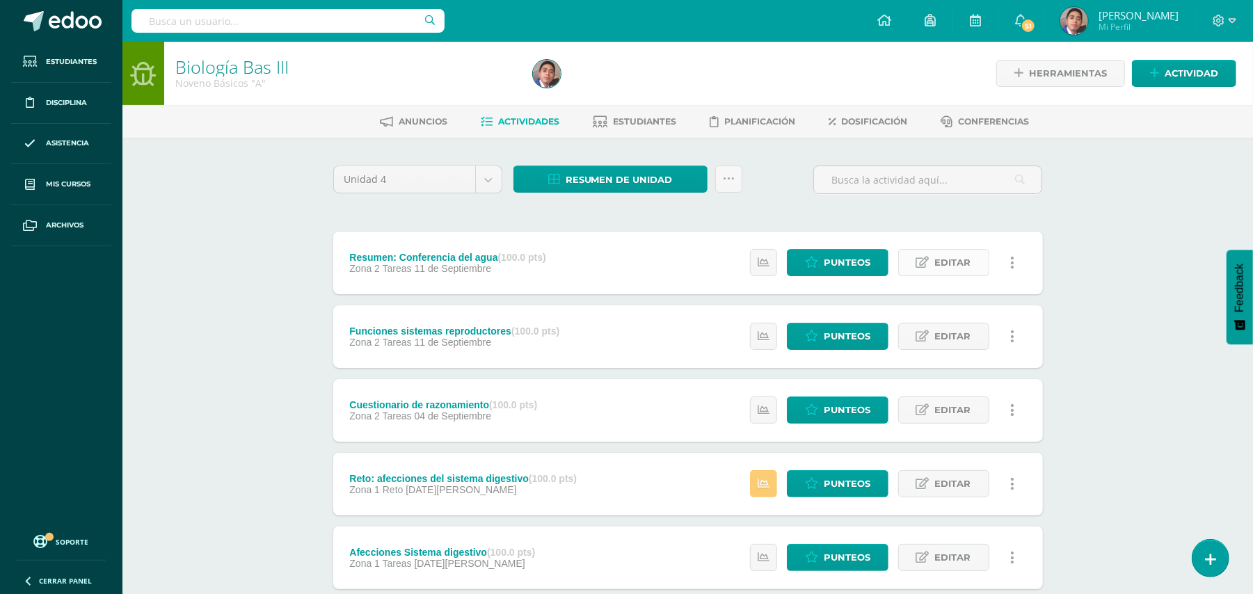
click at [949, 257] on span "Editar" at bounding box center [953, 263] width 36 height 26
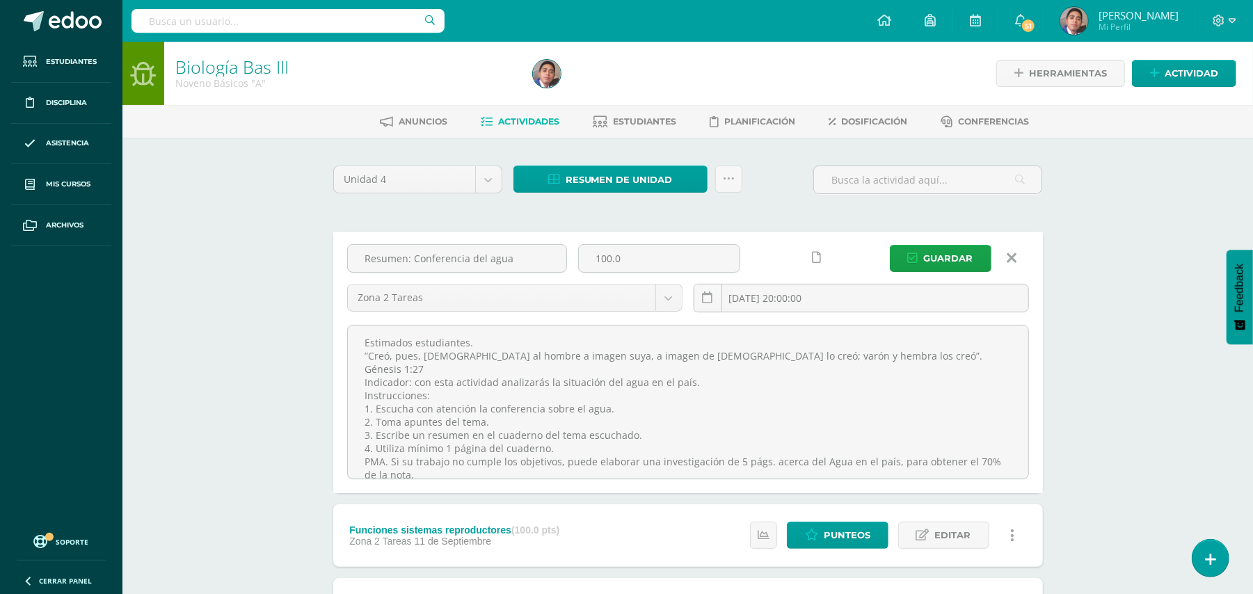
drag, startPoint x: 724, startPoint y: 345, endPoint x: 722, endPoint y: 316, distance: 29.3
click at [722, 343] on textarea "Estimados estudiantes. ”Creó, pues, [DEMOGRAPHIC_DATA] al hombre a imagen suya,…" at bounding box center [688, 402] width 680 height 153
click at [1009, 256] on icon at bounding box center [1012, 257] width 10 height 15
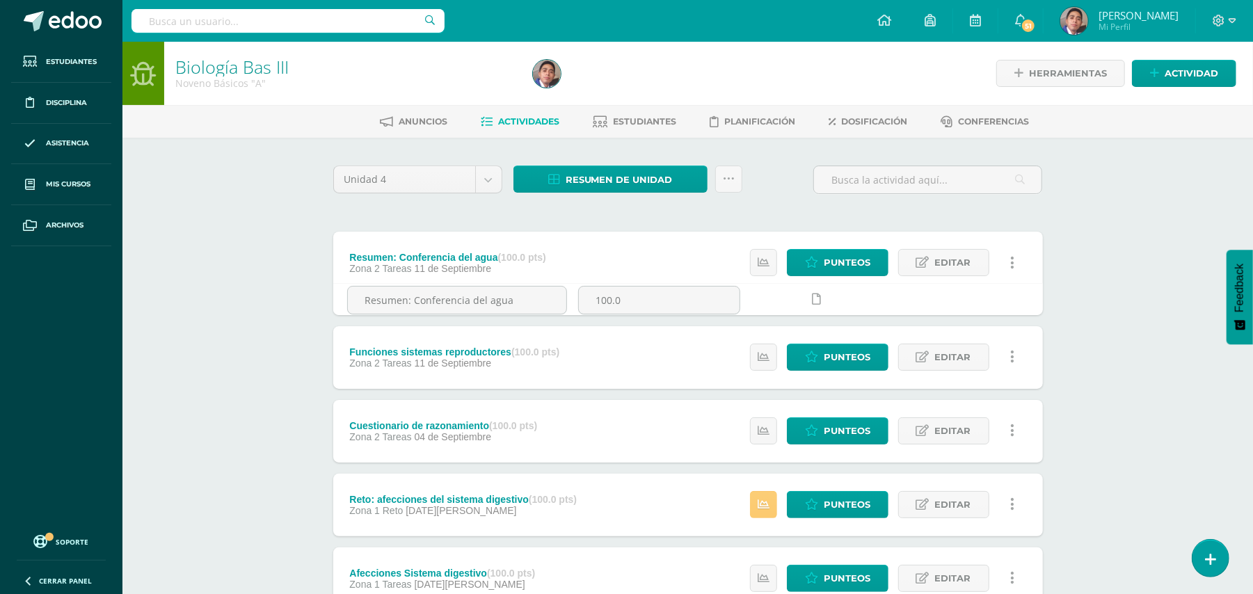
click at [1146, 226] on div "Biología Bas III Noveno Básicos "A" Herramientas Detalle de asistencias Activid…" at bounding box center [687, 554] width 1130 height 1025
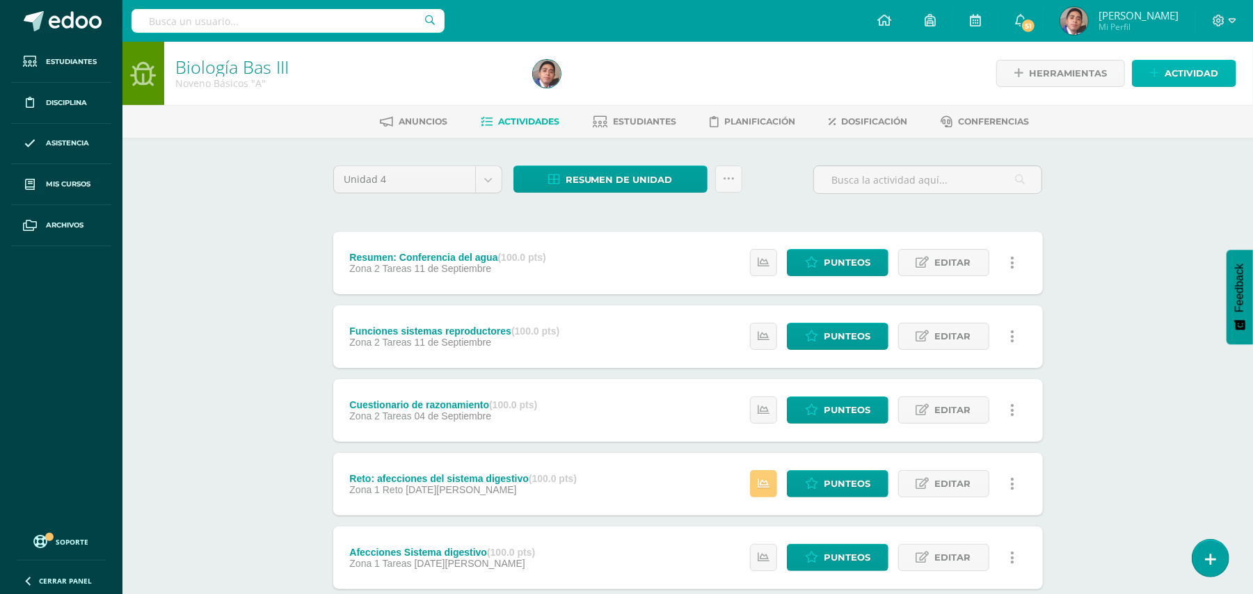
click at [1192, 76] on span "Actividad" at bounding box center [1191, 74] width 54 height 26
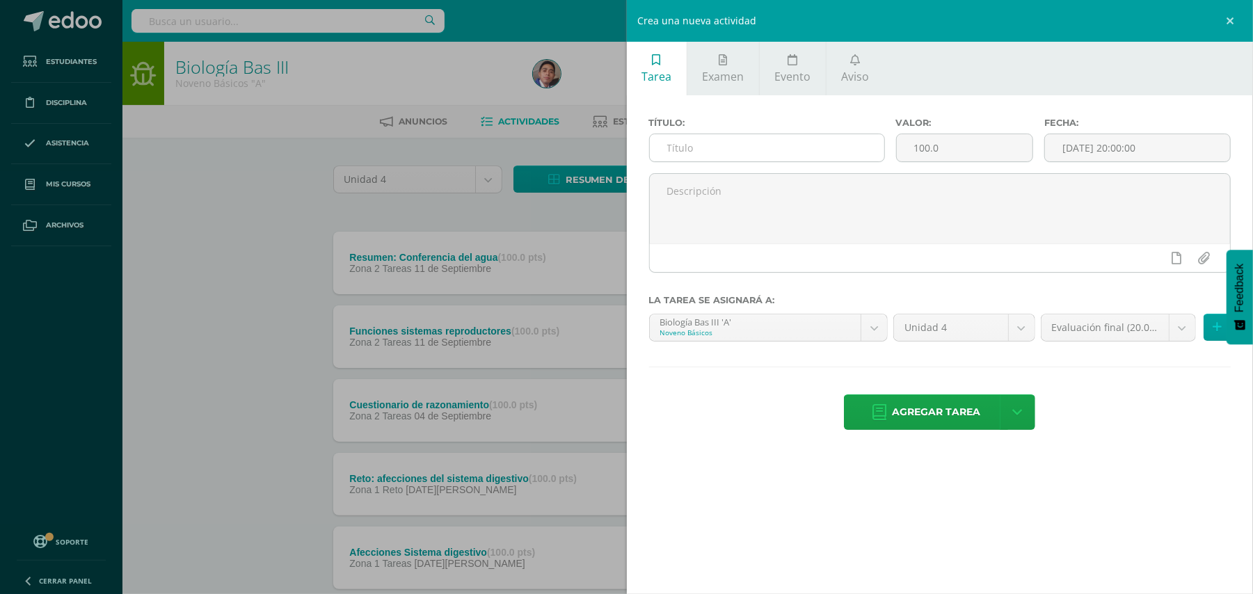
click at [839, 143] on input "text" at bounding box center [767, 147] width 234 height 27
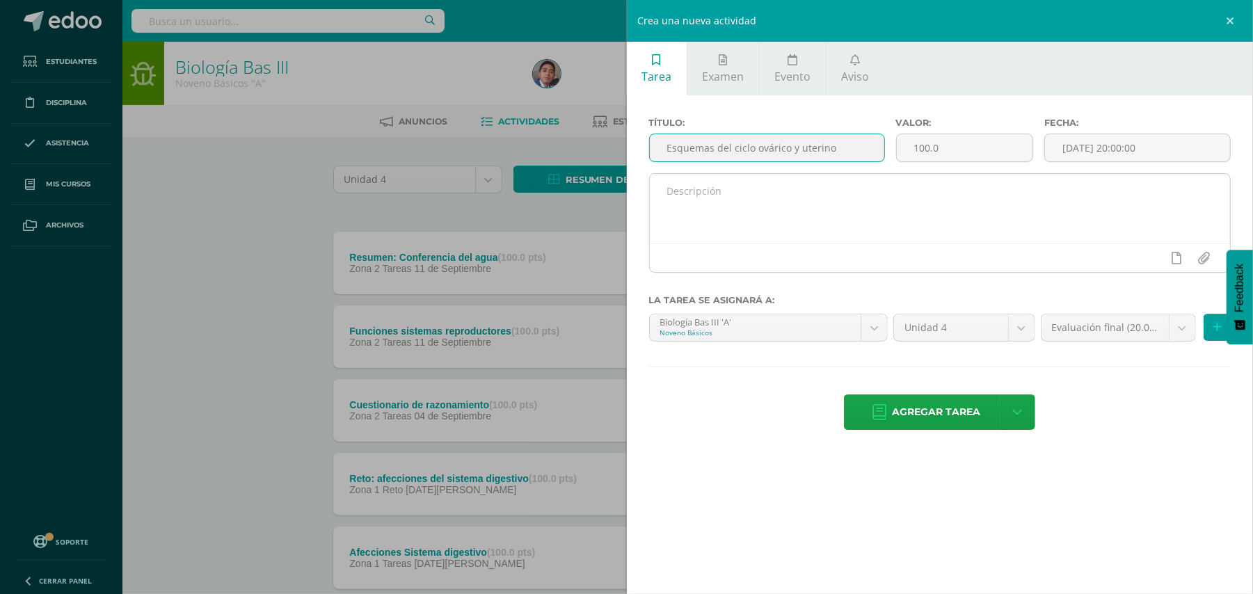
type input "Esquemas del ciclo ovárico y uterino"
click at [786, 179] on textarea at bounding box center [940, 209] width 581 height 70
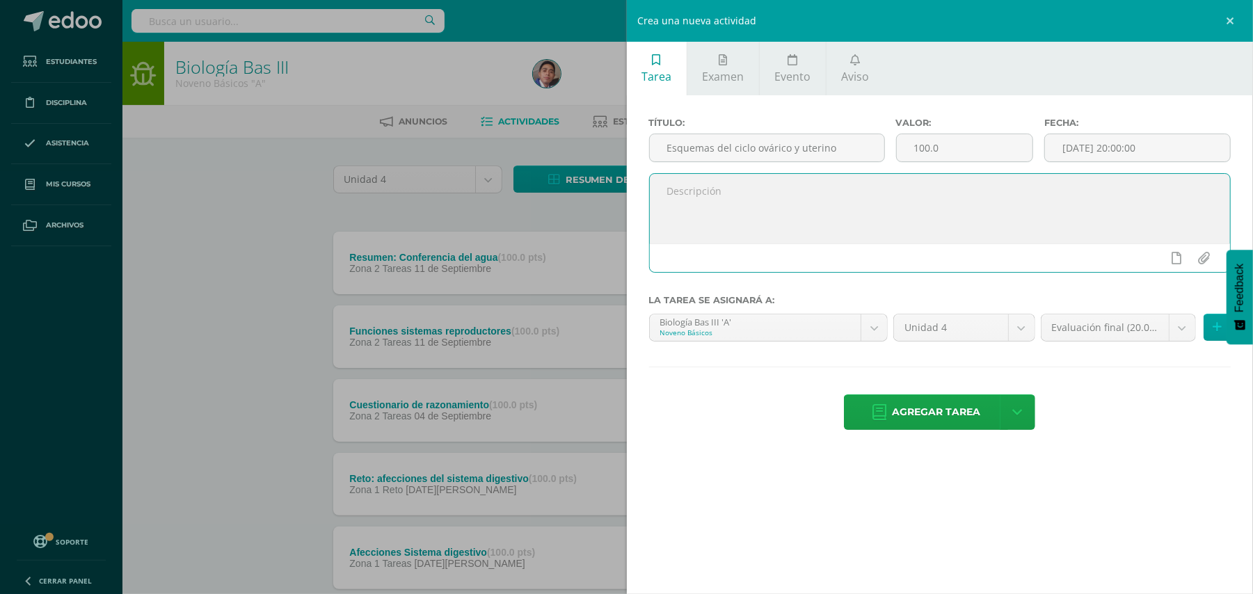
paste textarea "Estimados estudiantes. ”Creó, pues, [DEMOGRAPHIC_DATA] al hombre a imagen suya,…"
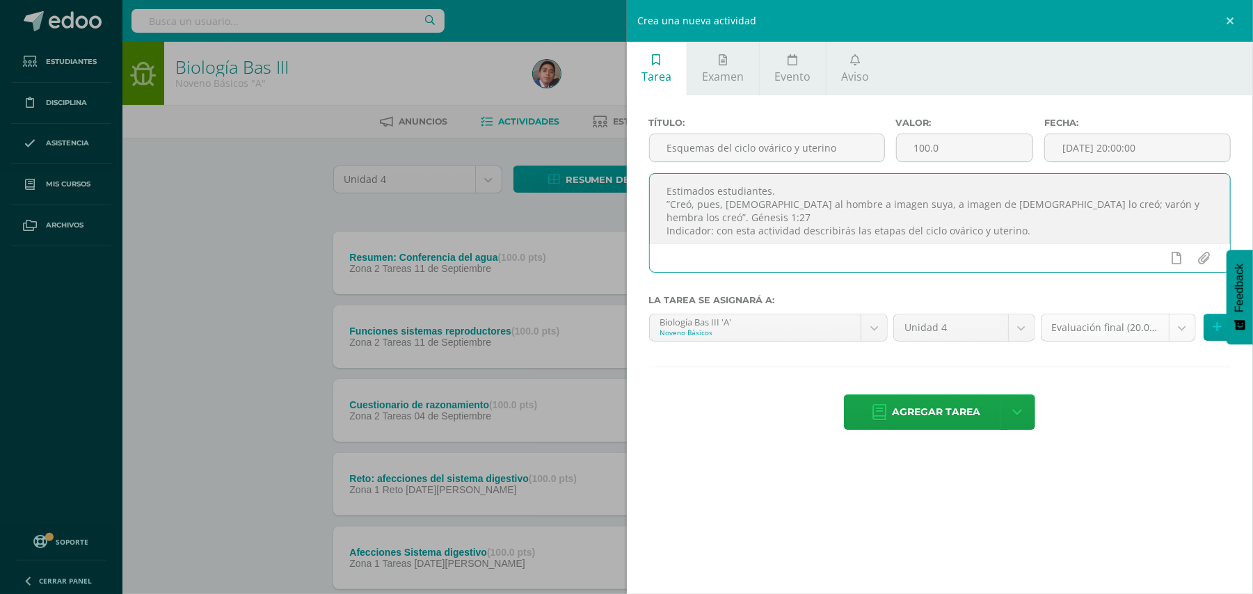
type textarea "Estimados estudiantes. ”Creó, pues, [DEMOGRAPHIC_DATA] al hombre a imagen suya,…"
click at [1175, 327] on body "Estudiantes Disciplina Asistencia Mis cursos Archivos Soporte Ayuda Reportar un…" at bounding box center [626, 522] width 1253 height 1045
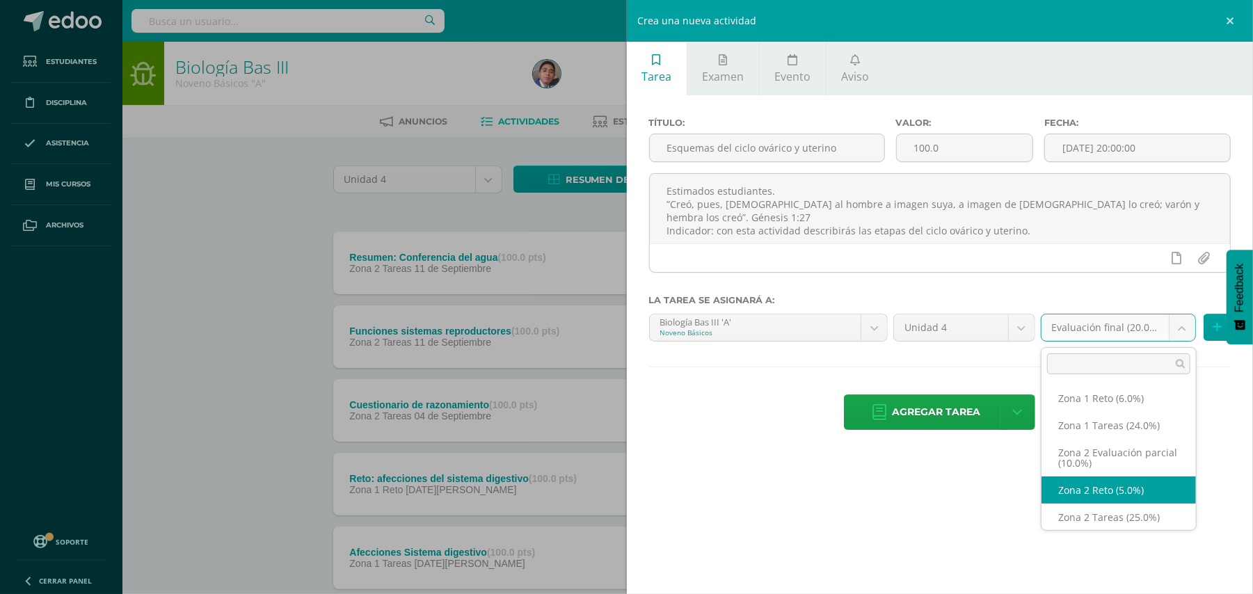
scroll to position [81, 0]
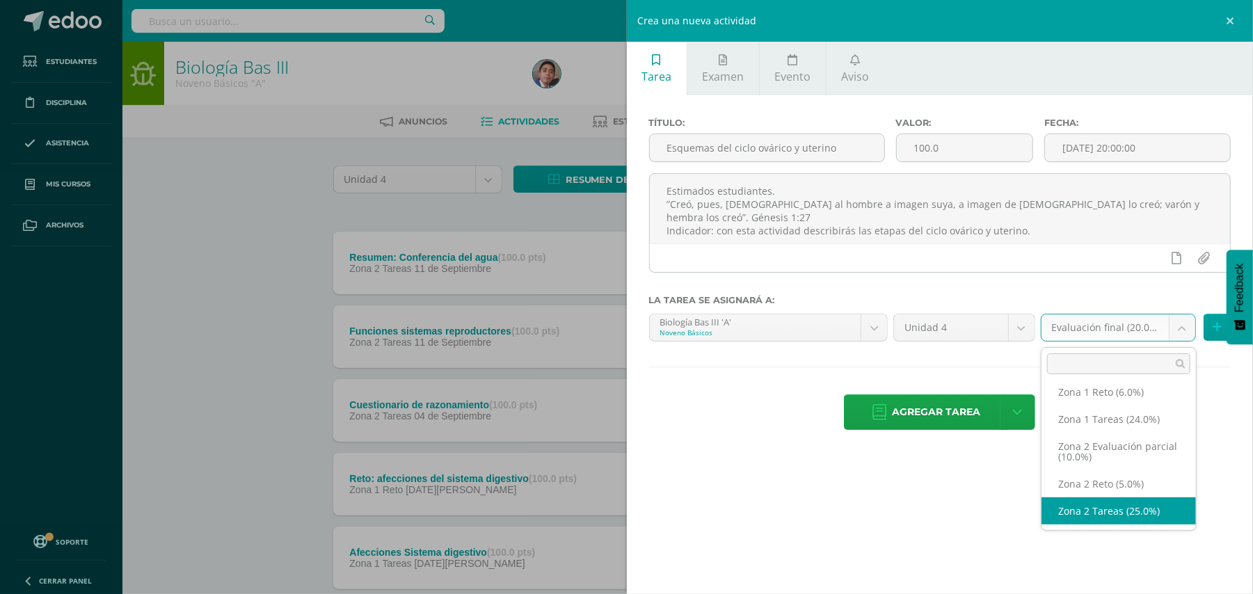
select select "30397"
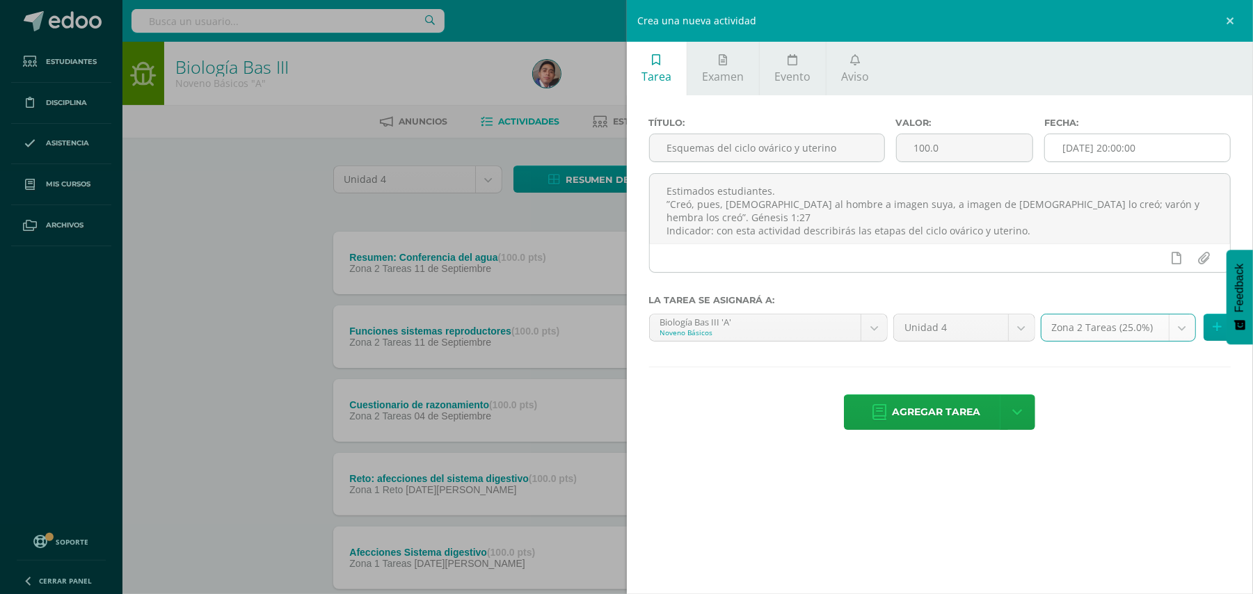
click at [1130, 153] on input "[DATE] 20:00:00" at bounding box center [1137, 147] width 185 height 27
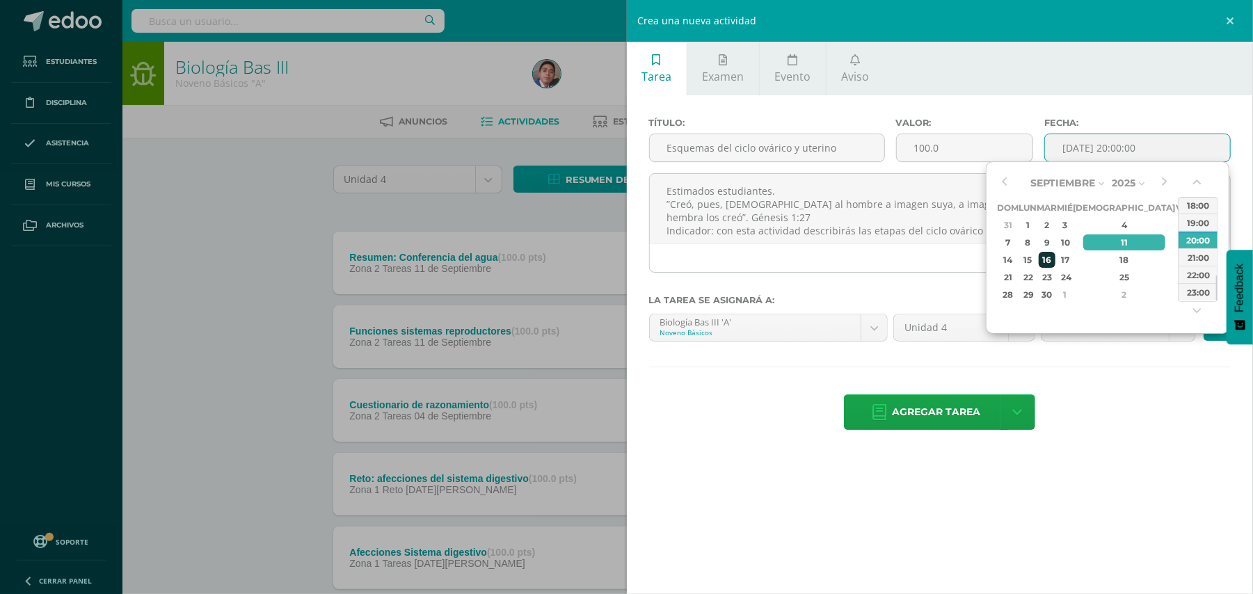
click at [1055, 259] on div "16" at bounding box center [1047, 260] width 16 height 16
type input "2025-09-16 20:00"
click at [1155, 390] on div "Título: Esquemas del ciclo ovárico y uterino Valor: 100.0 Fecha: 2025-09-16 20:…" at bounding box center [940, 275] width 627 height 360
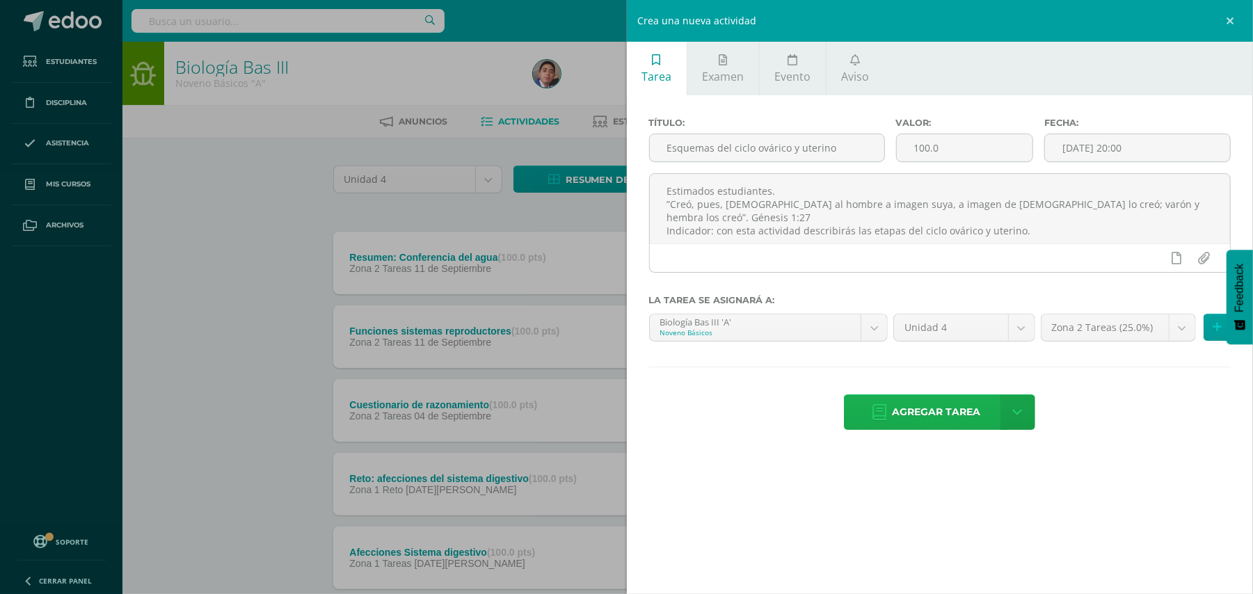
click at [957, 422] on span "Agregar tarea" at bounding box center [936, 412] width 88 height 34
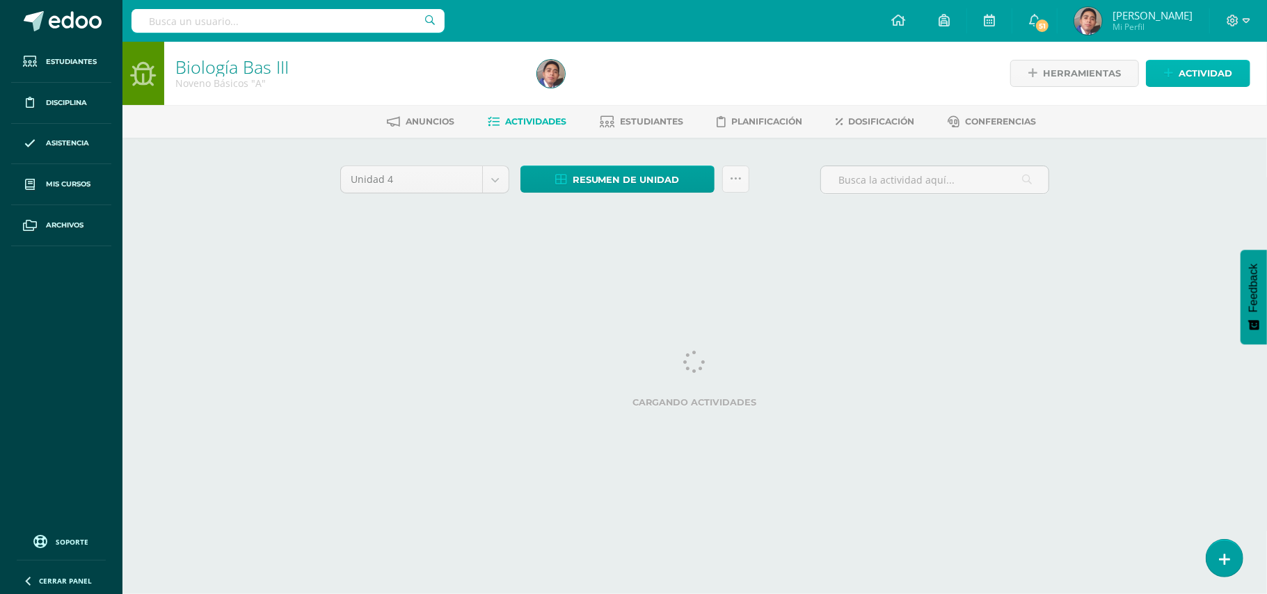
click at [1176, 74] on link "Actividad" at bounding box center [1198, 73] width 104 height 27
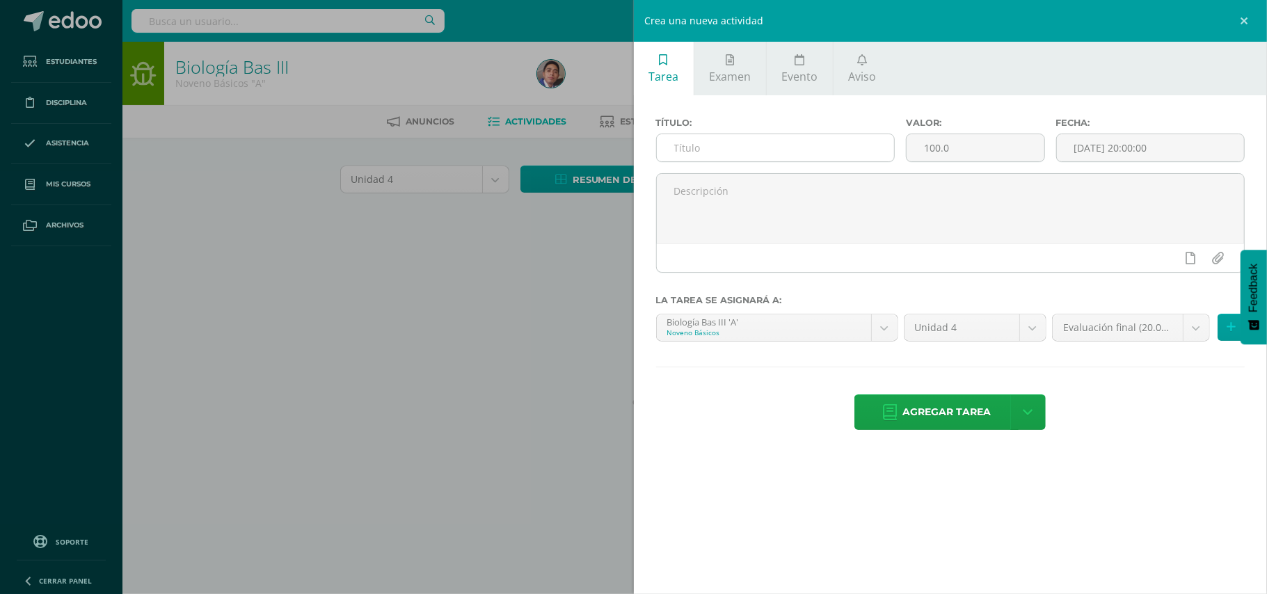
click at [864, 145] on input "text" at bounding box center [775, 147] width 237 height 27
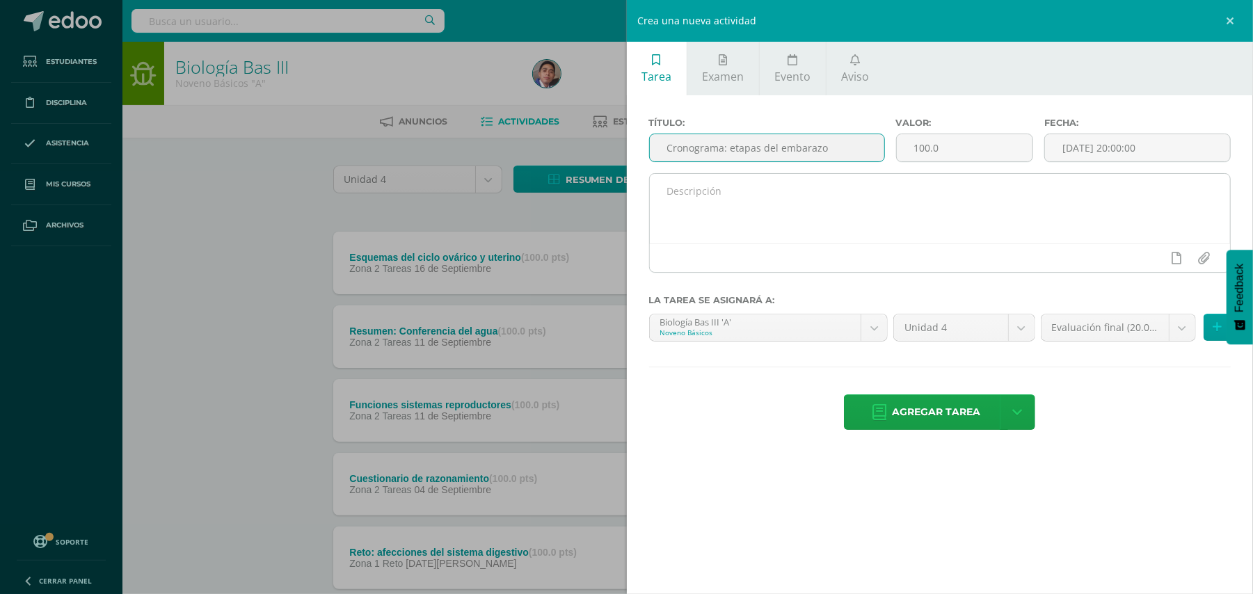
type input "Cronograma: etapas del embarazo"
click at [807, 192] on textarea at bounding box center [940, 209] width 581 height 70
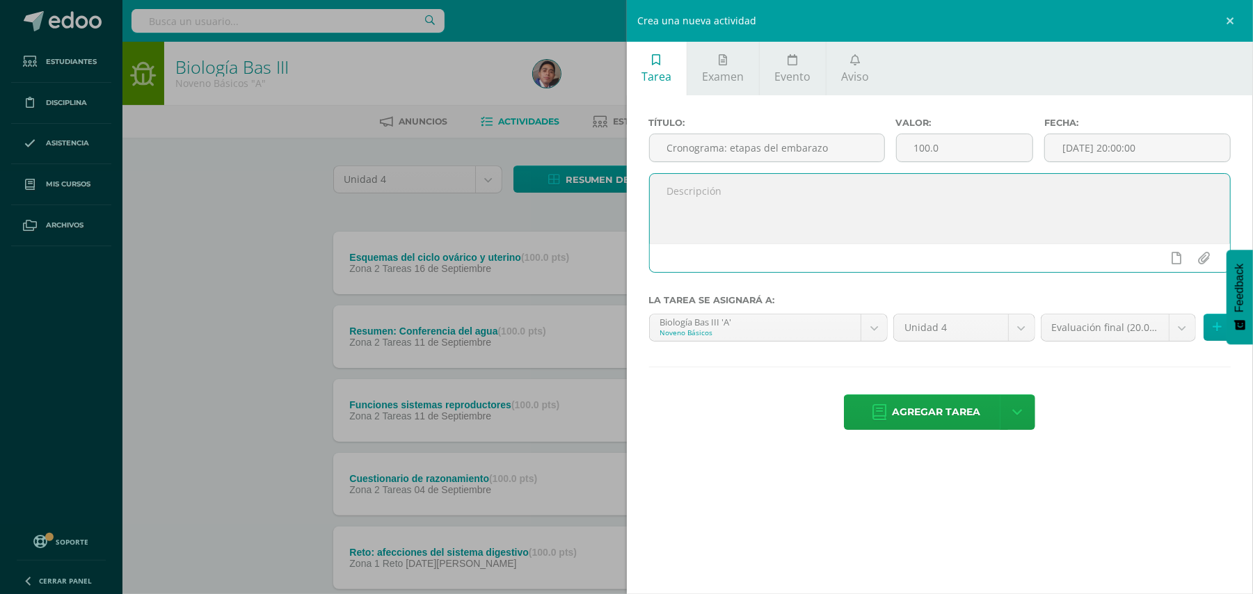
paste textarea "Estimados estudiantes. ”Creó, pues, [DEMOGRAPHIC_DATA] al hombre a imagen suya,…"
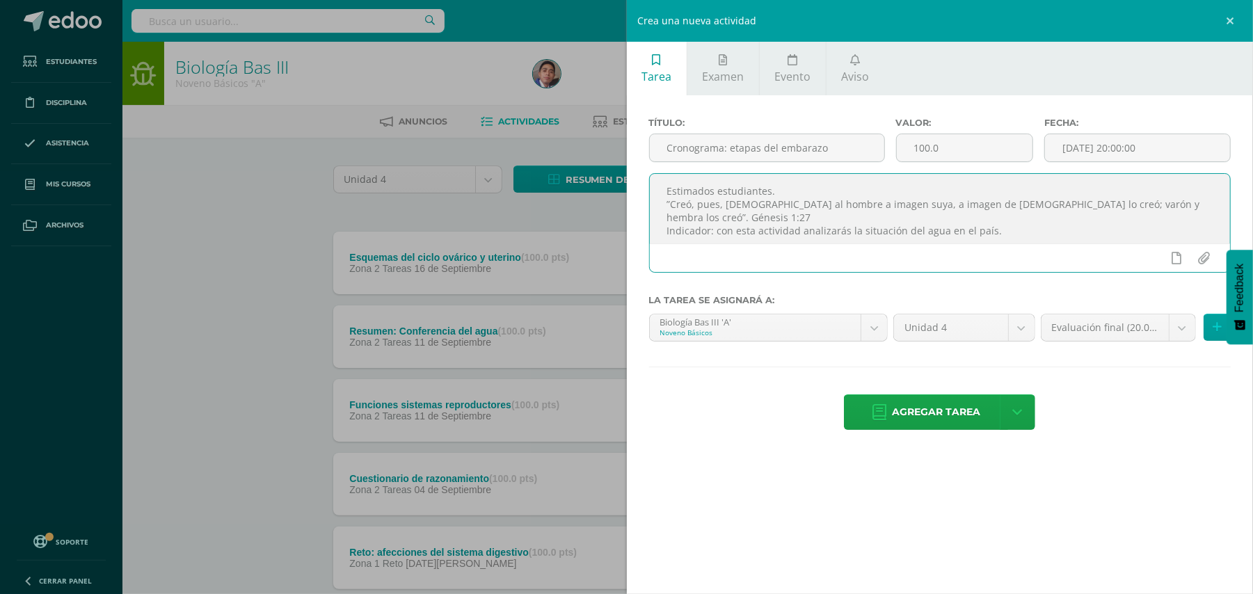
click at [802, 217] on textarea "Estimados estudiantes. ”Creó, pues, [DEMOGRAPHIC_DATA] al hombre a imagen suya,…" at bounding box center [940, 209] width 581 height 70
type textarea "Estimados estudiantes. ”Creó, pues, [DEMOGRAPHIC_DATA] al hombre a imagen suya,…"
click at [1100, 154] on input "[DATE] 20:00:00" at bounding box center [1137, 147] width 185 height 27
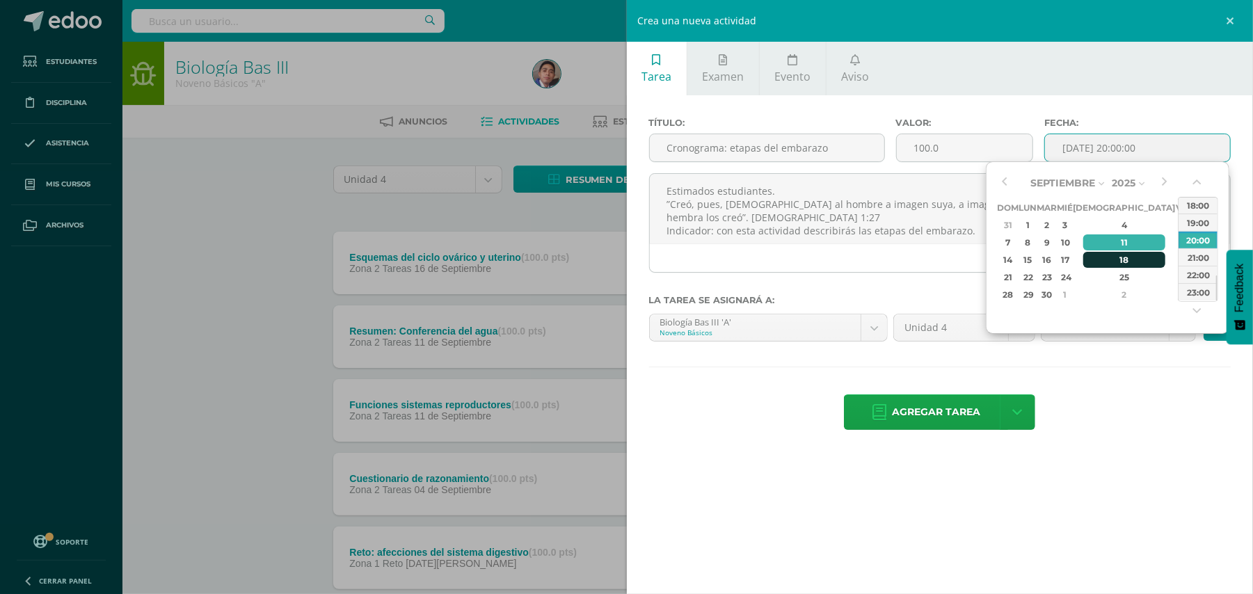
click at [1107, 253] on div "18" at bounding box center [1124, 260] width 82 height 16
type input "[DATE] 20:00"
click at [1082, 408] on div "Agregar tarea Agregar tarea y ocultar" at bounding box center [940, 413] width 582 height 38
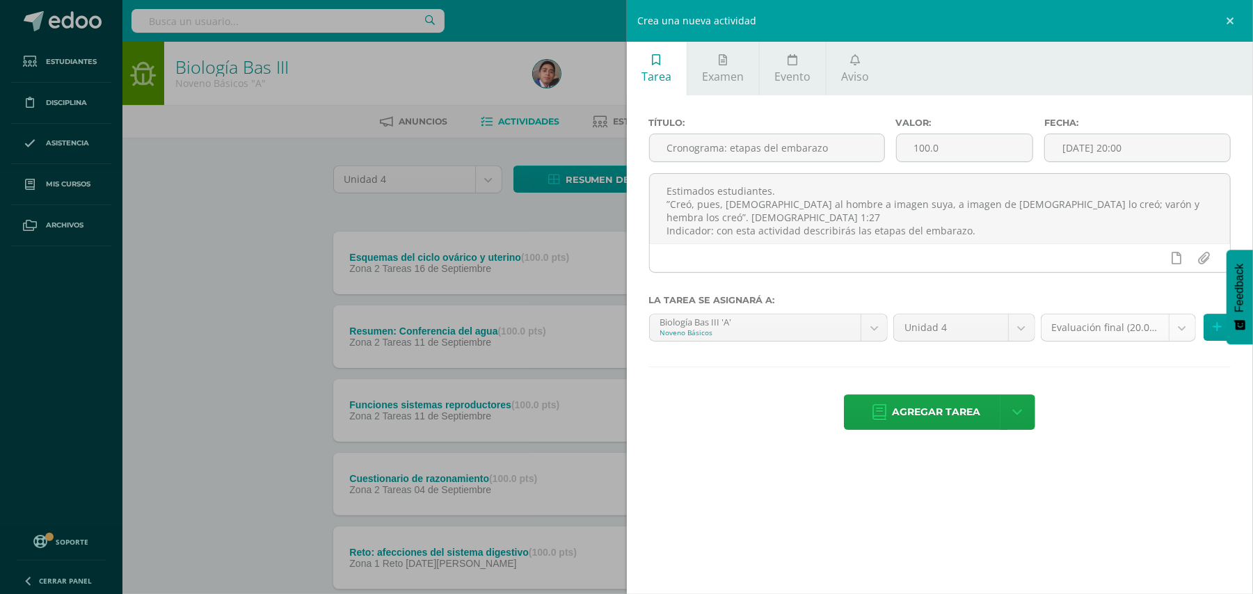
click at [1172, 330] on body "Tarea asignada exitosamente Estudiantes Disciplina Asistencia Mis cursos Archiv…" at bounding box center [626, 522] width 1253 height 1045
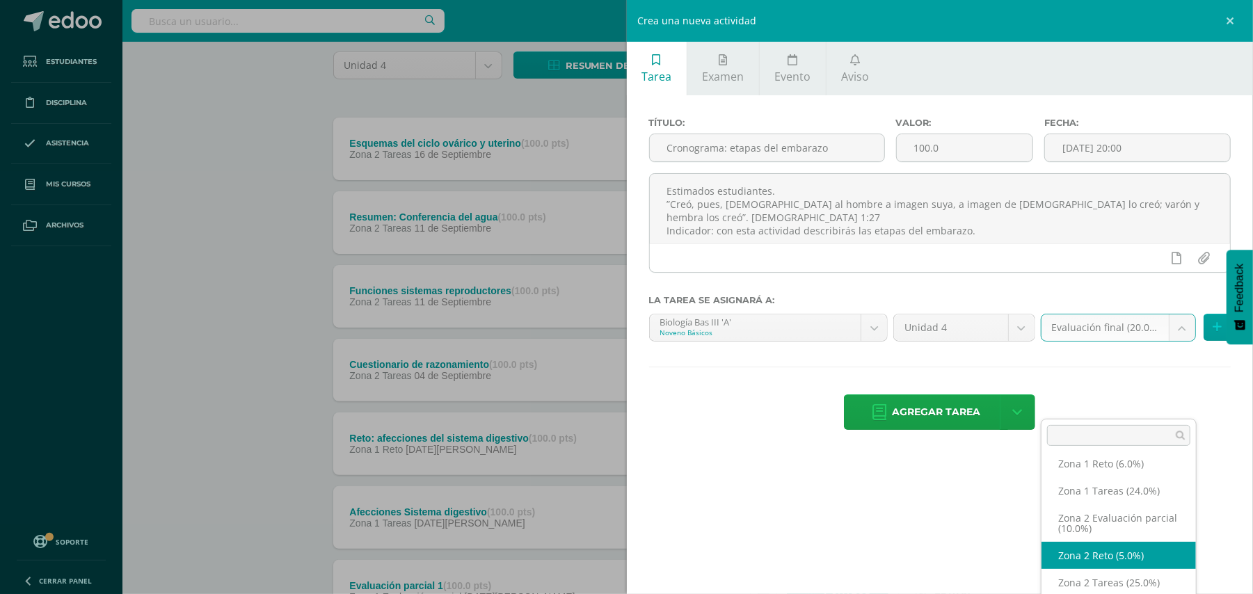
scroll to position [185, 0]
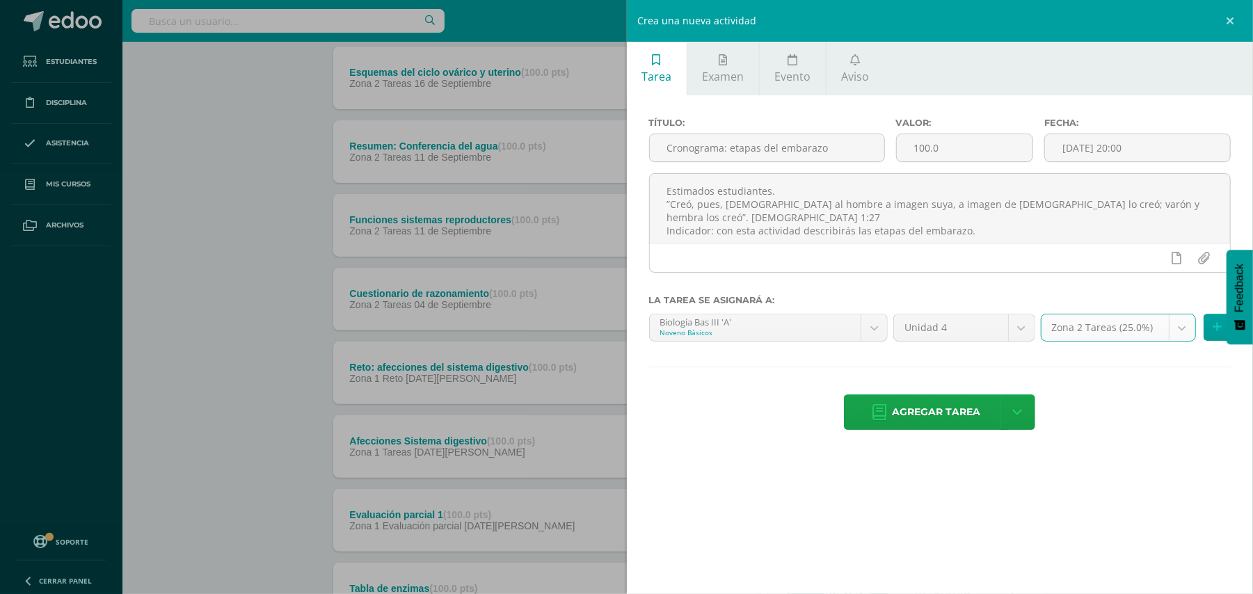
select select "30397"
click at [977, 420] on span "Agregar tarea" at bounding box center [936, 412] width 88 height 34
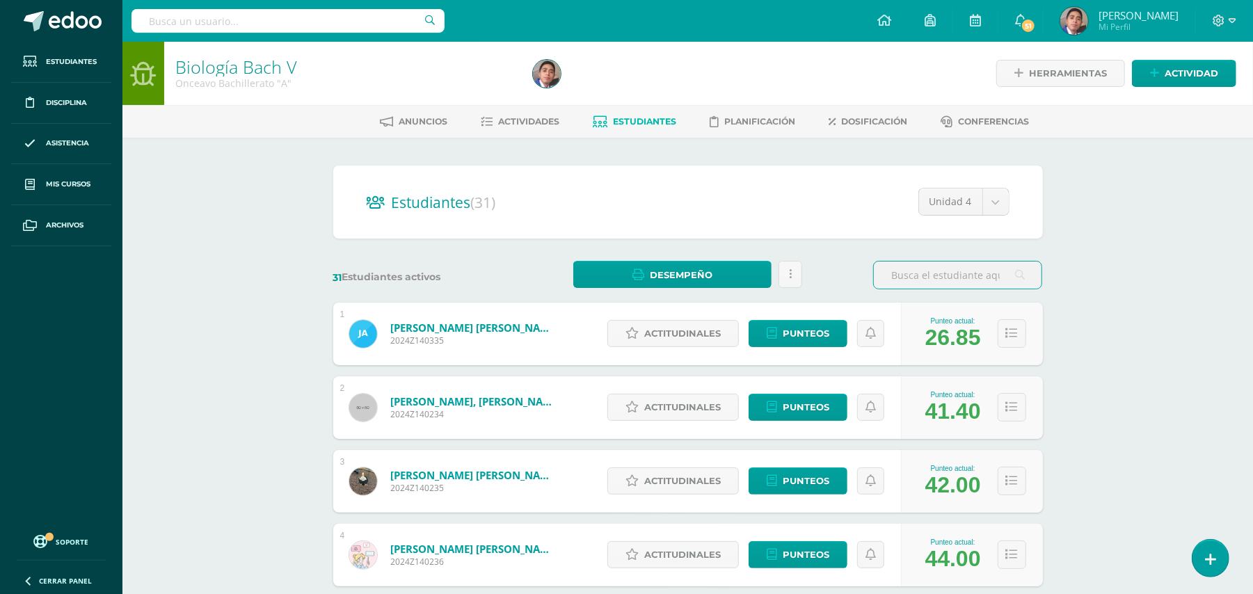
click at [1103, 291] on div "Biología [PERSON_NAME] V Onceavo Bachillerato "A" Herramientas Detalle de asist…" at bounding box center [687, 579] width 1130 height 1075
